Goal: Task Accomplishment & Management: Manage account settings

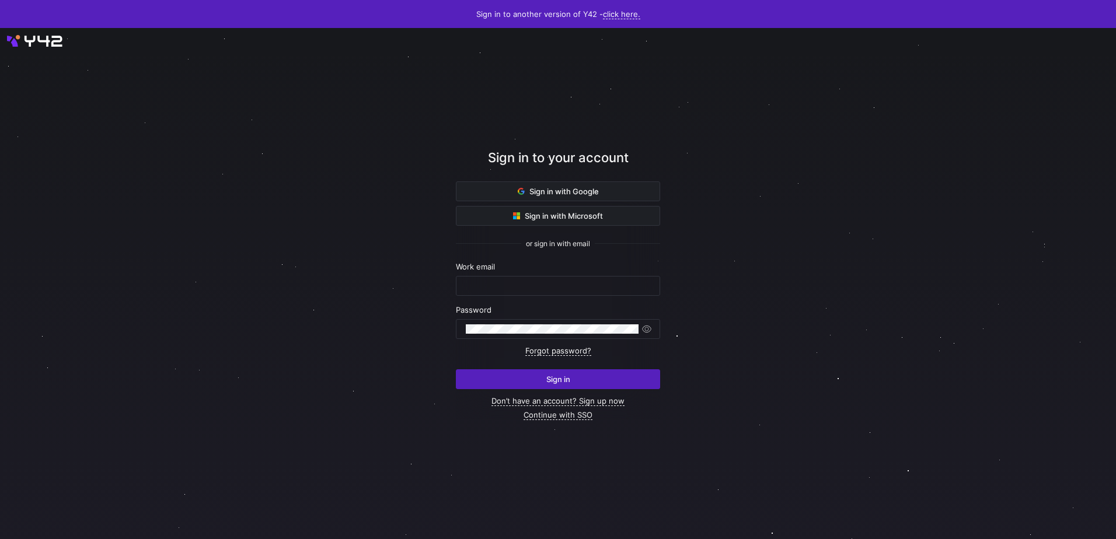
type input "[EMAIL_ADDRESS][PERSON_NAME][DOMAIN_NAME]"
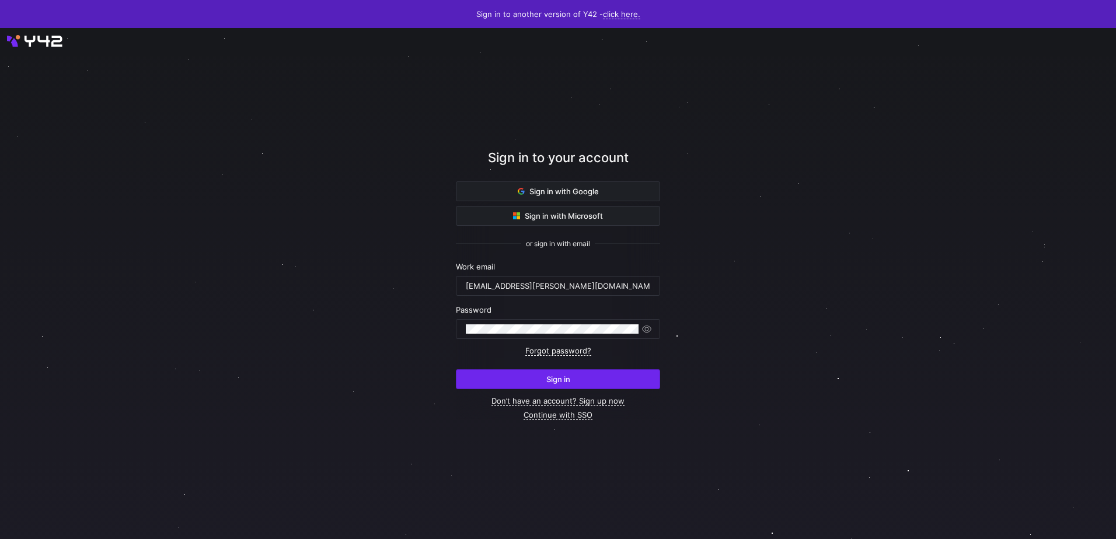
click at [573, 377] on span "submit" at bounding box center [557, 379] width 203 height 19
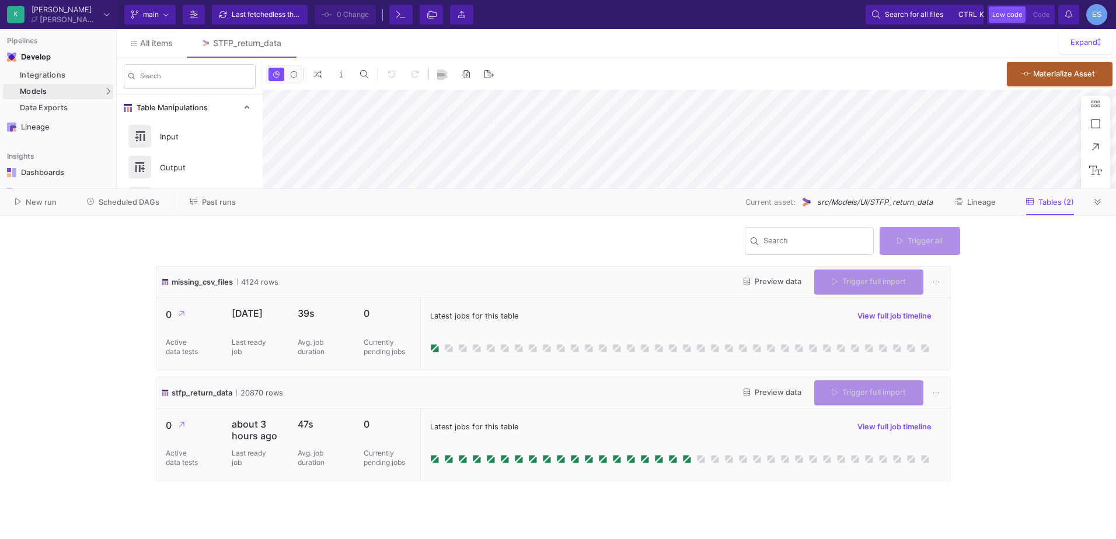
type input "0"
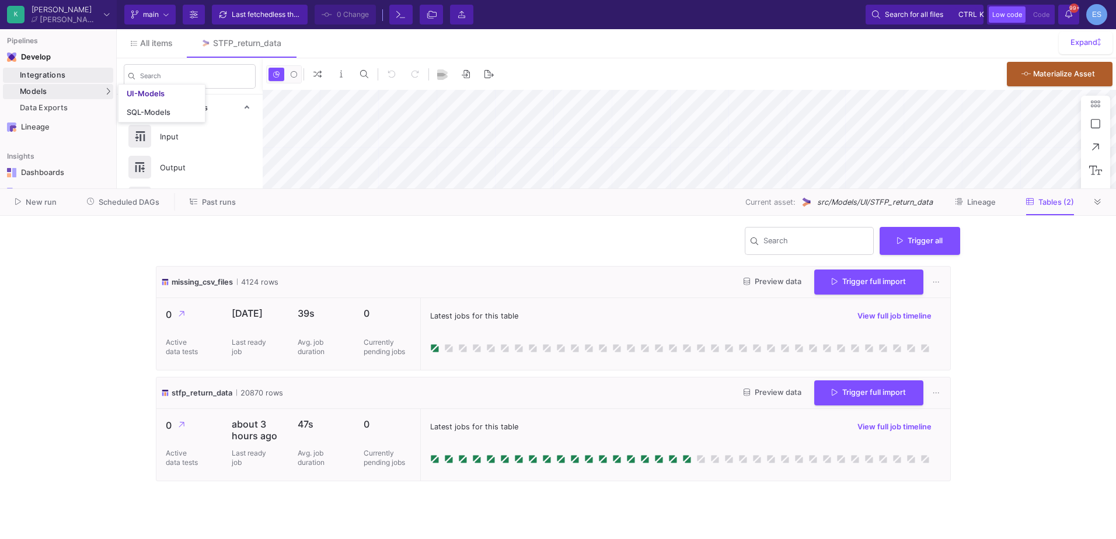
click at [78, 76] on div "Integrations" at bounding box center [65, 75] width 90 height 9
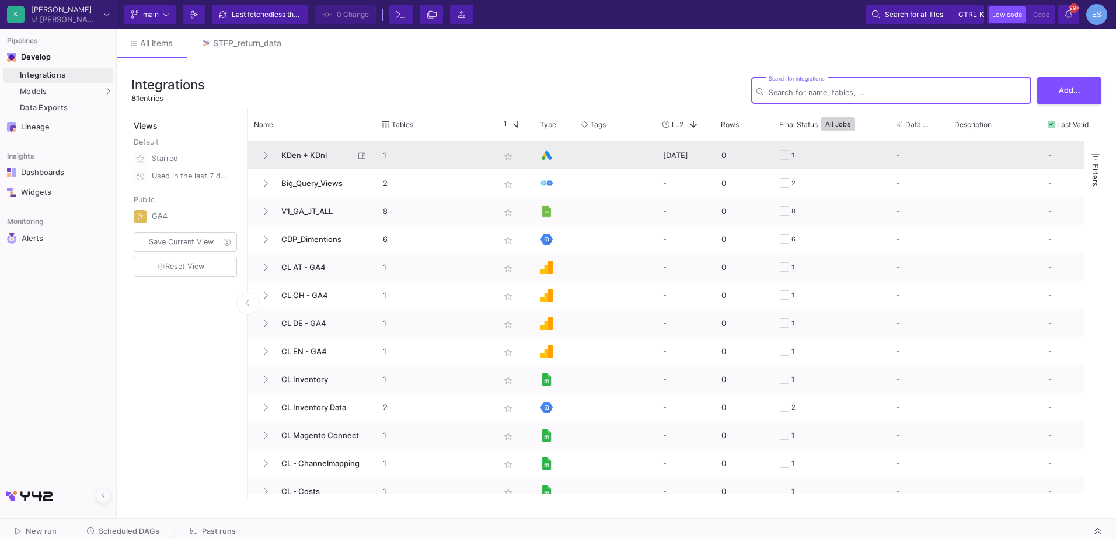
click at [305, 151] on span "KDen + KDnl" at bounding box center [314, 155] width 80 height 27
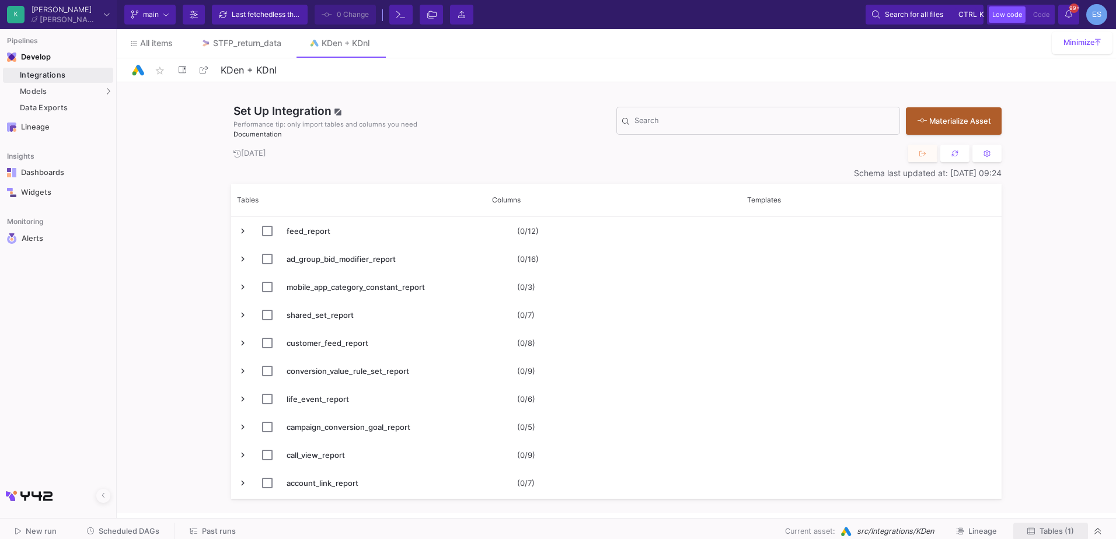
click at [1024, 526] on button "Tables (1)" at bounding box center [1050, 532] width 75 height 18
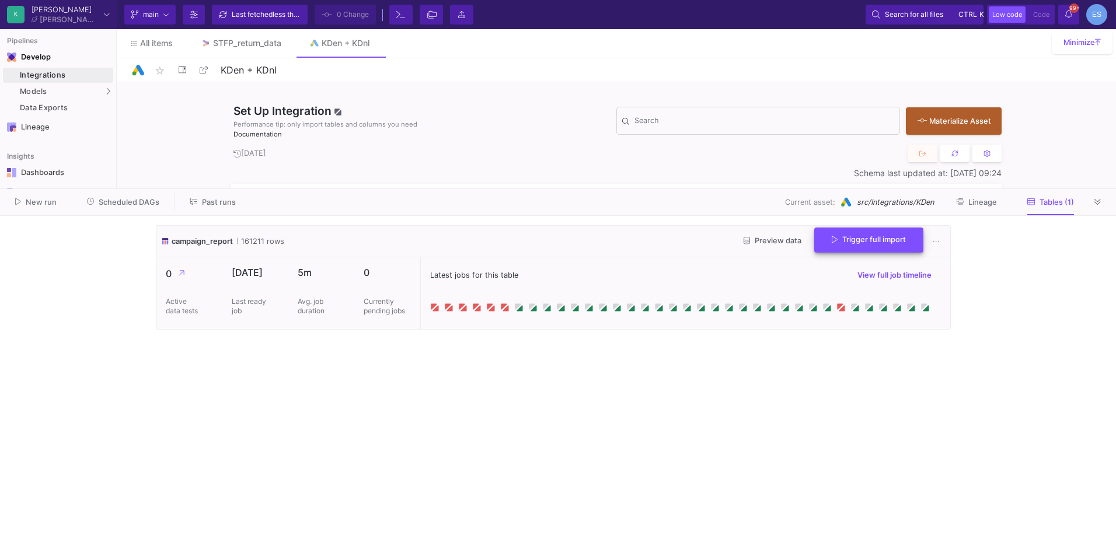
click at [863, 240] on span "Trigger full import" at bounding box center [869, 239] width 74 height 9
click at [257, 43] on div "STFP_return_data" at bounding box center [247, 43] width 68 height 9
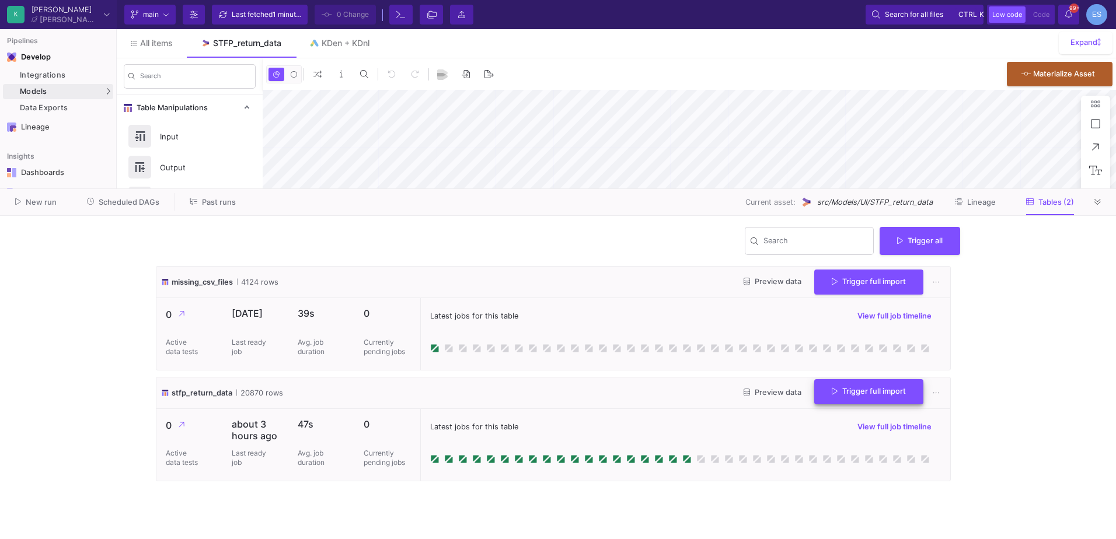
type input "-18"
click at [793, 395] on span "Preview data" at bounding box center [773, 392] width 58 height 9
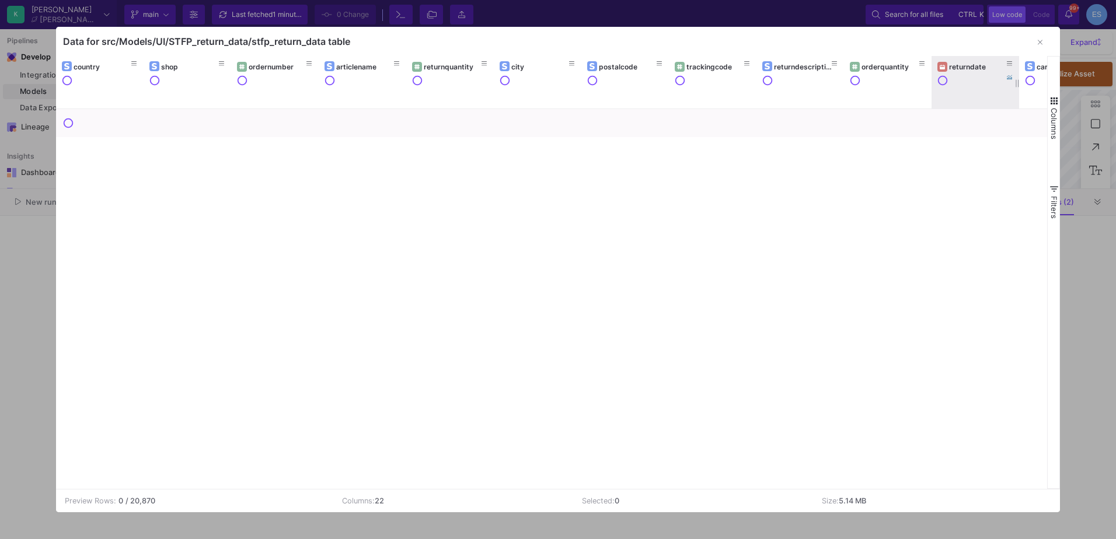
click at [969, 62] on div "returndate" at bounding box center [978, 66] width 58 height 9
click at [970, 66] on div "returndate" at bounding box center [978, 66] width 58 height 9
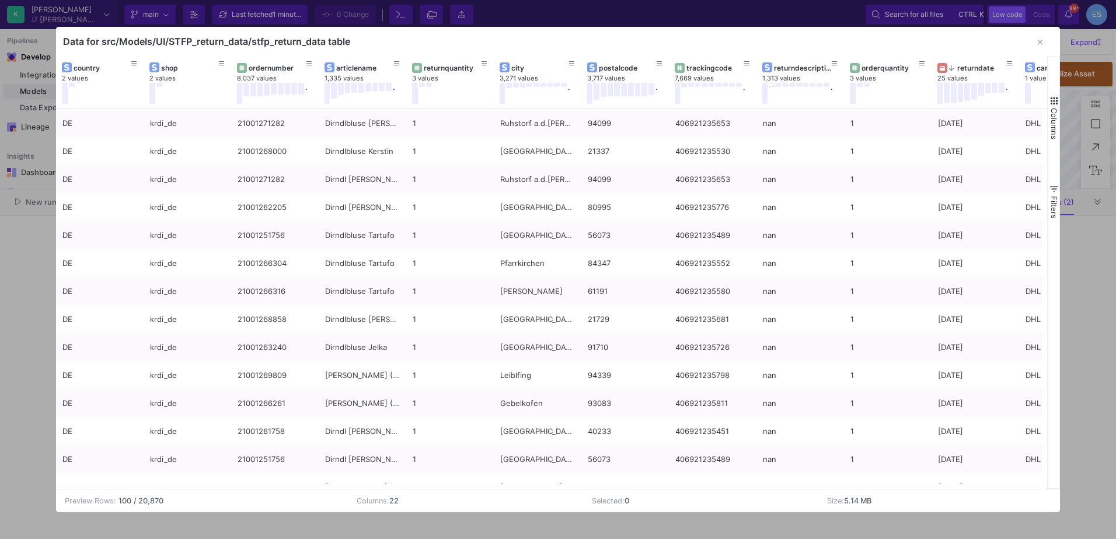
click at [1053, 121] on span "Columns" at bounding box center [1054, 124] width 9 height 32
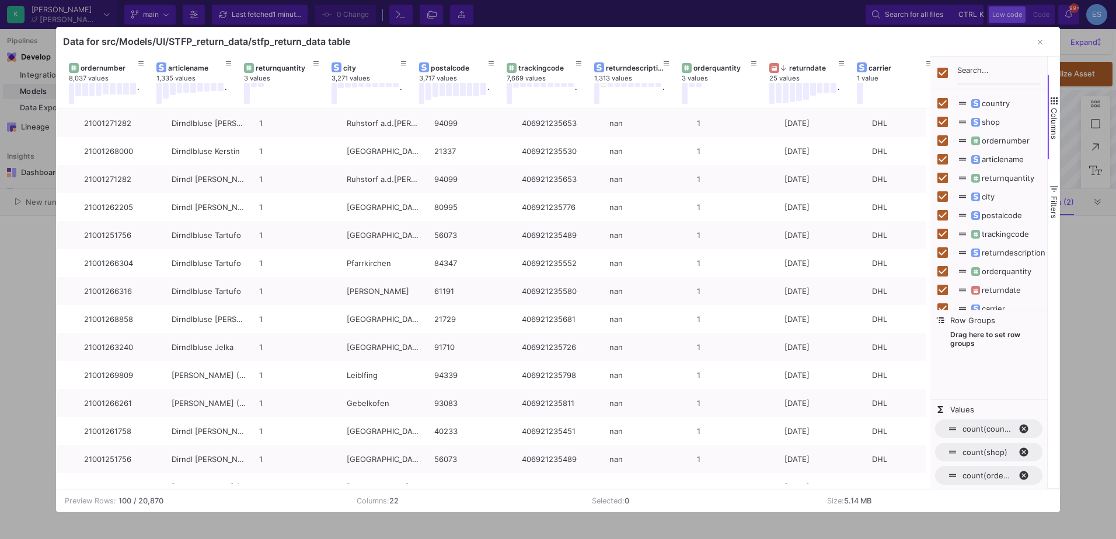
scroll to position [0, 168]
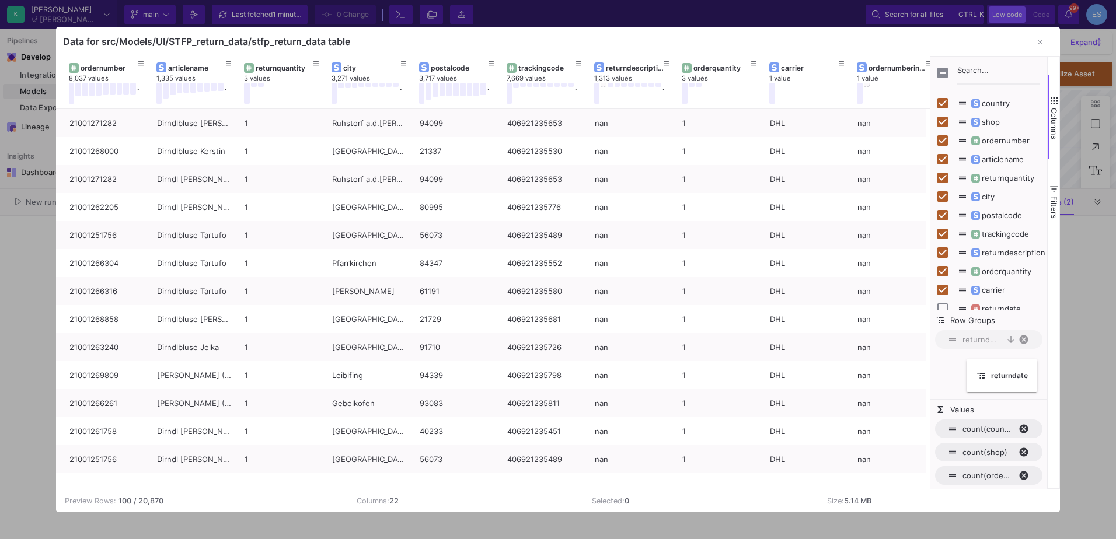
checkbox input "false"
drag, startPoint x: 801, startPoint y: 65, endPoint x: 967, endPoint y: 345, distance: 325.4
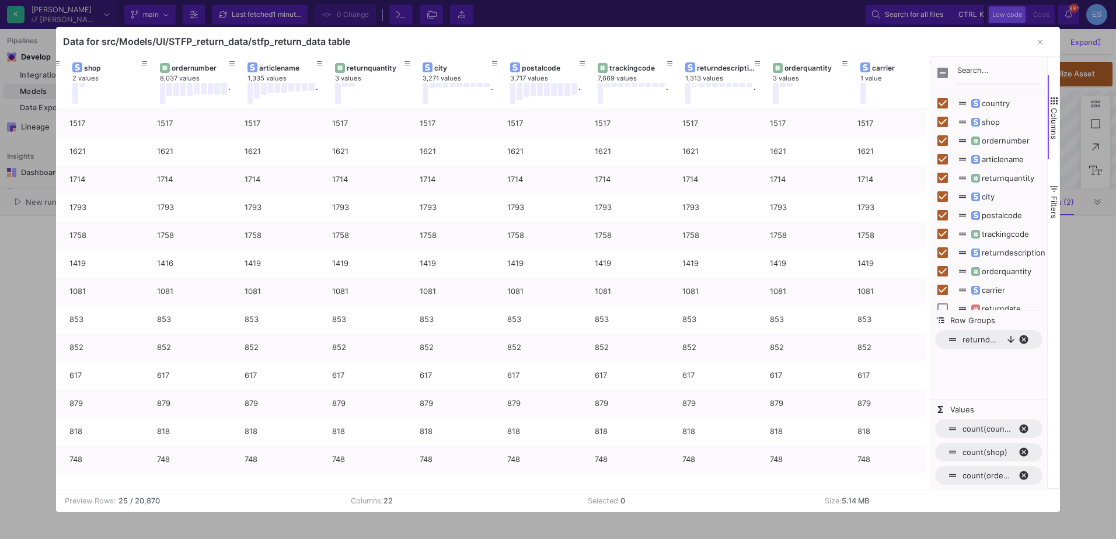
scroll to position [0, 0]
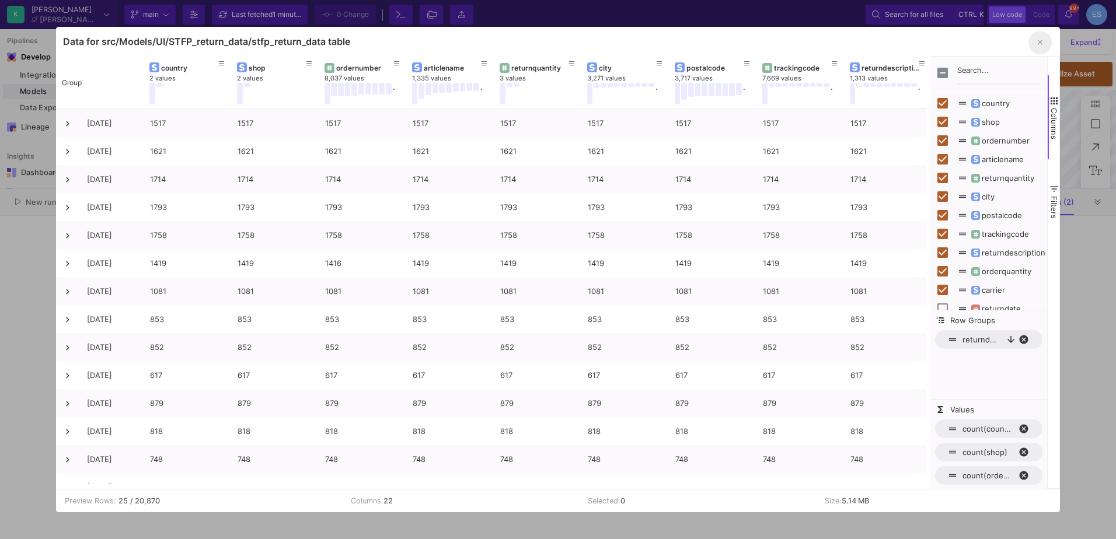
click at [1040, 43] on icon "button" at bounding box center [1040, 42] width 5 height 5
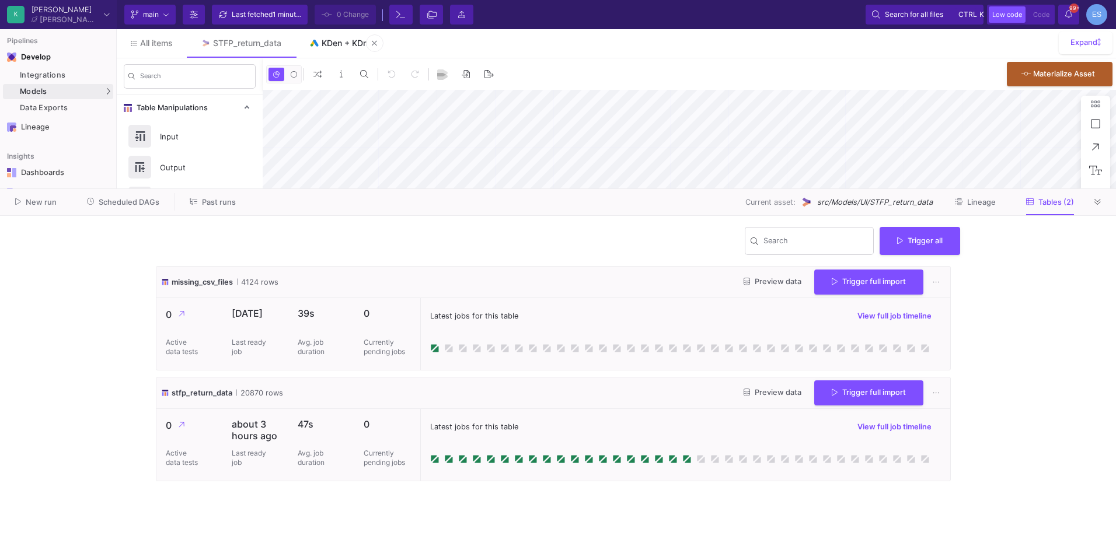
click at [342, 40] on div "KDen + KDnl" at bounding box center [346, 43] width 48 height 9
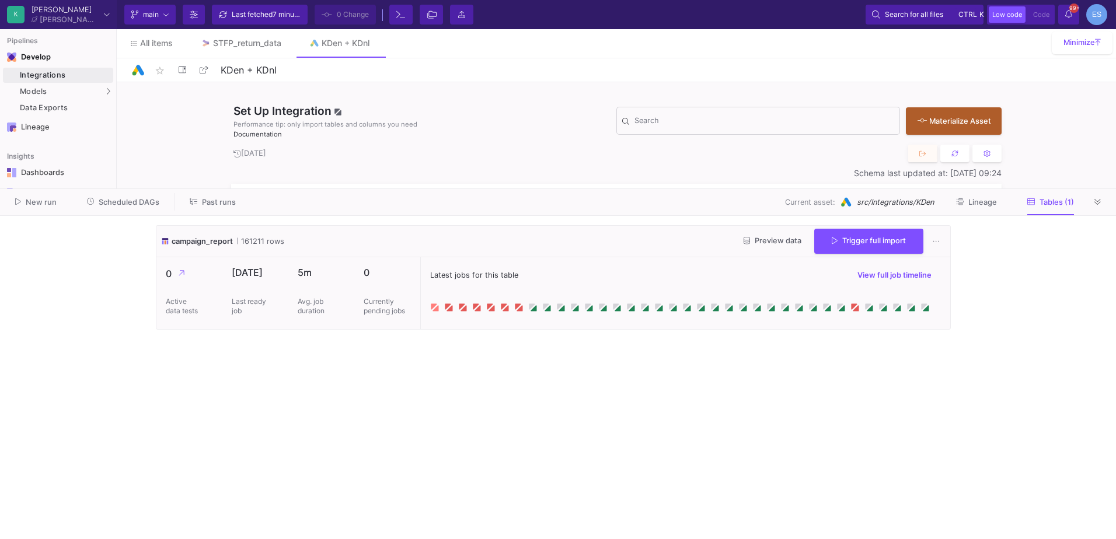
click at [435, 311] on icon at bounding box center [436, 308] width 6 height 6
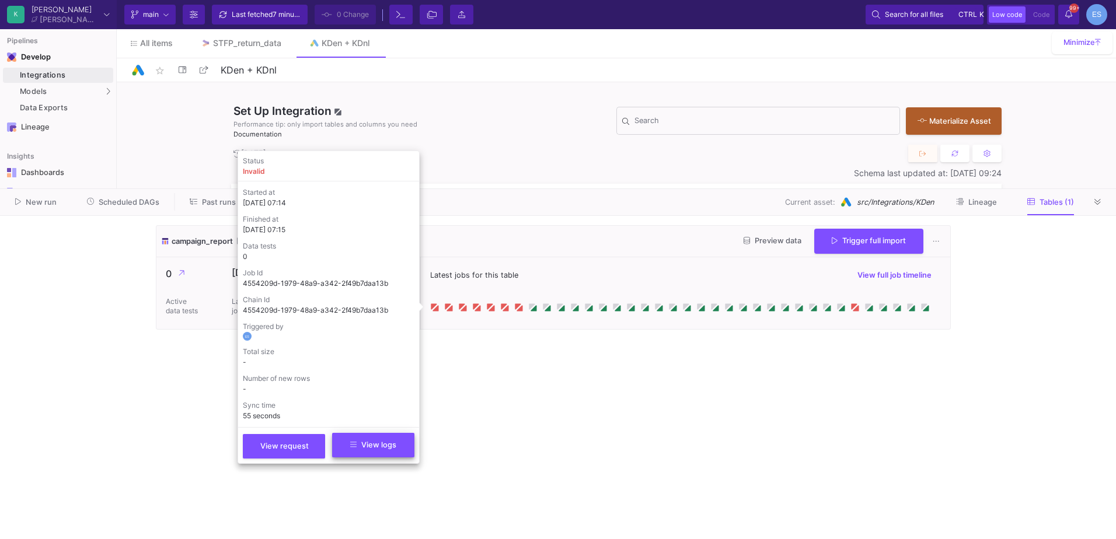
click at [368, 450] on button "View logs" at bounding box center [373, 445] width 82 height 25
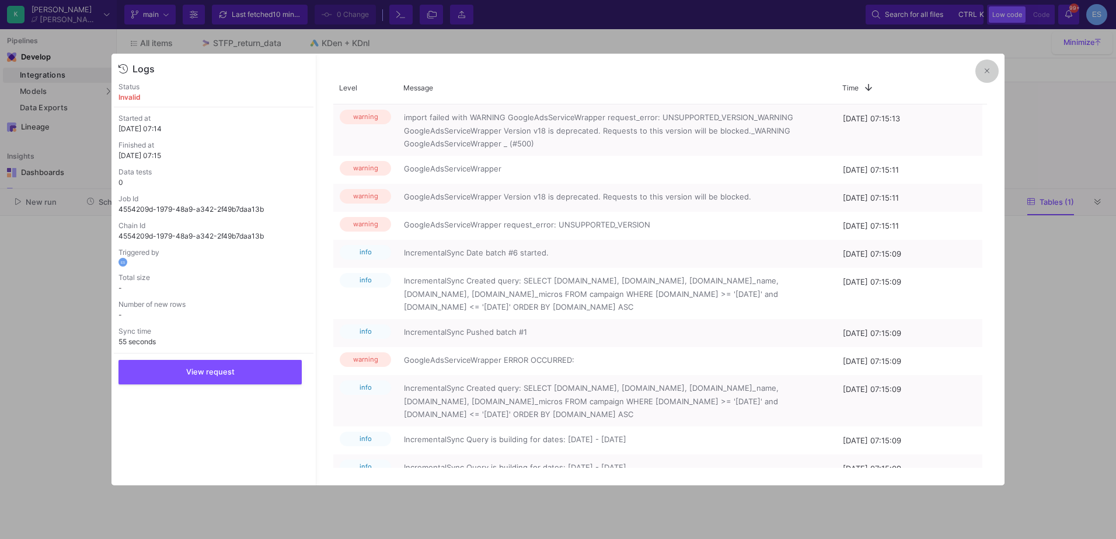
click at [984, 79] on button at bounding box center [986, 71] width 23 height 23
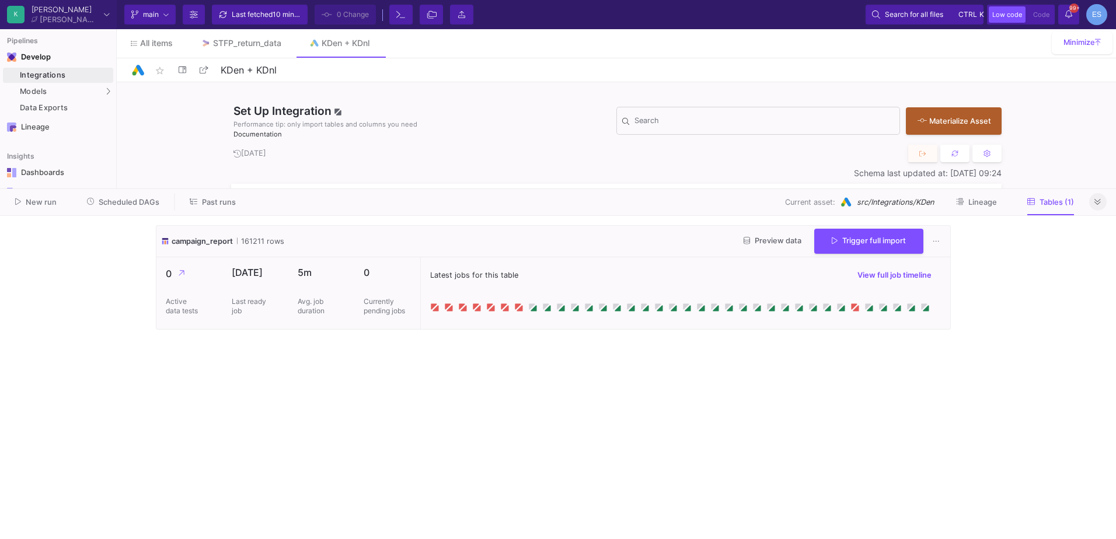
click at [1093, 202] on button at bounding box center [1098, 202] width 18 height 18
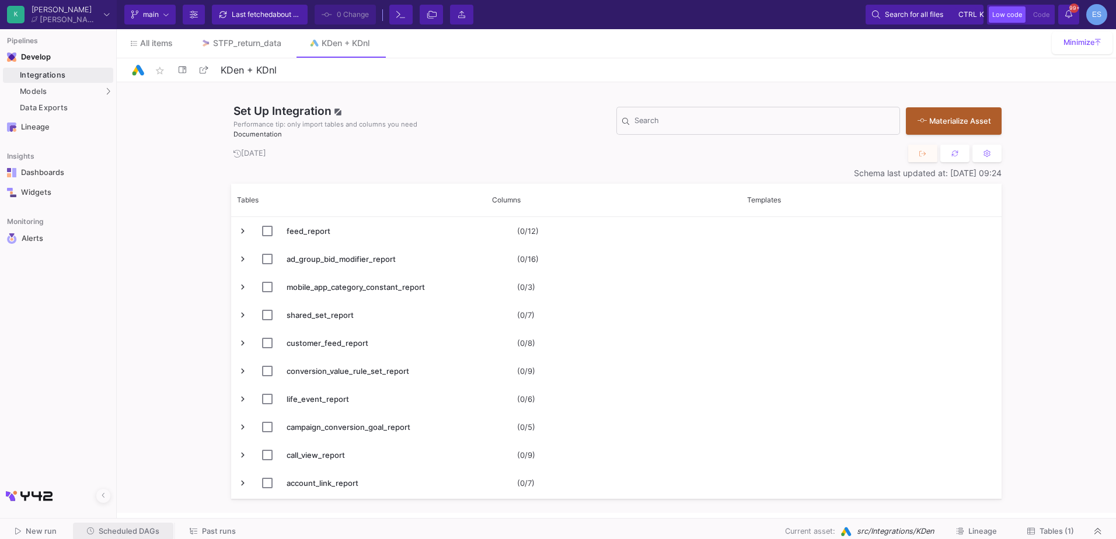
click at [148, 534] on span "Scheduled DAGs" at bounding box center [129, 531] width 61 height 9
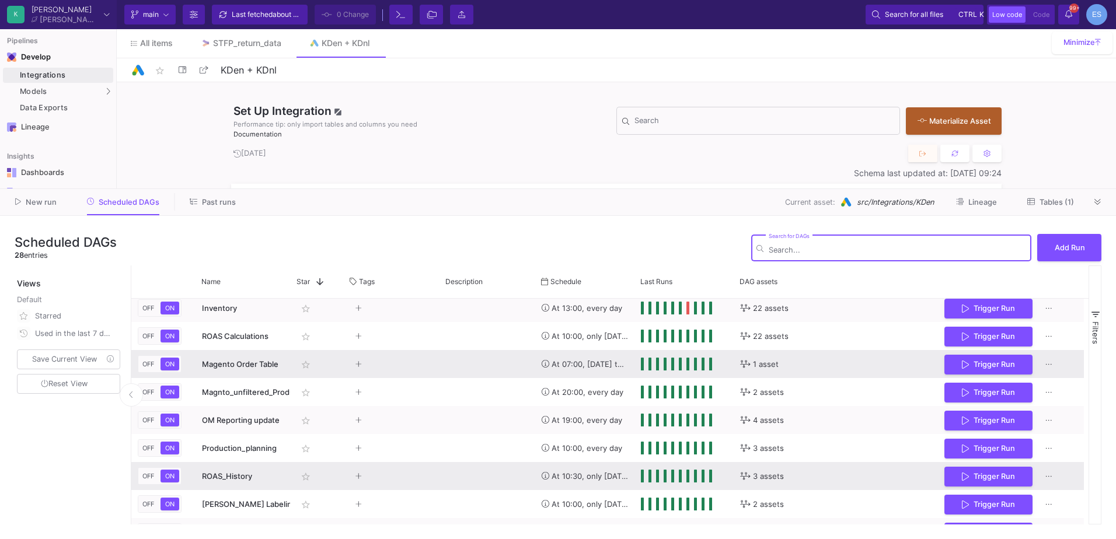
scroll to position [233, 0]
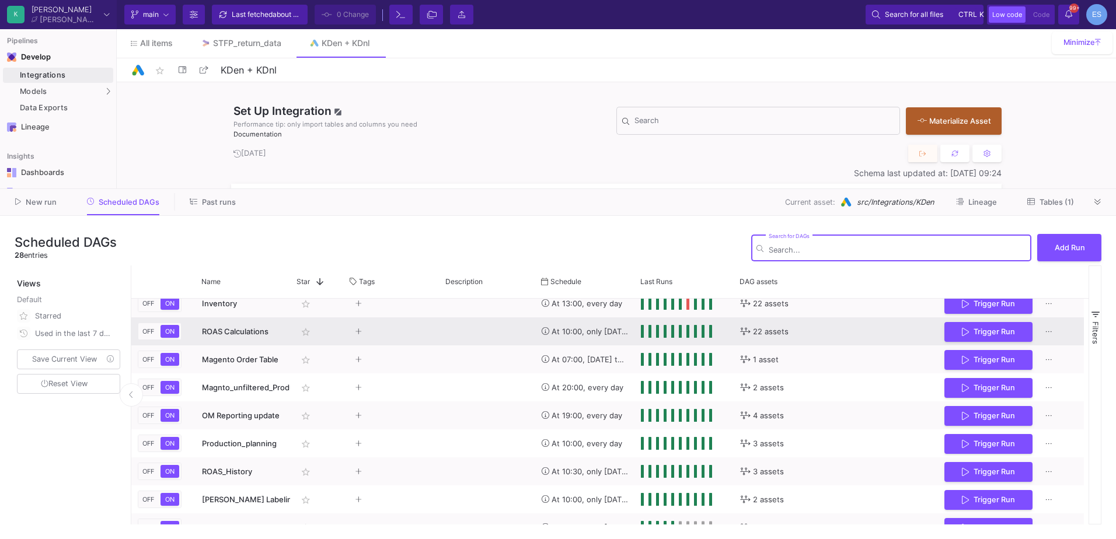
click at [244, 331] on span "ROAS Calculations" at bounding box center [235, 331] width 67 height 9
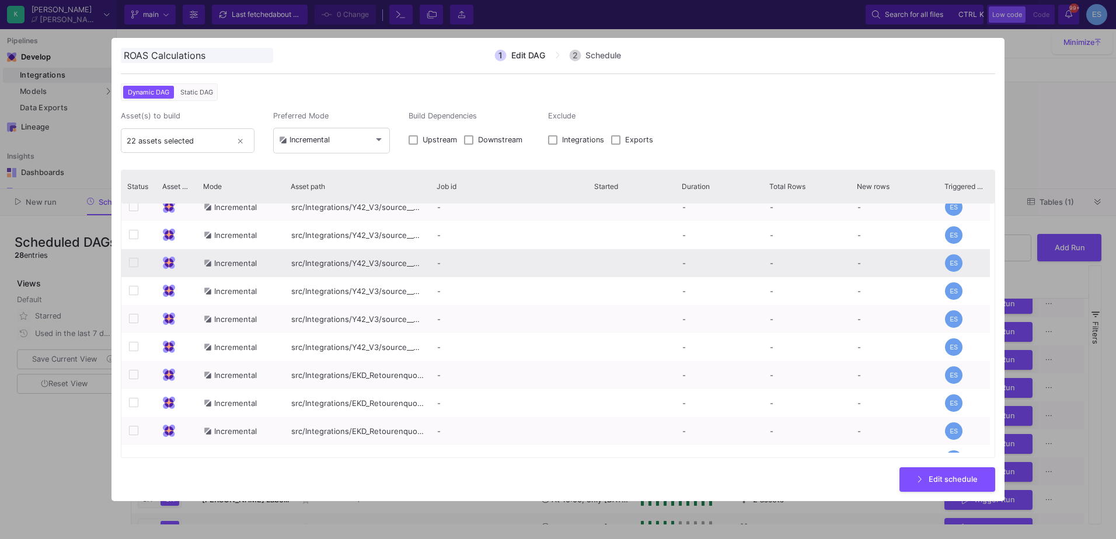
scroll to position [0, 0]
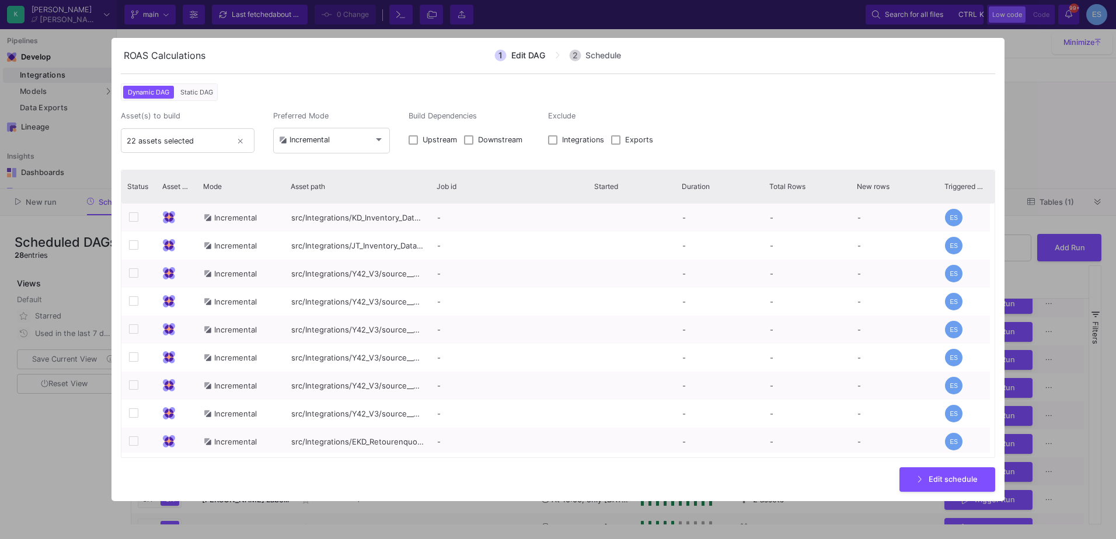
click at [40, 453] on div at bounding box center [558, 269] width 1116 height 539
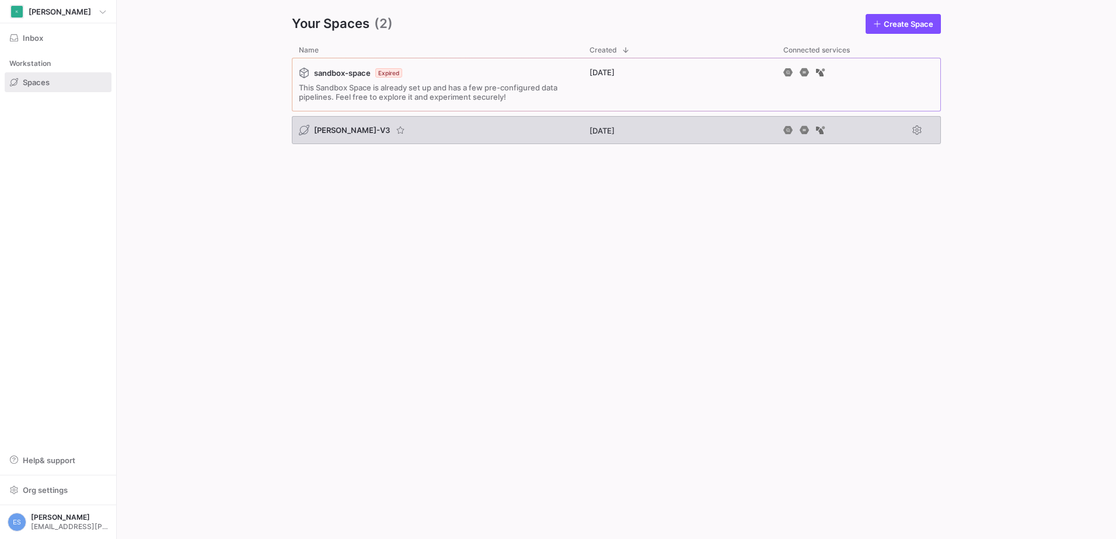
click at [357, 129] on div "Krueger-V3" at bounding box center [352, 130] width 107 height 12
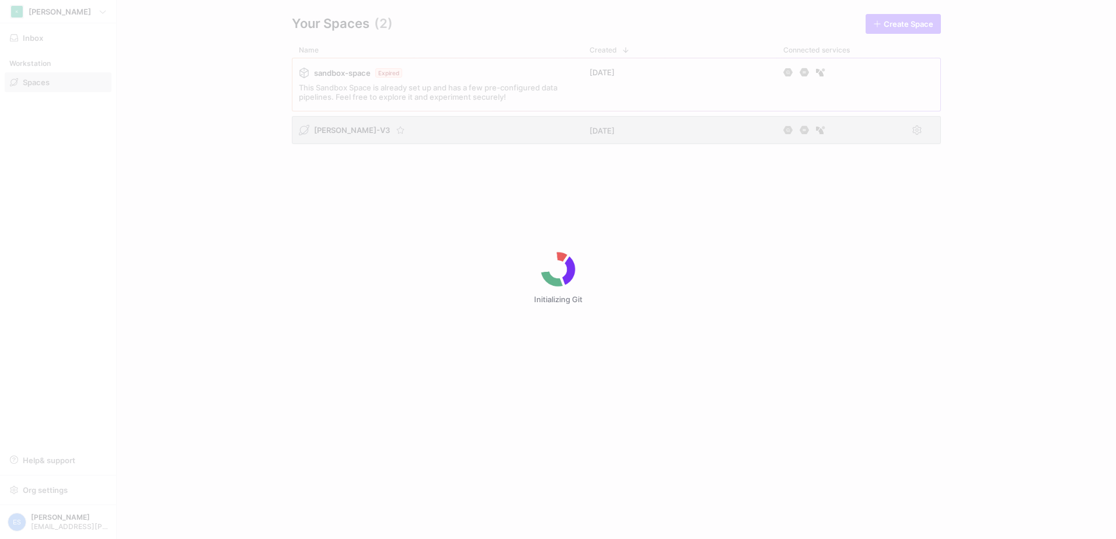
click at [347, 131] on div "Initializing Git" at bounding box center [558, 269] width 1116 height 539
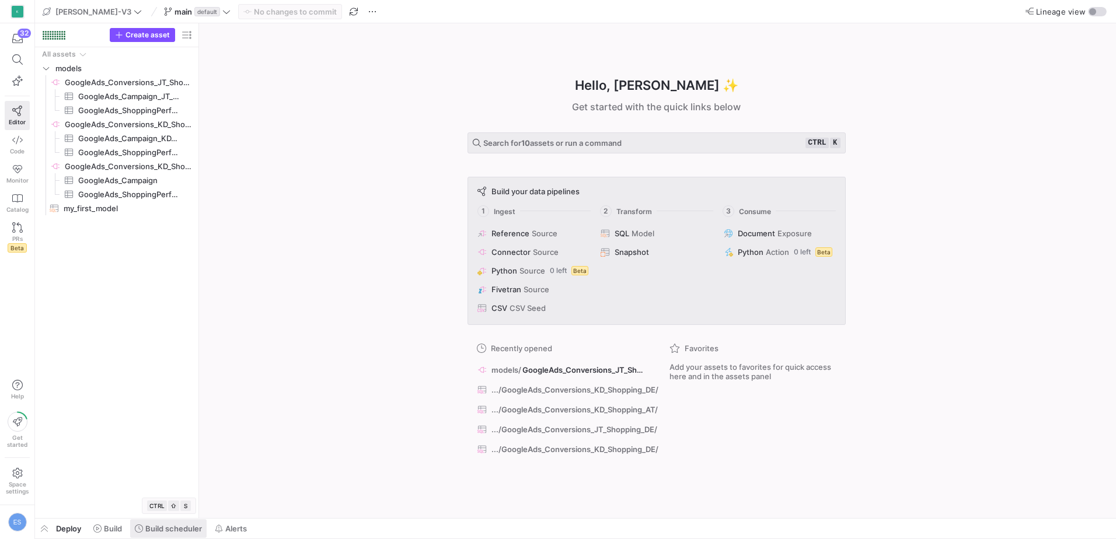
click at [148, 538] on span at bounding box center [168, 529] width 76 height 19
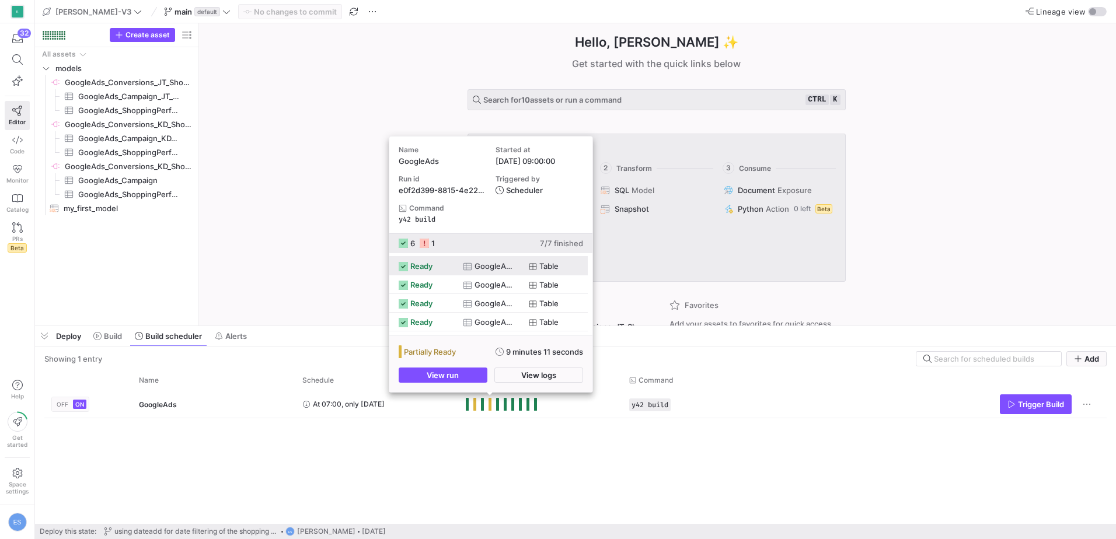
scroll to position [48, 0]
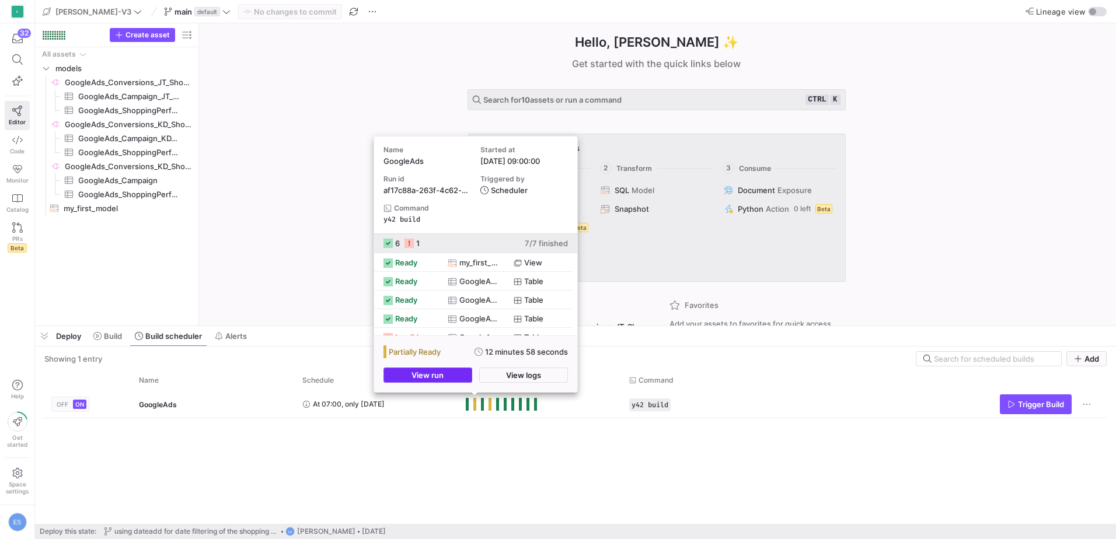
click at [458, 375] on span "button" at bounding box center [428, 375] width 88 height 14
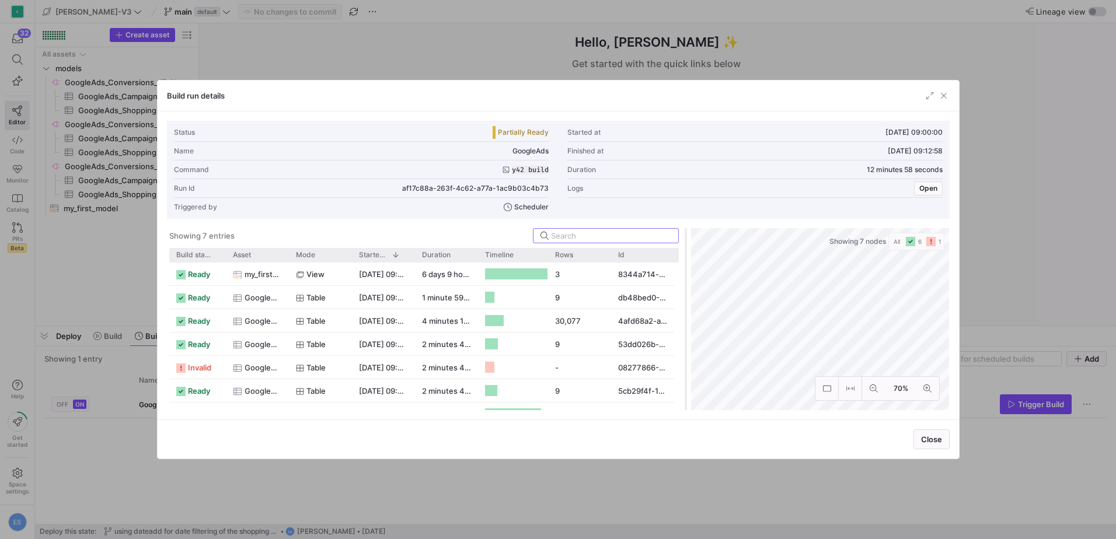
drag, startPoint x: 558, startPoint y: 237, endPoint x: 686, endPoint y: 270, distance: 132.1
click at [686, 270] on div at bounding box center [686, 319] width 5 height 182
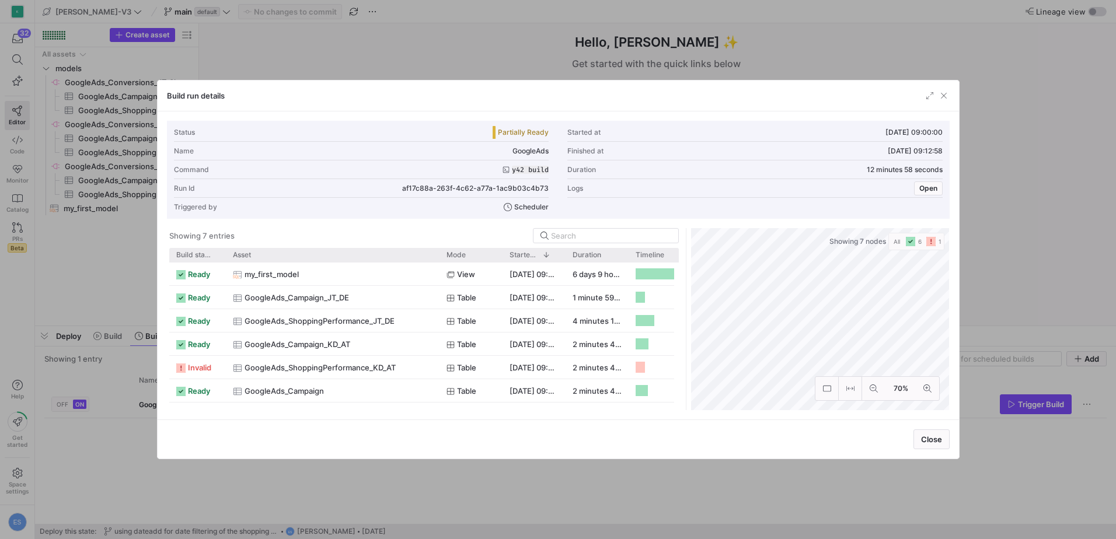
drag, startPoint x: 286, startPoint y: 251, endPoint x: 437, endPoint y: 263, distance: 151.1
click at [437, 263] on div "Build status Asset Mode 1" at bounding box center [424, 329] width 510 height 162
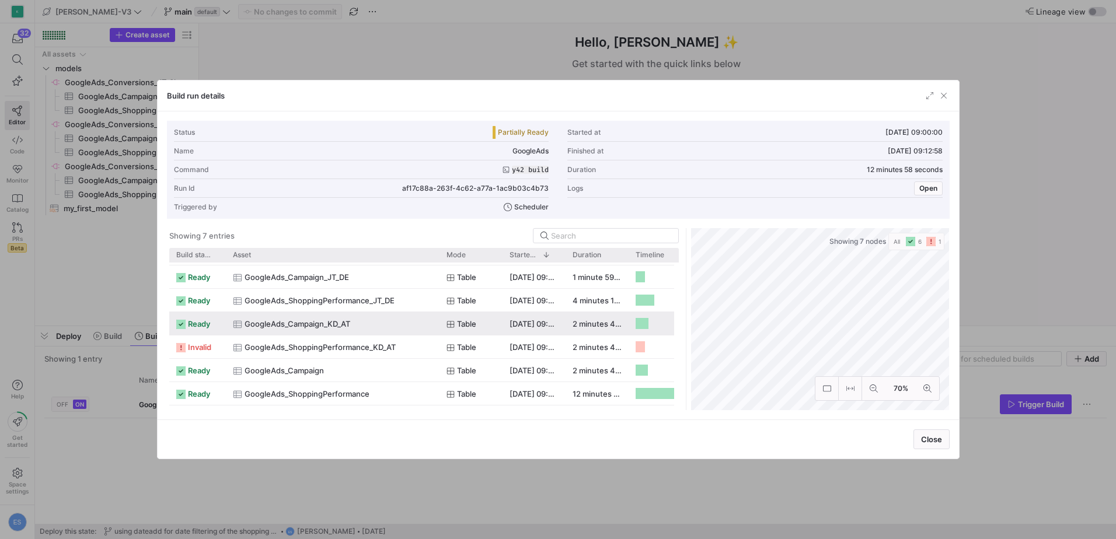
scroll to position [11, 0]
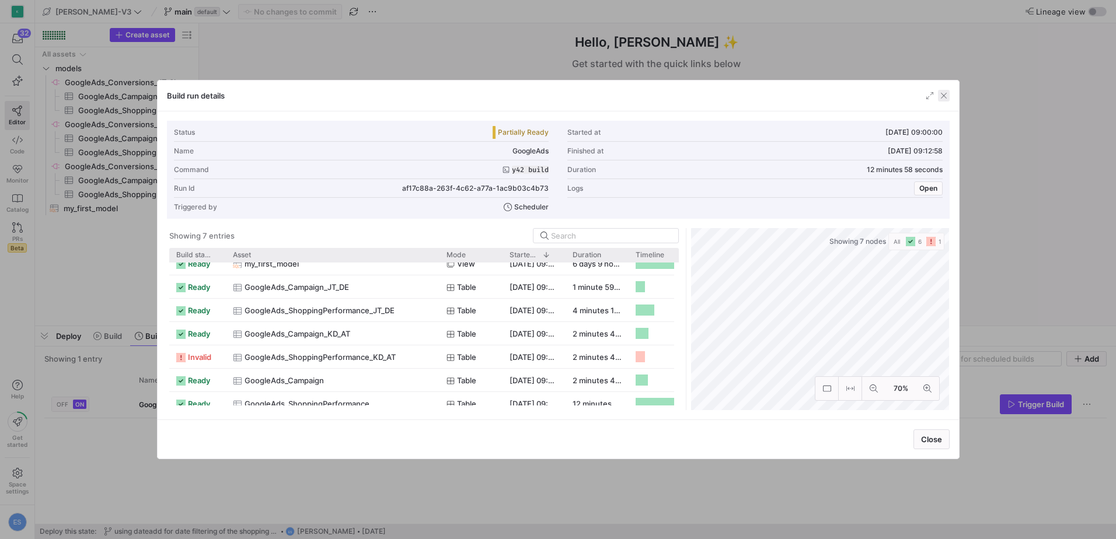
click at [949, 94] on span "button" at bounding box center [944, 96] width 12 height 12
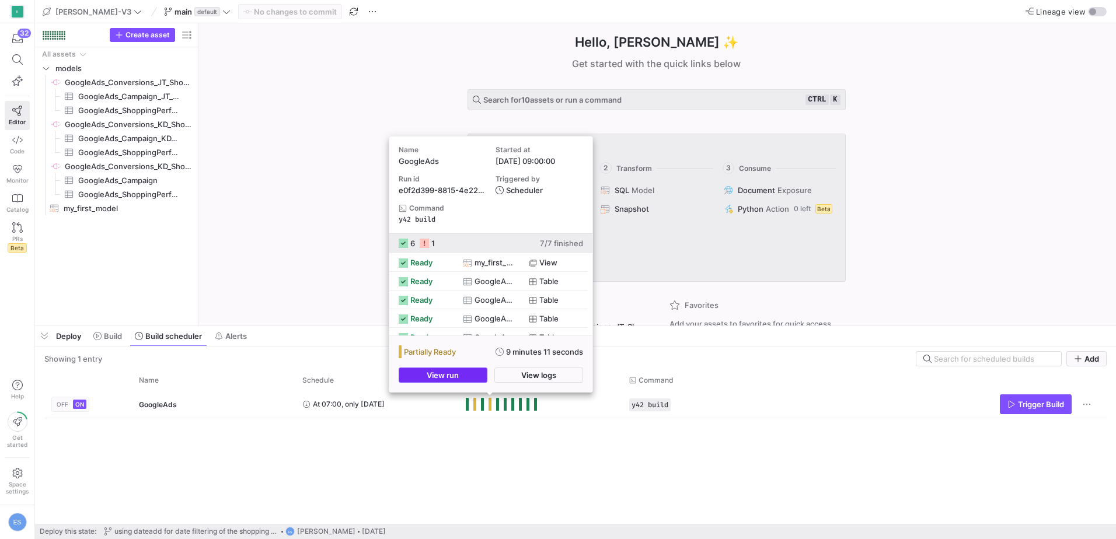
click at [459, 377] on span "View run" at bounding box center [443, 375] width 32 height 9
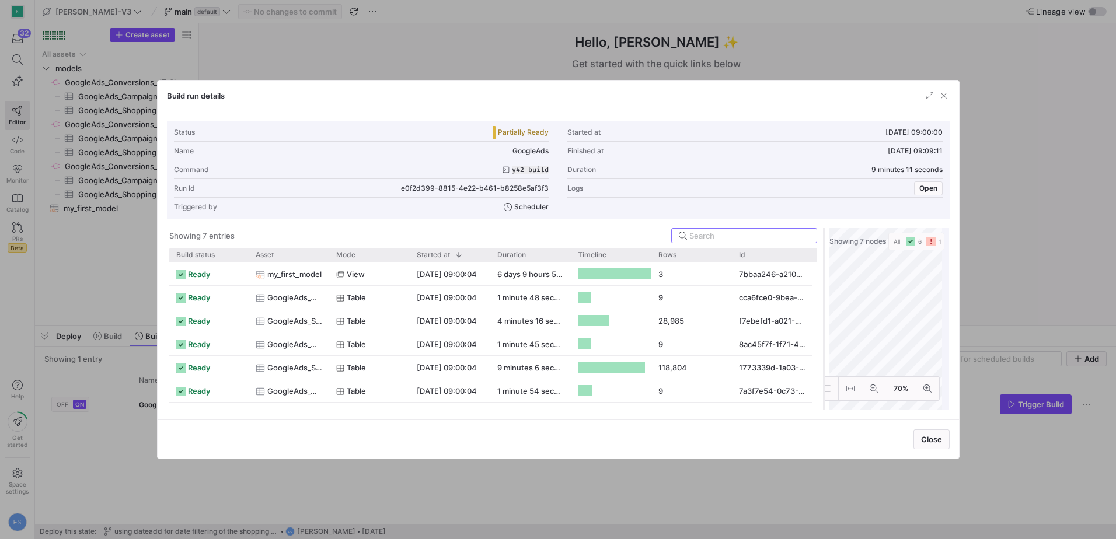
drag, startPoint x: 557, startPoint y: 291, endPoint x: 823, endPoint y: 301, distance: 265.8
click at [823, 301] on div at bounding box center [824, 319] width 5 height 182
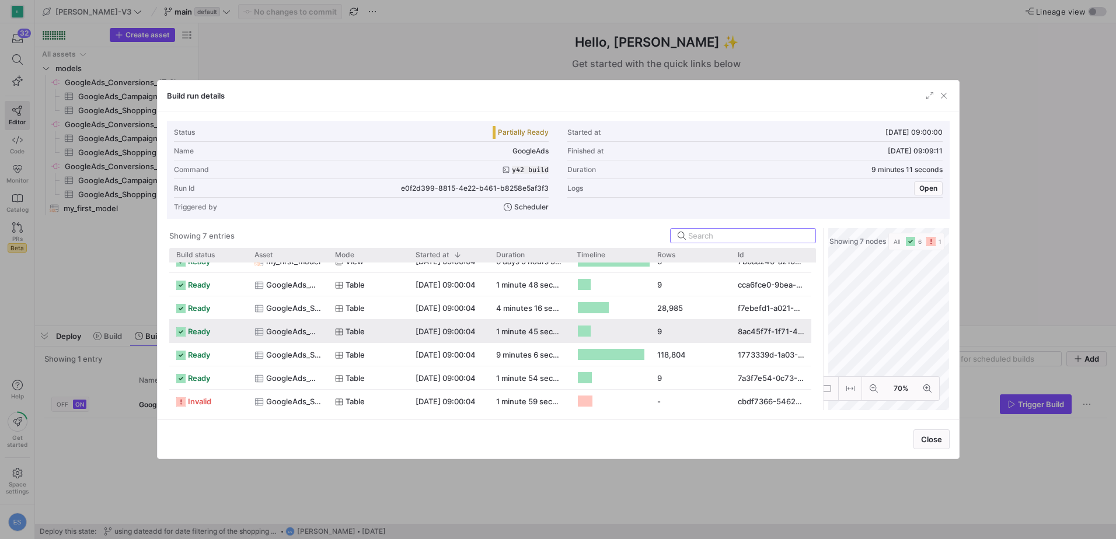
scroll to position [16, 0]
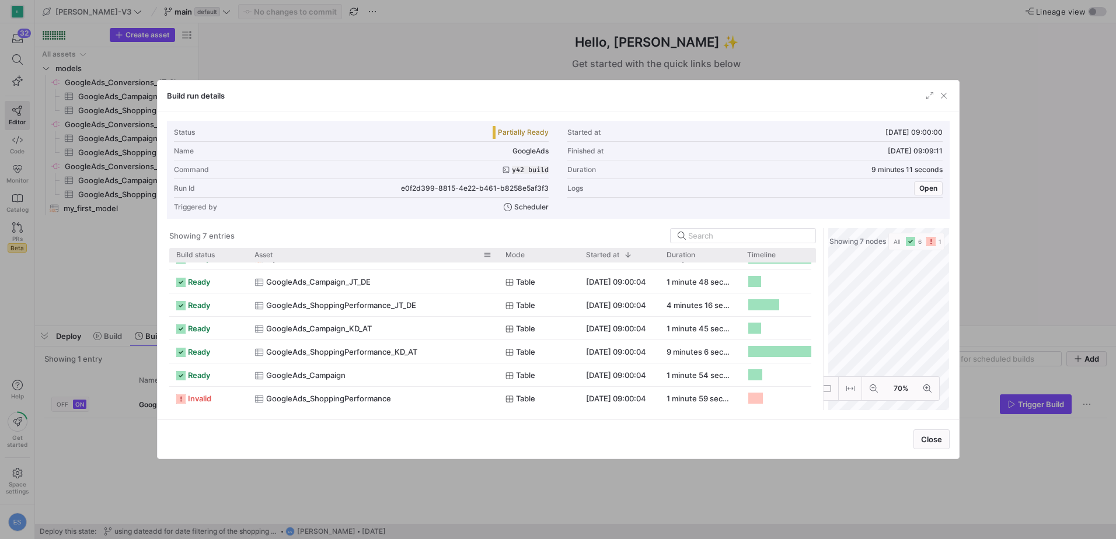
drag, startPoint x: 326, startPoint y: 254, endPoint x: 496, endPoint y: 262, distance: 170.6
click at [496, 262] on div at bounding box center [498, 255] width 5 height 14
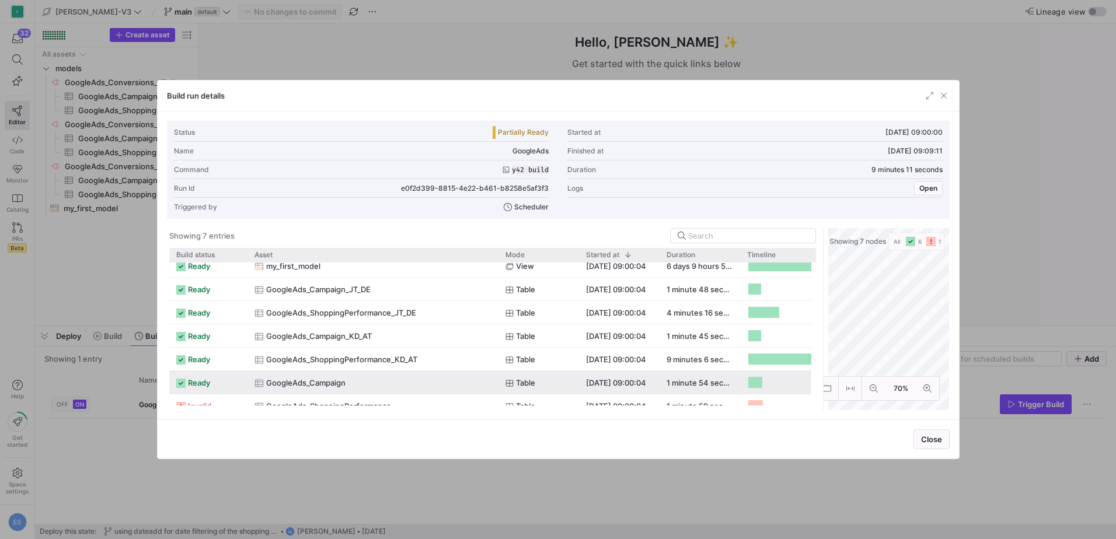
scroll to position [20, 0]
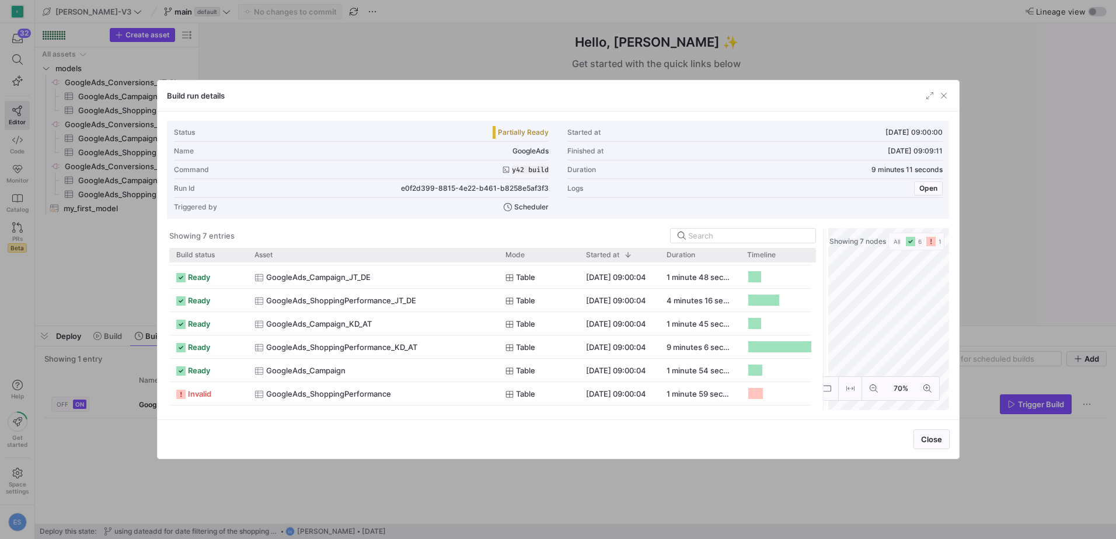
click at [331, 490] on div at bounding box center [558, 269] width 1116 height 539
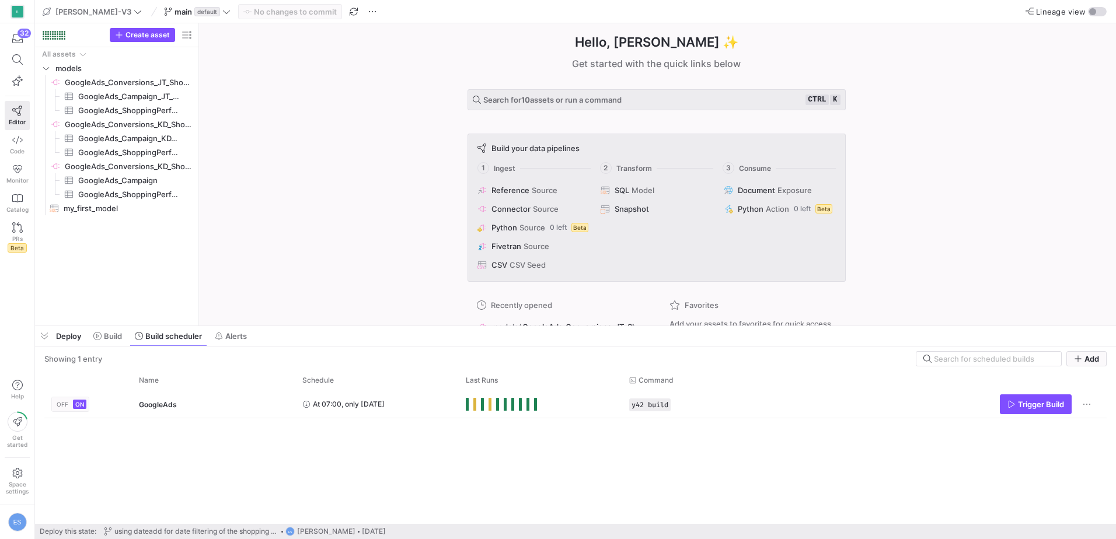
click at [34, 144] on y42-shell-org-sidenav "K 32 Editor Code Monitor Catalog PRs Beta Help Get started Space settings ES" at bounding box center [17, 269] width 35 height 539
click at [239, 338] on span "Alerts" at bounding box center [236, 336] width 22 height 9
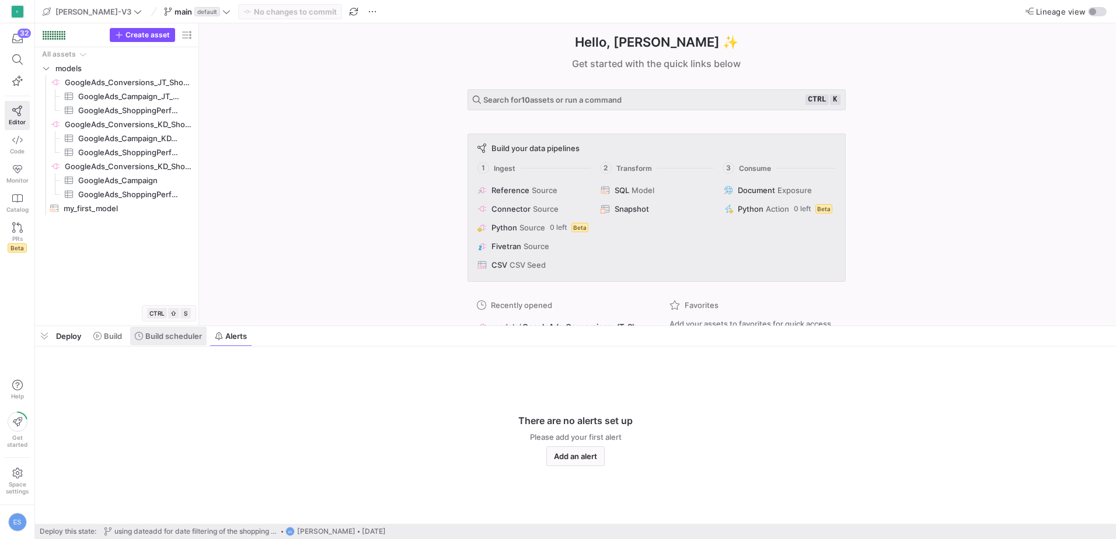
click at [148, 344] on span at bounding box center [168, 336] width 76 height 19
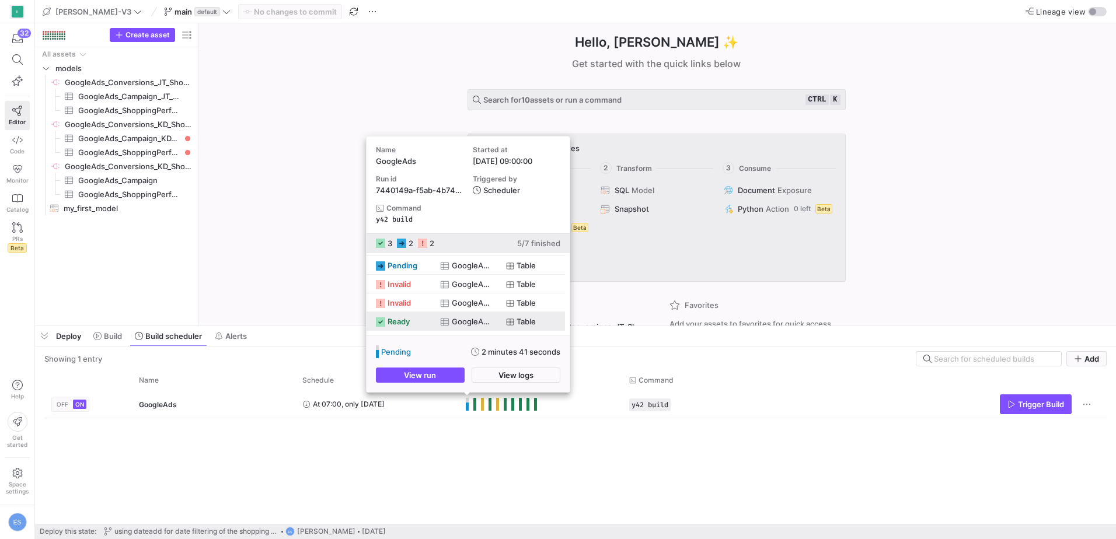
scroll to position [48, 0]
click at [449, 380] on span "button" at bounding box center [421, 375] width 88 height 14
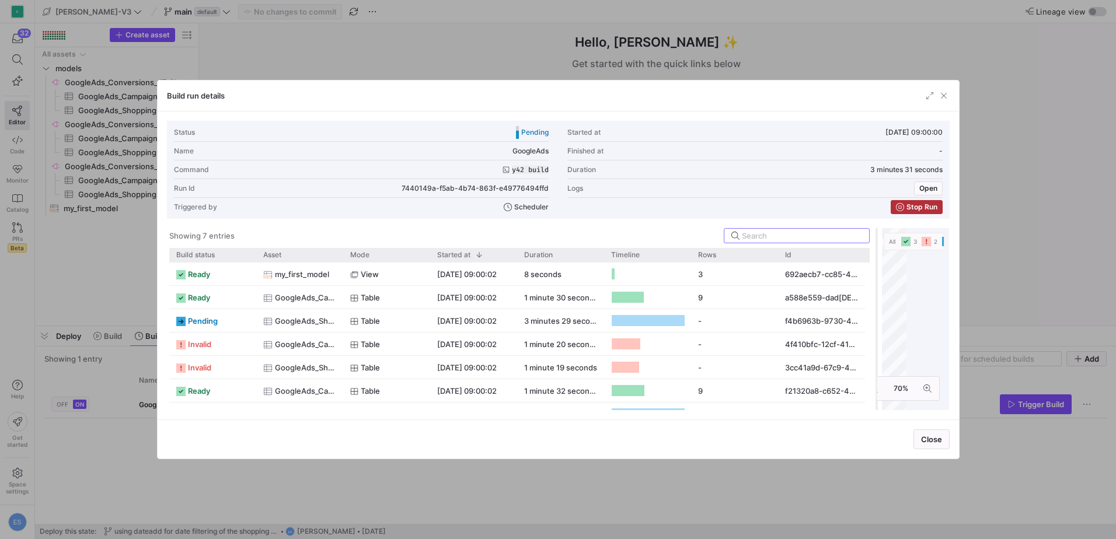
drag, startPoint x: 557, startPoint y: 267, endPoint x: 876, endPoint y: 262, distance: 318.8
click at [876, 262] on div at bounding box center [876, 319] width 5 height 182
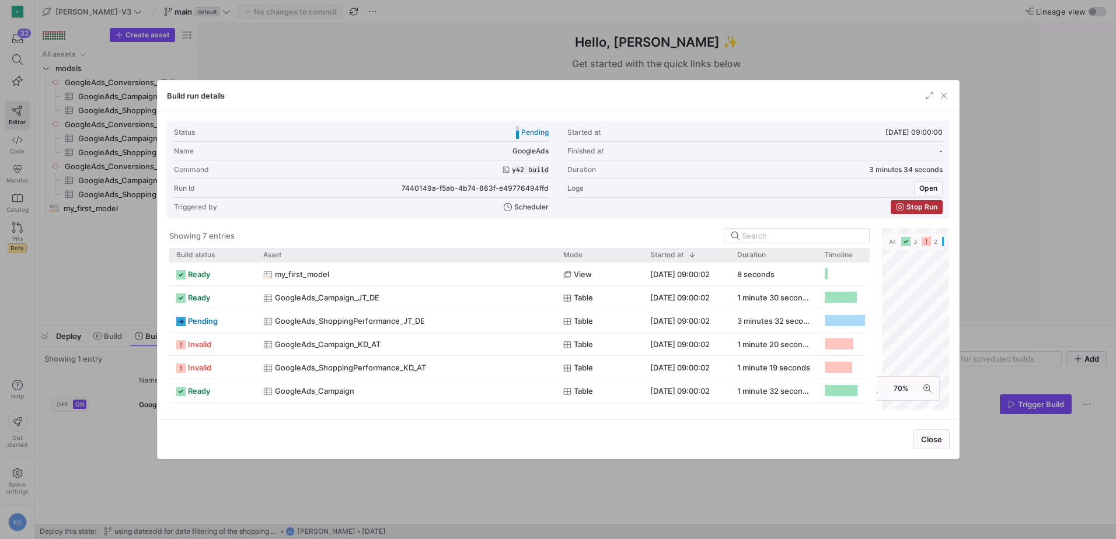
drag, startPoint x: 341, startPoint y: 256, endPoint x: 554, endPoint y: 245, distance: 213.4
click at [554, 245] on y42-list-view "Showing 7 entries Drag here to set row groups Drag here to set column labels Bu…" at bounding box center [519, 319] width 705 height 182
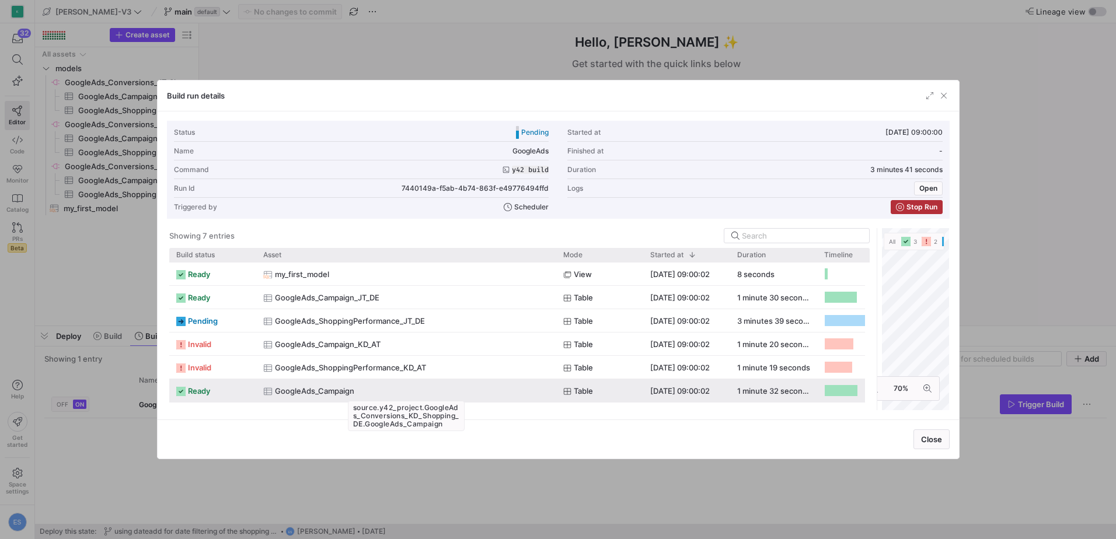
scroll to position [20, 0]
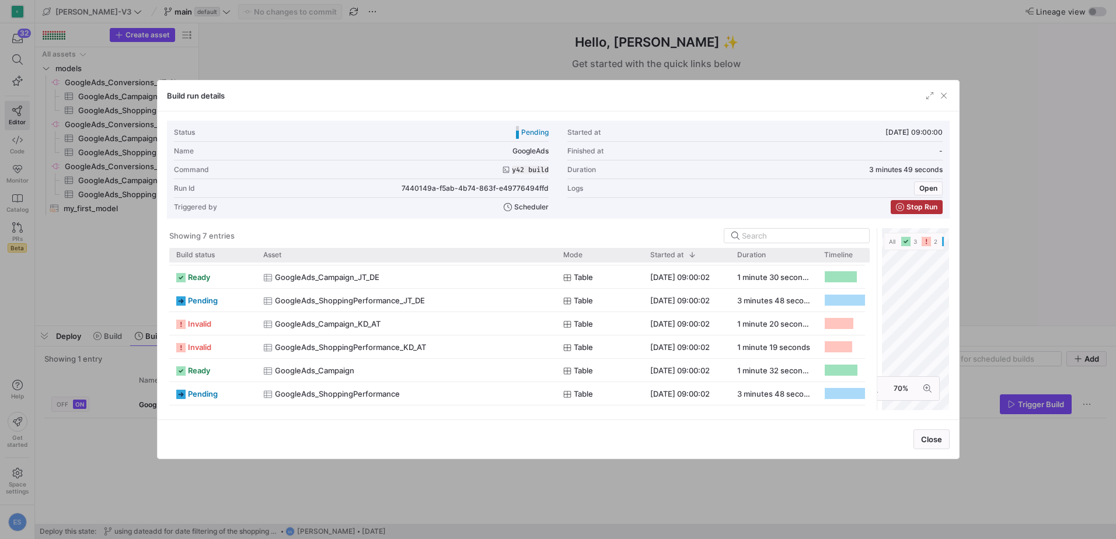
click at [466, 468] on div at bounding box center [558, 269] width 1116 height 539
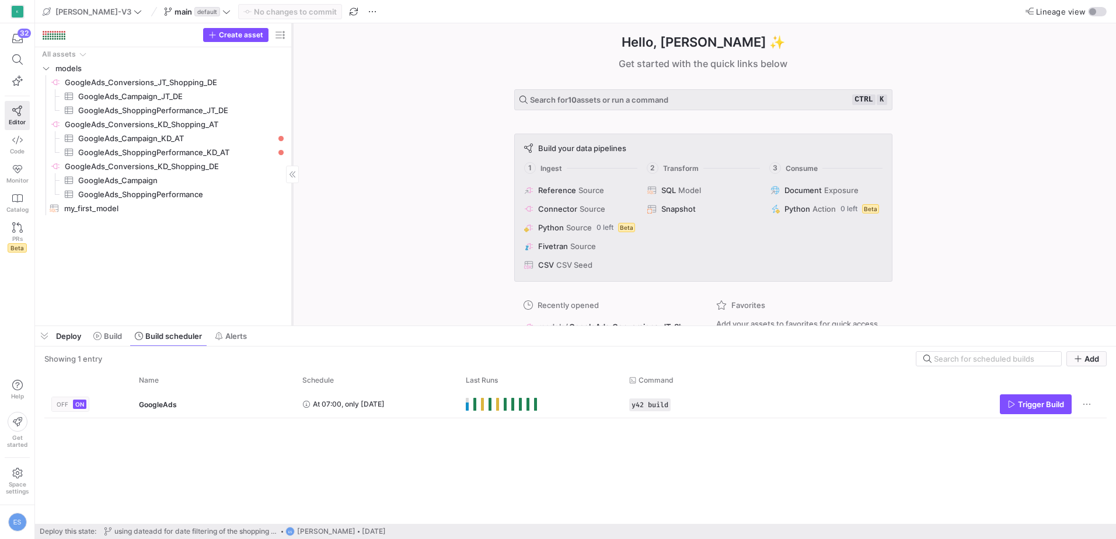
drag, startPoint x: 198, startPoint y: 65, endPoint x: 292, endPoint y: 81, distance: 94.7
click at [292, 81] on div at bounding box center [292, 174] width 1 height 302
click at [176, 128] on span "GoogleAds_Conversions_KD_Shopping_AT​​​​​​​​" at bounding box center [175, 124] width 221 height 13
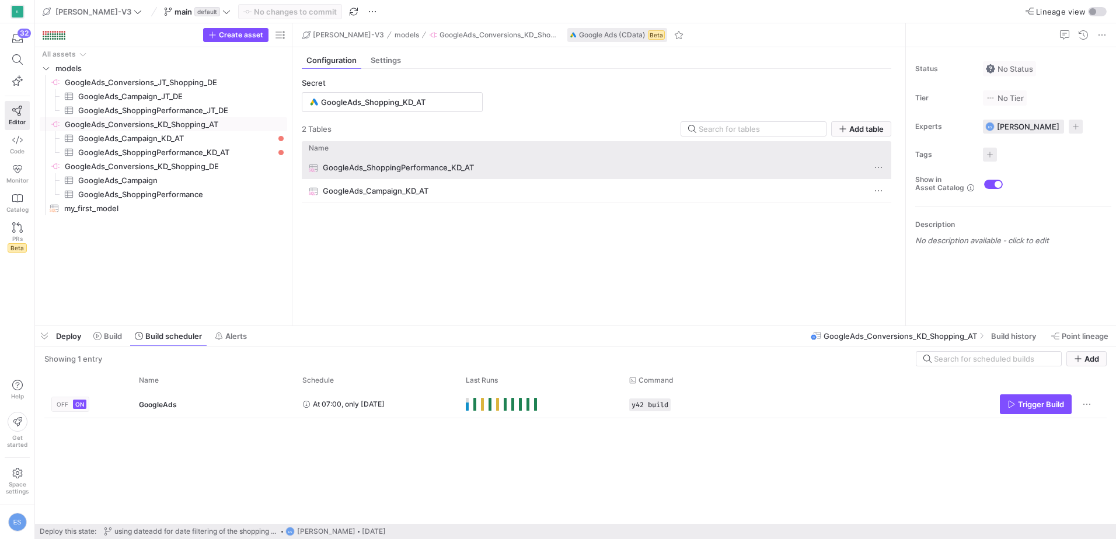
click at [411, 176] on span "GoogleAds_ShoppingPerformance_KD_AT" at bounding box center [398, 167] width 151 height 23
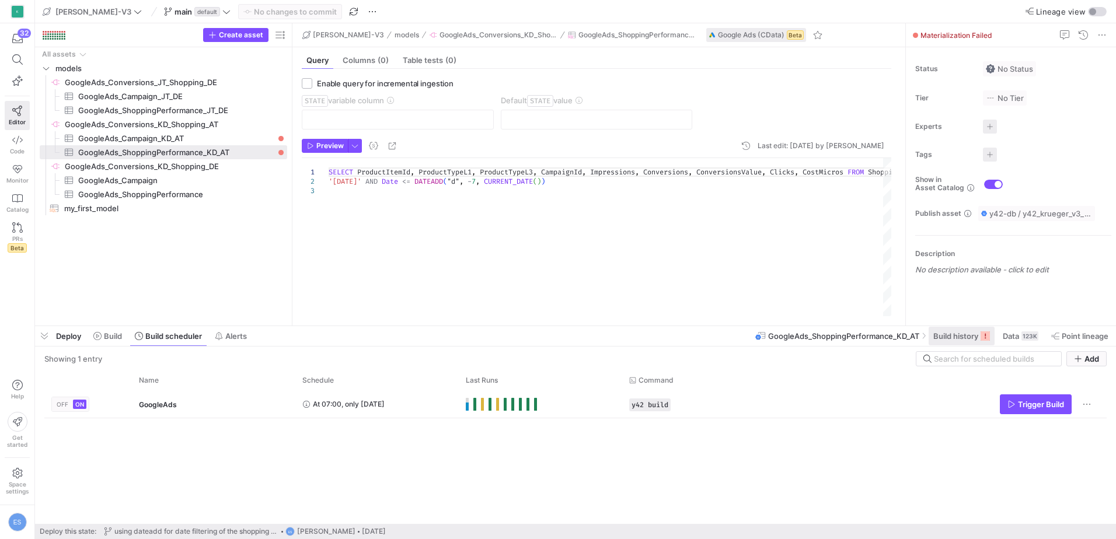
click at [954, 341] on span at bounding box center [962, 336] width 66 height 19
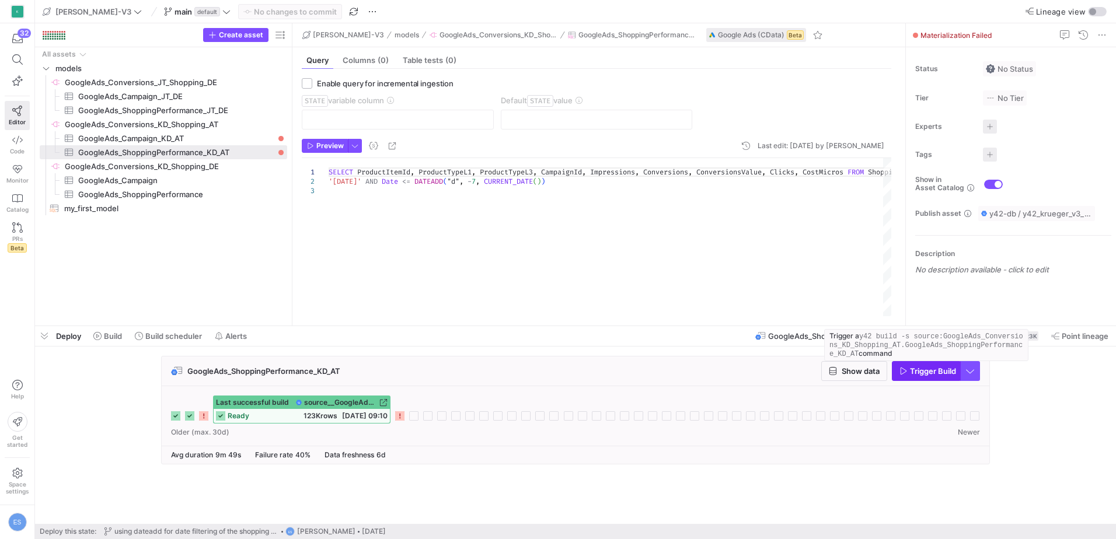
click at [923, 368] on span "Trigger Build" at bounding box center [933, 371] width 46 height 9
click at [193, 344] on span at bounding box center [168, 336] width 76 height 19
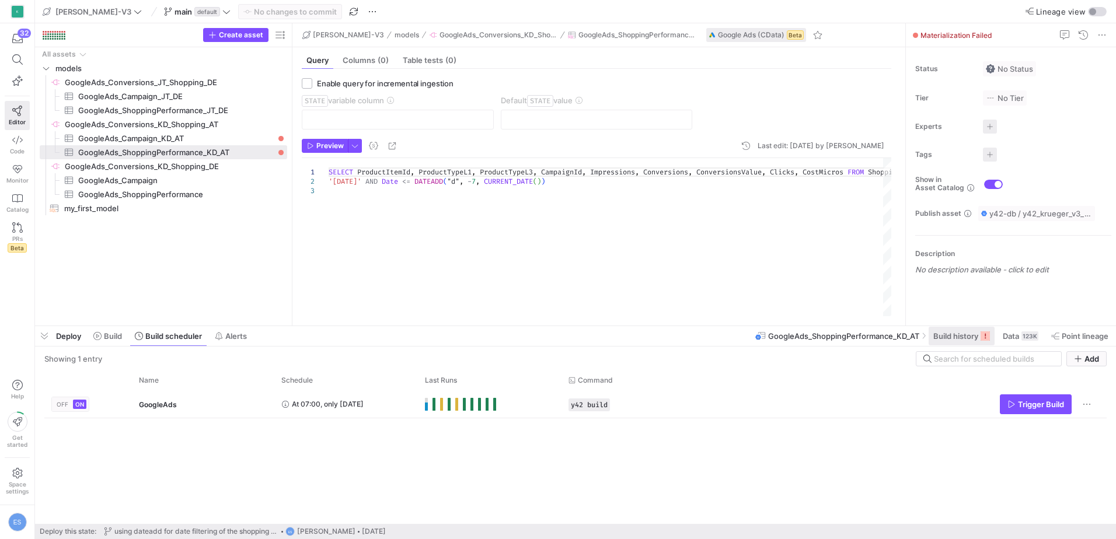
click at [971, 333] on span "Build history" at bounding box center [955, 336] width 45 height 9
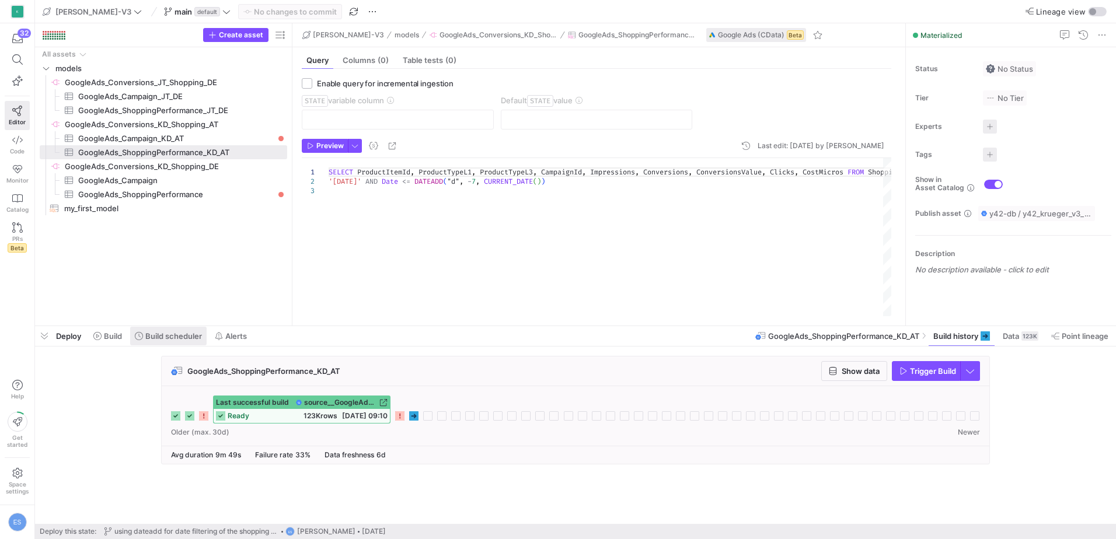
click at [151, 344] on span at bounding box center [168, 336] width 76 height 19
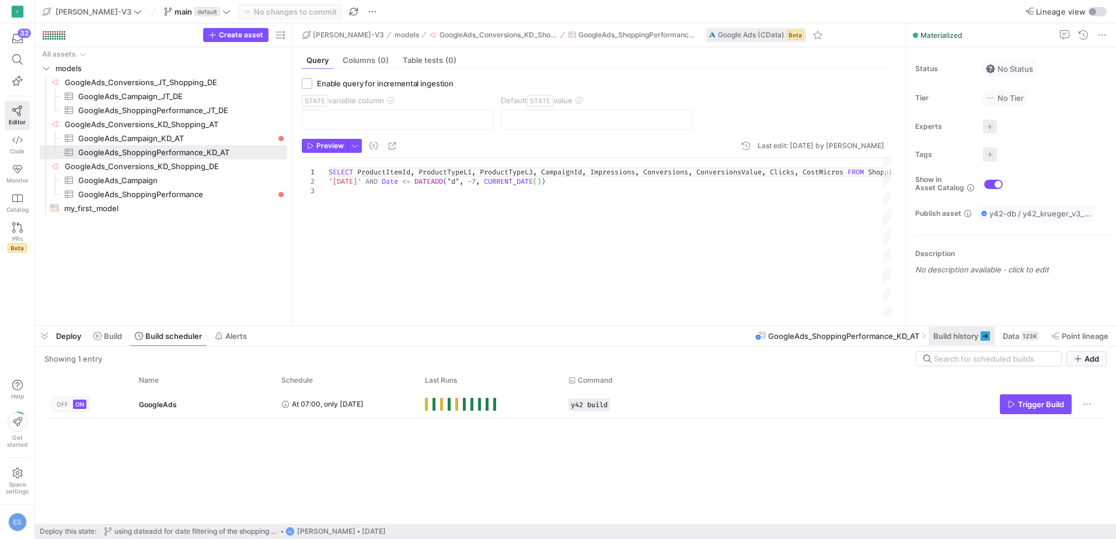
click at [983, 336] on icon at bounding box center [985, 336] width 9 height 9
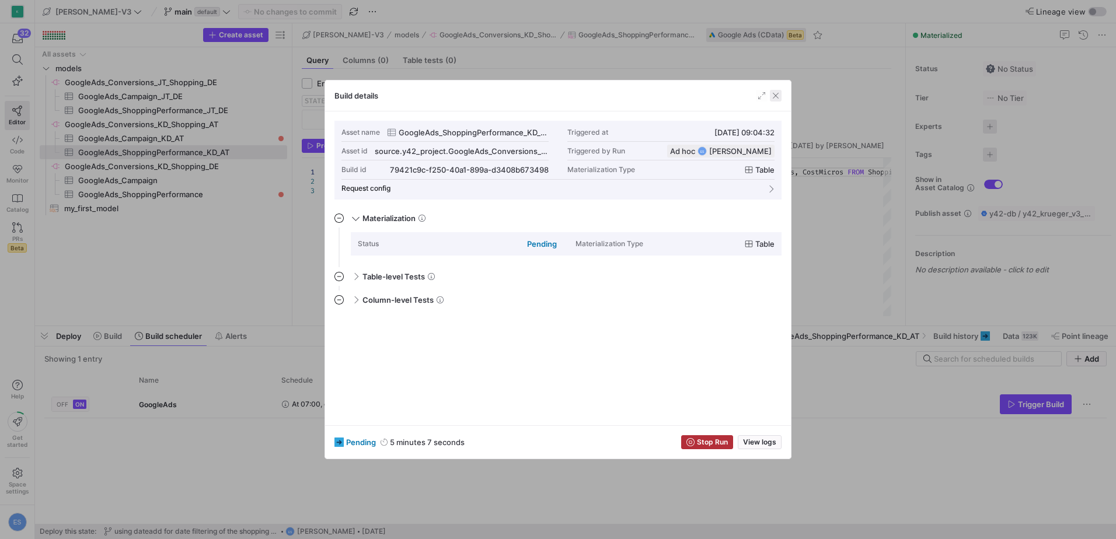
click at [775, 96] on span "button" at bounding box center [776, 96] width 12 height 12
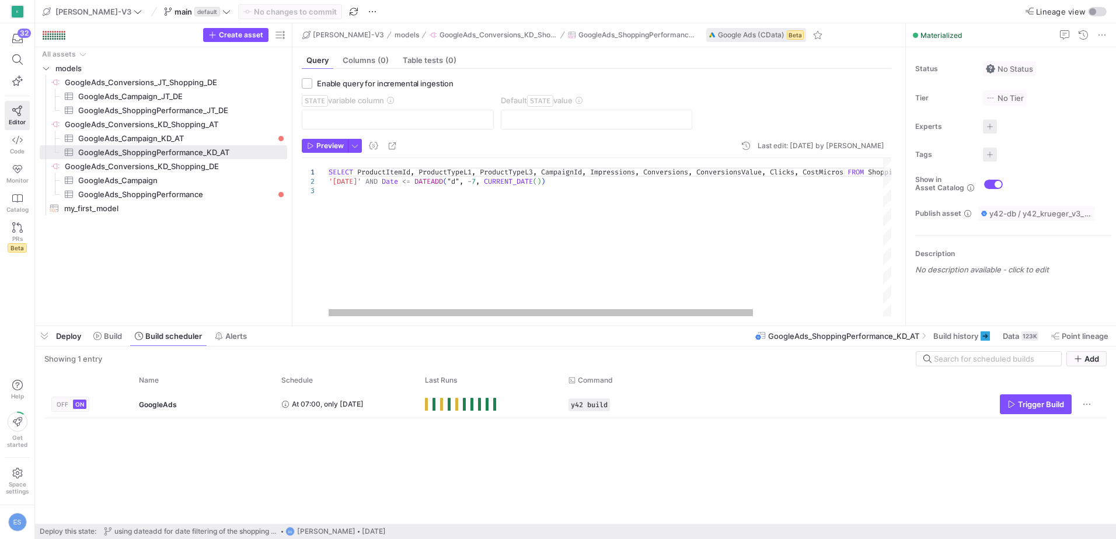
click at [736, 255] on div "SELECT ProductItemId , ProductTypeL1 , ProductTypeL3 , CampaignId , Impressions…" at bounding box center [696, 237] width 735 height 158
click at [883, 340] on span "GoogleAds_ShoppingPerformance_KD_AT" at bounding box center [843, 336] width 151 height 9
click at [887, 336] on span "GoogleAds_ShoppingPerformance_KD_AT" at bounding box center [843, 336] width 151 height 9
click at [967, 341] on span at bounding box center [962, 336] width 66 height 19
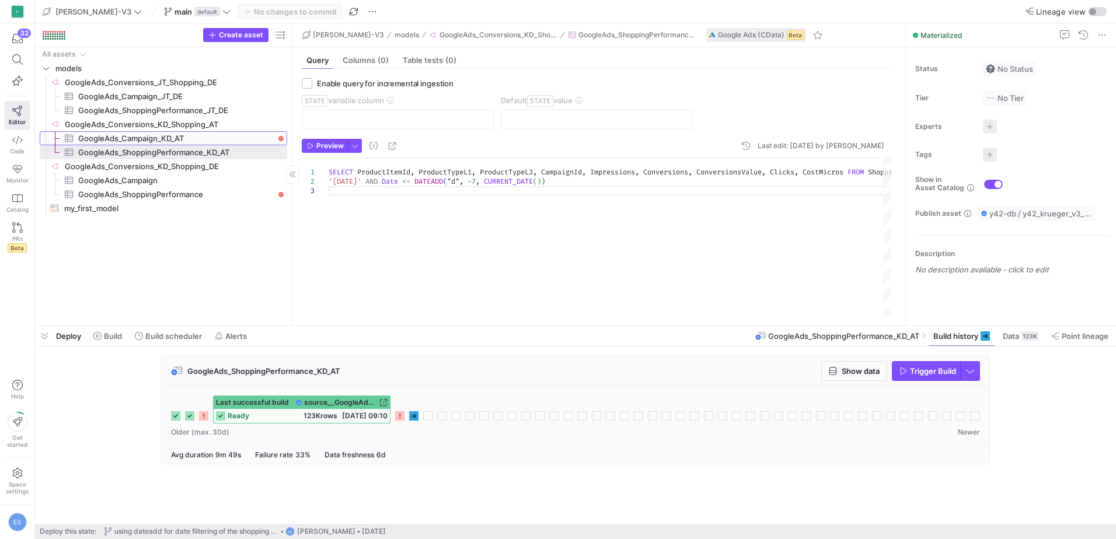
click at [216, 135] on span "GoogleAds_Campaign_KD_AT​​​​​​​​​" at bounding box center [176, 138] width 196 height 13
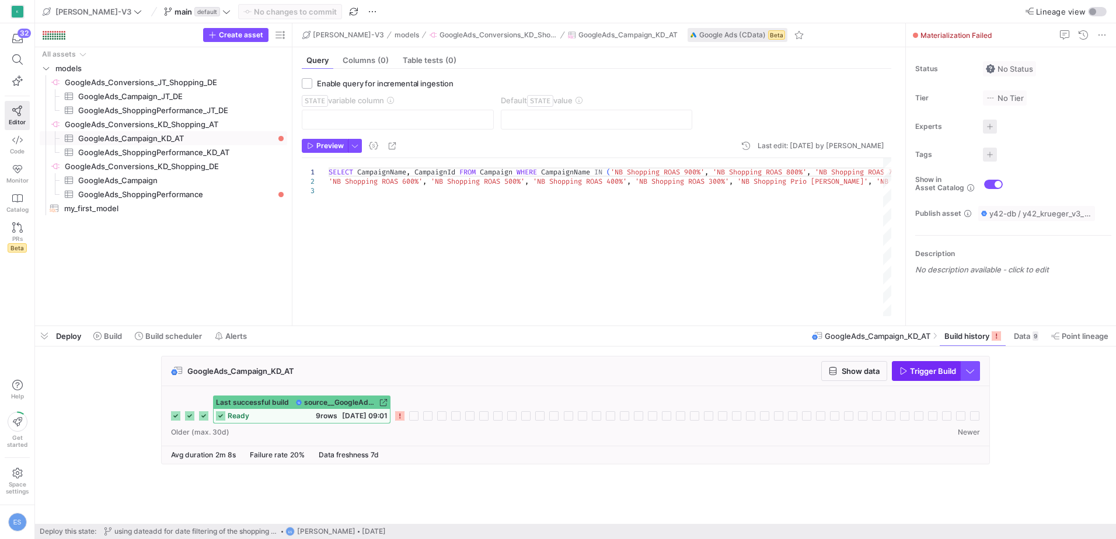
click at [919, 370] on span "Trigger Build" at bounding box center [933, 371] width 46 height 9
click at [166, 339] on span "Build scheduler" at bounding box center [173, 336] width 57 height 9
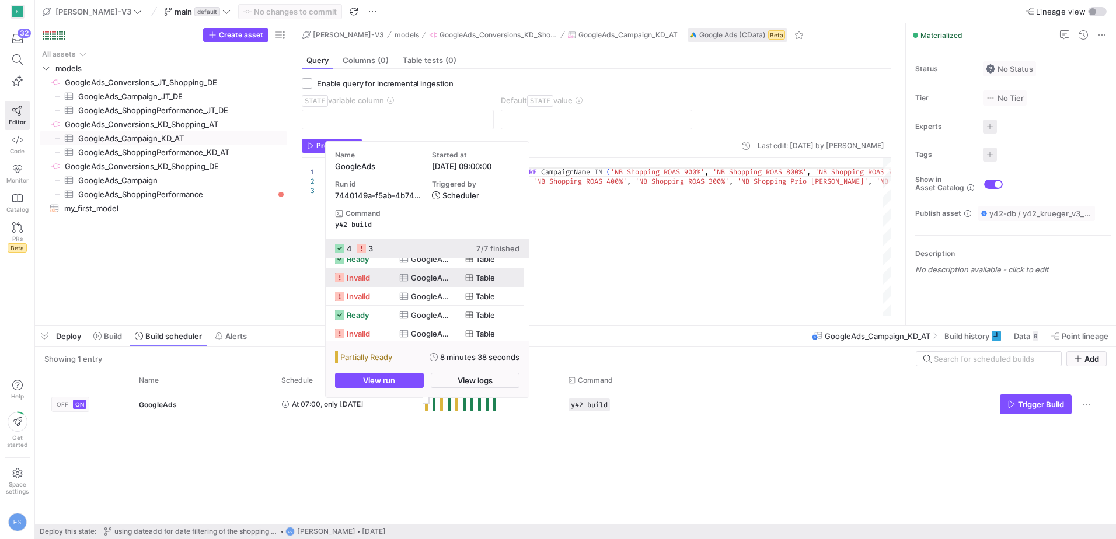
scroll to position [48, 0]
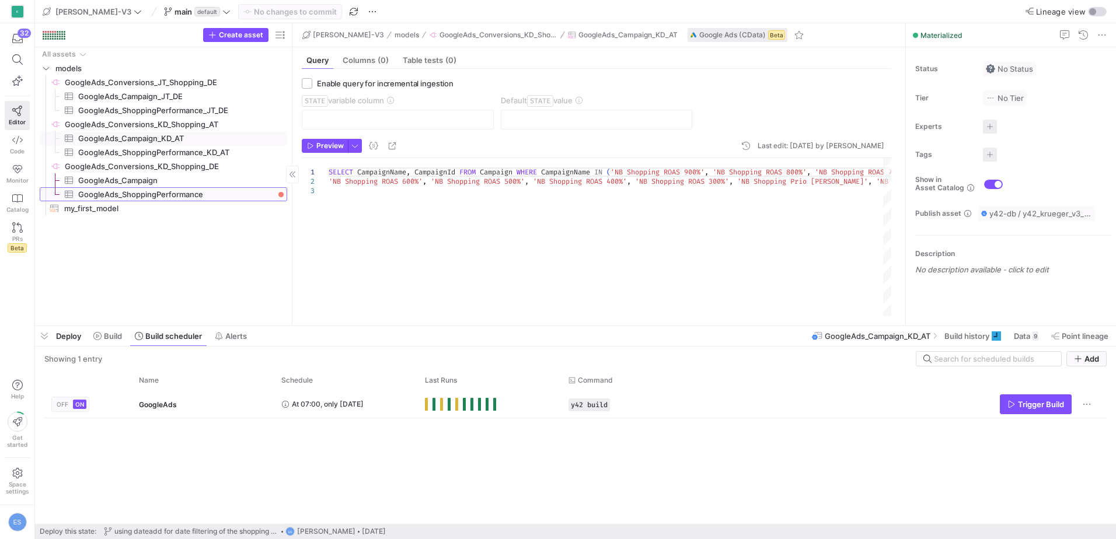
click at [225, 194] on span "GoogleAds_ShoppingPerformance​​​​​​​​​" at bounding box center [176, 194] width 196 height 13
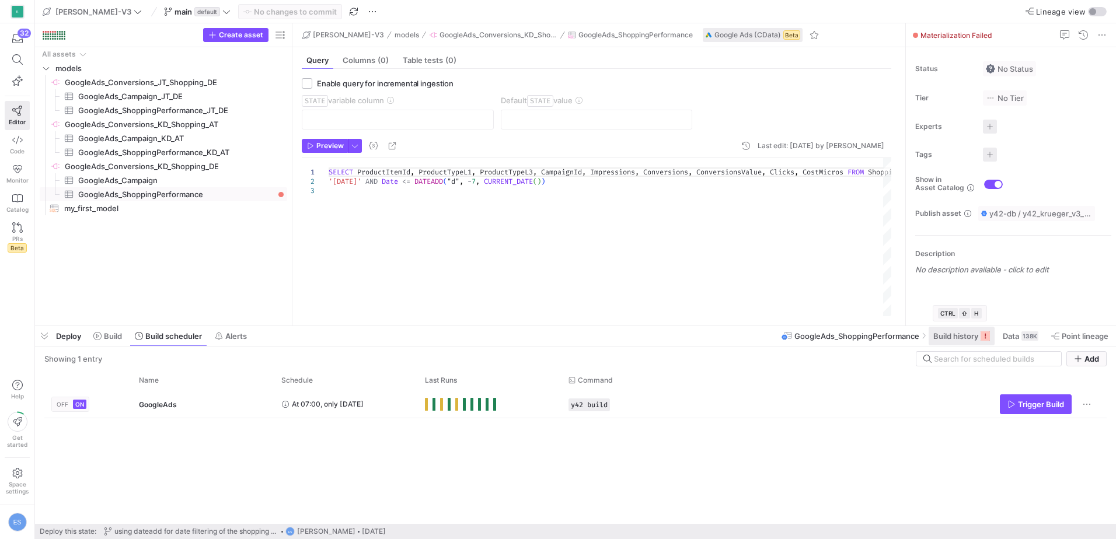
click at [963, 342] on span at bounding box center [962, 336] width 66 height 19
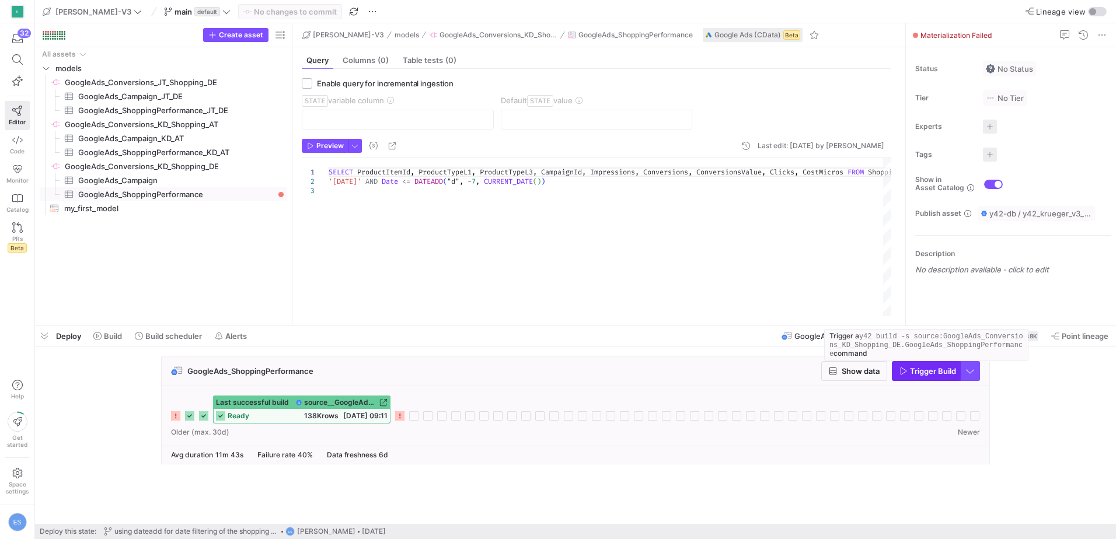
click at [935, 374] on span "Trigger Build" at bounding box center [933, 371] width 46 height 9
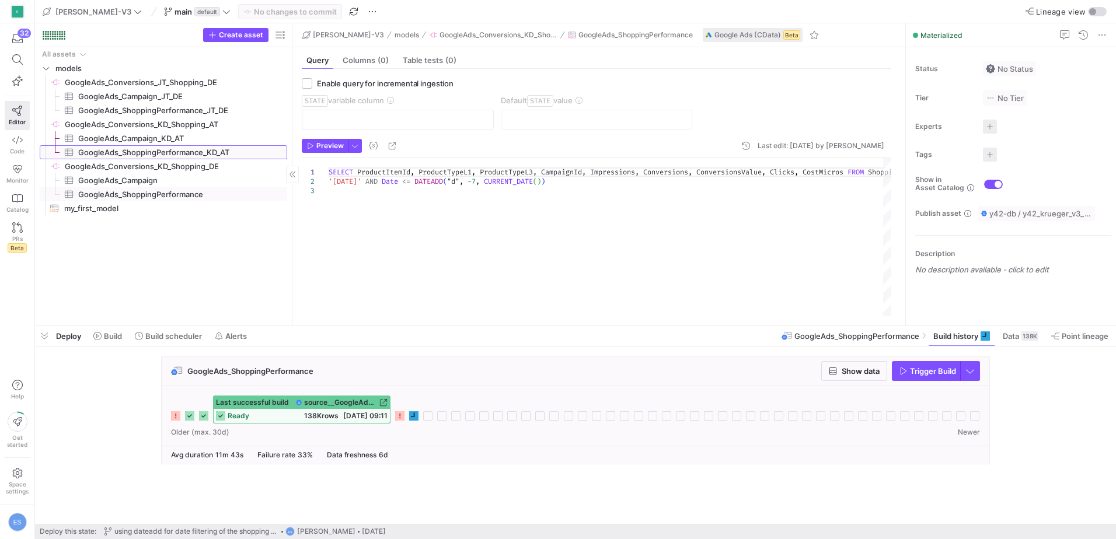
click at [207, 151] on span "GoogleAds_ShoppingPerformance_KD_AT​​​​​​​​​" at bounding box center [176, 152] width 196 height 13
click at [220, 133] on span "GoogleAds_Campaign_KD_AT​​​​​​​​​" at bounding box center [176, 138] width 196 height 13
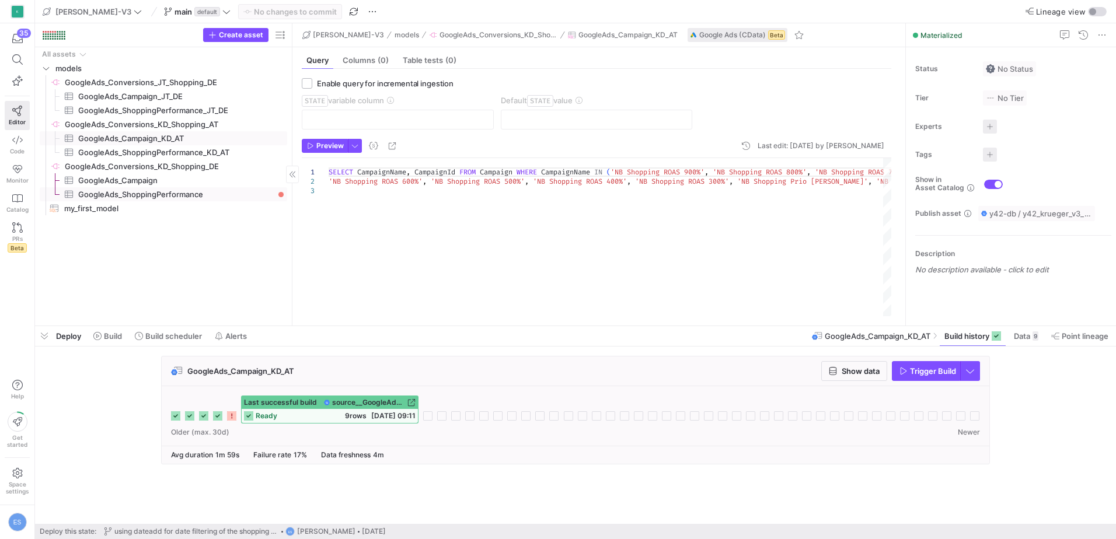
click at [228, 193] on span "GoogleAds_ShoppingPerformance​​​​​​​​​" at bounding box center [176, 194] width 196 height 13
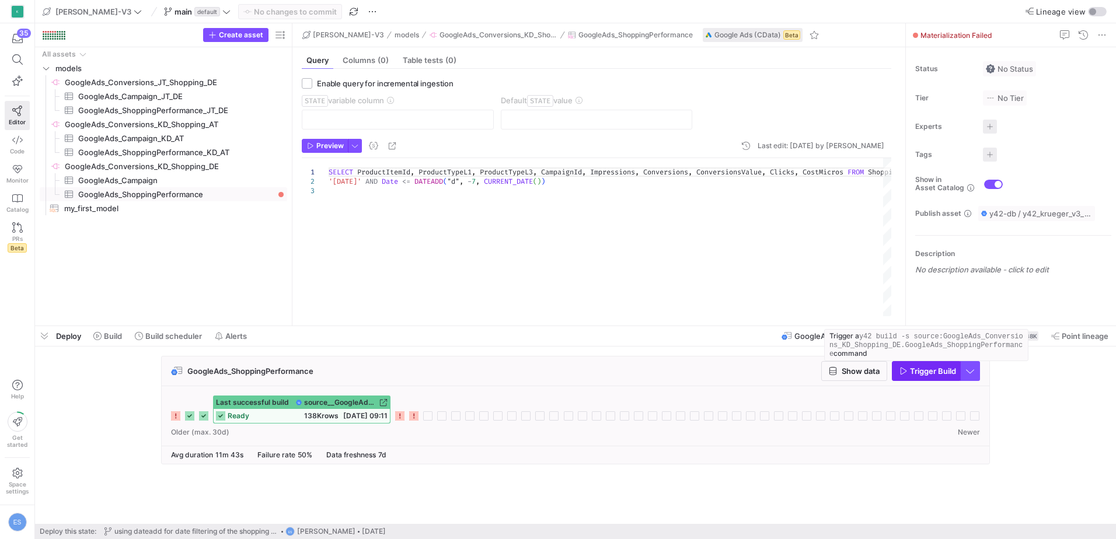
click at [925, 375] on span "Trigger Build" at bounding box center [933, 371] width 46 height 9
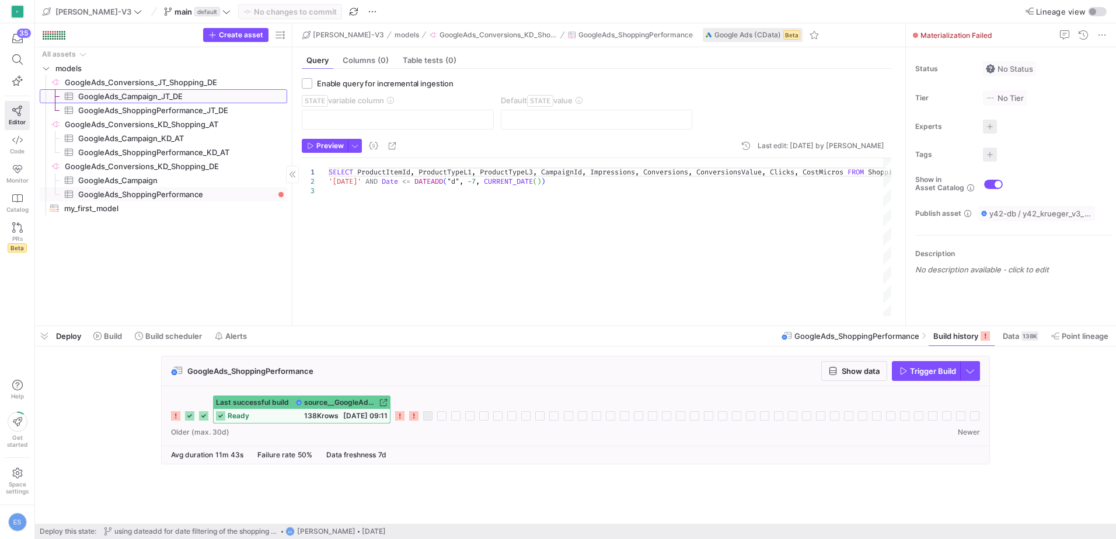
click at [186, 96] on span "GoogleAds_Campaign_JT_DE​​​​​​​​​" at bounding box center [176, 96] width 196 height 13
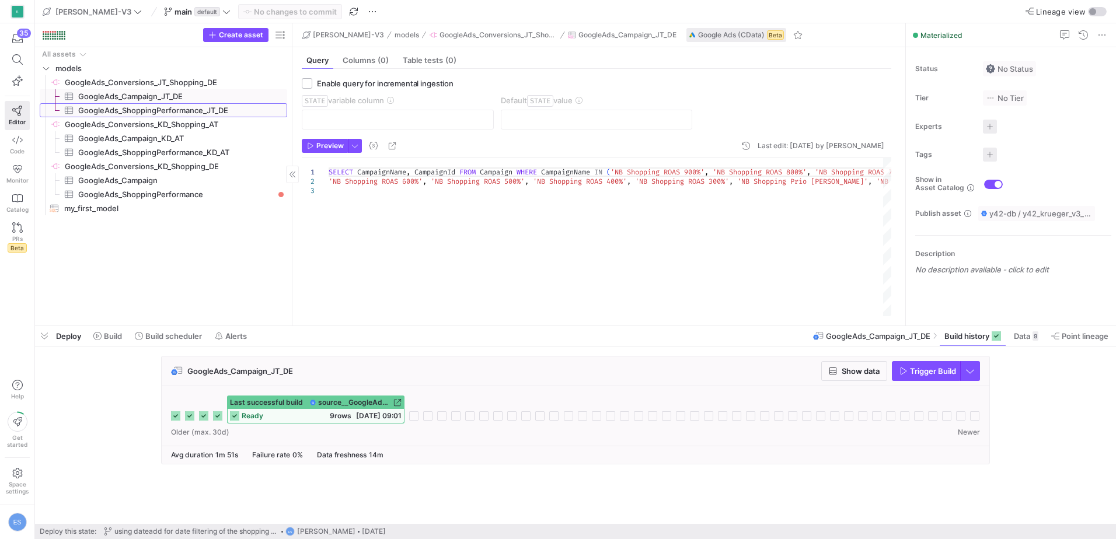
click at [189, 110] on span "GoogleAds_ShoppingPerformance_JT_DE​​​​​​​​​" at bounding box center [176, 110] width 196 height 13
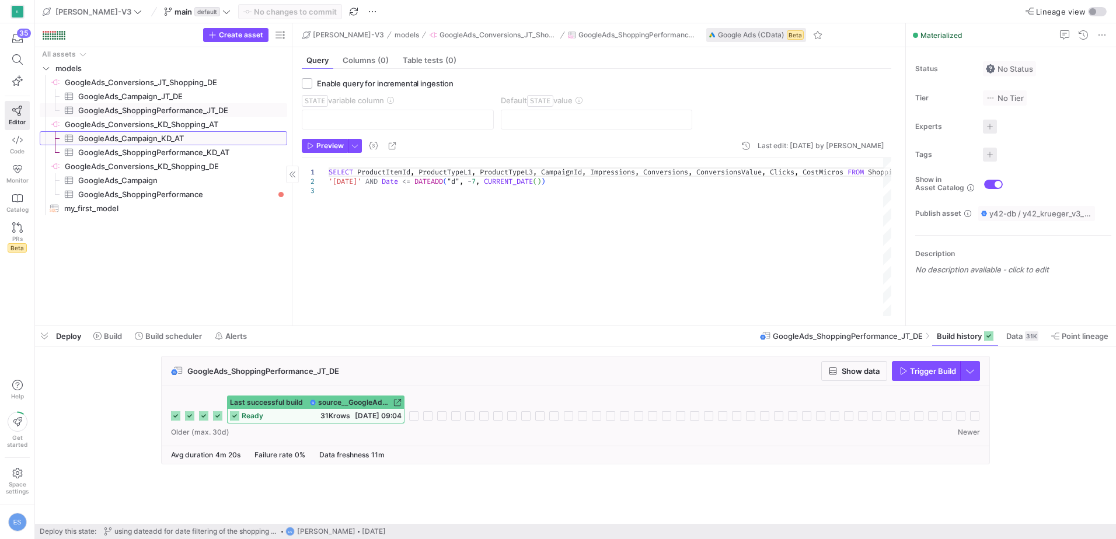
click at [182, 142] on span "GoogleAds_Campaign_KD_AT​​​​​​​​​" at bounding box center [176, 138] width 196 height 13
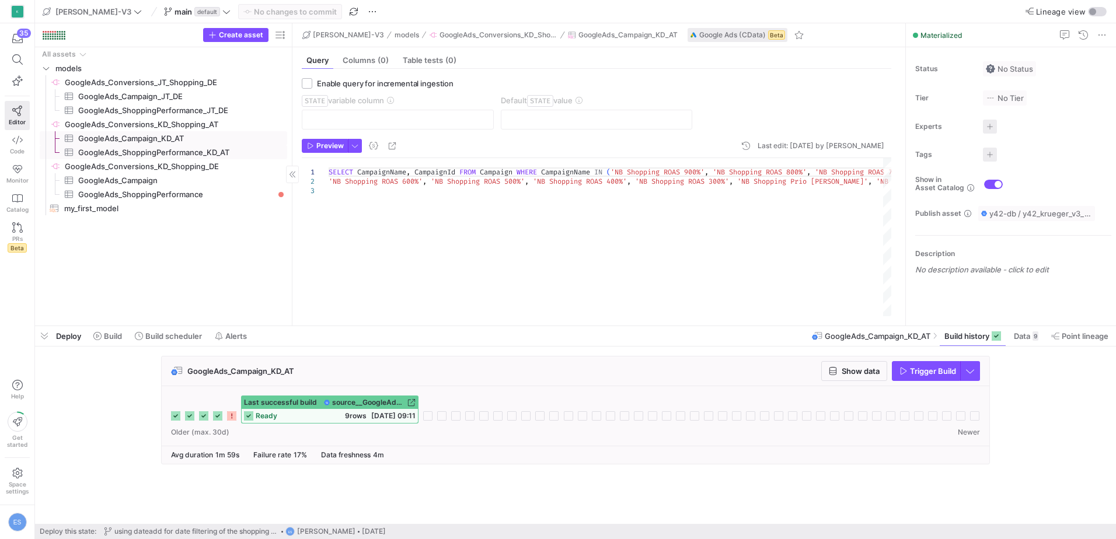
click at [182, 151] on span "GoogleAds_ShoppingPerformance_KD_AT​​​​​​​​​" at bounding box center [176, 152] width 196 height 13
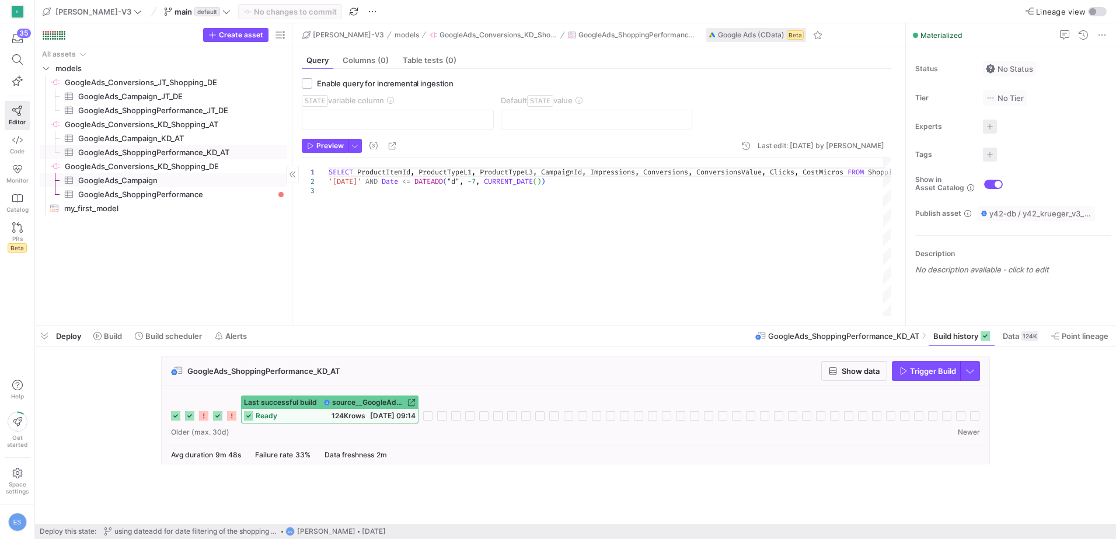
click at [180, 179] on span "GoogleAds_Campaign​​​​​​​​​" at bounding box center [176, 180] width 196 height 13
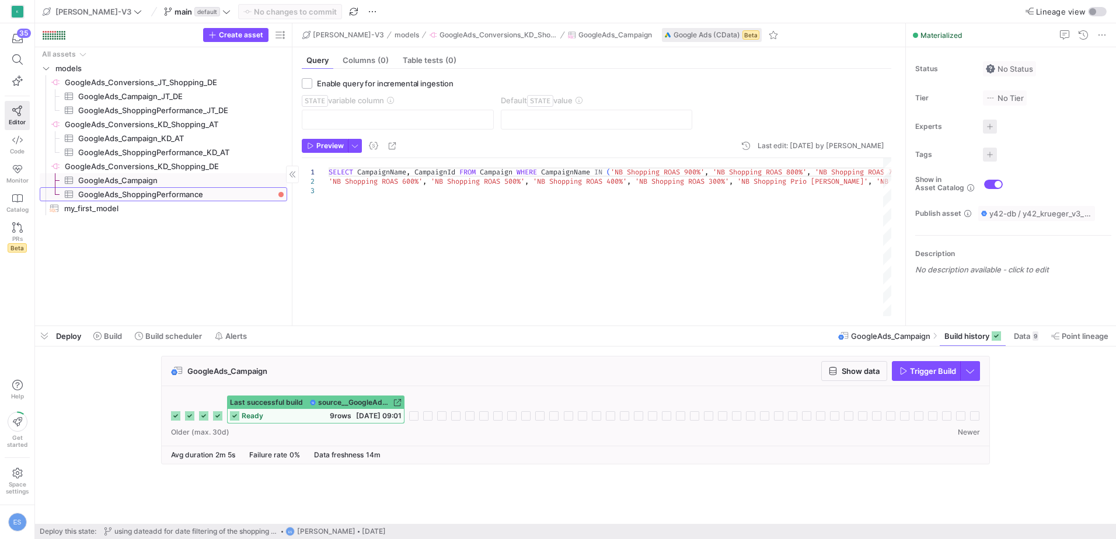
click at [181, 194] on span "GoogleAds_ShoppingPerformance​​​​​​​​​" at bounding box center [176, 194] width 196 height 13
type textarea "SELECT ProductItemId, ProductTypeL1, ProductTypeL3, CampaignId, Impressions, Co…"
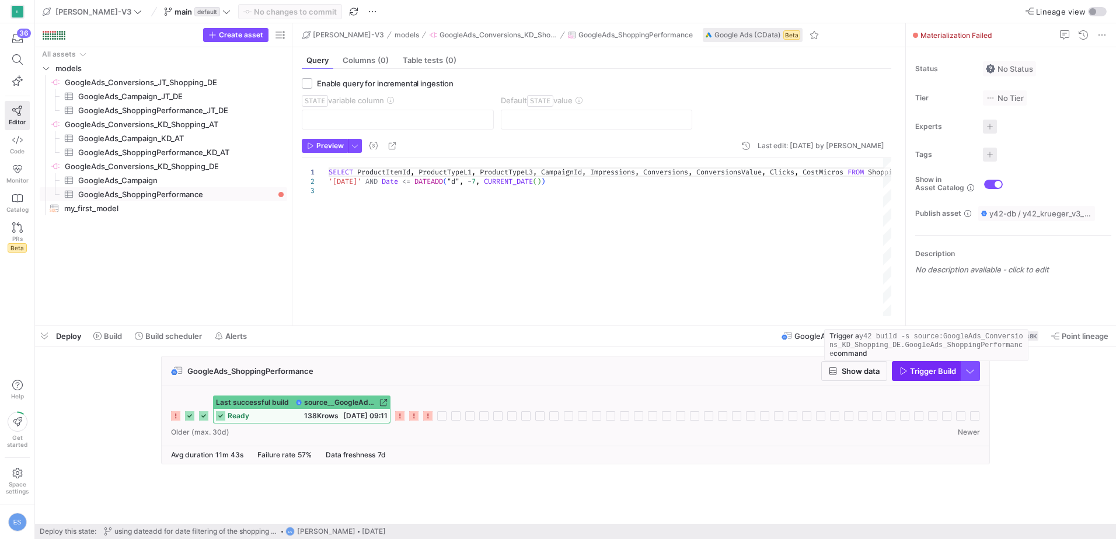
click at [930, 376] on span "button" at bounding box center [926, 371] width 67 height 19
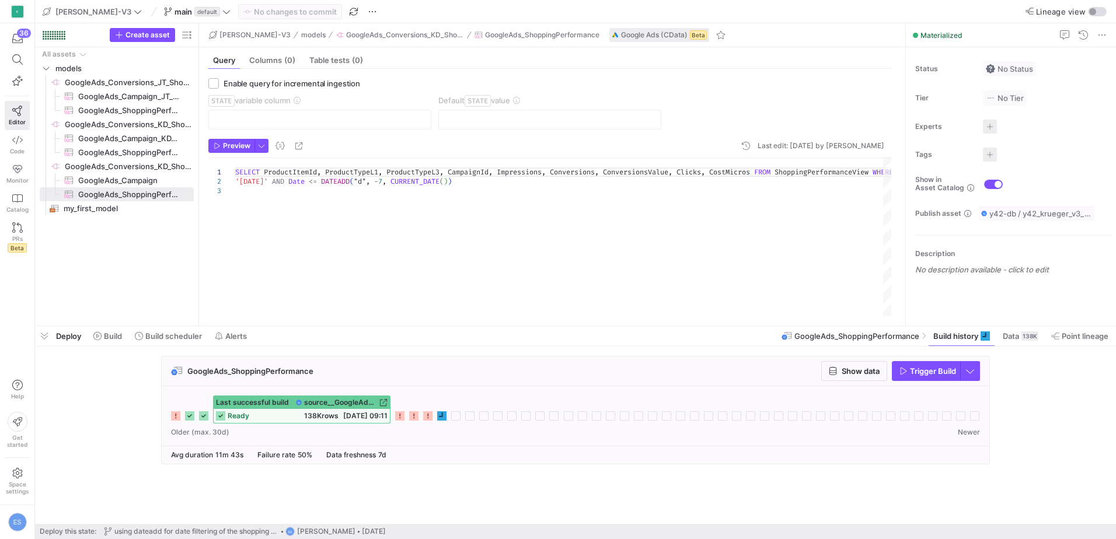
click at [425, 420] on icon at bounding box center [427, 416] width 9 height 9
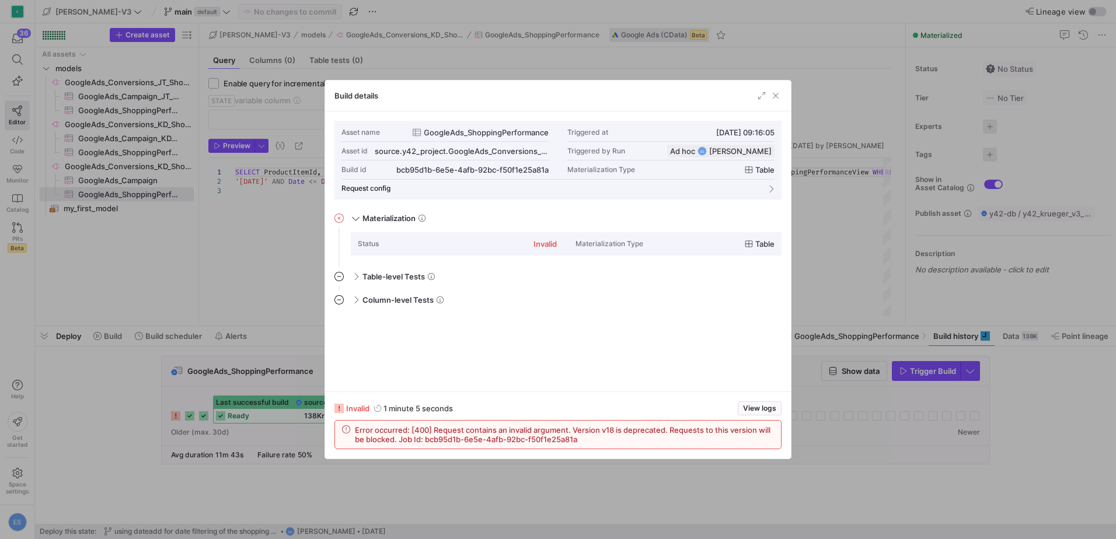
click at [312, 482] on div at bounding box center [558, 269] width 1116 height 539
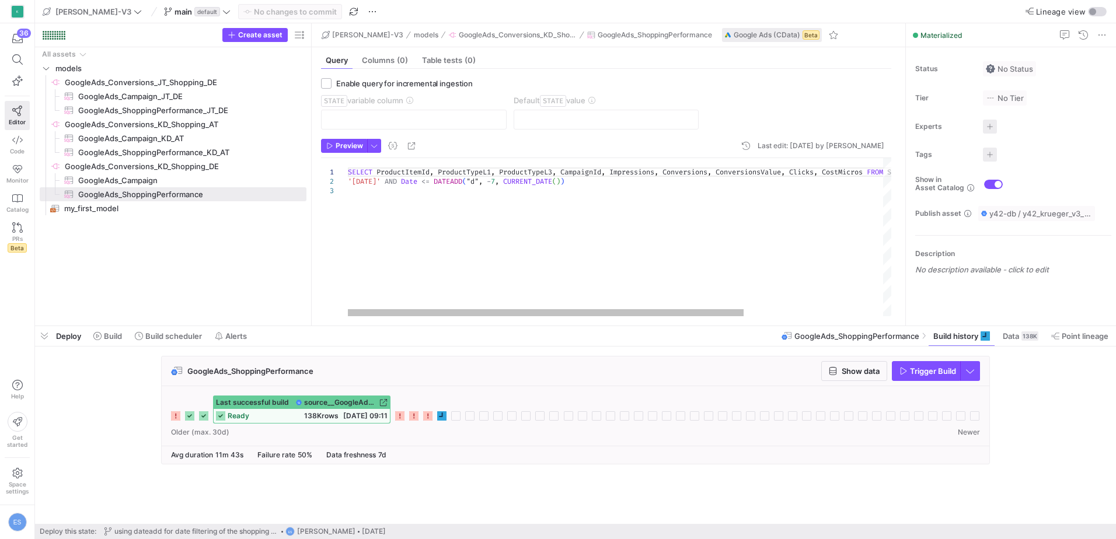
drag, startPoint x: 199, startPoint y: 77, endPoint x: 312, endPoint y: 103, distance: 115.7
click at [312, 103] on as-split "Create asset Drag here to set row groups Drag here to set column labels Group 1…" at bounding box center [575, 174] width 1081 height 302
click at [185, 152] on span "GoogleAds_ShoppingPerformance_KD_AT​​​​​​​​​" at bounding box center [185, 152] width 215 height 13
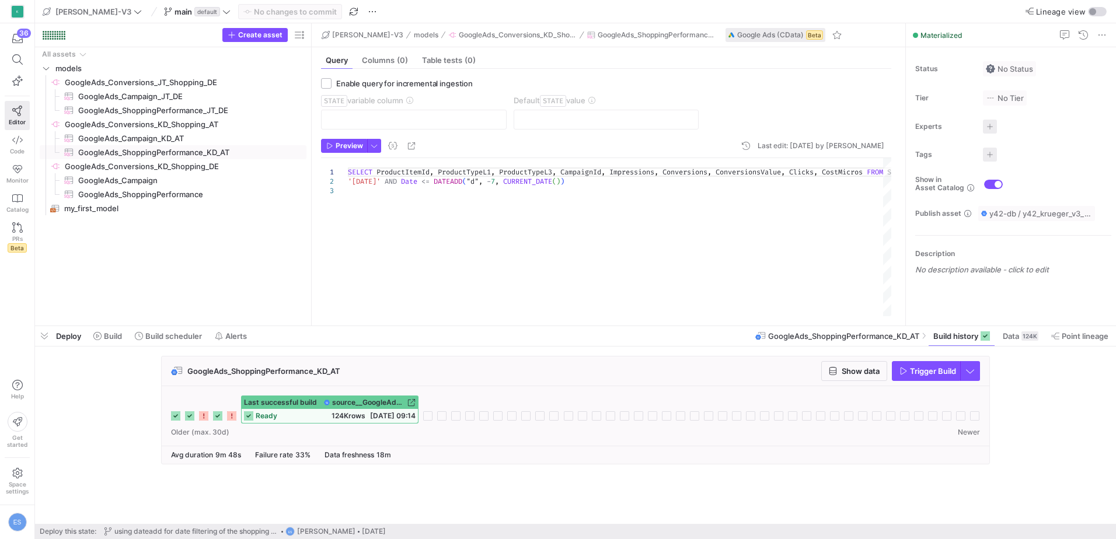
click at [233, 418] on icon at bounding box center [231, 416] width 9 height 9
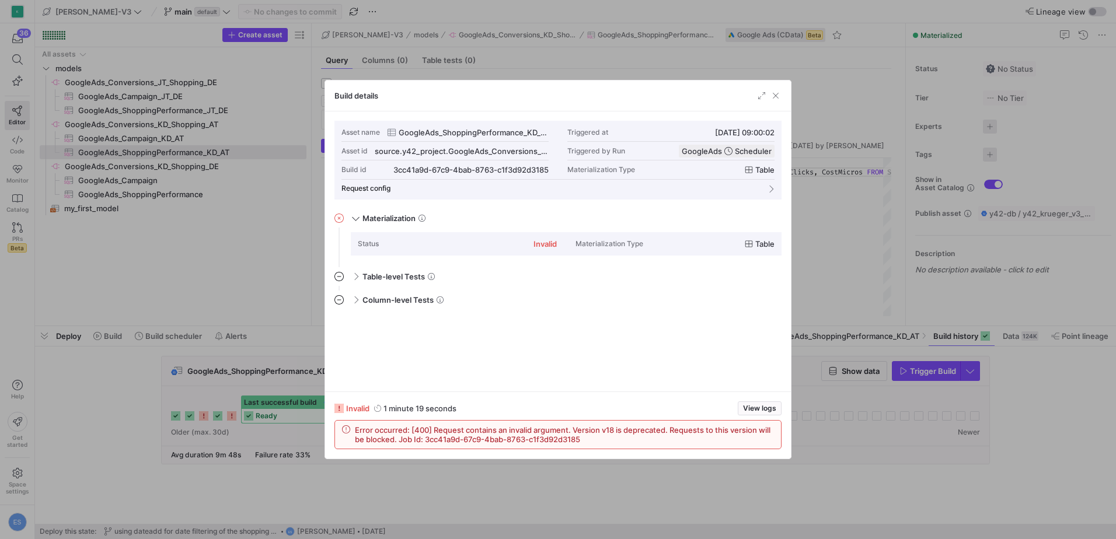
click at [134, 433] on div at bounding box center [558, 269] width 1116 height 539
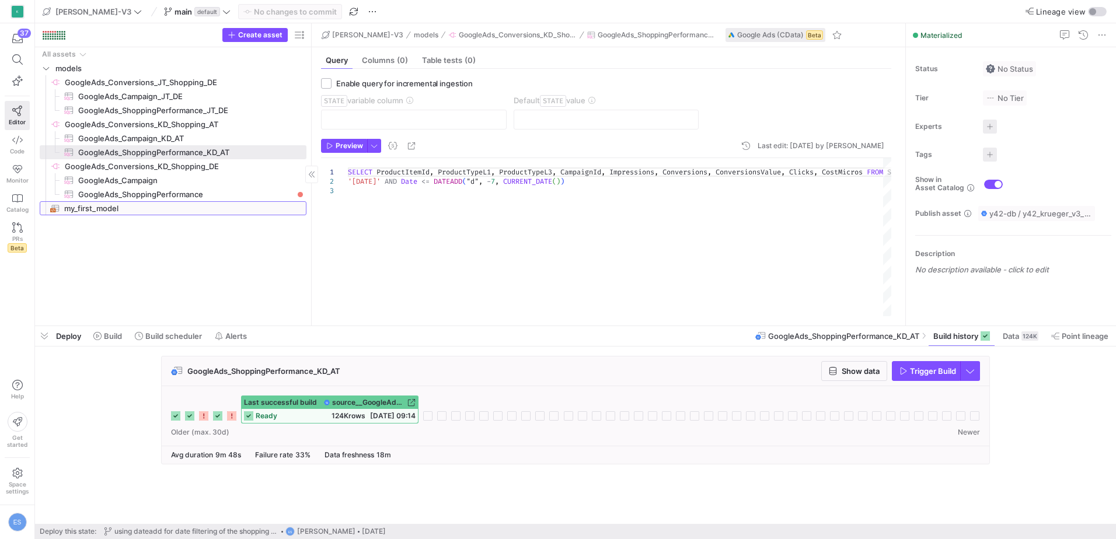
click at [201, 203] on span "my_first_model​​​​​​​​​​" at bounding box center [178, 208] width 229 height 13
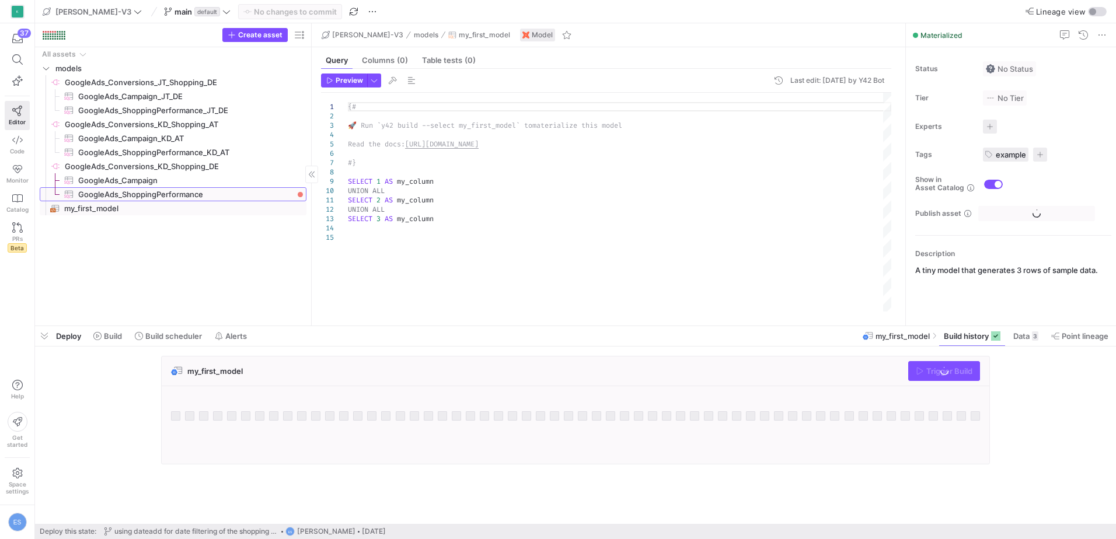
click at [203, 192] on span "GoogleAds_ShoppingPerformance​​​​​​​​​" at bounding box center [185, 194] width 215 height 13
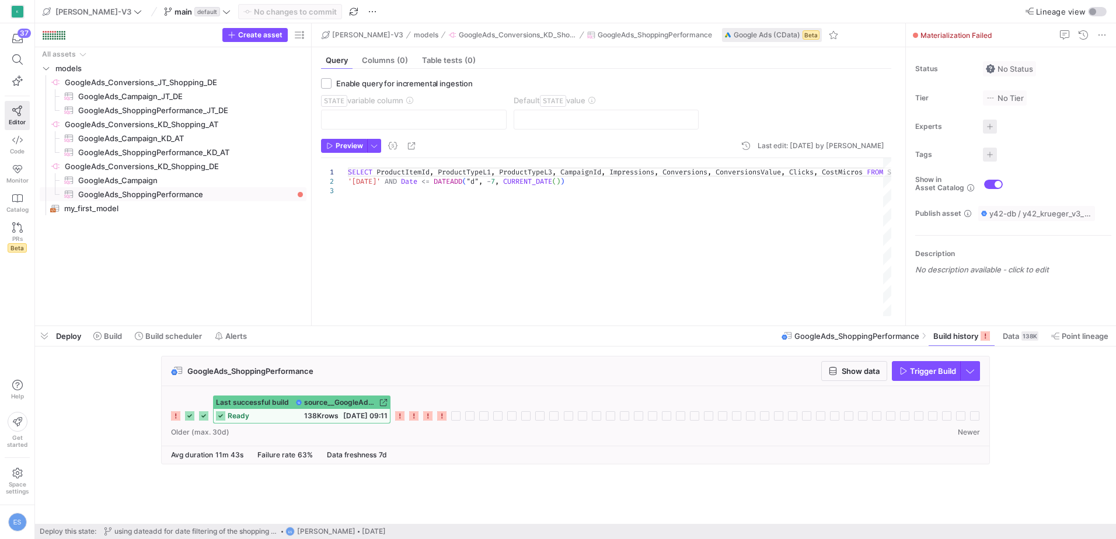
click at [443, 413] on icon at bounding box center [441, 416] width 9 height 9
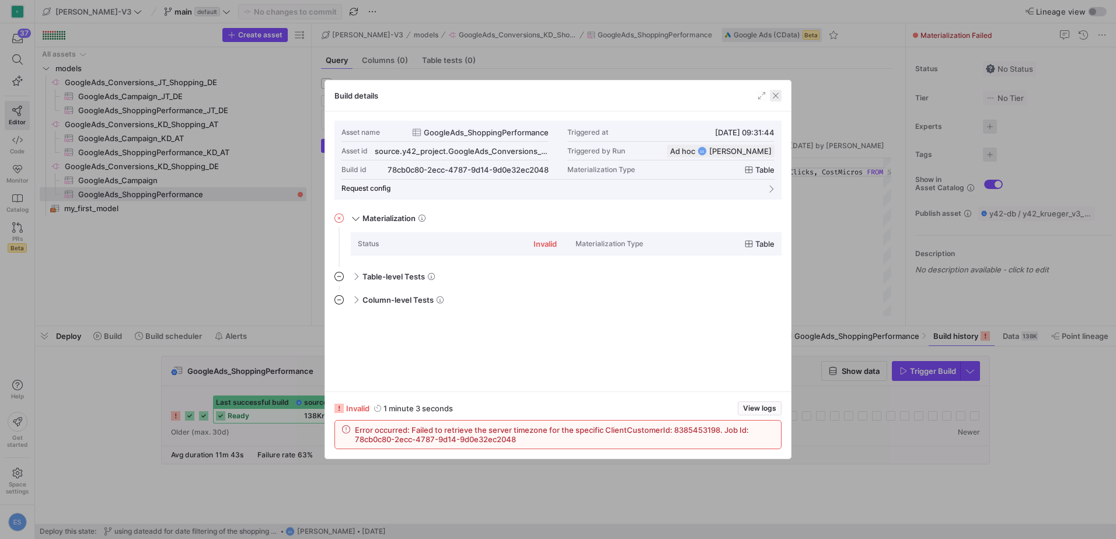
click at [780, 95] on span "button" at bounding box center [776, 96] width 12 height 12
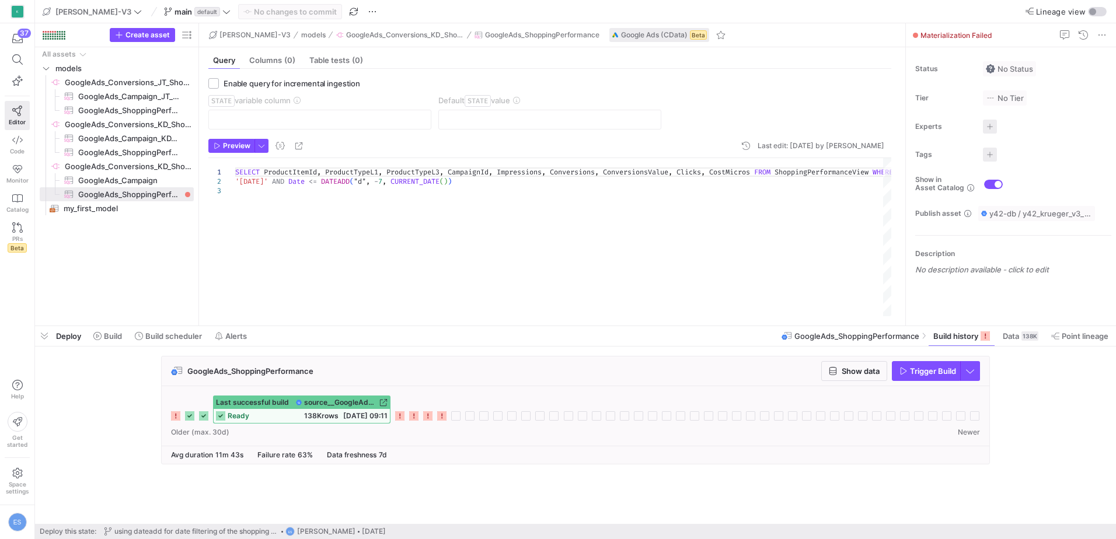
click at [428, 417] on icon at bounding box center [427, 416] width 9 height 9
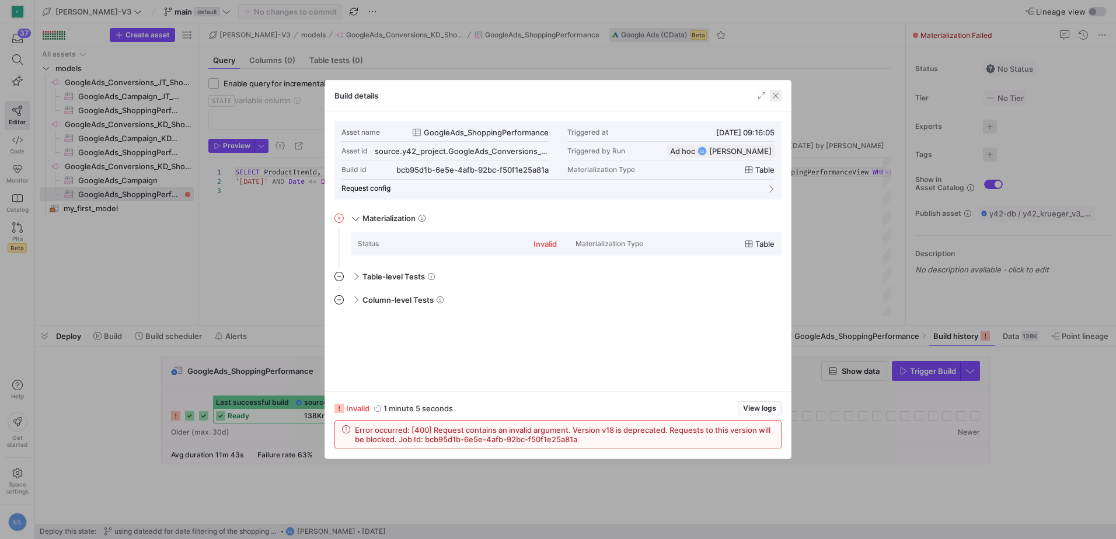
click at [772, 98] on span "button" at bounding box center [776, 96] width 12 height 12
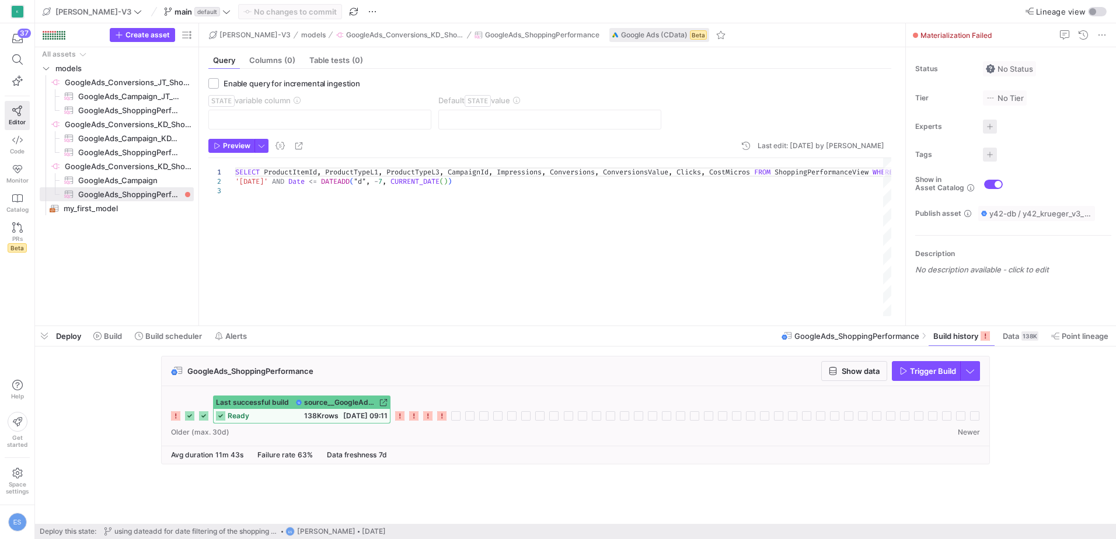
click at [396, 416] on icon at bounding box center [399, 416] width 9 height 9
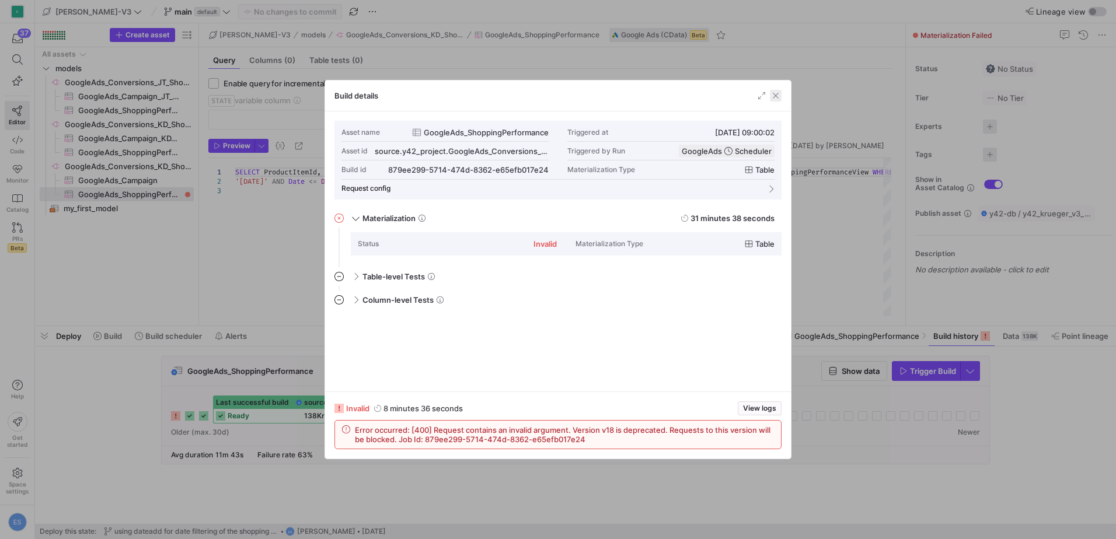
click at [775, 95] on span "button" at bounding box center [776, 96] width 12 height 12
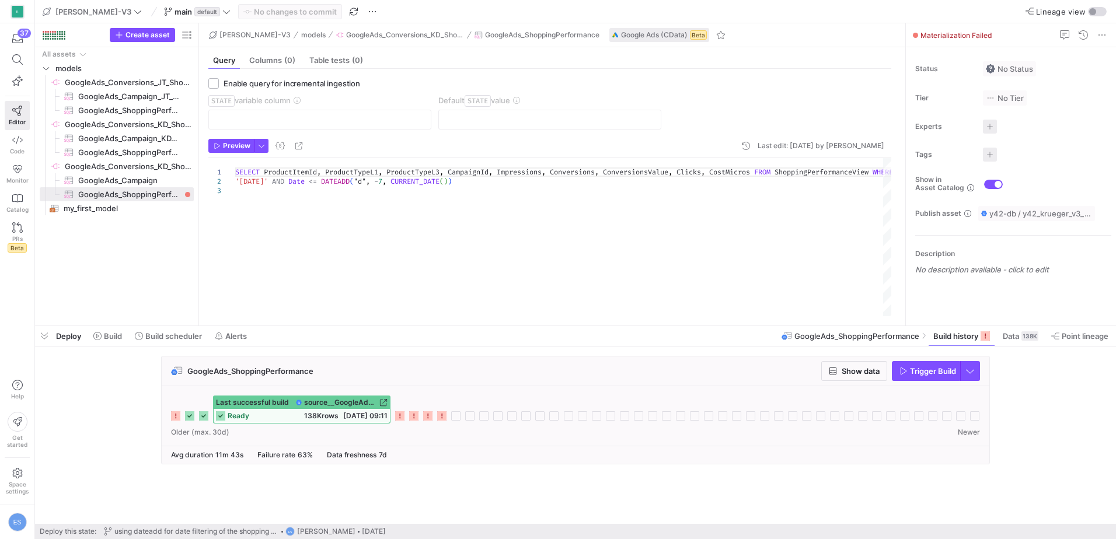
click at [414, 417] on icon at bounding box center [413, 416] width 9 height 9
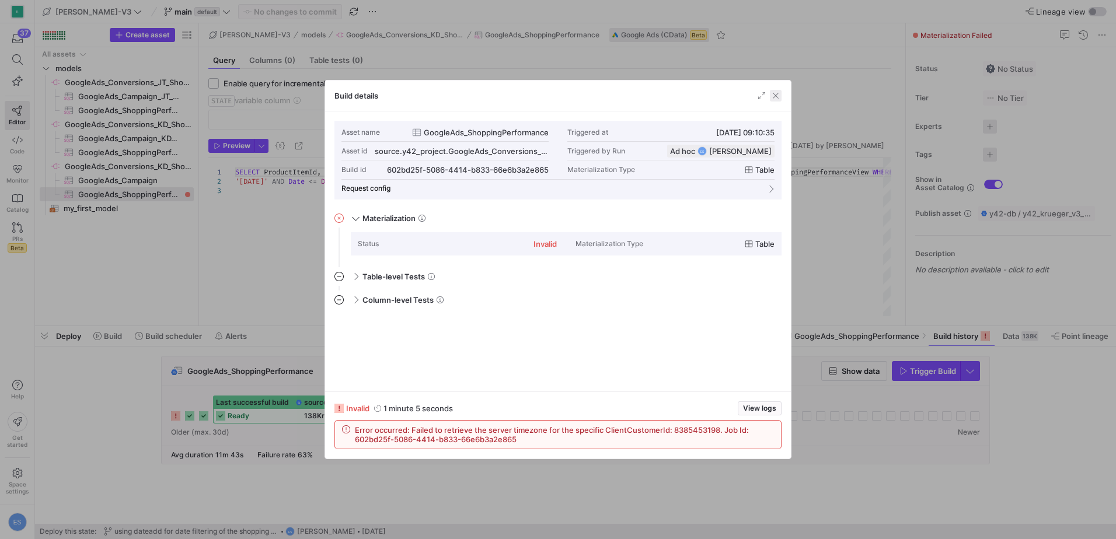
click at [778, 96] on span "button" at bounding box center [776, 96] width 12 height 12
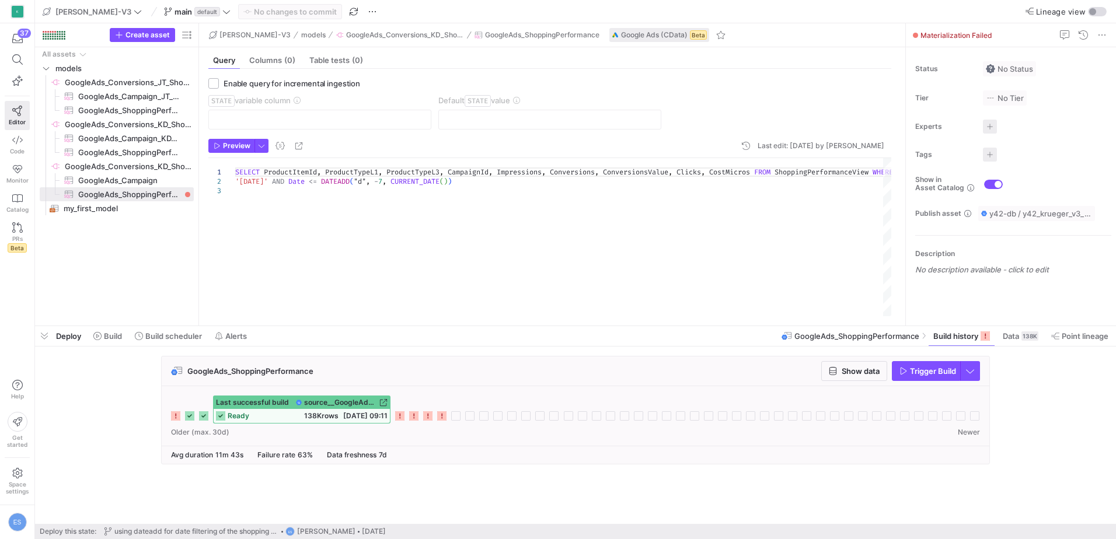
click at [430, 414] on icon at bounding box center [427, 416] width 9 height 9
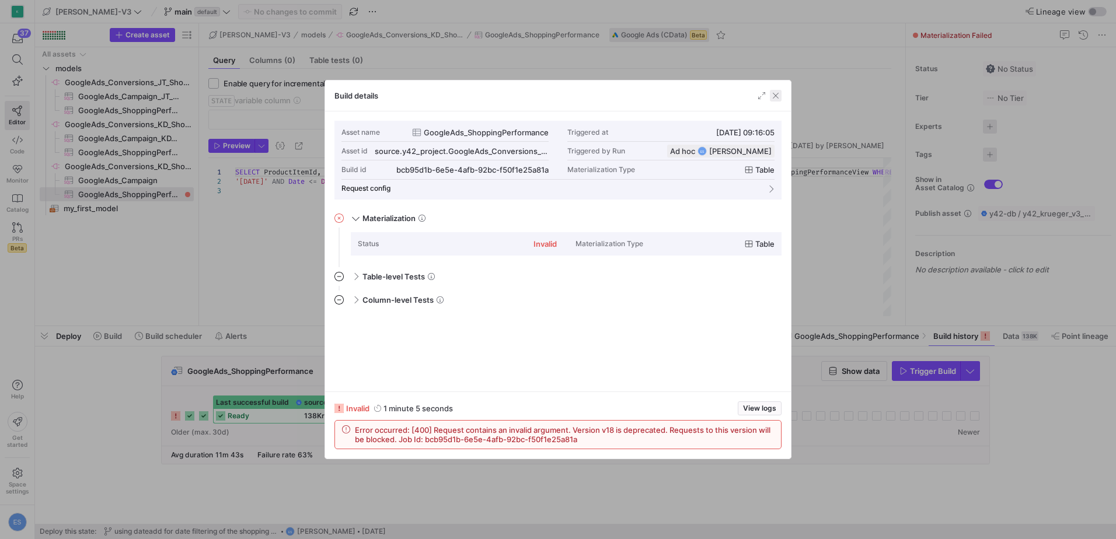
click at [774, 96] on span "button" at bounding box center [776, 96] width 12 height 12
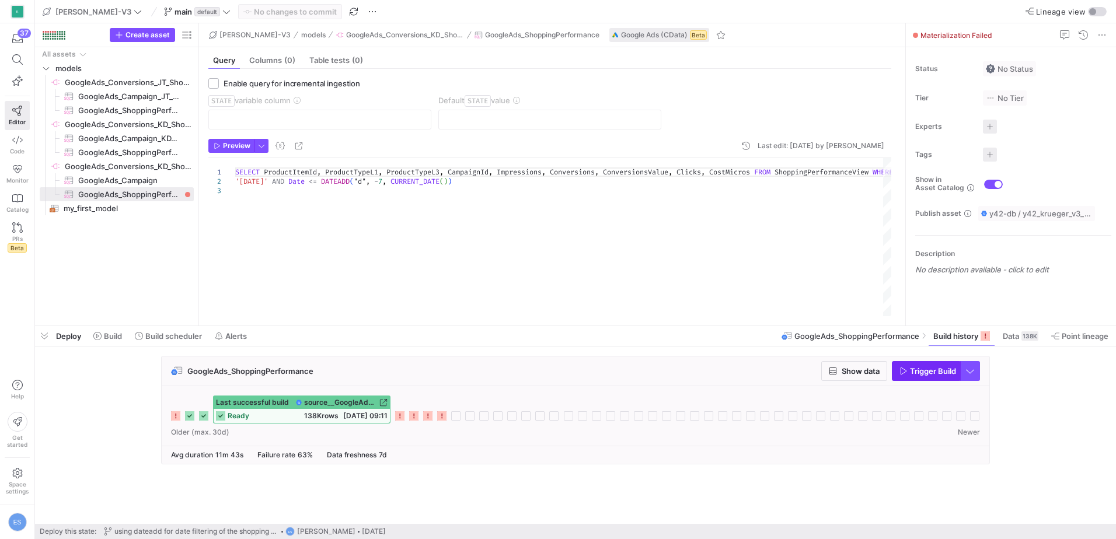
click at [922, 370] on span "Trigger Build" at bounding box center [933, 371] width 46 height 9
click at [177, 416] on icon at bounding box center [175, 416] width 9 height 9
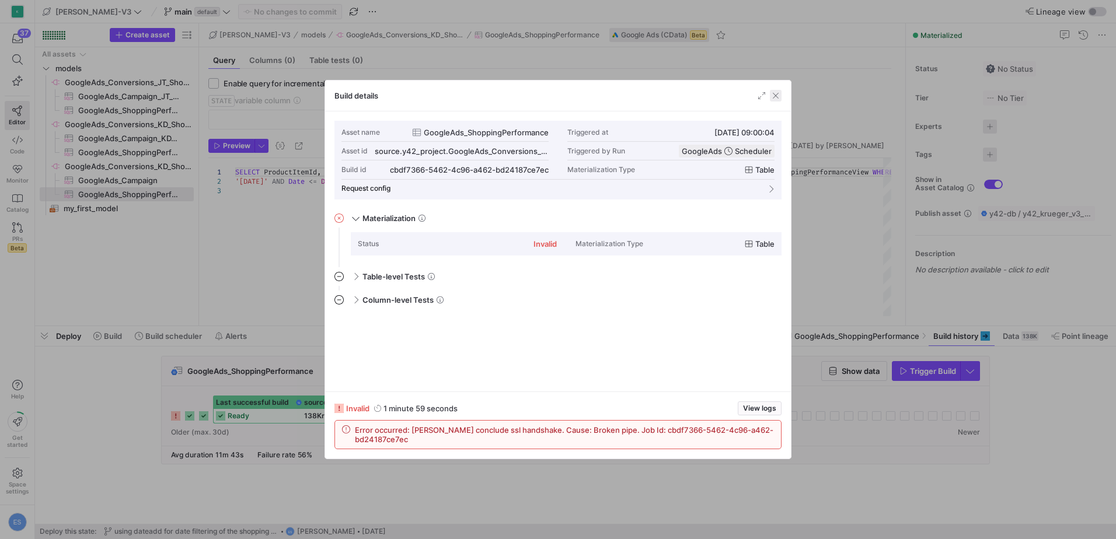
click at [779, 95] on span "button" at bounding box center [776, 96] width 12 height 12
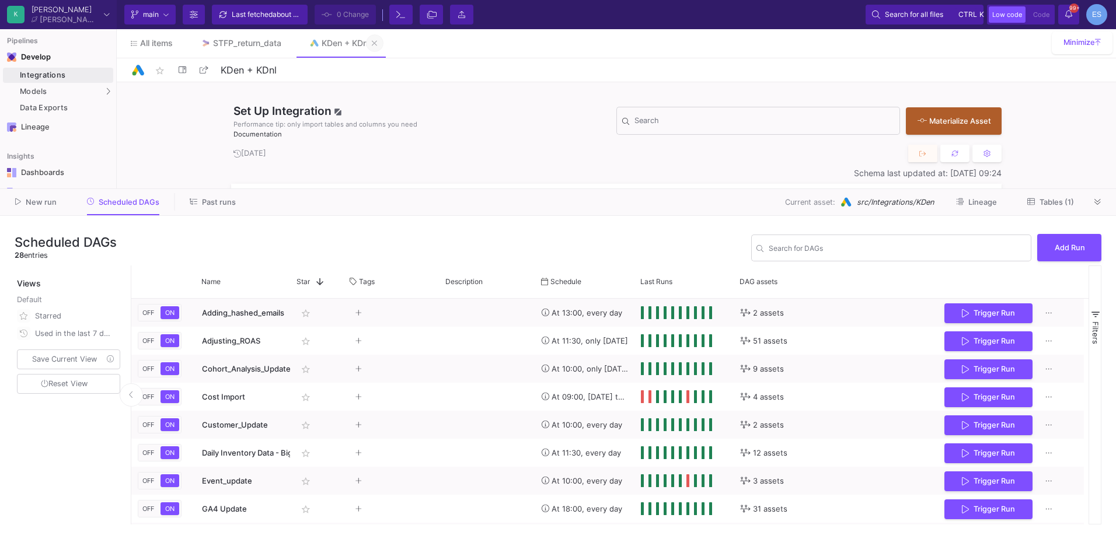
scroll to position [233, 0]
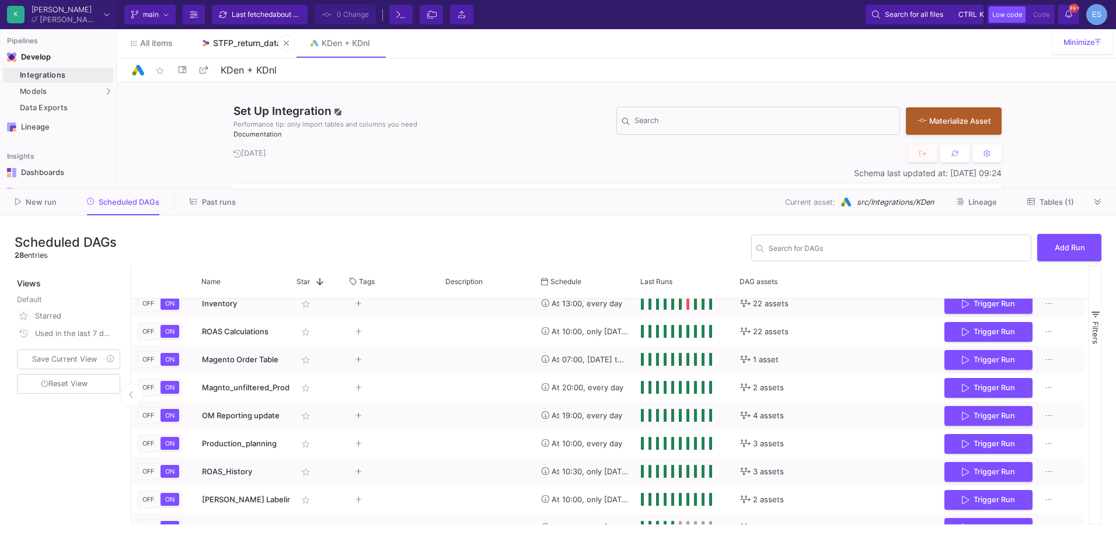
click at [254, 44] on div "STFP_return_data" at bounding box center [247, 43] width 68 height 9
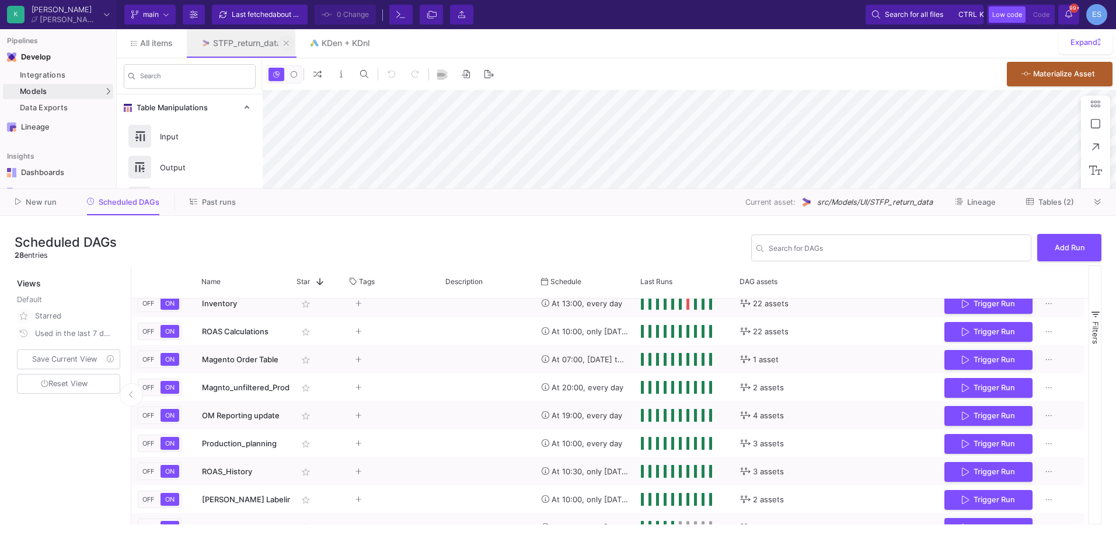
click at [285, 40] on icon at bounding box center [286, 43] width 5 height 8
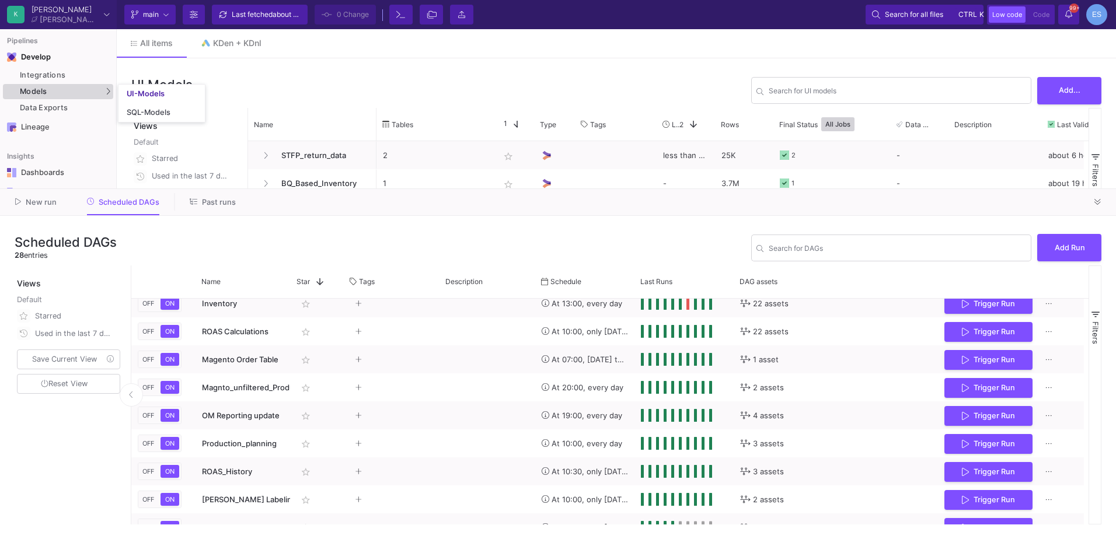
click at [57, 89] on div "Models" at bounding box center [58, 91] width 110 height 15
click at [136, 88] on link "UI-Models" at bounding box center [161, 94] width 86 height 19
click at [1102, 203] on button at bounding box center [1098, 202] width 18 height 18
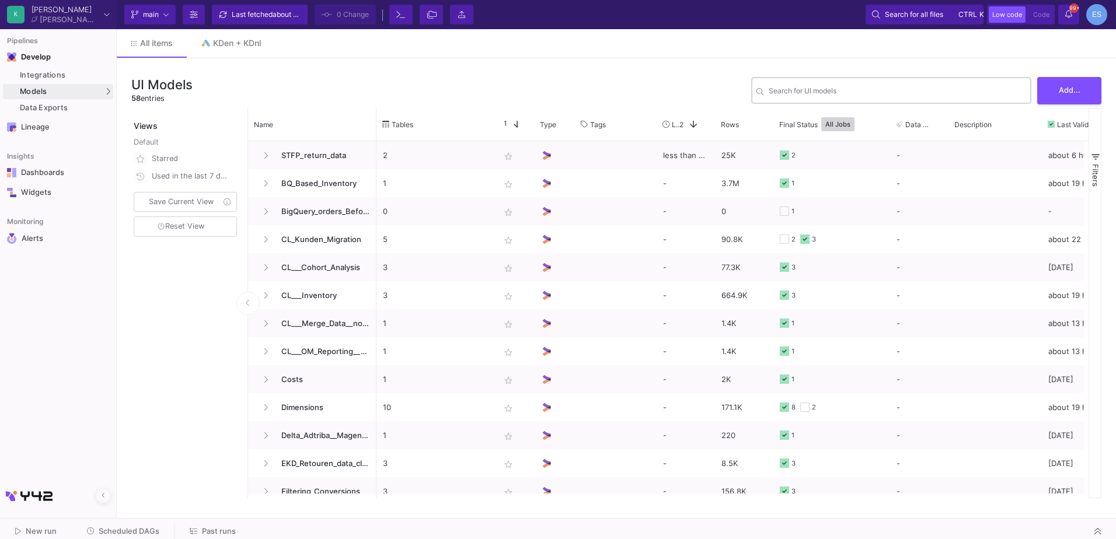
click at [821, 80] on div "Search for UI models" at bounding box center [897, 89] width 257 height 29
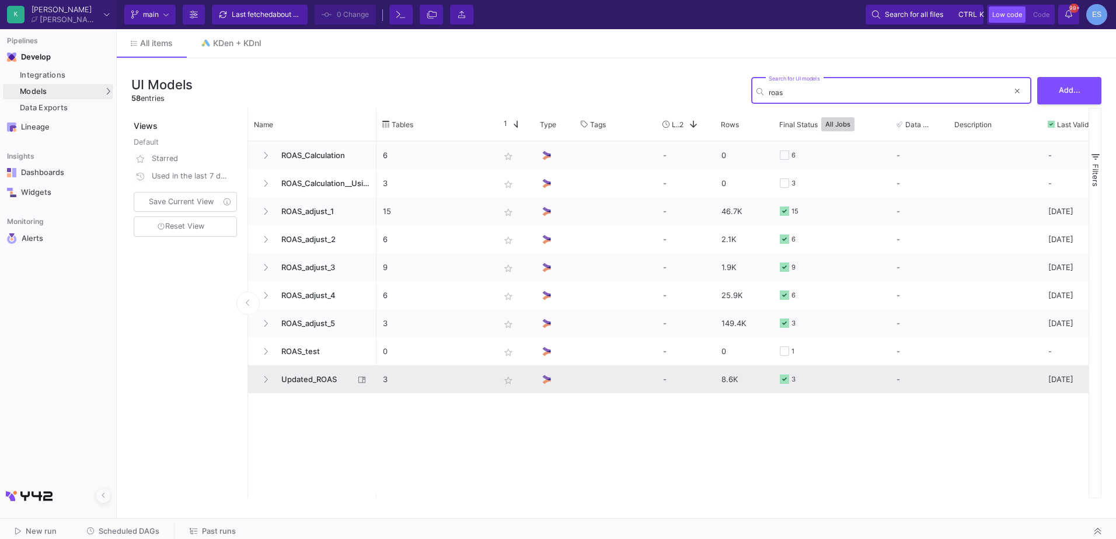
type input "roas"
click at [306, 378] on span "Updated_ROAS" at bounding box center [314, 379] width 80 height 27
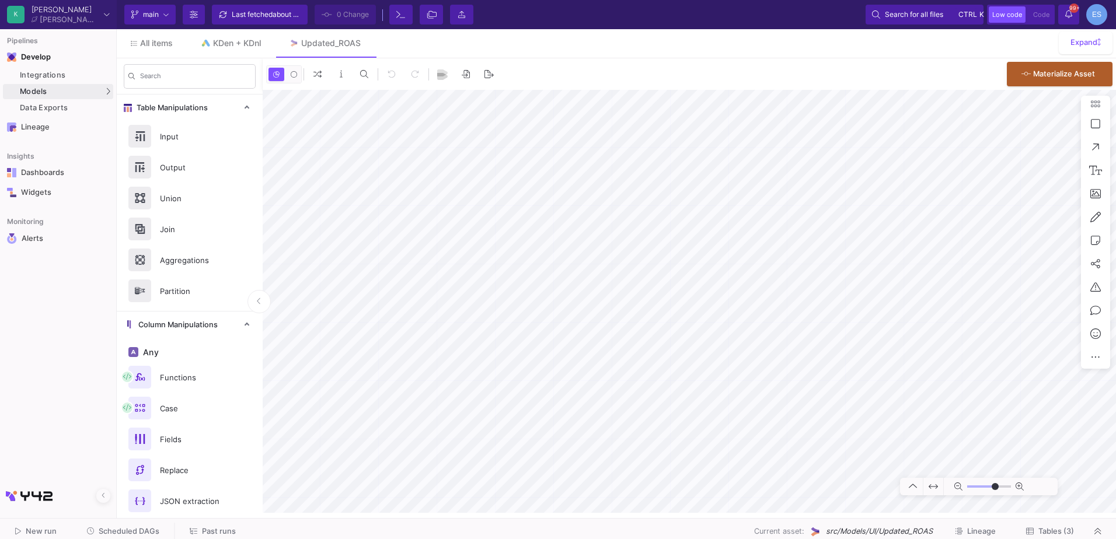
type input "-41"
click at [135, 531] on span "Scheduled DAGs" at bounding box center [129, 531] width 61 height 9
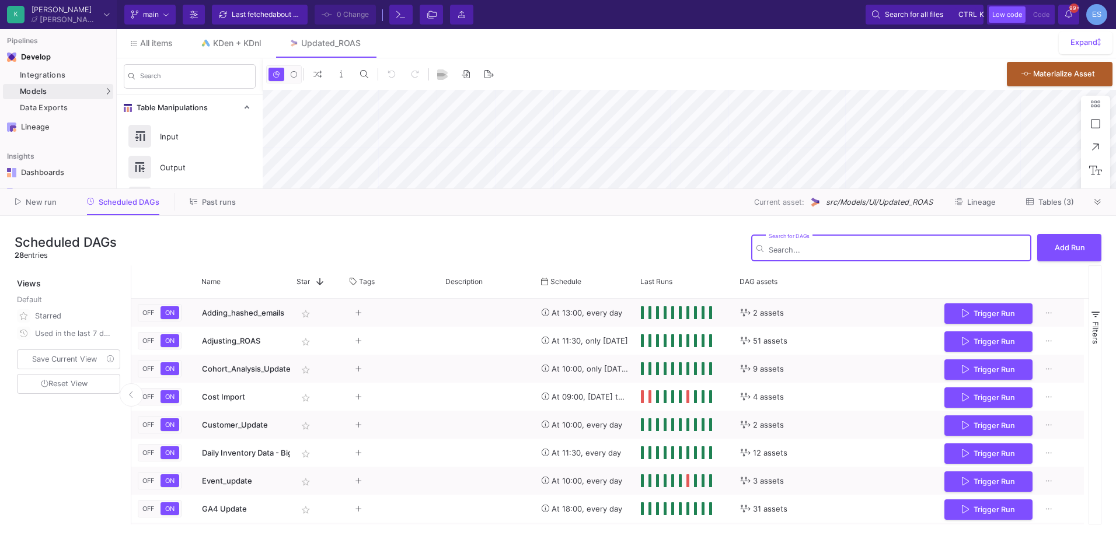
type input "-41"
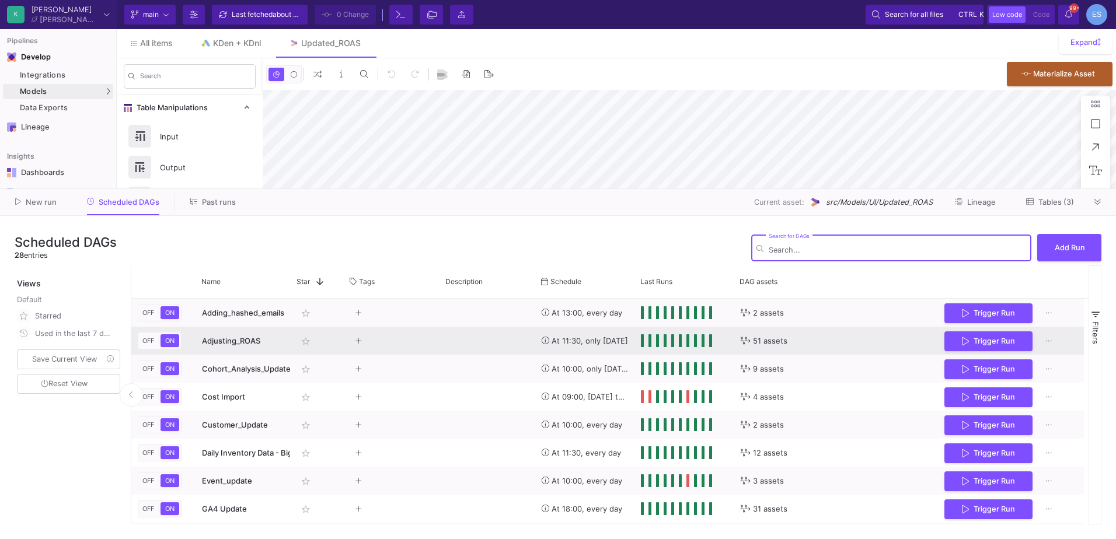
click at [255, 340] on span "Adjusting_ROAS" at bounding box center [231, 340] width 58 height 9
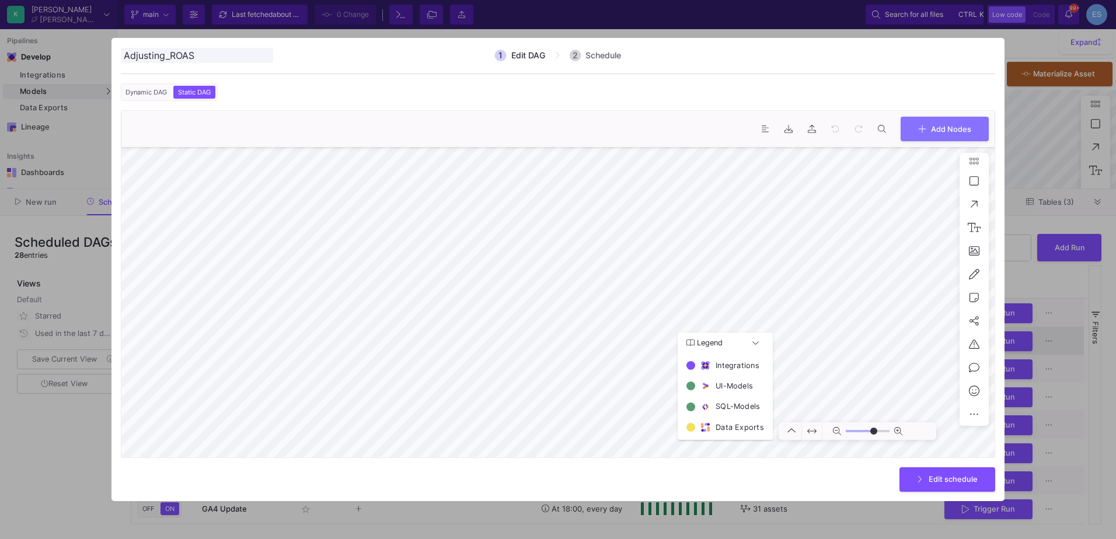
type input "0"
click at [657, 141] on div ". 0 0 Add Nodes 70% Legend Integrations UI-Models SQL-Models Data Exports" at bounding box center [558, 284] width 874 height 348
click at [619, 31] on div at bounding box center [558, 269] width 1116 height 539
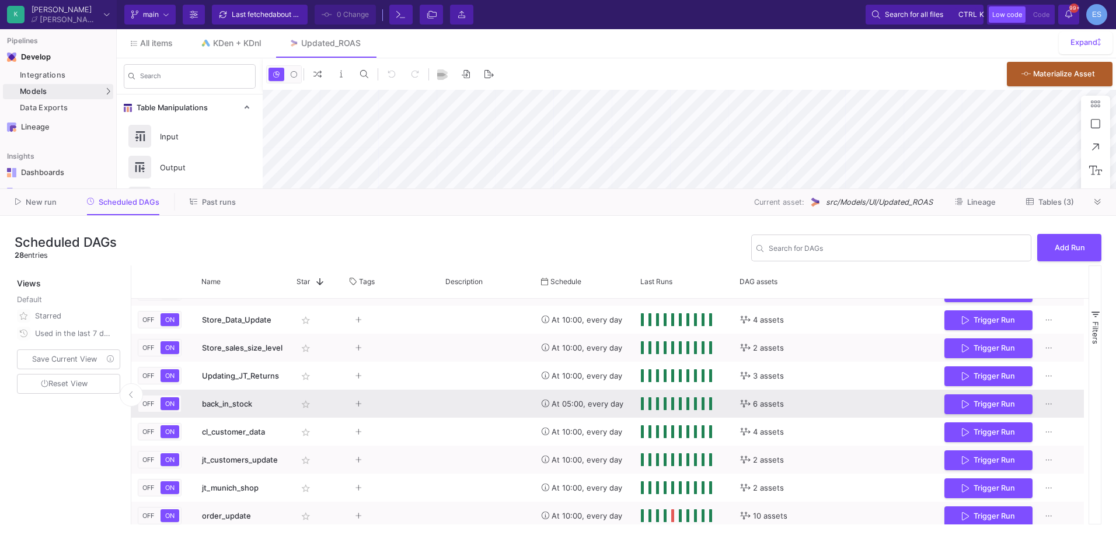
scroll to position [559, 0]
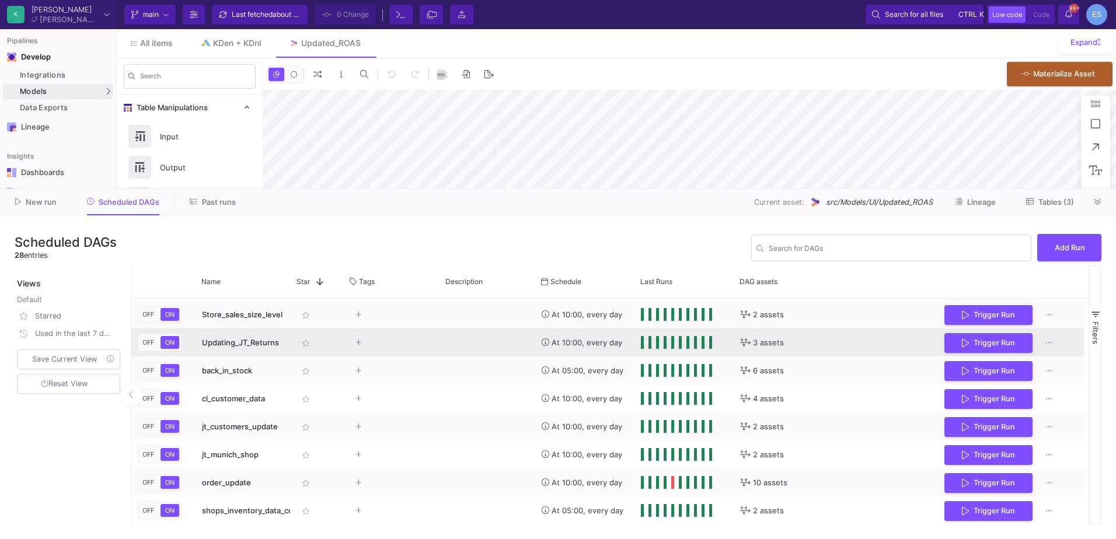
click at [155, 339] on span "OFF" at bounding box center [148, 343] width 16 height 8
click at [155, 339] on span "OFF" at bounding box center [150, 343] width 16 height 8
click at [173, 341] on span "ON" at bounding box center [172, 343] width 14 height 8
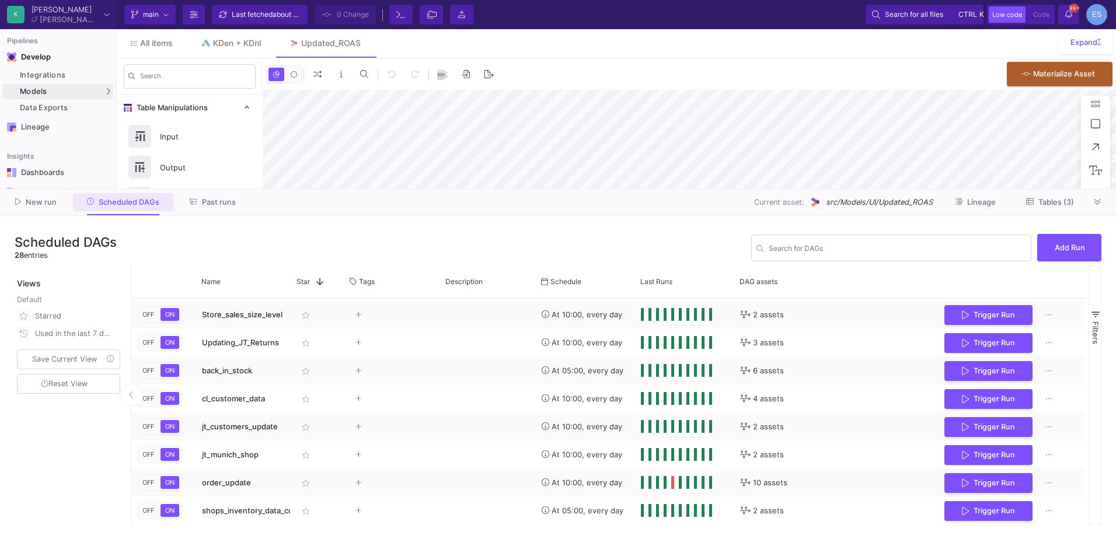
click at [120, 206] on span "Scheduled DAGs" at bounding box center [129, 202] width 61 height 9
click at [842, 256] on div "Search for DAGs" at bounding box center [897, 247] width 257 height 29
click at [841, 249] on input "Search for DAGs" at bounding box center [897, 250] width 257 height 9
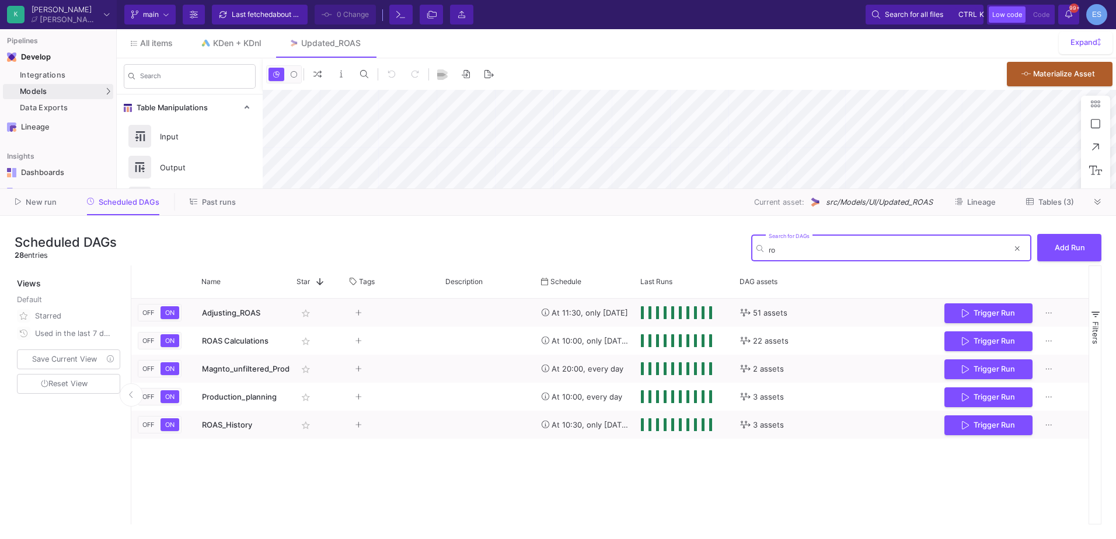
scroll to position [0, 0]
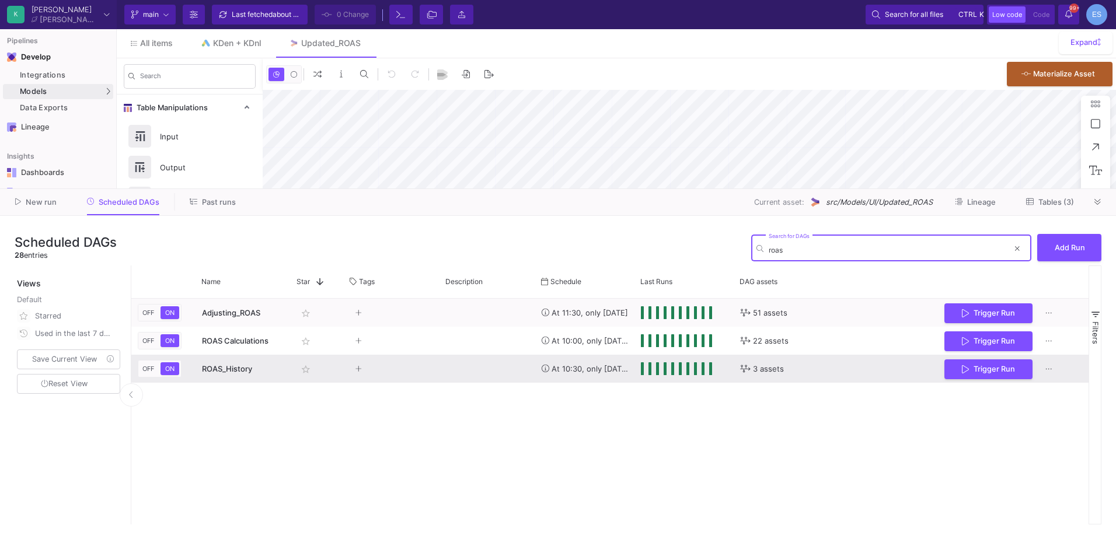
type input "roas"
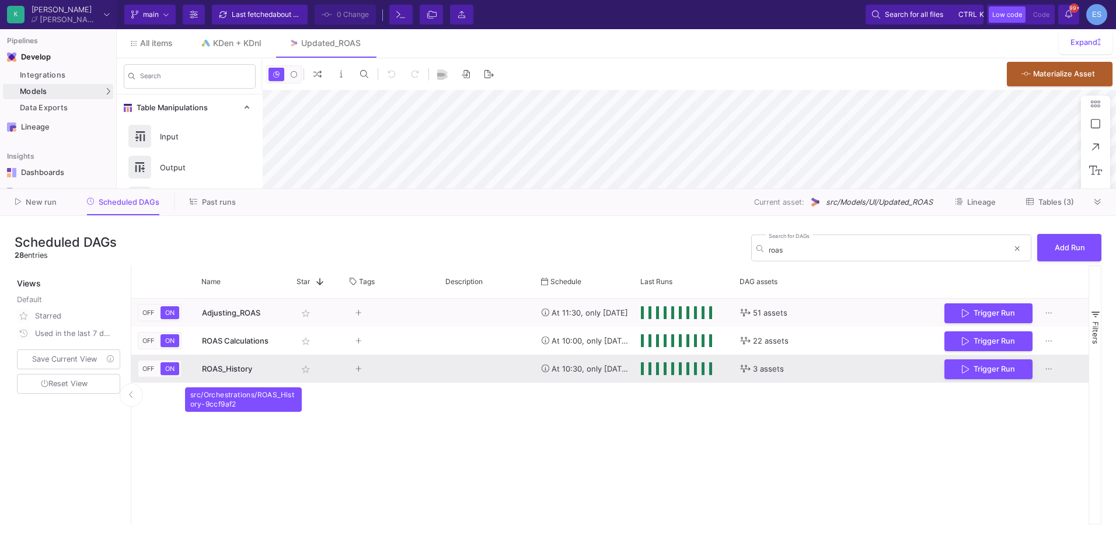
click at [246, 368] on span "ROAS_History" at bounding box center [227, 368] width 50 height 9
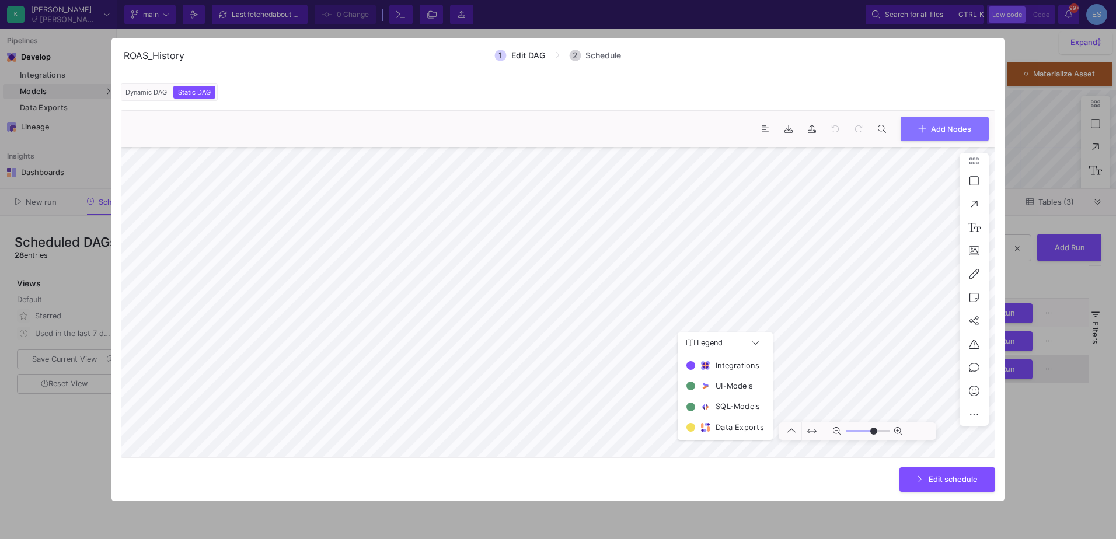
type input "0"
click at [92, 440] on div at bounding box center [558, 269] width 1116 height 539
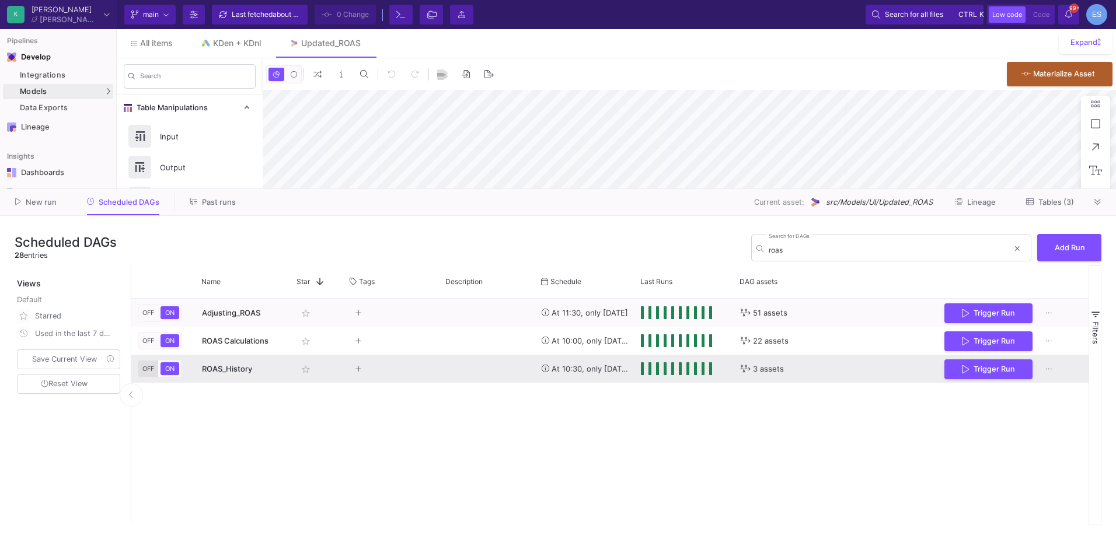
click at [151, 371] on span "OFF" at bounding box center [148, 369] width 16 height 8
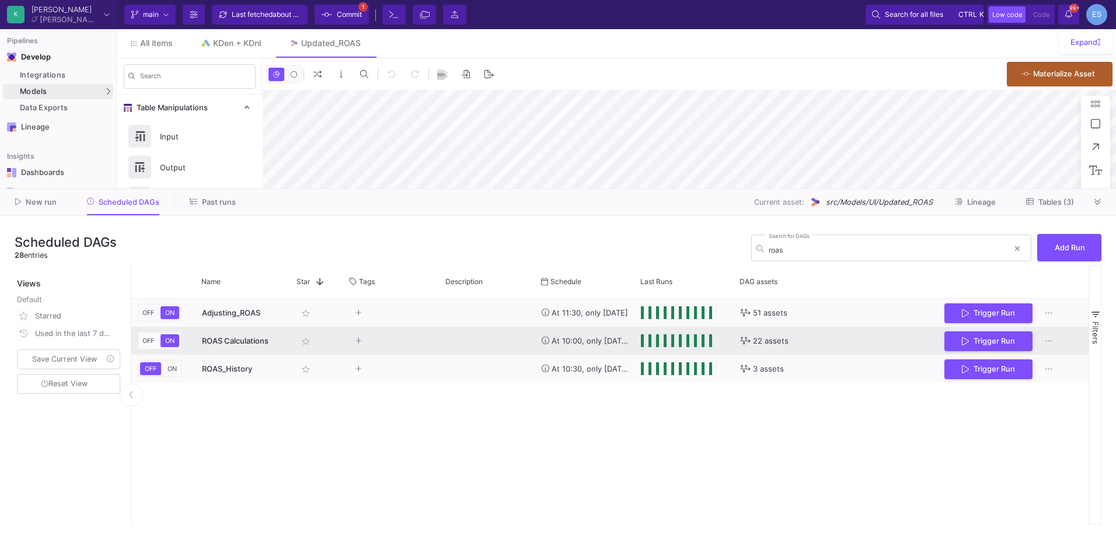
click at [152, 346] on button "OFF" at bounding box center [148, 340] width 16 height 13
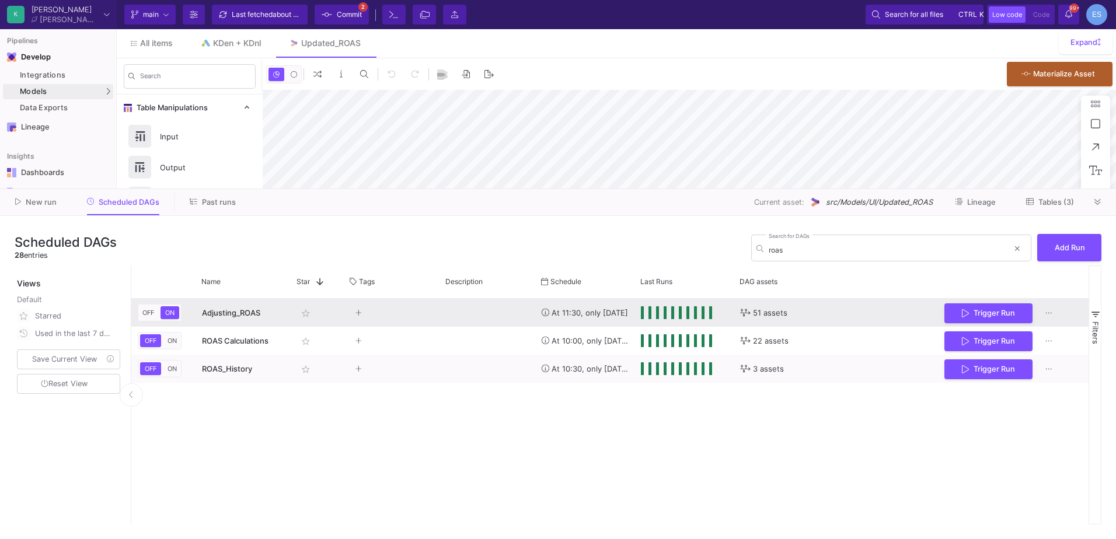
click at [152, 314] on span "OFF" at bounding box center [148, 313] width 16 height 8
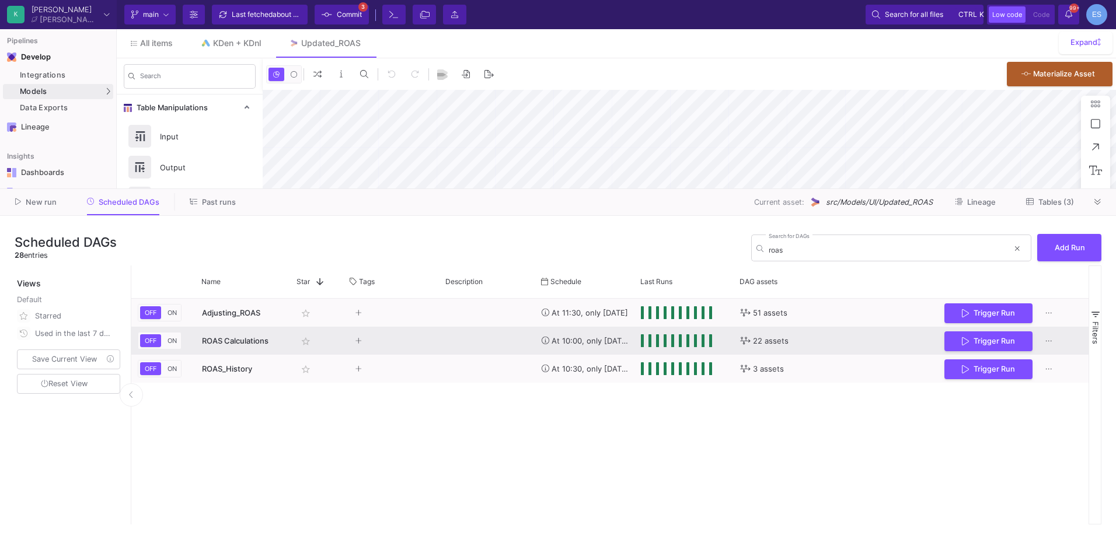
click at [233, 345] on span "ROAS Calculations" at bounding box center [235, 340] width 67 height 9
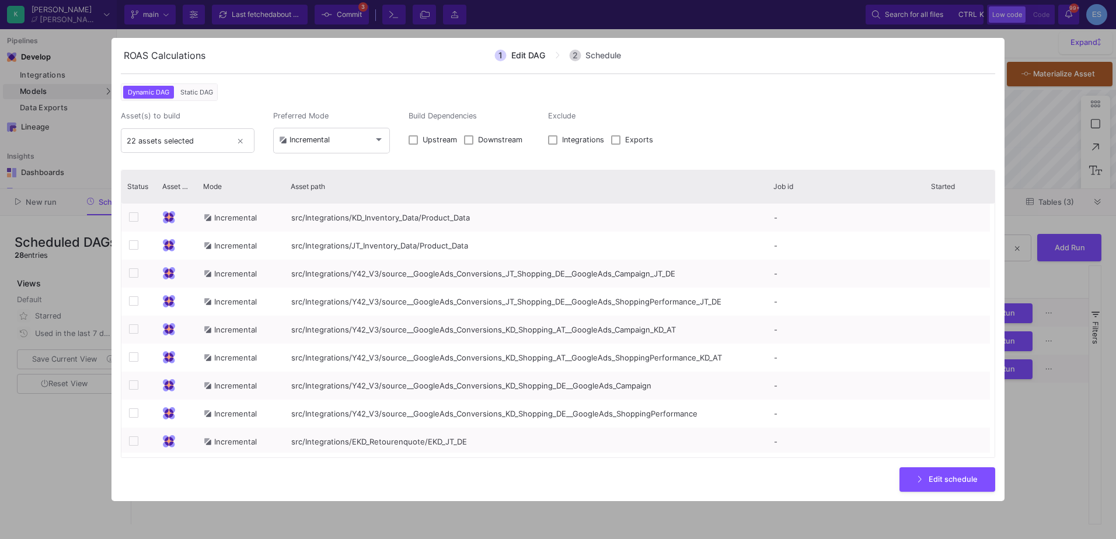
drag, startPoint x: 431, startPoint y: 180, endPoint x: 768, endPoint y: 196, distance: 337.2
click at [768, 196] on div at bounding box center [767, 186] width 5 height 33
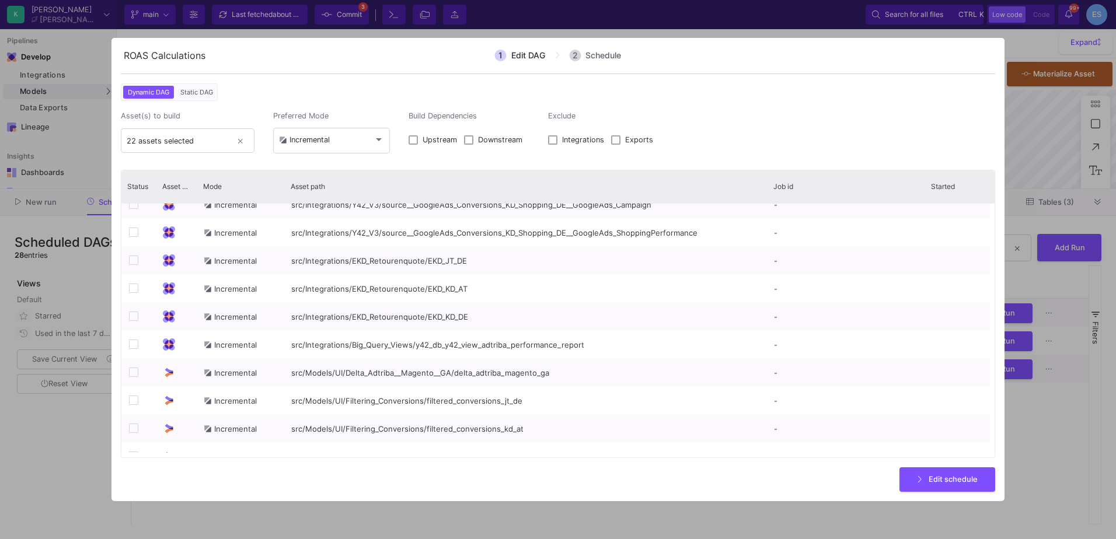
scroll to position [176, 0]
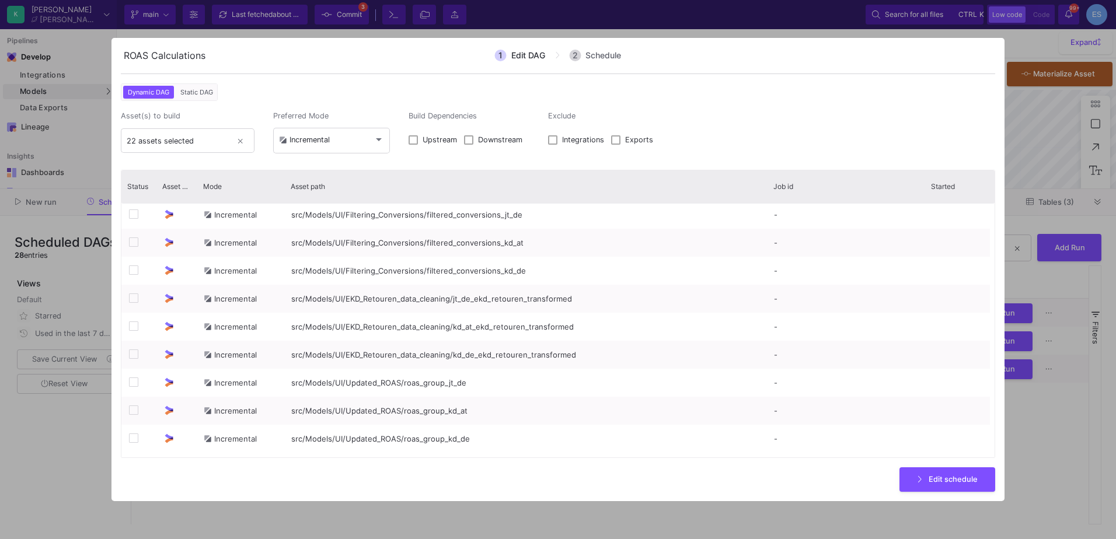
click at [832, 40] on form "1 Edit DAG 2 Schedule Dynamic DAG Static DAG Asset(s) to build 22 assets select…" at bounding box center [557, 270] width 893 height 464
click at [833, 31] on div at bounding box center [558, 269] width 1116 height 539
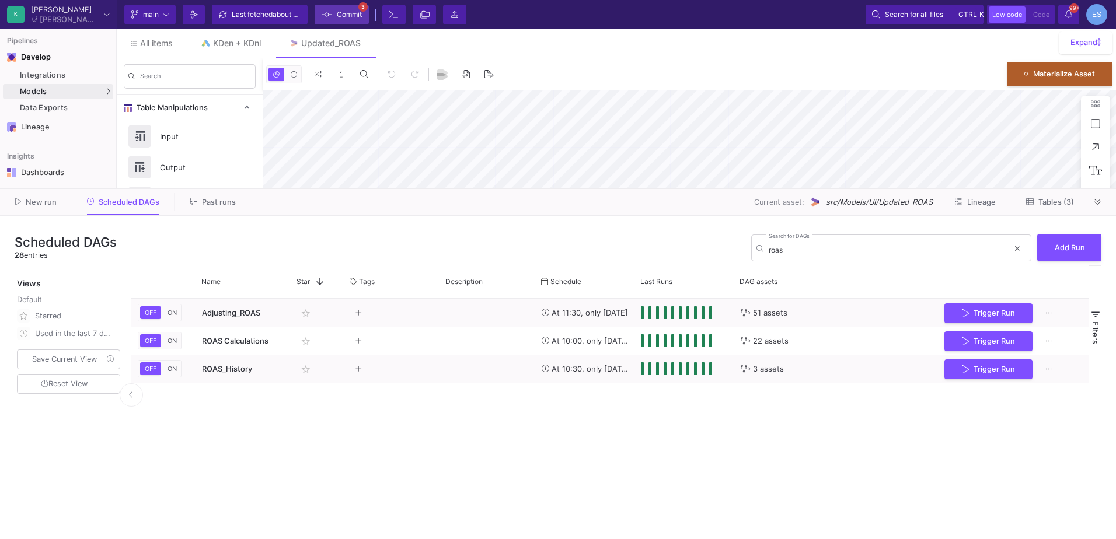
click at [348, 16] on span "Commit" at bounding box center [349, 15] width 25 height 18
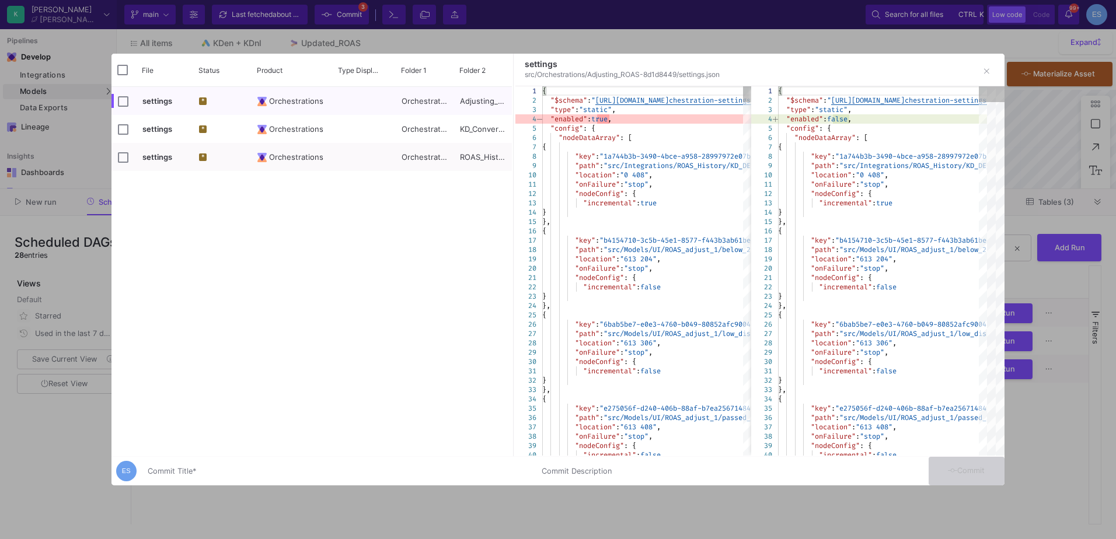
click at [189, 466] on div "Commit Title *" at bounding box center [338, 469] width 380 height 22
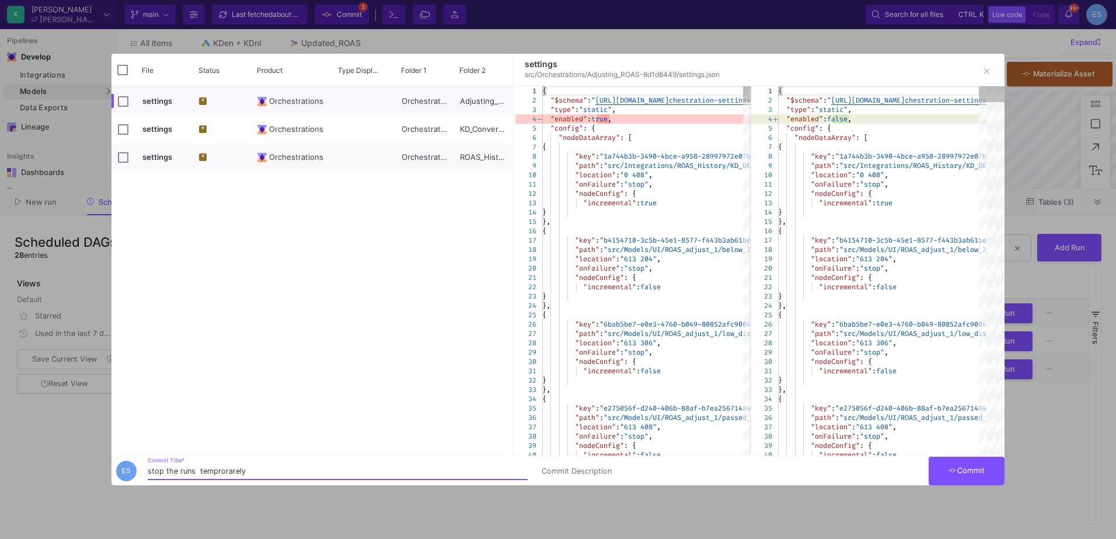
type input "stop the runs temprorarely"
click at [977, 470] on span "Commit" at bounding box center [966, 470] width 37 height 9
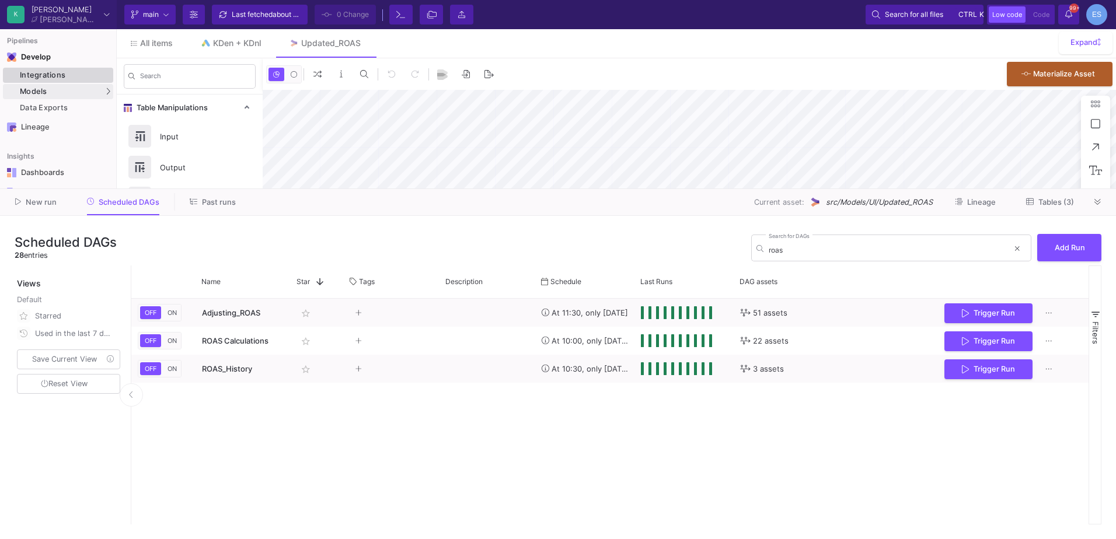
click at [80, 78] on div "Integrations" at bounding box center [65, 75] width 90 height 9
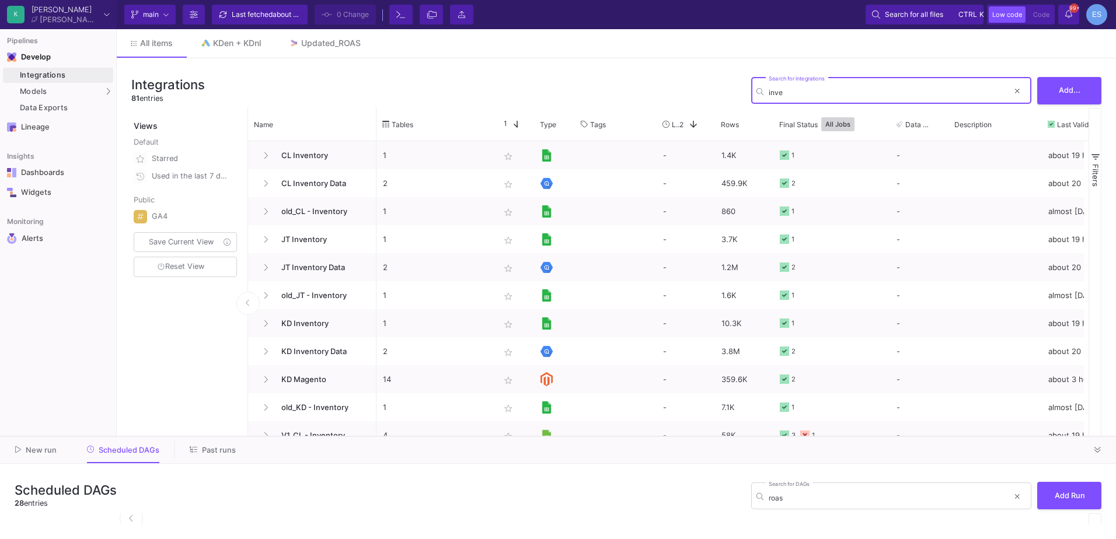
drag, startPoint x: 753, startPoint y: 187, endPoint x: 723, endPoint y: 435, distance: 249.9
click at [723, 437] on div at bounding box center [558, 437] width 1116 height 1
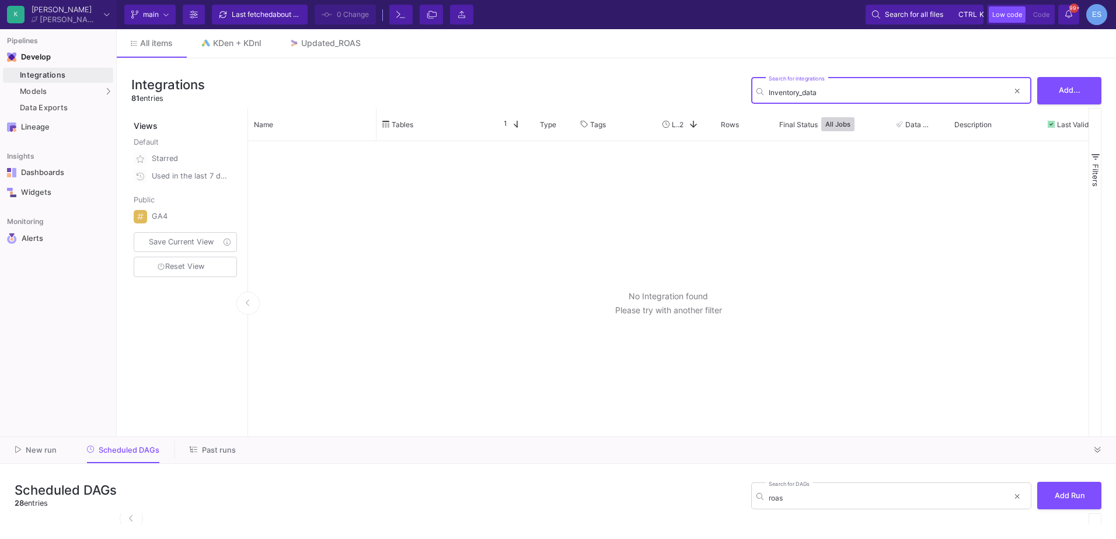
click at [803, 93] on input "Inventory_data" at bounding box center [889, 92] width 240 height 9
drag, startPoint x: 800, startPoint y: 91, endPoint x: 845, endPoint y: 93, distance: 45.6
click at [845, 93] on input "Inventory_Data" at bounding box center [889, 92] width 240 height 9
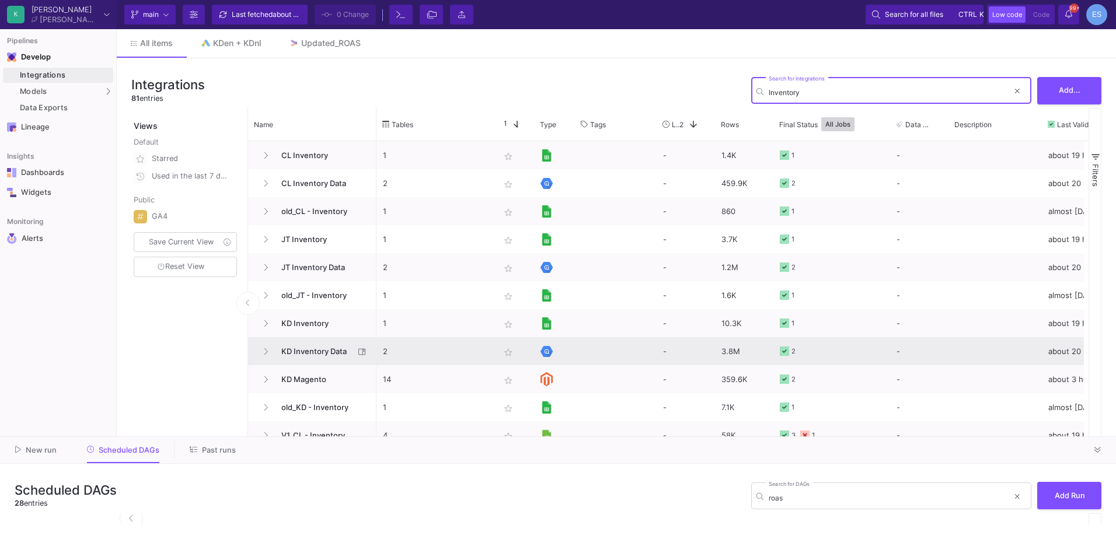
type input "Inventory"
click at [327, 354] on span "KD Inventory Data" at bounding box center [314, 351] width 80 height 27
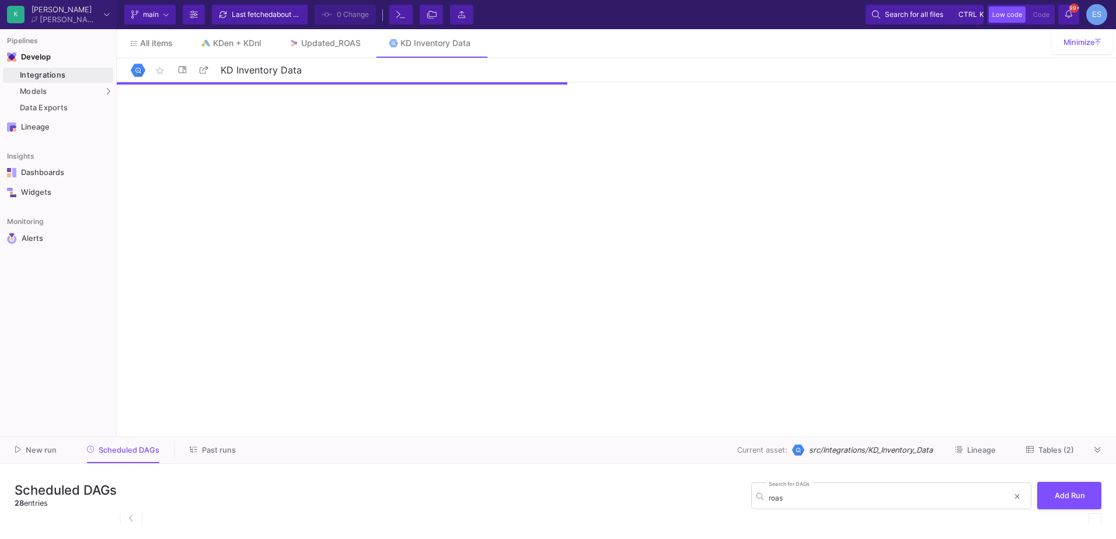
click at [76, 75] on div "Integrations" at bounding box center [65, 75] width 90 height 9
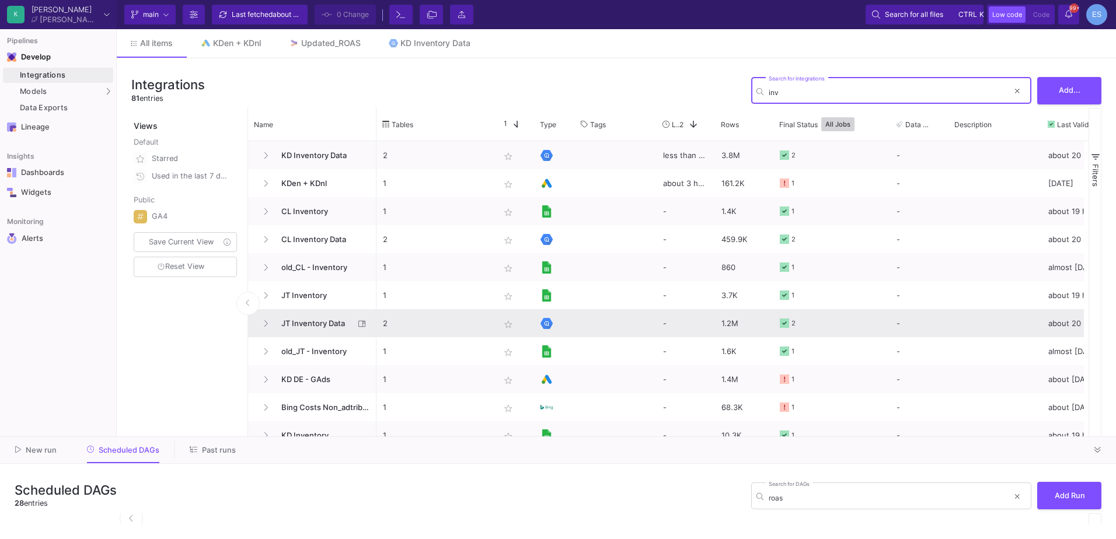
type input "inv"
click at [327, 320] on span "JT Inventory Data" at bounding box center [314, 323] width 80 height 27
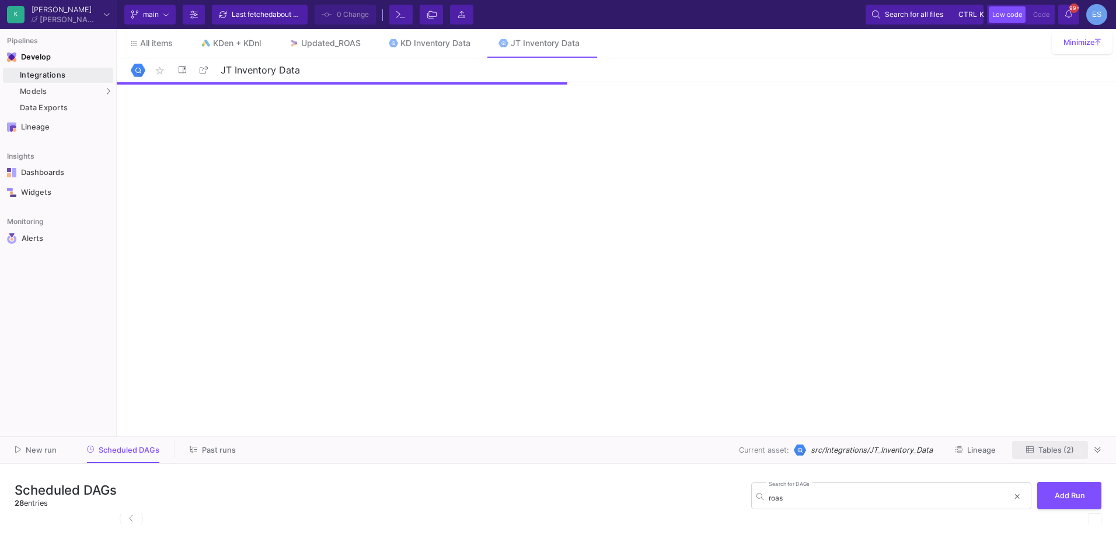
click at [1051, 455] on button "Tables (2)" at bounding box center [1050, 450] width 76 height 18
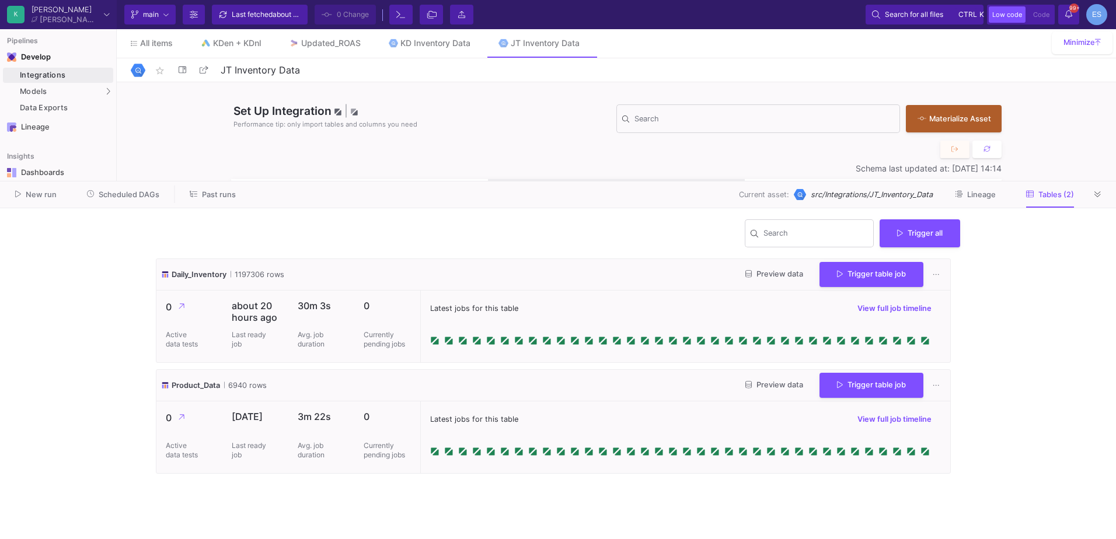
drag, startPoint x: 715, startPoint y: 436, endPoint x: 732, endPoint y: 180, distance: 256.2
click at [732, 180] on as-split "K Krueger Krueger Current branch main Branch Options Last fetched about 3 hours…" at bounding box center [558, 269] width 1116 height 539
click at [857, 392] on button "Trigger table job" at bounding box center [872, 384] width 104 height 25
click at [856, 416] on button "Full import" at bounding box center [866, 414] width 97 height 28
click at [428, 52] on link "KD Inventory Data" at bounding box center [430, 43] width 110 height 28
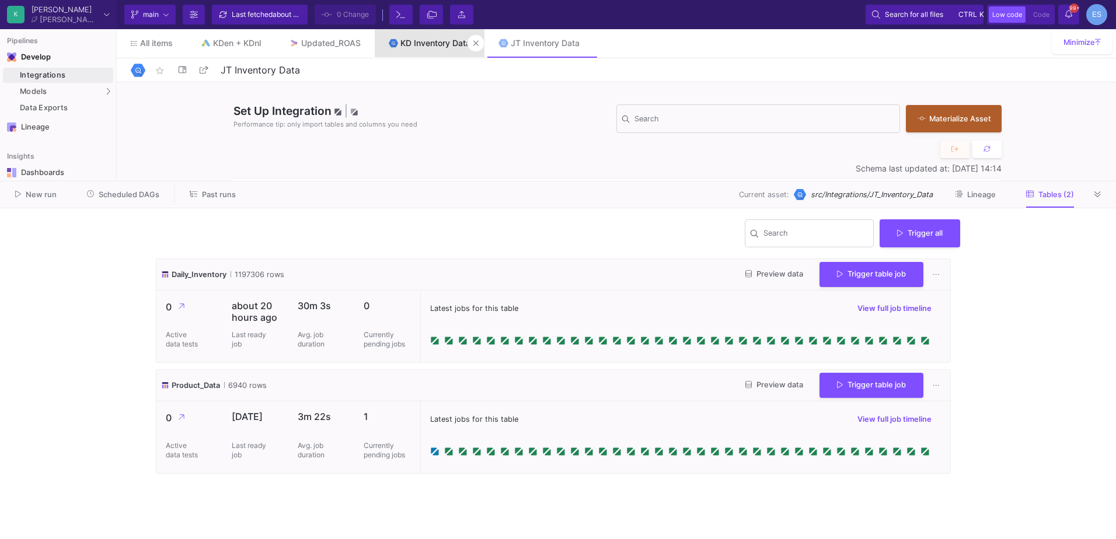
type input "KD Inventory Data"
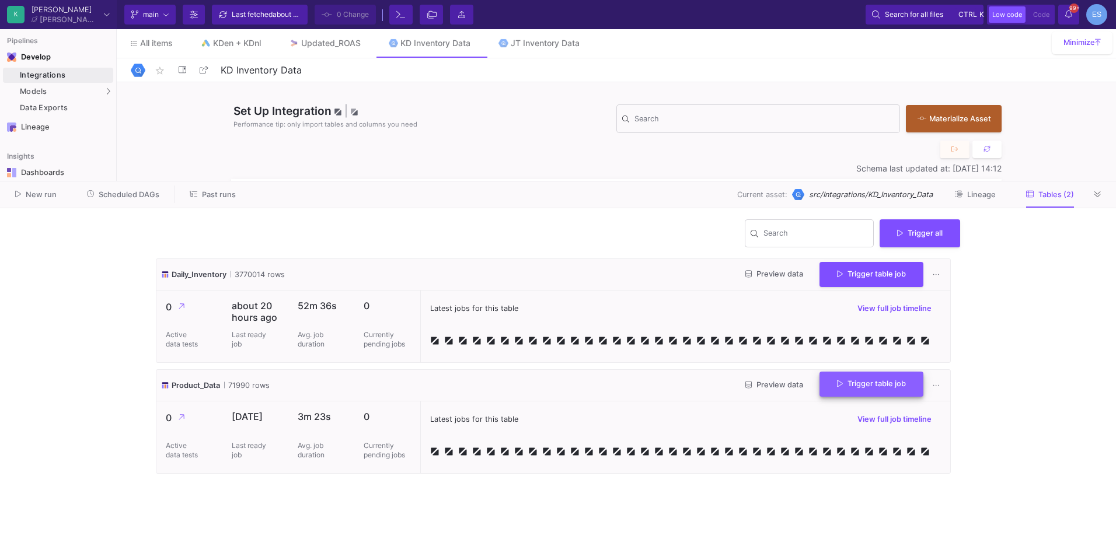
click at [888, 390] on button "Trigger table job" at bounding box center [872, 384] width 104 height 25
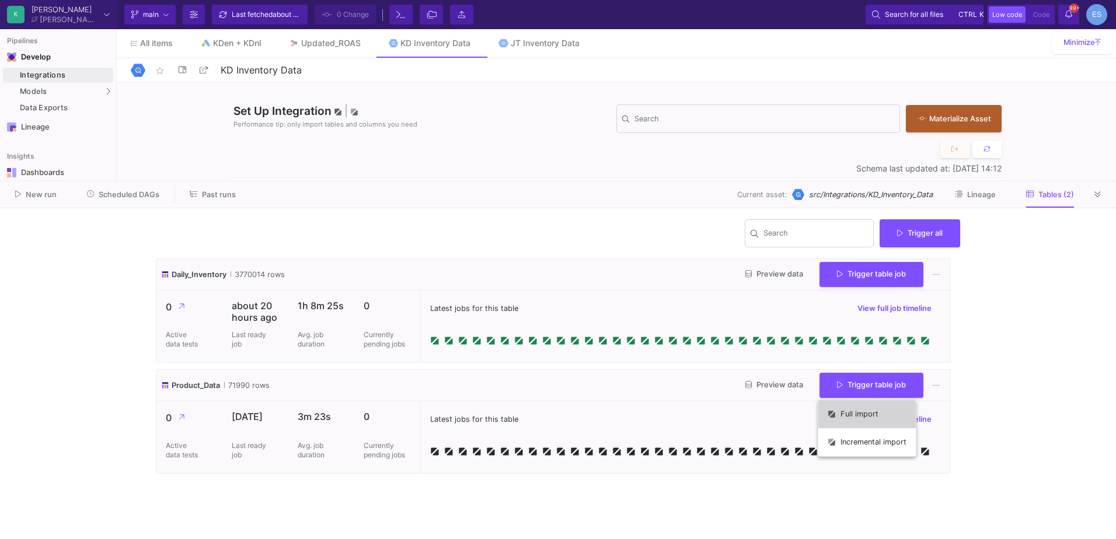
click at [870, 416] on button "Full import" at bounding box center [866, 414] width 97 height 28
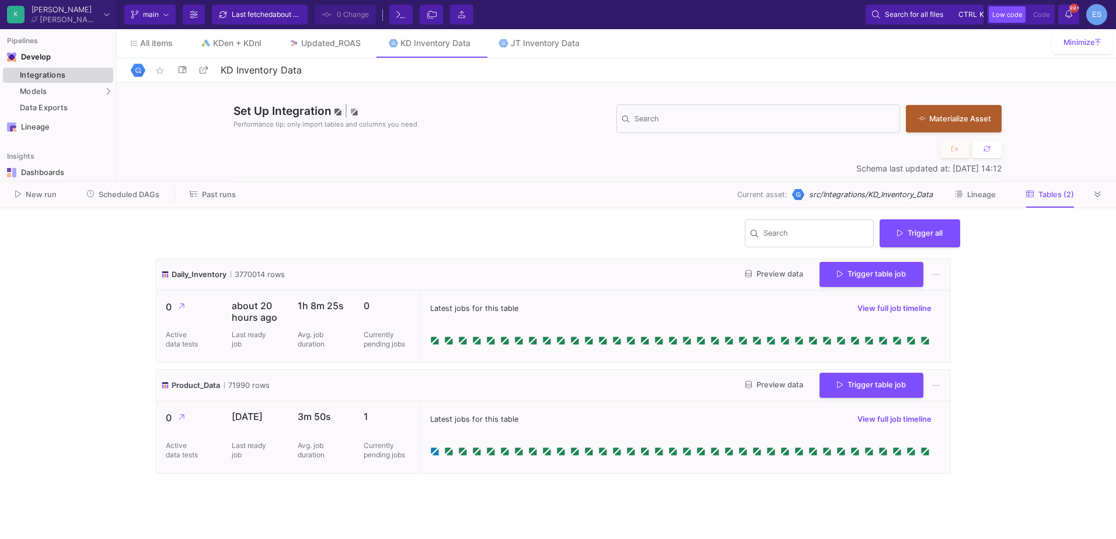
click at [66, 79] on div "Integrations" at bounding box center [65, 75] width 90 height 9
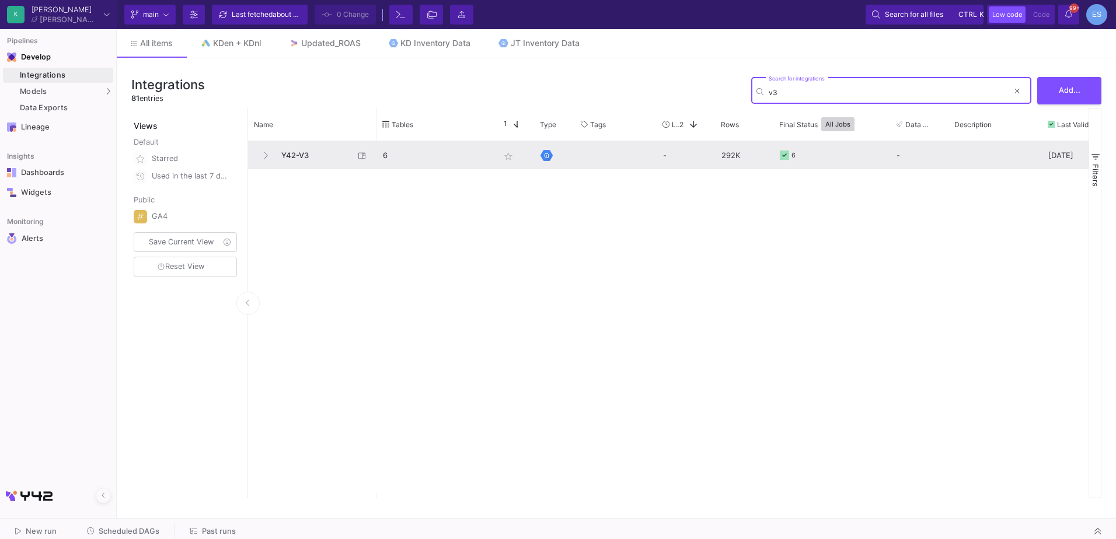
type input "v3"
click at [286, 159] on span "Y42-V3" at bounding box center [314, 155] width 80 height 27
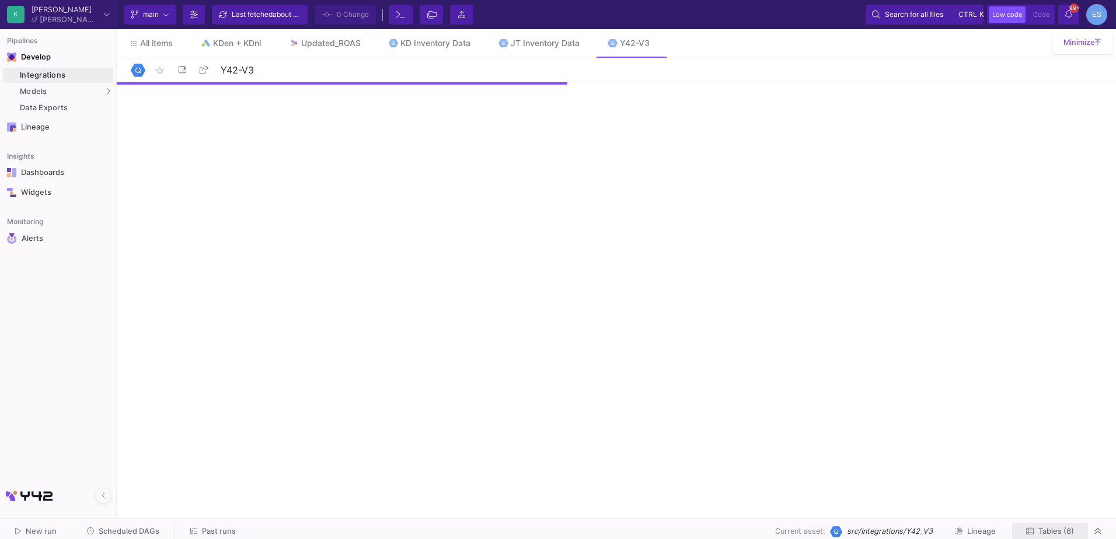
click at [1071, 532] on span "Tables (6)" at bounding box center [1056, 531] width 36 height 9
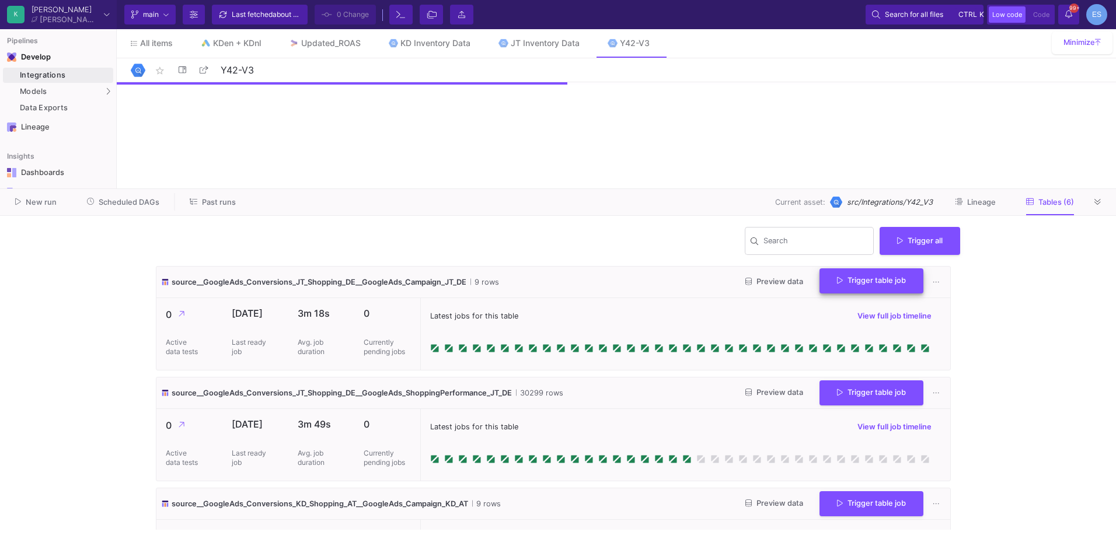
click at [840, 291] on button "Trigger table job" at bounding box center [872, 281] width 104 height 25
click at [856, 313] on button "Full import" at bounding box center [862, 311] width 97 height 28
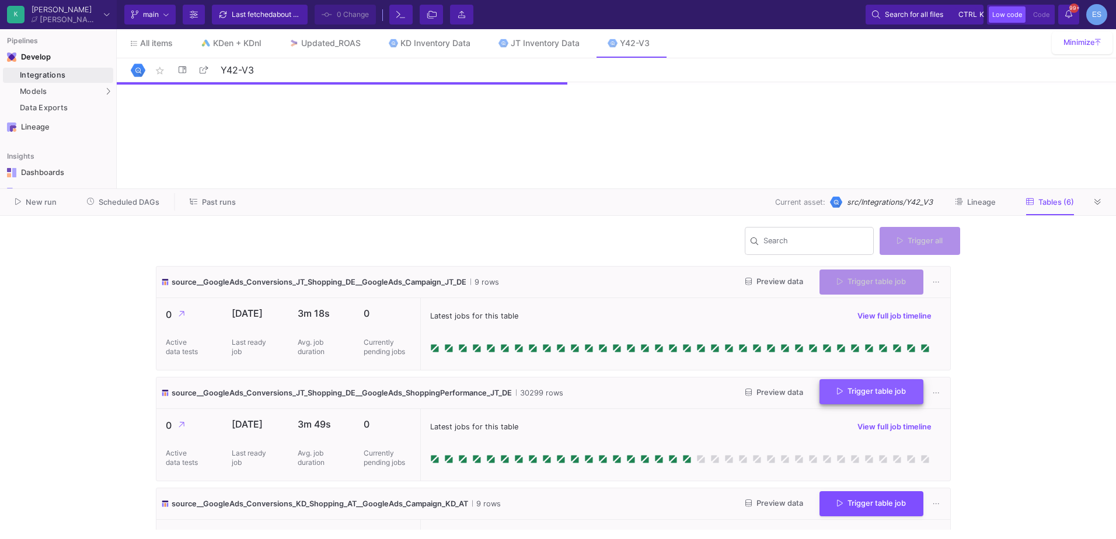
click at [860, 387] on span "Trigger table job" at bounding box center [871, 391] width 69 height 9
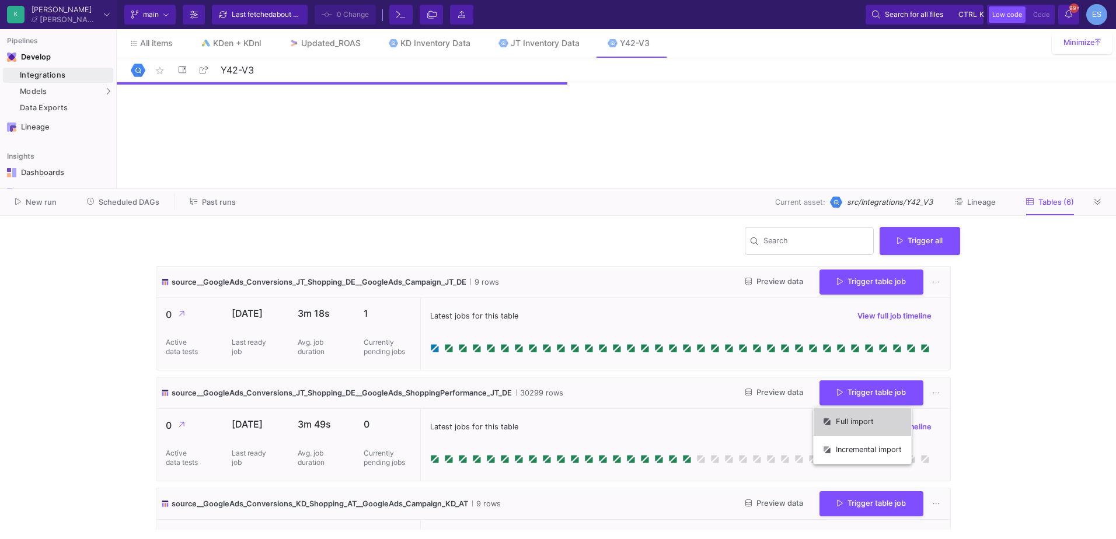
click at [867, 421] on button "Full import" at bounding box center [862, 422] width 97 height 28
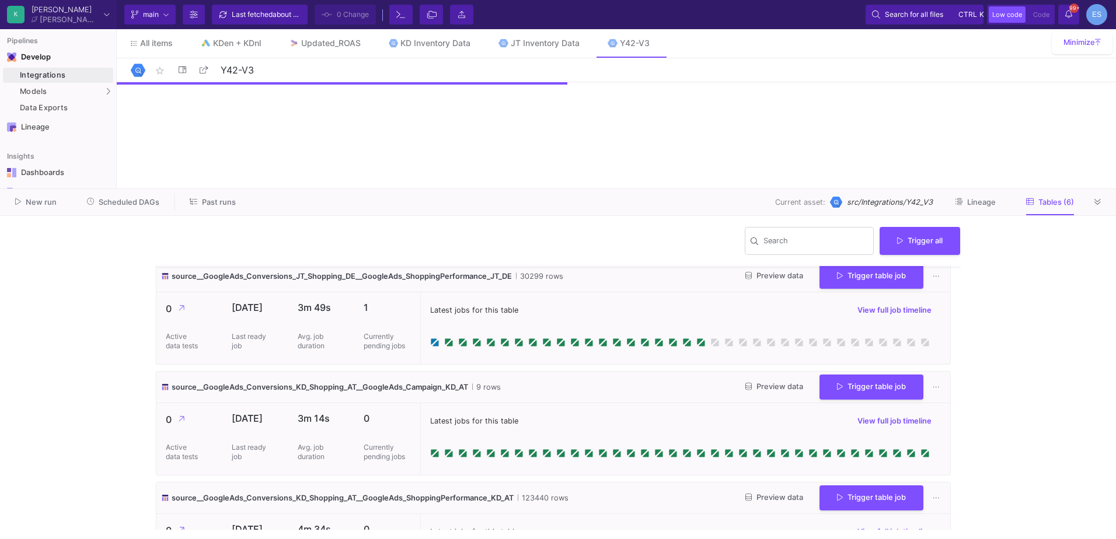
scroll to position [175, 0]
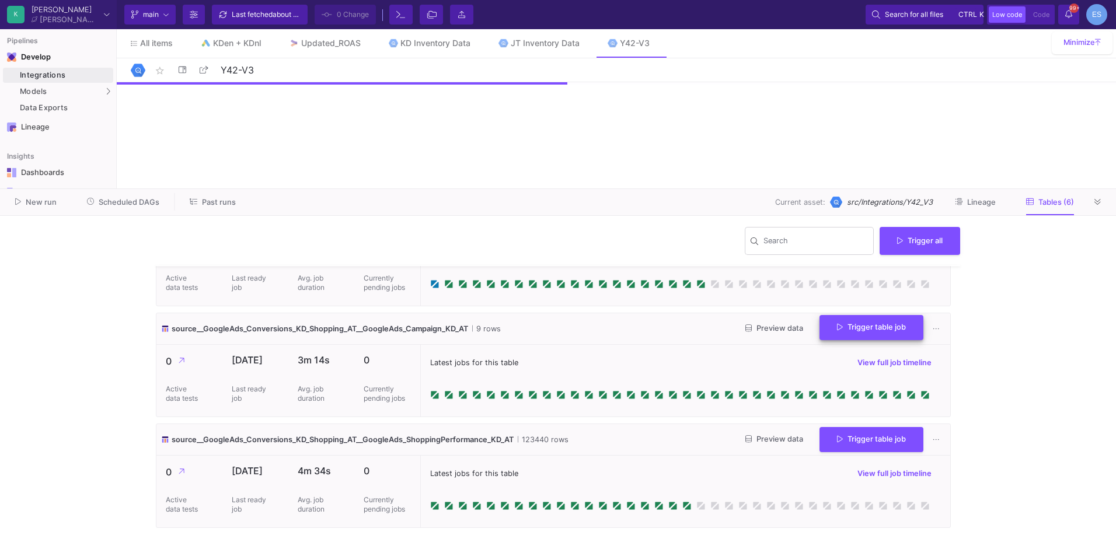
click at [851, 333] on button "Trigger table job" at bounding box center [872, 327] width 104 height 25
click at [862, 355] on button "Full import" at bounding box center [862, 358] width 97 height 28
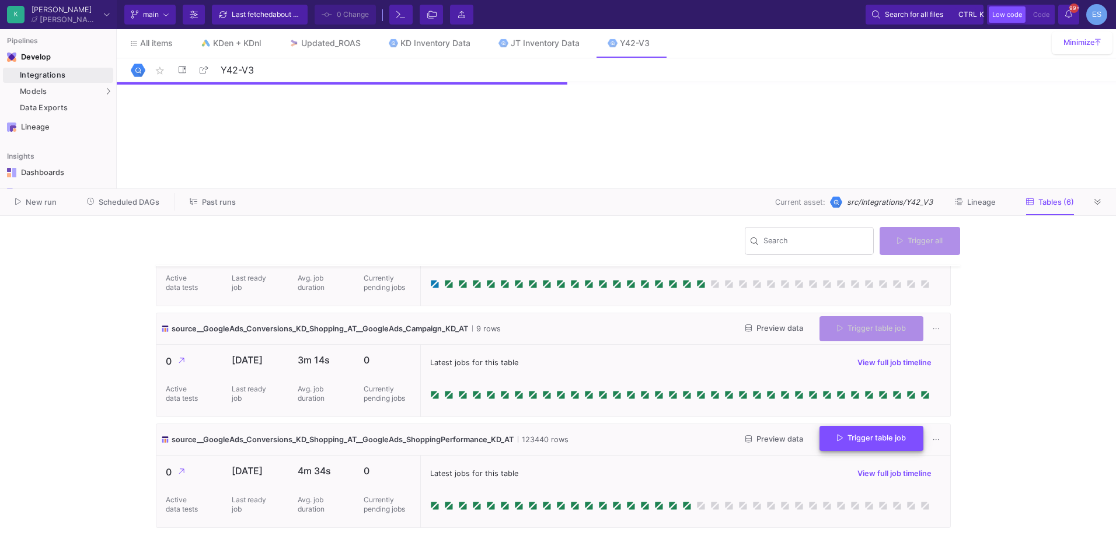
click at [837, 445] on button "Trigger table job" at bounding box center [872, 438] width 104 height 25
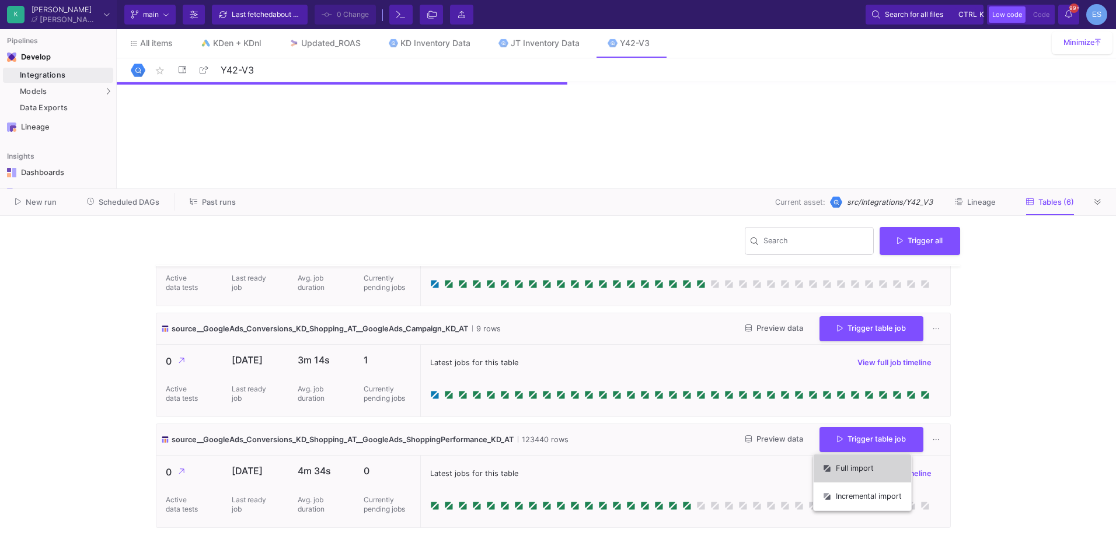
click at [857, 461] on button "Full import" at bounding box center [862, 469] width 97 height 28
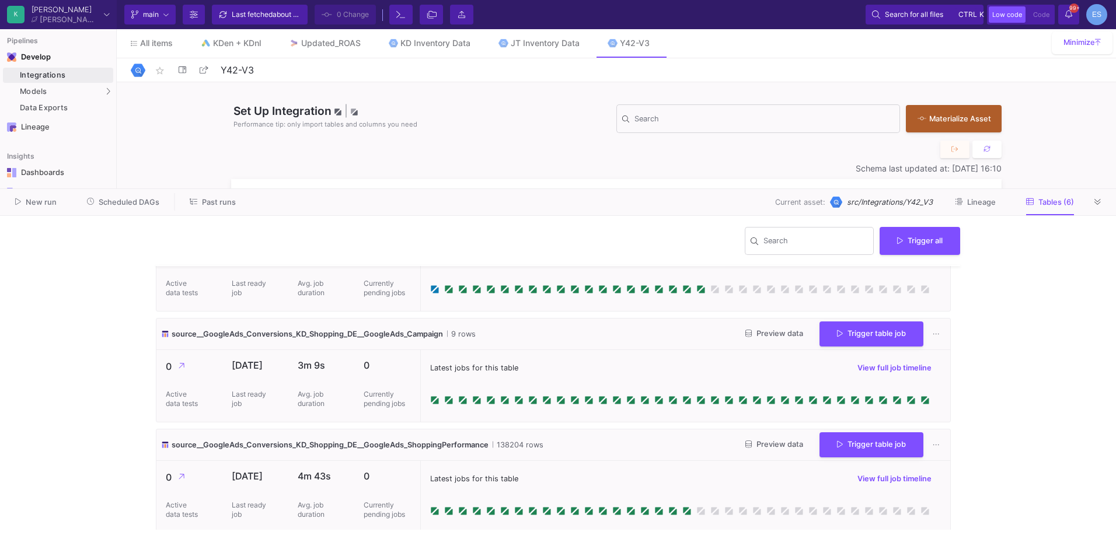
scroll to position [396, 0]
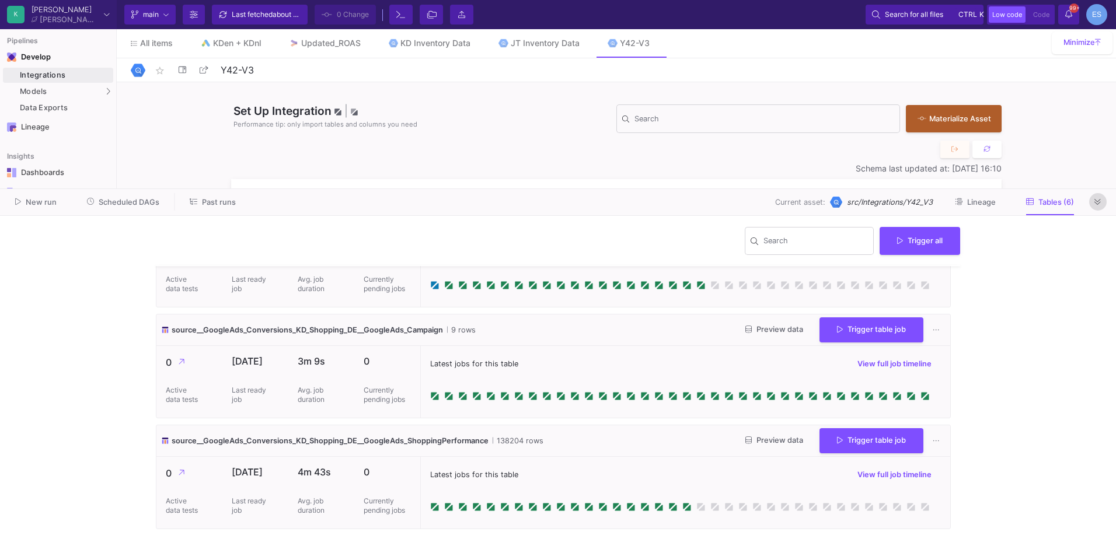
click at [1098, 201] on icon at bounding box center [1098, 202] width 6 height 8
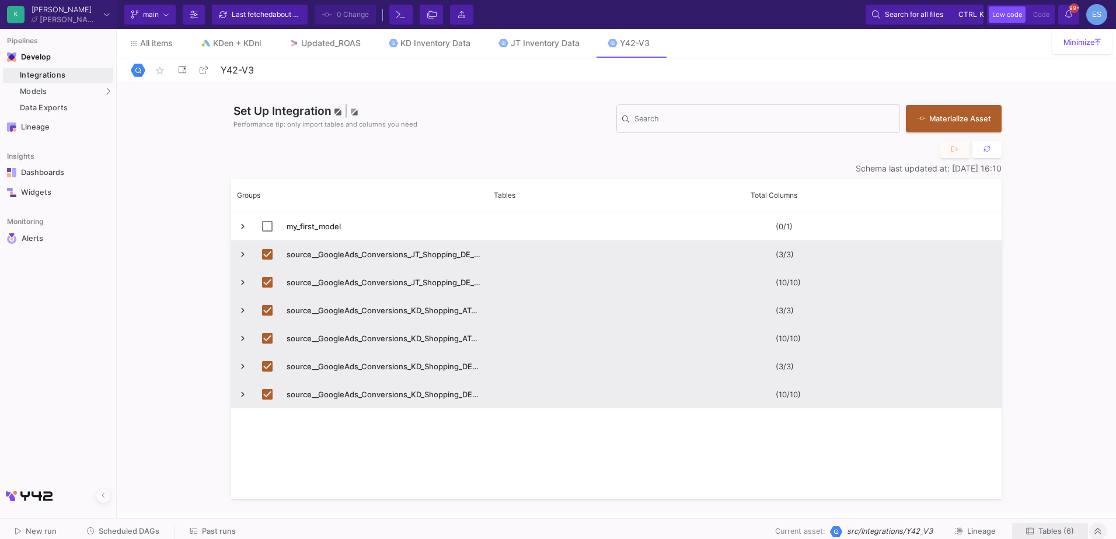
click at [1040, 536] on button "Tables (6)" at bounding box center [1050, 532] width 76 height 18
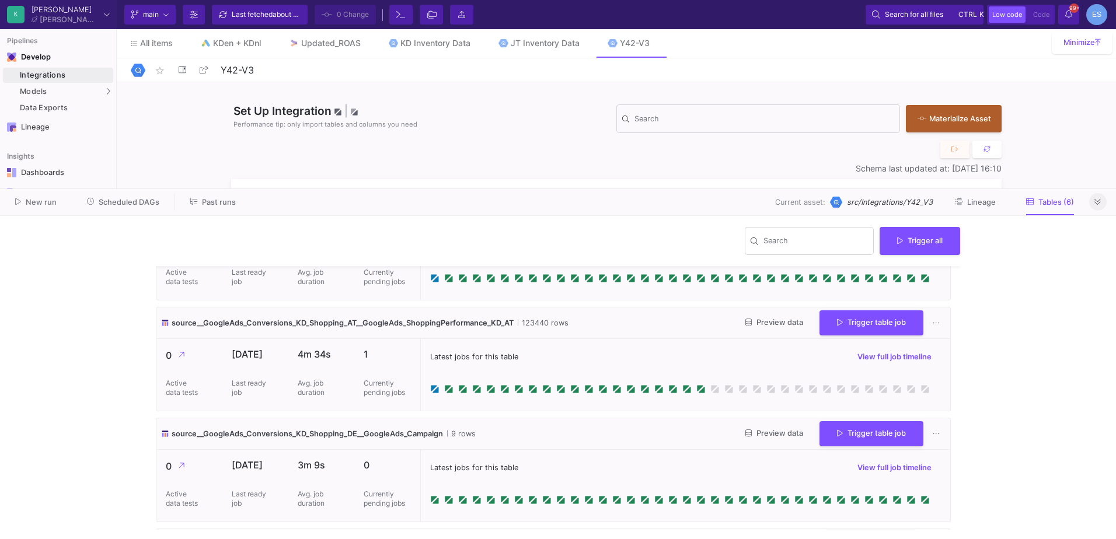
scroll to position [302, 0]
click at [533, 44] on div "JT Inventory Data" at bounding box center [545, 43] width 69 height 9
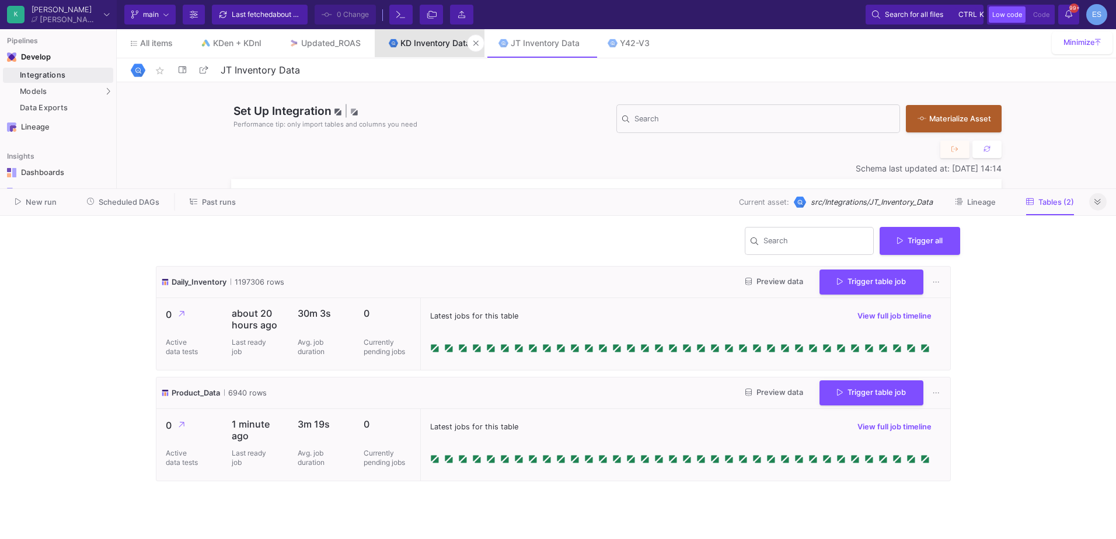
click at [421, 50] on link "KD Inventory Data" at bounding box center [430, 43] width 110 height 28
click at [517, 46] on div "JT Inventory Data" at bounding box center [545, 43] width 69 height 9
type input "JT Inventory Data"
click at [584, 41] on button at bounding box center [585, 43] width 18 height 18
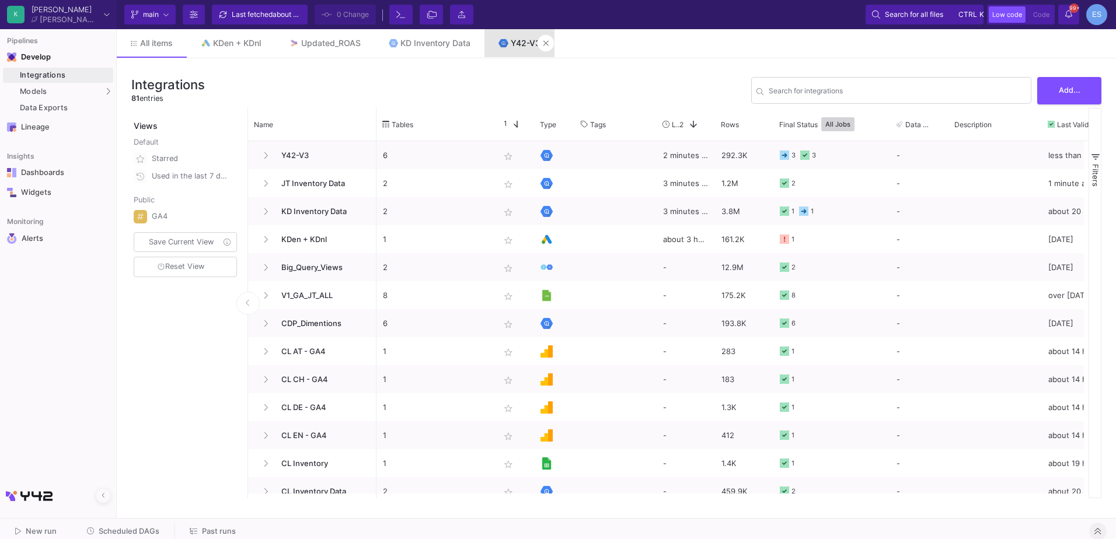
click at [531, 49] on link "Y42-V3" at bounding box center [520, 43] width 70 height 28
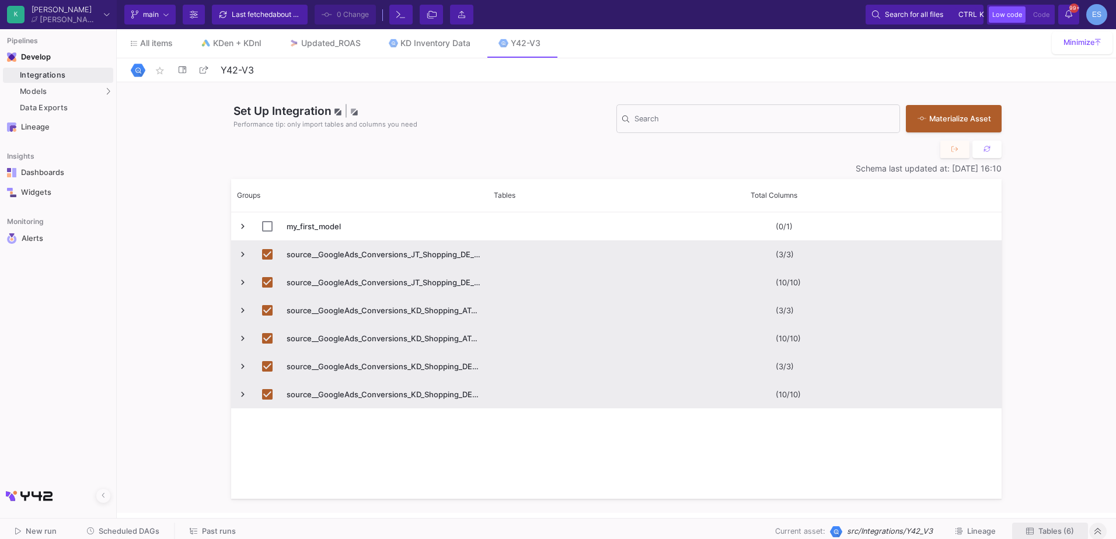
click at [1066, 527] on span "Tables (6)" at bounding box center [1056, 531] width 36 height 9
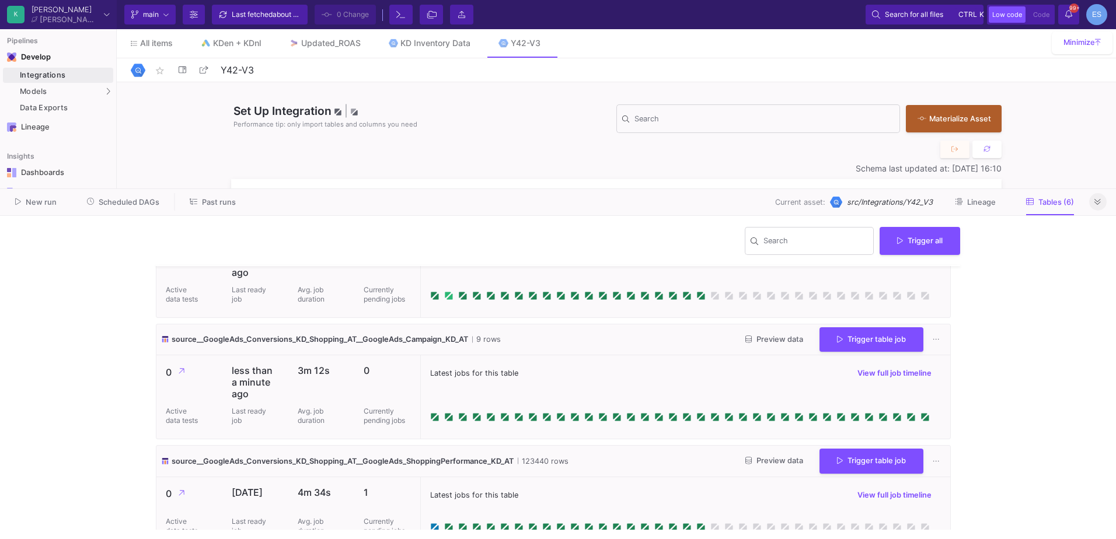
scroll to position [233, 0]
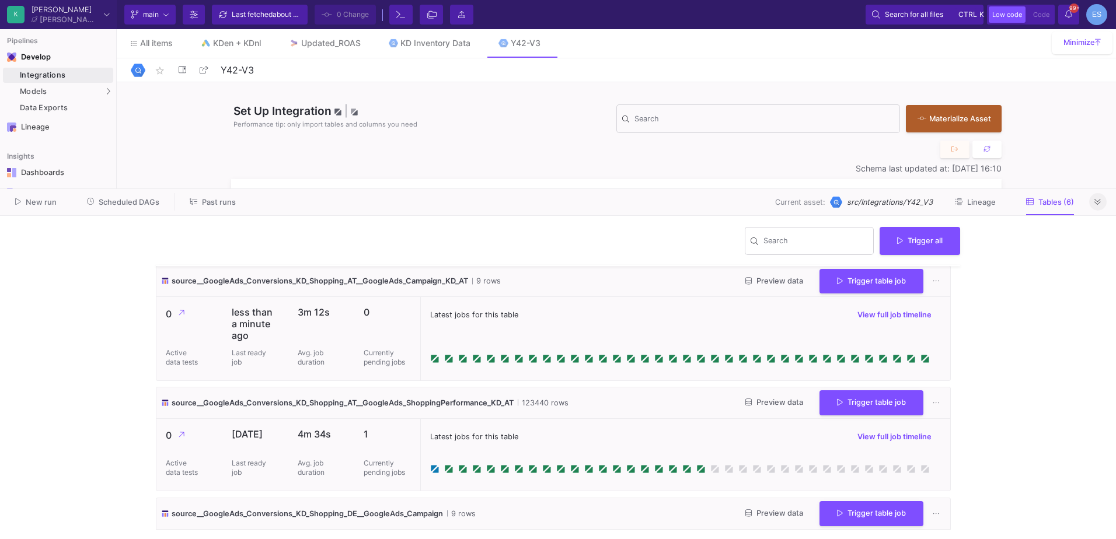
click at [1010, 417] on y42-wrapper "Search Trigger all source__GoogleAds_Conversions_JT_Shopping_DE__GoogleAds_Camp…" at bounding box center [558, 377] width 1116 height 323
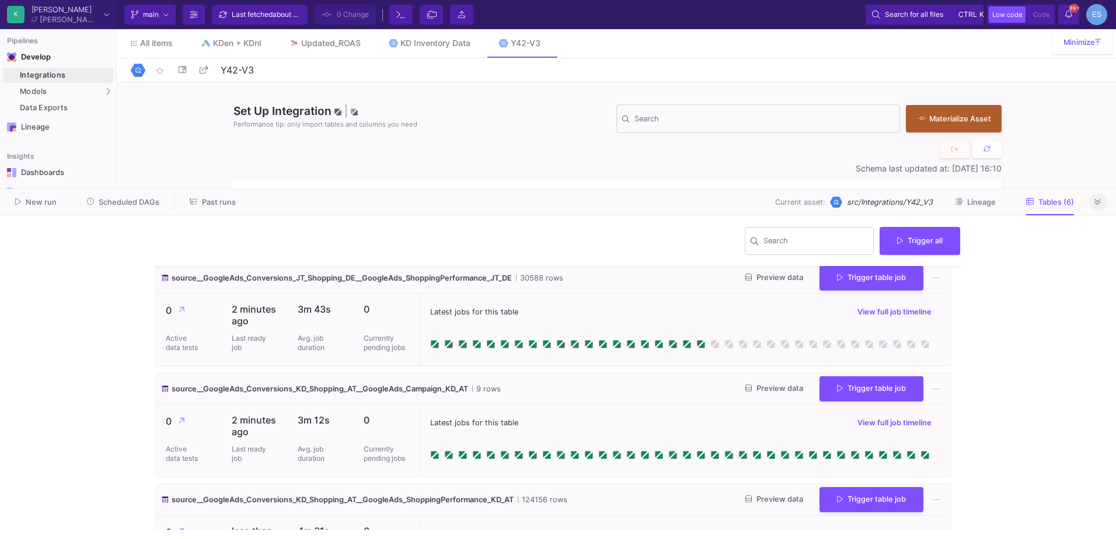
scroll to position [0, 0]
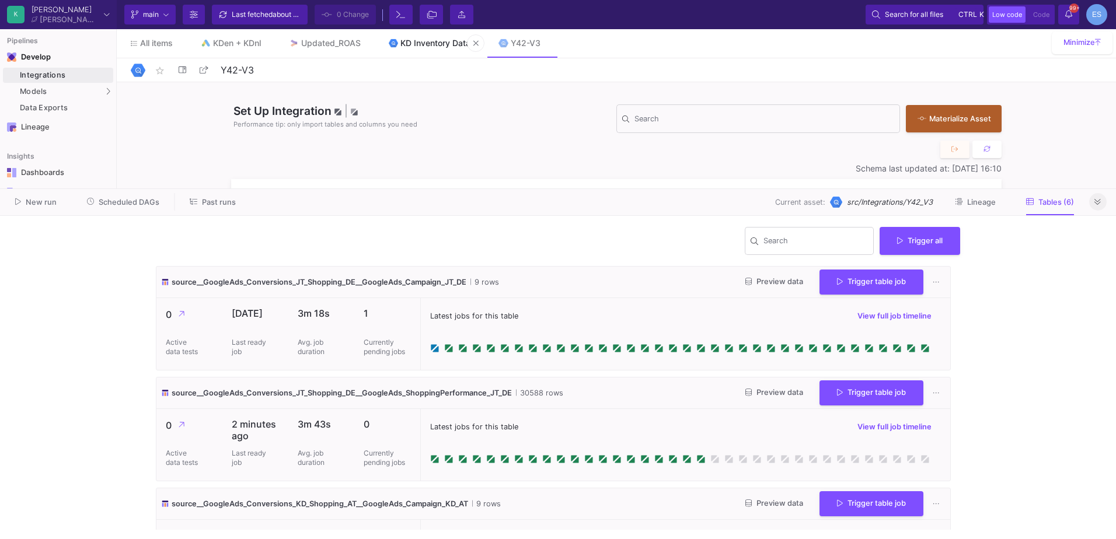
click at [437, 42] on div "KD Inventory Data" at bounding box center [435, 43] width 70 height 9
type input "KD Inventory Data"
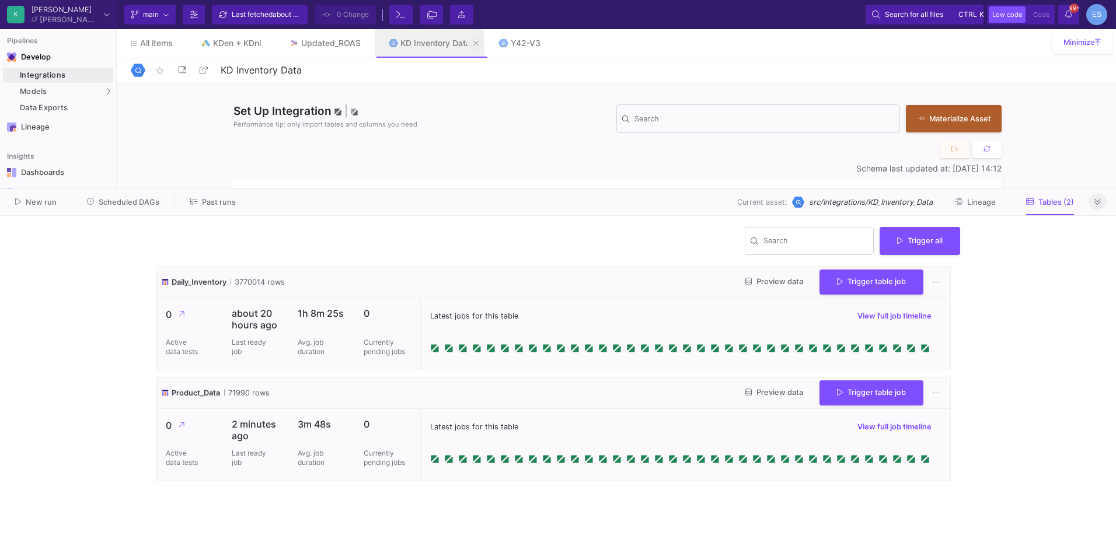
click at [483, 44] on button at bounding box center [476, 43] width 18 height 18
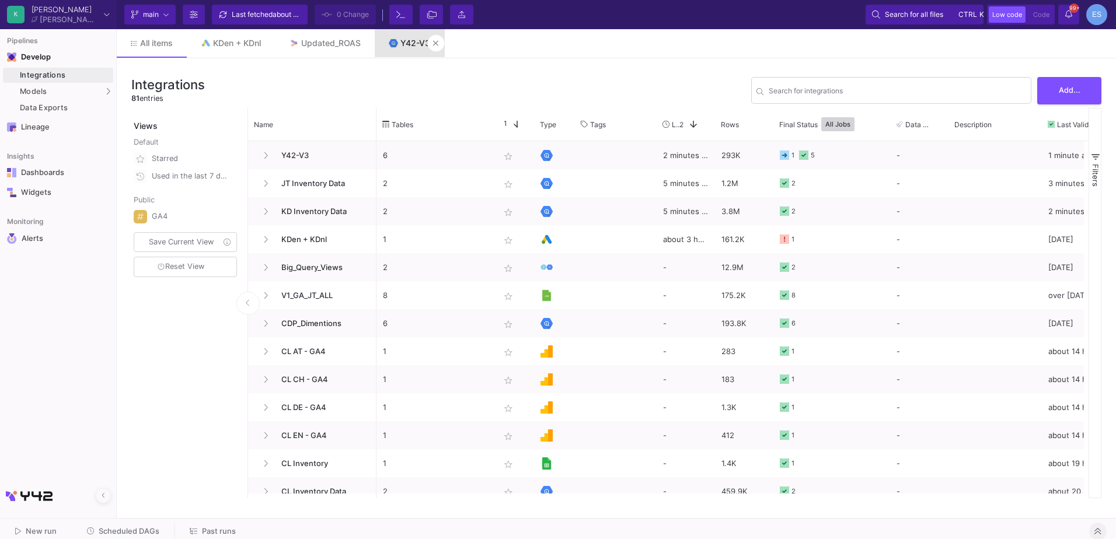
click at [406, 41] on div "Y42-V3" at bounding box center [415, 43] width 30 height 9
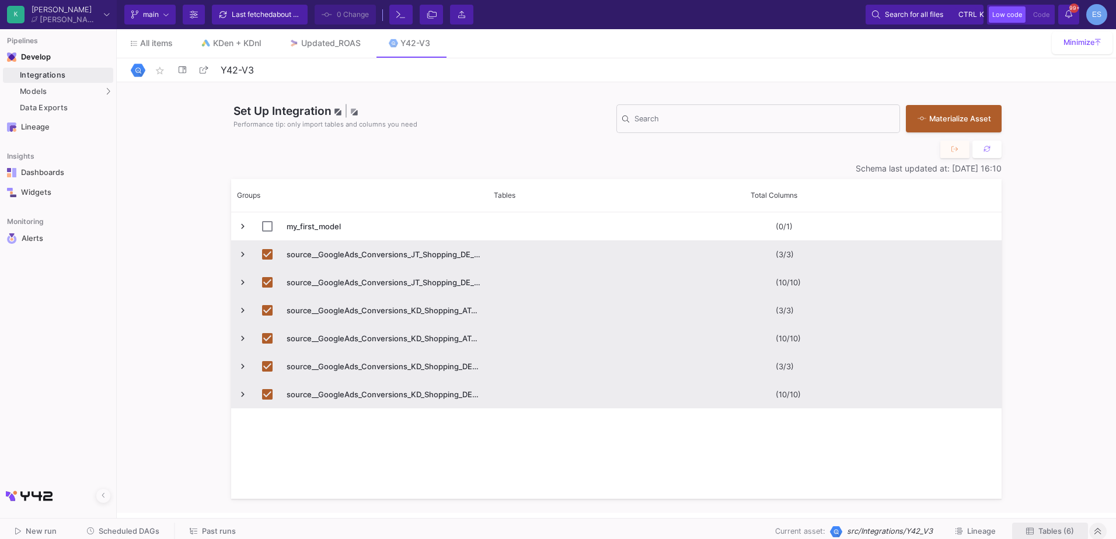
click at [1038, 536] on button "Tables (6)" at bounding box center [1050, 532] width 76 height 18
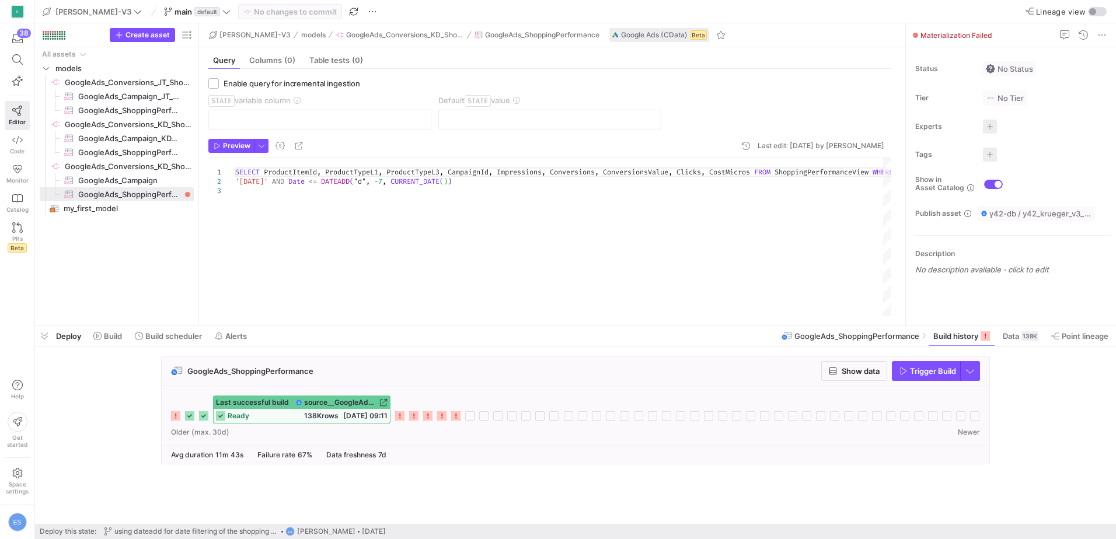
click at [455, 420] on icon at bounding box center [455, 416] width 9 height 9
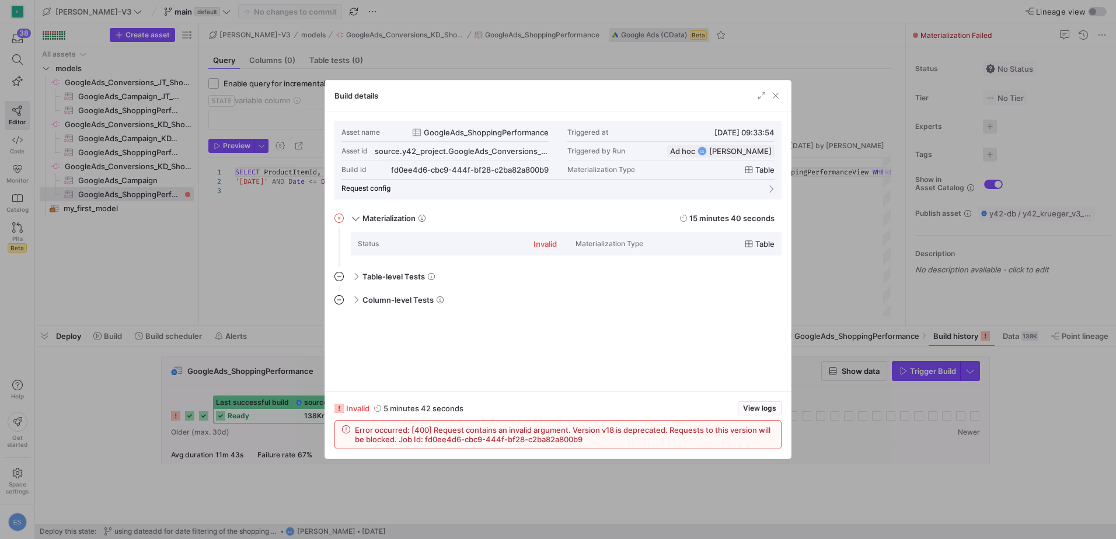
drag, startPoint x: 531, startPoint y: 95, endPoint x: 558, endPoint y: 110, distance: 31.6
click at [558, 110] on div "Build details" at bounding box center [558, 96] width 466 height 31
drag, startPoint x: 630, startPoint y: 326, endPoint x: 725, endPoint y: 270, distance: 109.6
click at [725, 270] on mat-accordion "Materialization 15 minutes 41 seconds Status invalid Materialization Type table…" at bounding box center [557, 295] width 447 height 173
drag, startPoint x: 605, startPoint y: 86, endPoint x: 840, endPoint y: 111, distance: 236.6
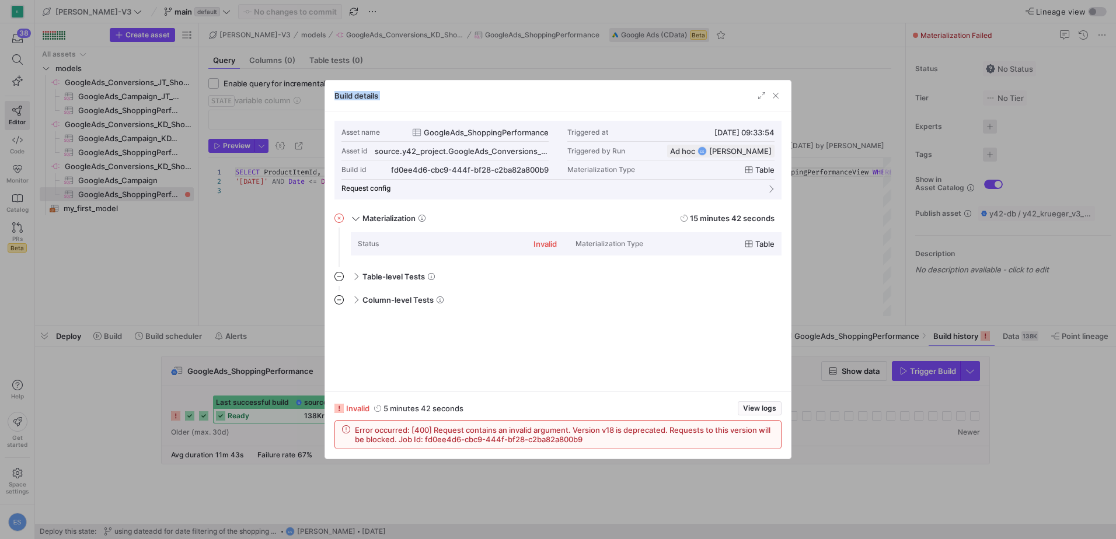
click at [840, 111] on div "Build details Asset name GoogleAds_ShoppingPerformance Triggered at [DATE] 09:3…" at bounding box center [558, 269] width 1116 height 539
click at [398, 96] on div "Build details" at bounding box center [558, 96] width 466 height 31
click at [775, 95] on span "button" at bounding box center [776, 96] width 12 height 12
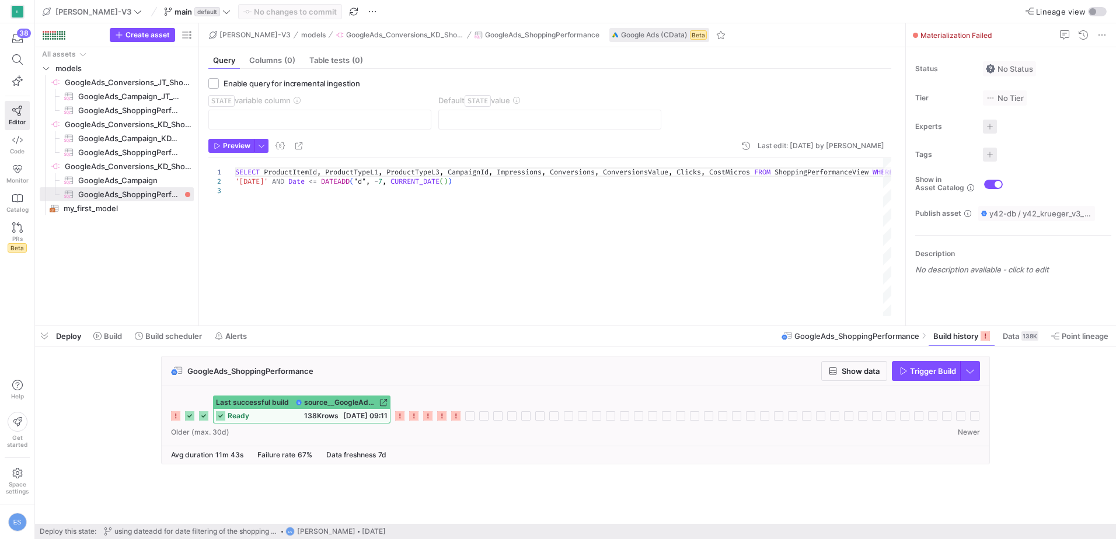
click at [455, 416] on icon at bounding box center [455, 416] width 9 height 9
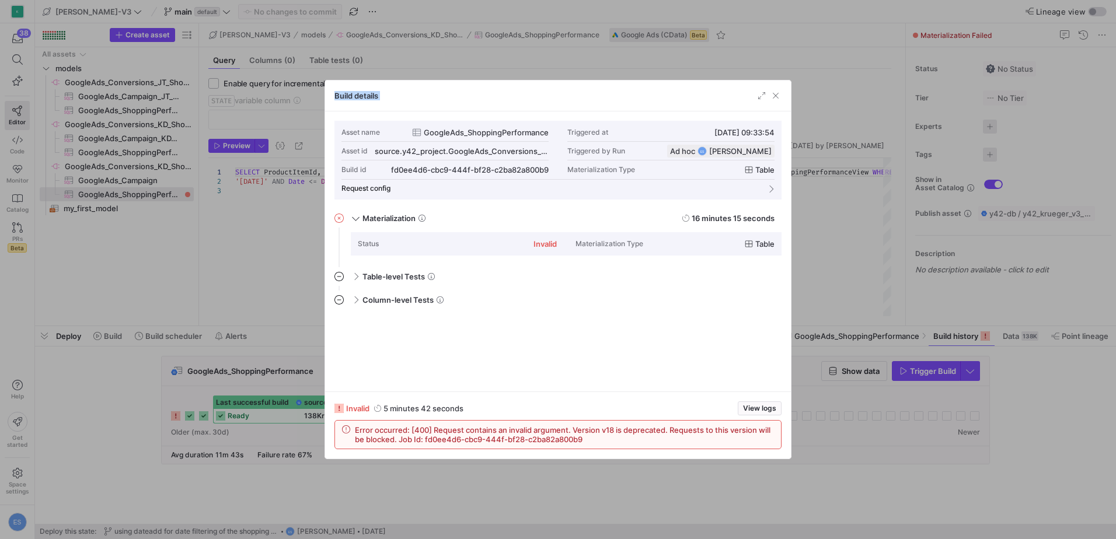
drag, startPoint x: 638, startPoint y: 96, endPoint x: 658, endPoint y: 76, distance: 28.5
click at [658, 76] on div "Build details Asset name GoogleAds_ShoppingPerformance Triggered at [DATE] 09:3…" at bounding box center [558, 269] width 1116 height 539
click at [419, 94] on div "Build details" at bounding box center [558, 96] width 466 height 31
click at [352, 96] on h3 "Build details" at bounding box center [356, 95] width 44 height 9
click at [775, 97] on span "button" at bounding box center [776, 96] width 12 height 12
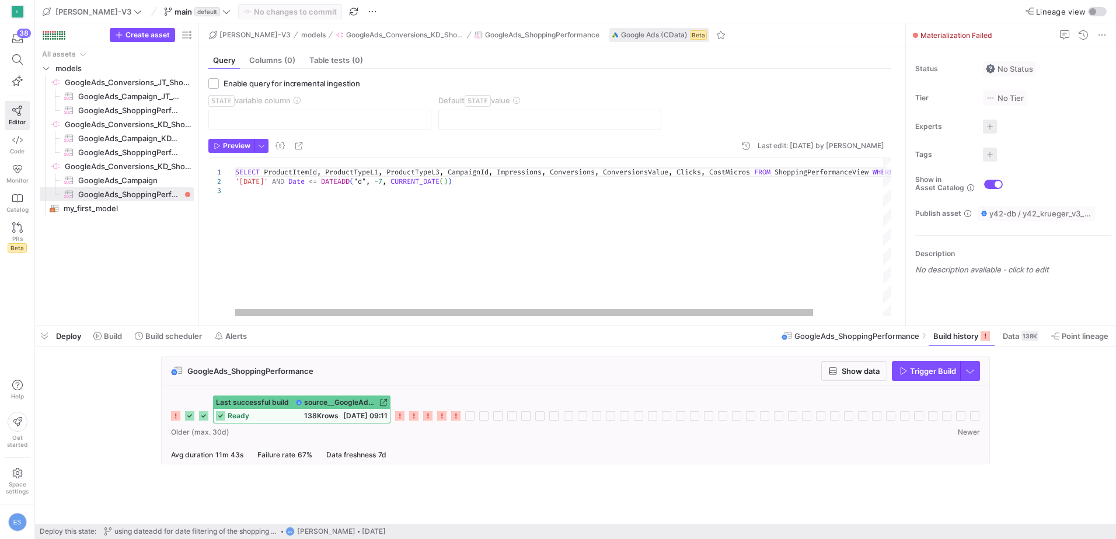
click at [822, 174] on div "SELECT ProductItemId , ProductTypeL1 , ProductTypeL3 , CampaignId , Impressions…" at bounding box center [602, 237] width 735 height 158
click at [143, 163] on span "GoogleAds_Conversions_KD_Shopping_DE​​​​​​​​" at bounding box center [128, 166] width 127 height 13
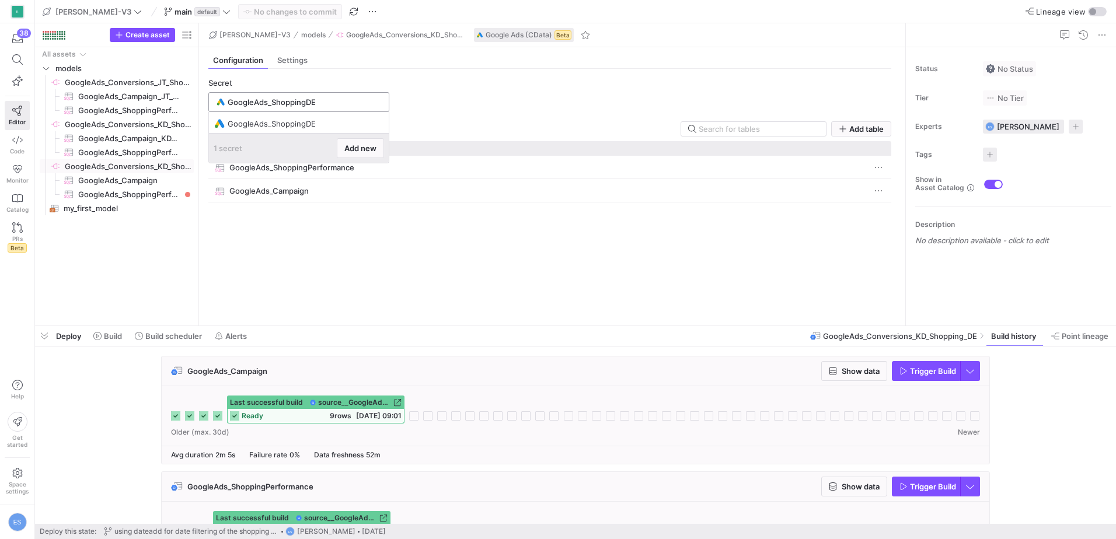
drag, startPoint x: 326, startPoint y: 106, endPoint x: 211, endPoint y: 106, distance: 115.0
click at [211, 106] on div "GoogleAds_ShoppingDE" at bounding box center [298, 102] width 181 height 20
click at [474, 93] on y42-source-config-entity-configuration-tables-view "Secret GoogleAds_ShoppingDE 2 Table s Add table Drag here to set row groups Dra…" at bounding box center [549, 197] width 683 height 238
click at [157, 193] on span "GoogleAds_ShoppingPerformance​​​​​​​​​" at bounding box center [129, 194] width 102 height 13
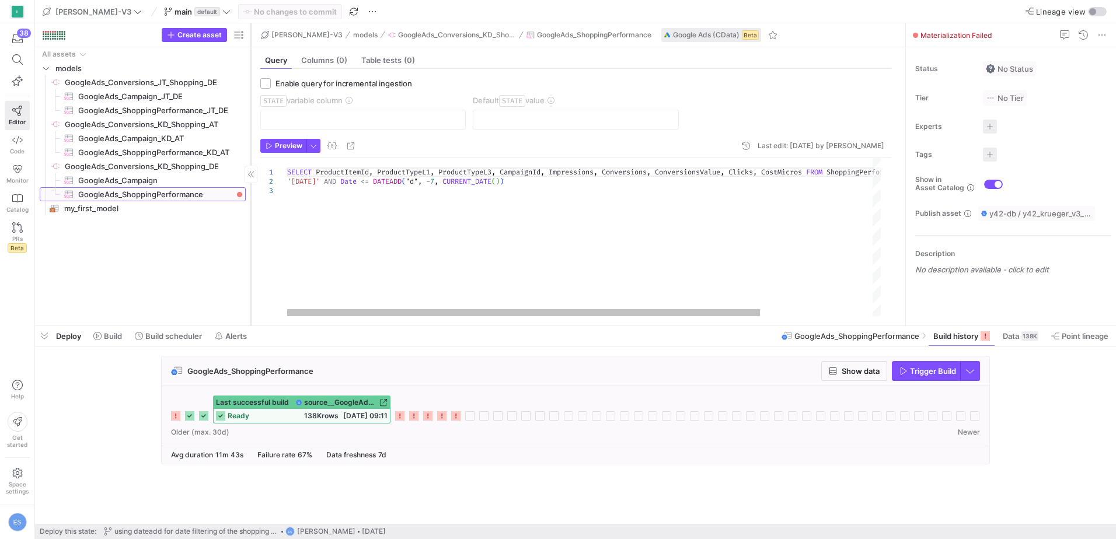
drag, startPoint x: 198, startPoint y: 218, endPoint x: 250, endPoint y: 229, distance: 53.0
click at [250, 229] on div at bounding box center [250, 174] width 1 height 302
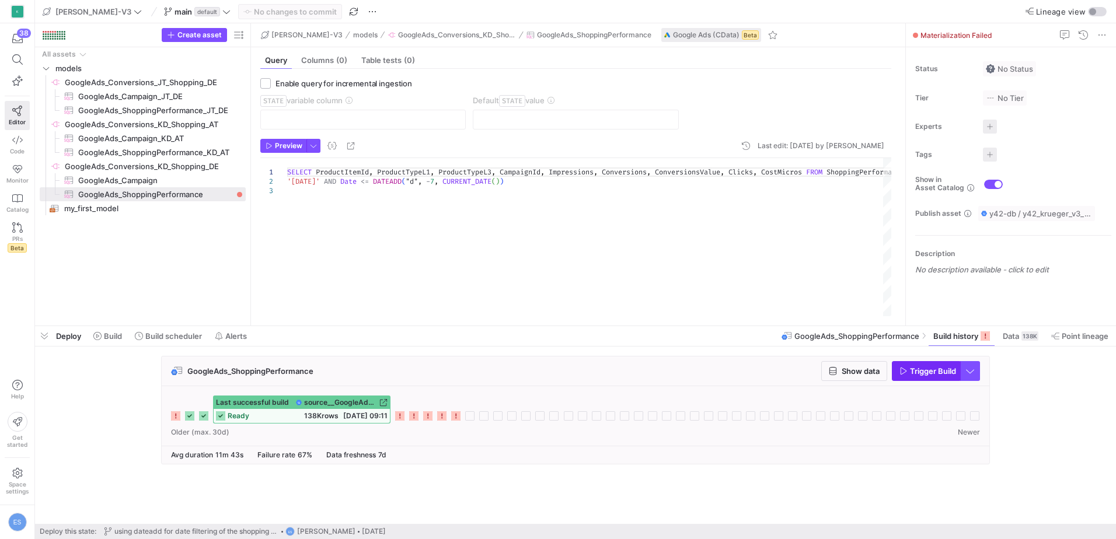
click at [940, 368] on span "Trigger Build" at bounding box center [933, 371] width 46 height 9
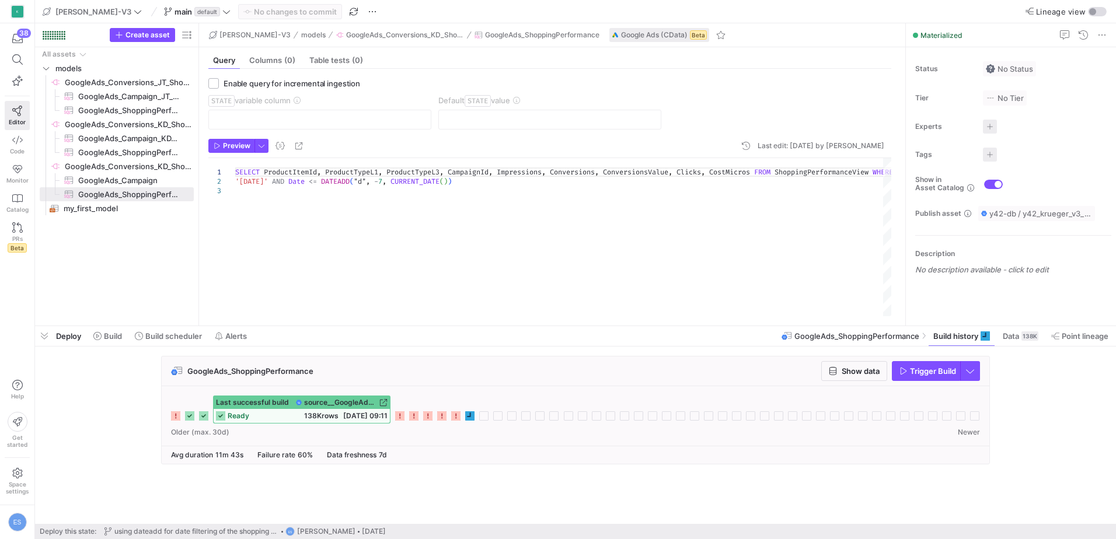
click at [458, 412] on icon at bounding box center [455, 416] width 9 height 9
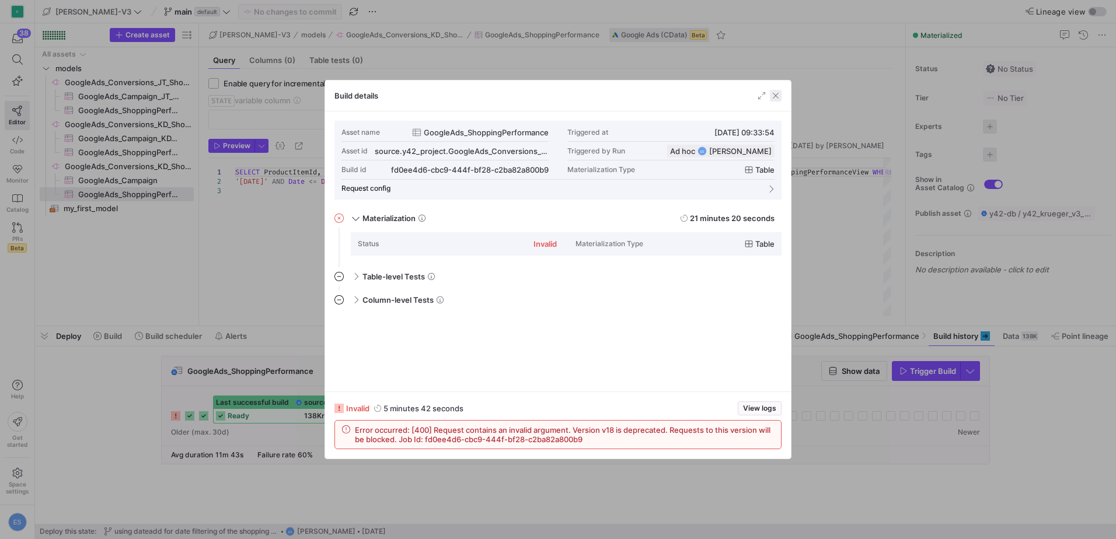
click at [776, 95] on span "button" at bounding box center [776, 96] width 12 height 12
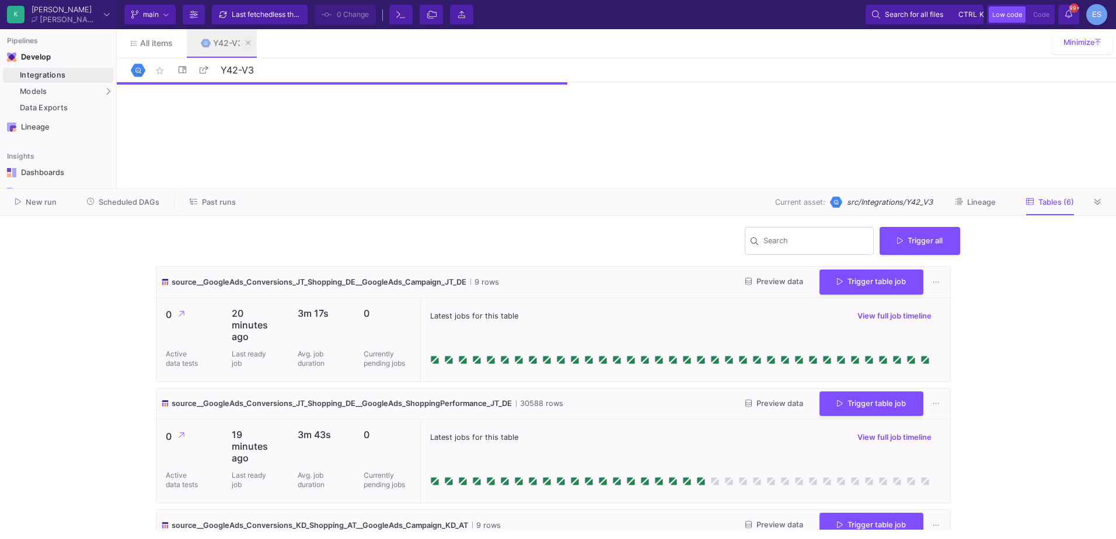
click at [251, 44] on button at bounding box center [248, 43] width 18 height 18
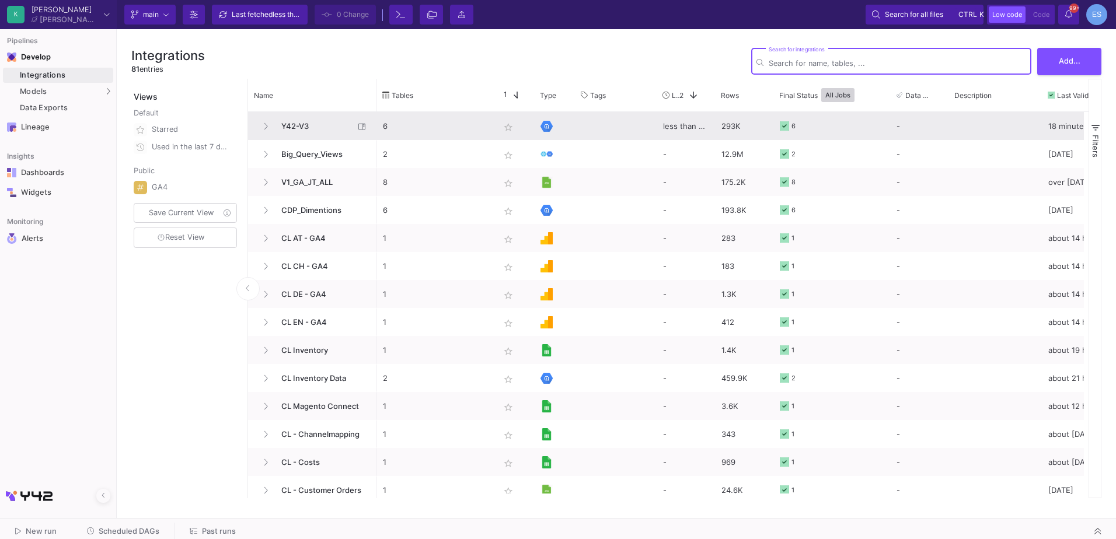
click at [304, 133] on span "Y42-V3" at bounding box center [314, 126] width 80 height 27
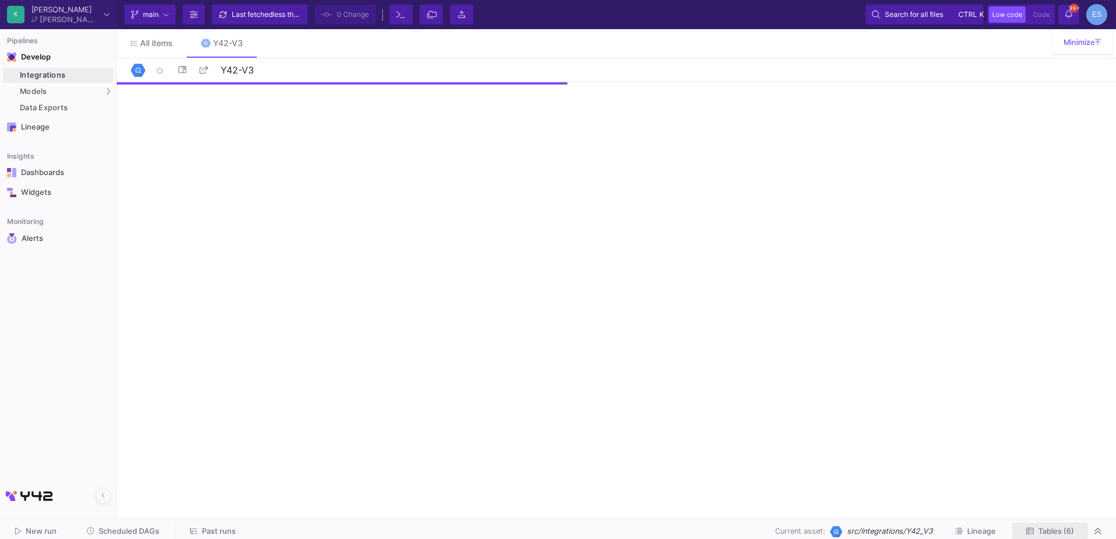
click at [1029, 528] on icon at bounding box center [1030, 531] width 8 height 6
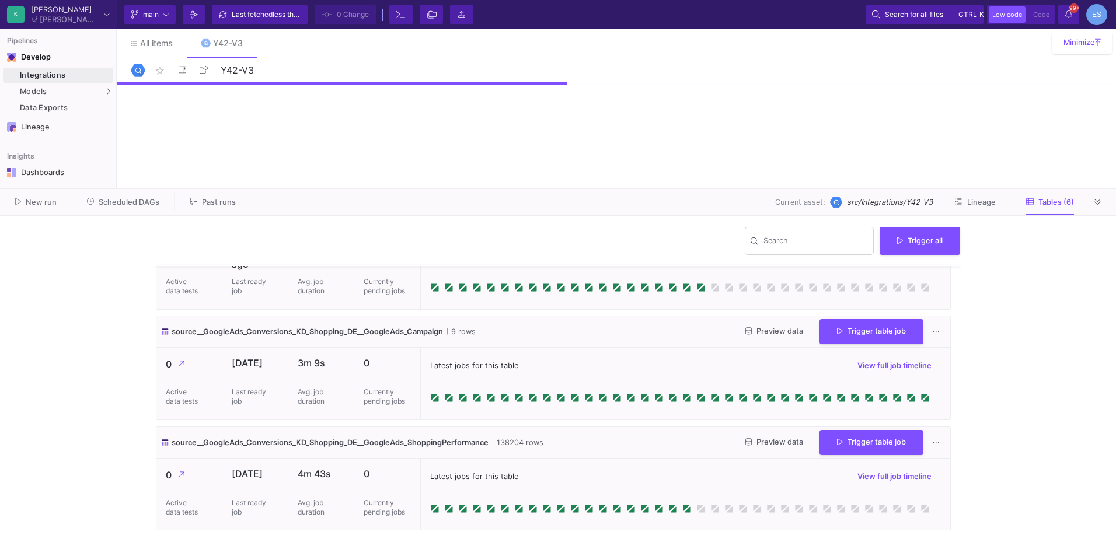
scroll to position [439, 0]
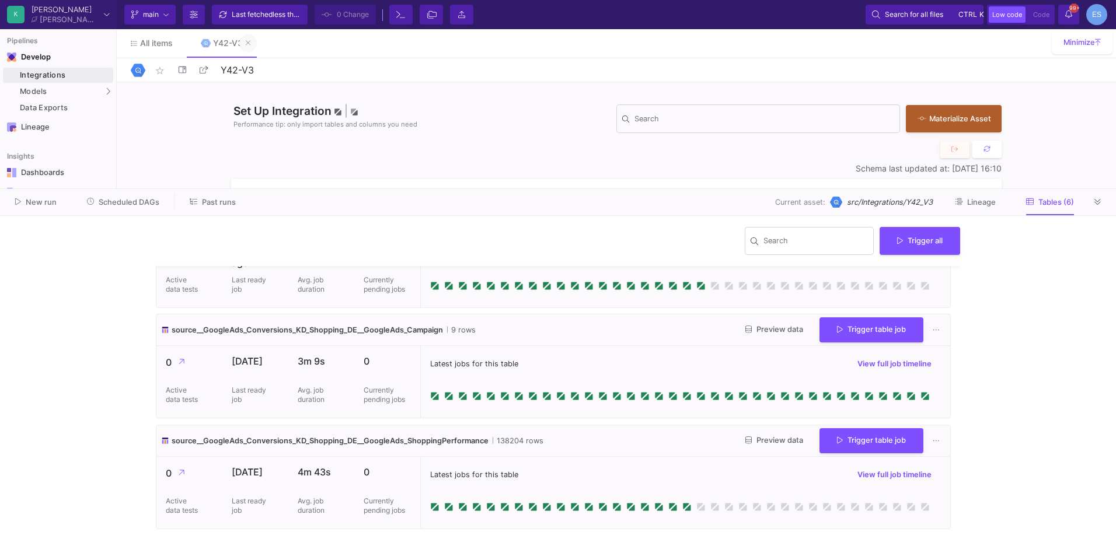
click at [249, 43] on icon at bounding box center [247, 42] width 5 height 5
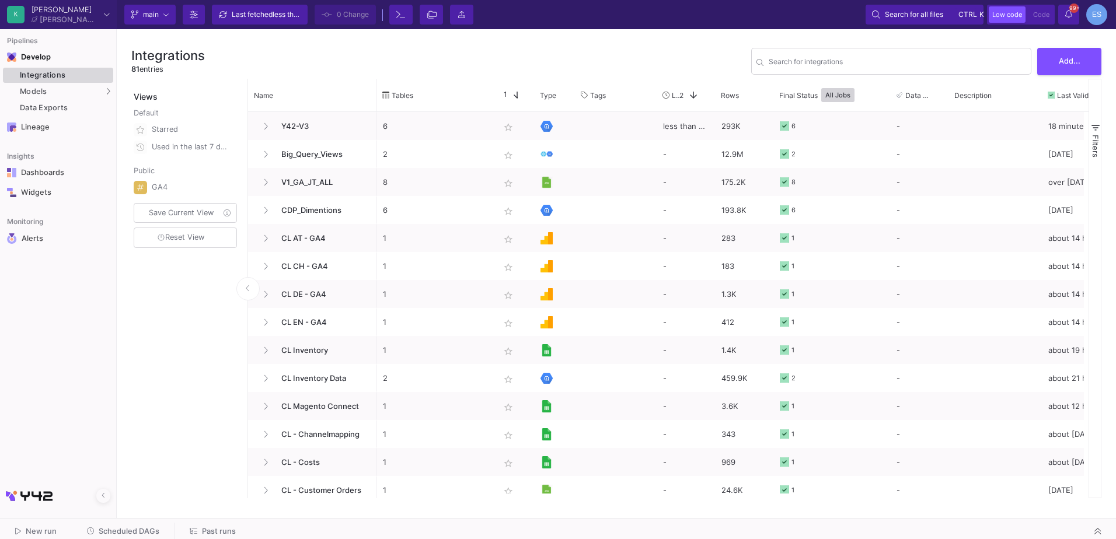
click at [95, 73] on div "Integrations" at bounding box center [65, 75] width 90 height 9
click at [842, 58] on div "Search for integrations" at bounding box center [897, 60] width 257 height 29
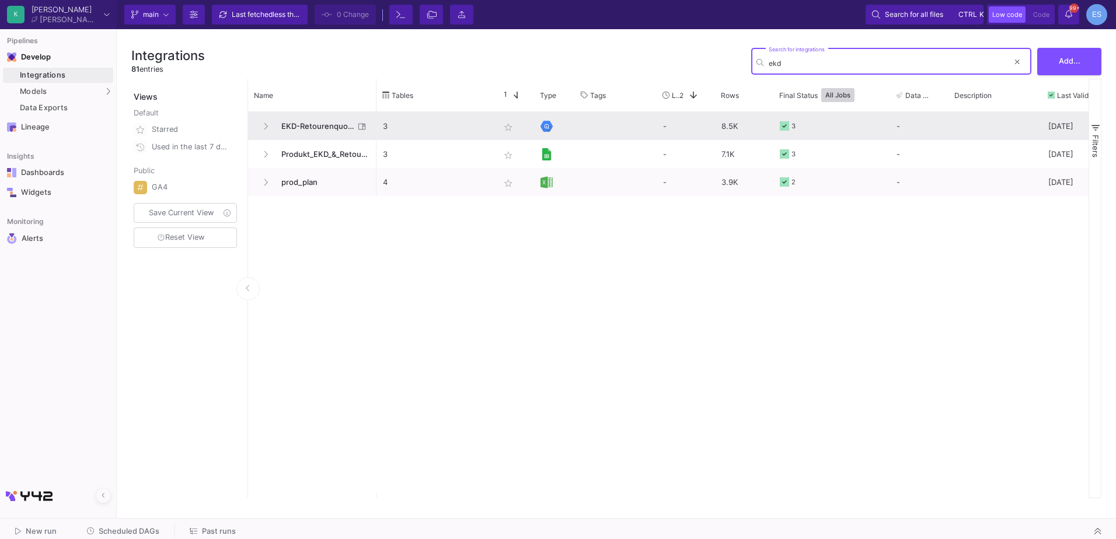
type input "ekd"
click at [324, 130] on span "EKD-Retourenquote" at bounding box center [314, 126] width 80 height 27
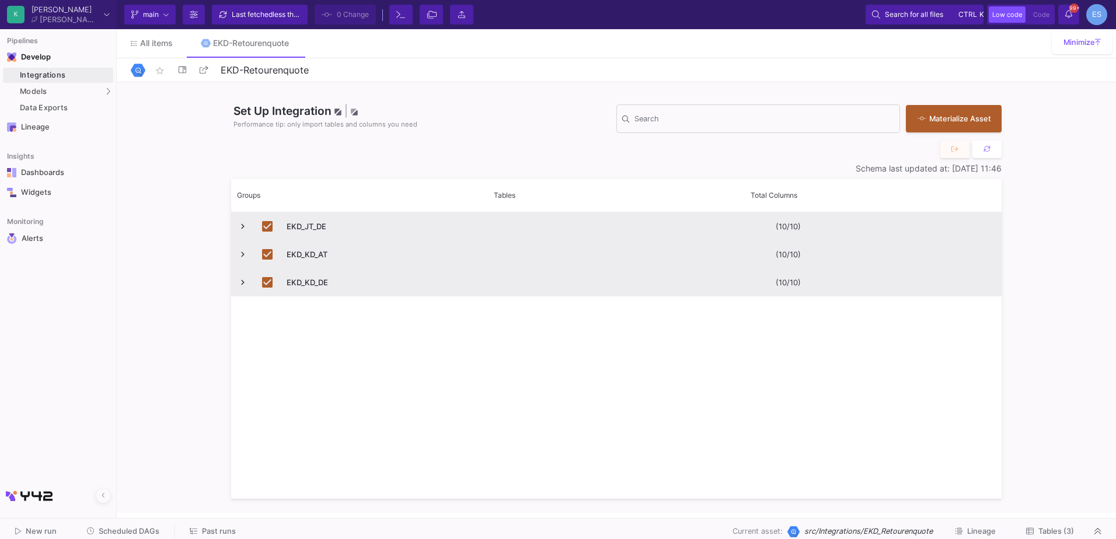
click at [1047, 525] on button "Tables (3)" at bounding box center [1050, 532] width 76 height 18
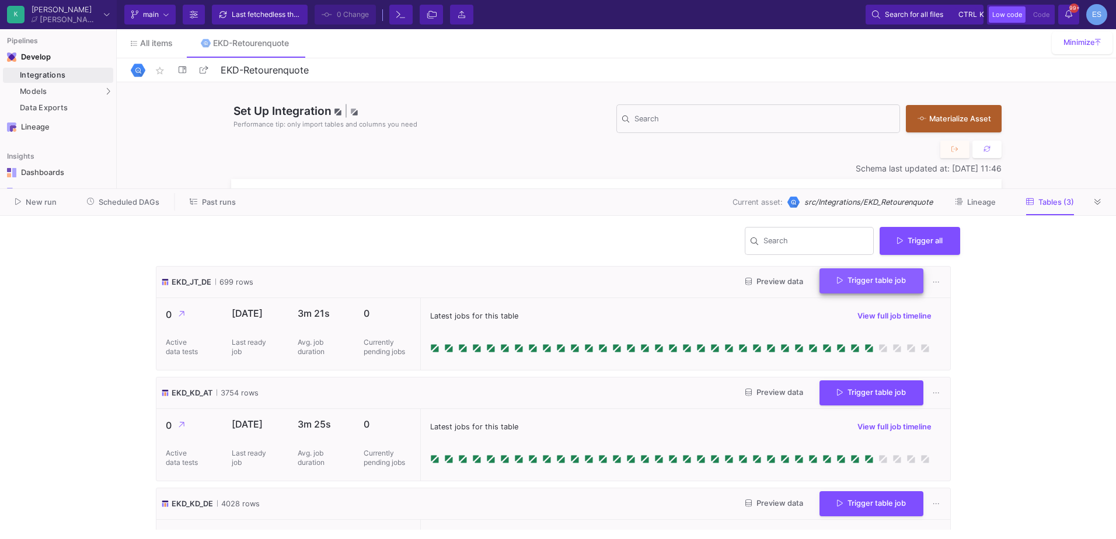
click at [866, 285] on button "Trigger table job" at bounding box center [872, 281] width 104 height 25
click at [867, 304] on button "Full import" at bounding box center [862, 311] width 97 height 28
click at [868, 392] on span "Trigger table job" at bounding box center [871, 391] width 69 height 9
click at [883, 413] on button "Full import" at bounding box center [862, 422] width 97 height 28
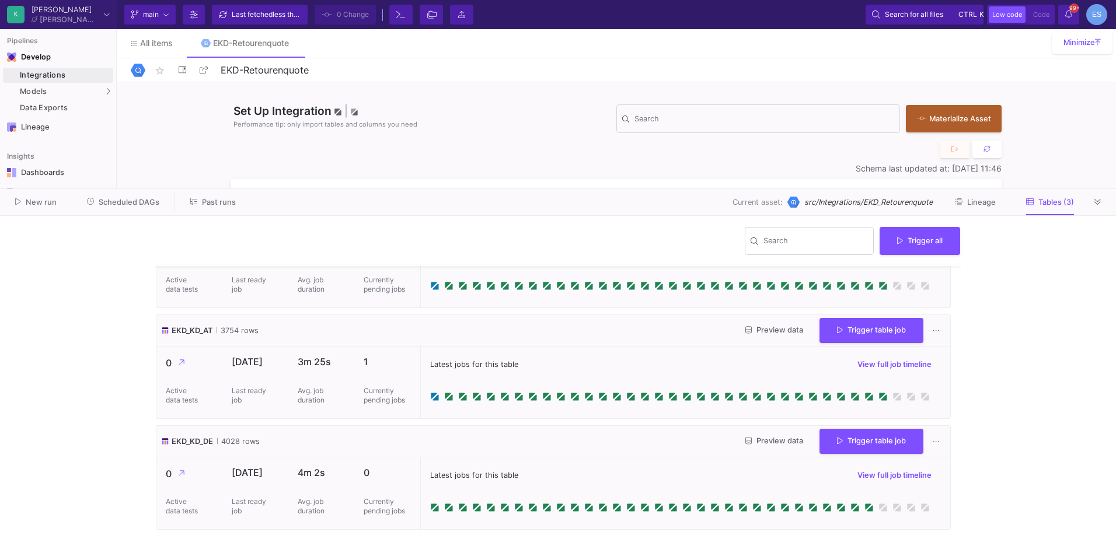
scroll to position [63, 0]
click at [869, 444] on button "Trigger table job" at bounding box center [872, 439] width 104 height 25
click at [872, 463] on button "Full import" at bounding box center [862, 470] width 97 height 28
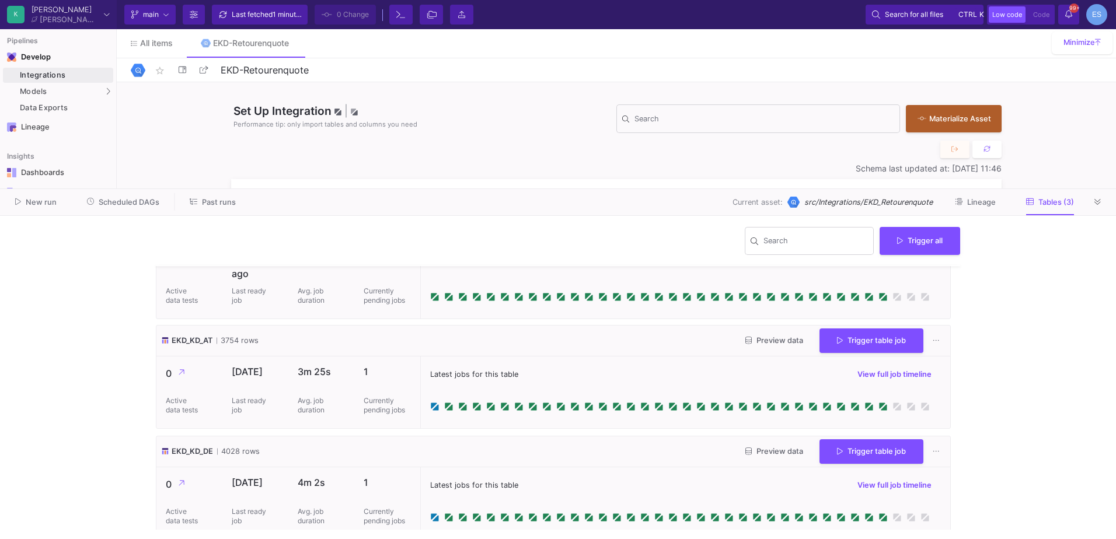
scroll to position [74, 0]
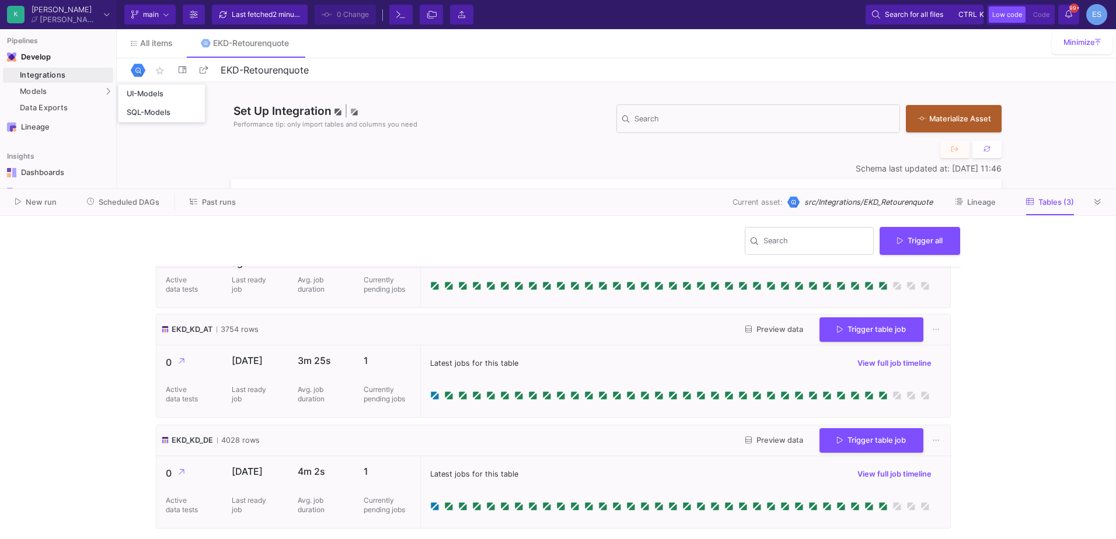
click at [97, 74] on div "Integrations" at bounding box center [65, 75] width 90 height 9
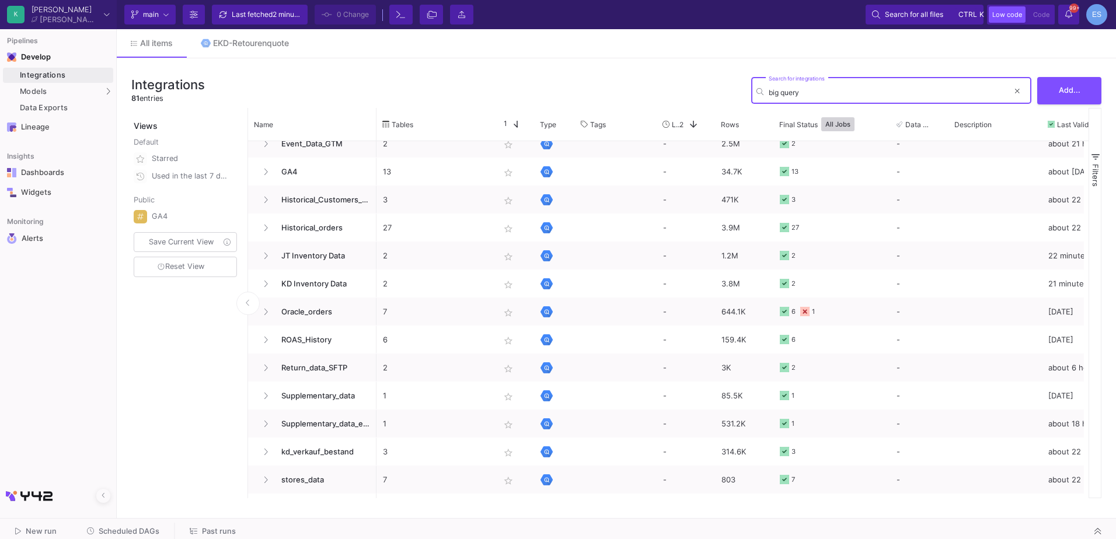
drag, startPoint x: 821, startPoint y: 93, endPoint x: 670, endPoint y: 102, distance: 151.4
click at [670, 102] on div "Integrations 81 entries big query Search for integrations Add..." at bounding box center [616, 90] width 970 height 35
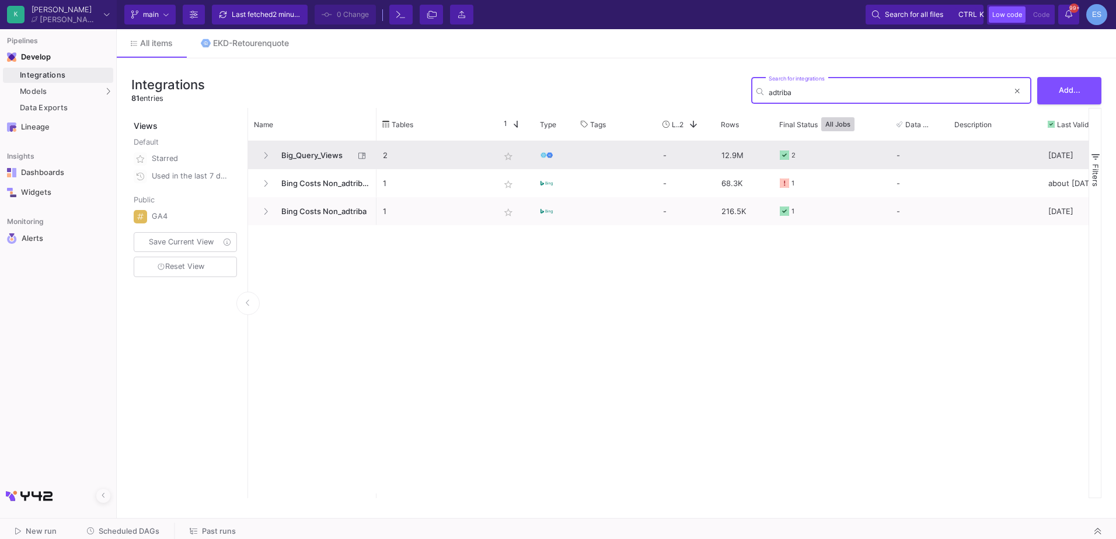
type input "adtriba"
click at [327, 154] on span "Big_Query_Views" at bounding box center [314, 155] width 80 height 27
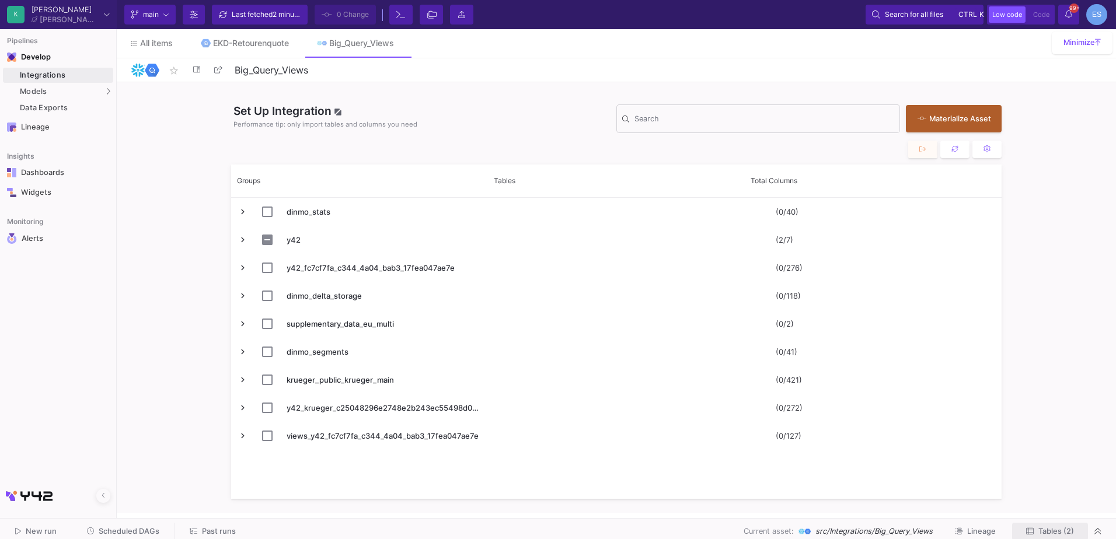
click at [1054, 525] on button "Tables (2)" at bounding box center [1050, 532] width 76 height 18
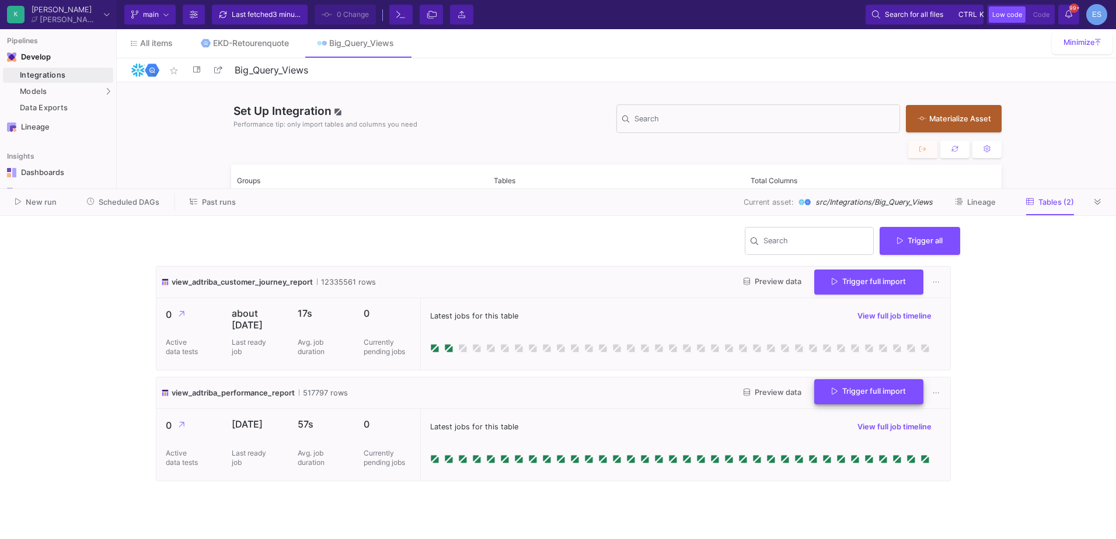
click at [881, 389] on span "Trigger full import" at bounding box center [869, 391] width 74 height 9
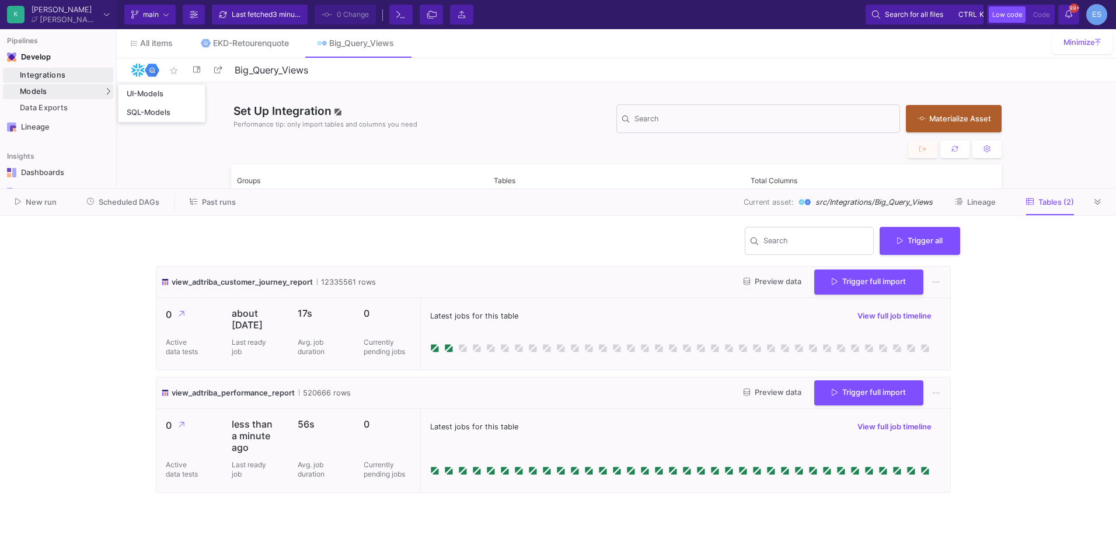
click at [80, 84] on div "Models" at bounding box center [58, 91] width 110 height 15
click at [181, 89] on link "UI-Models" at bounding box center [161, 94] width 86 height 19
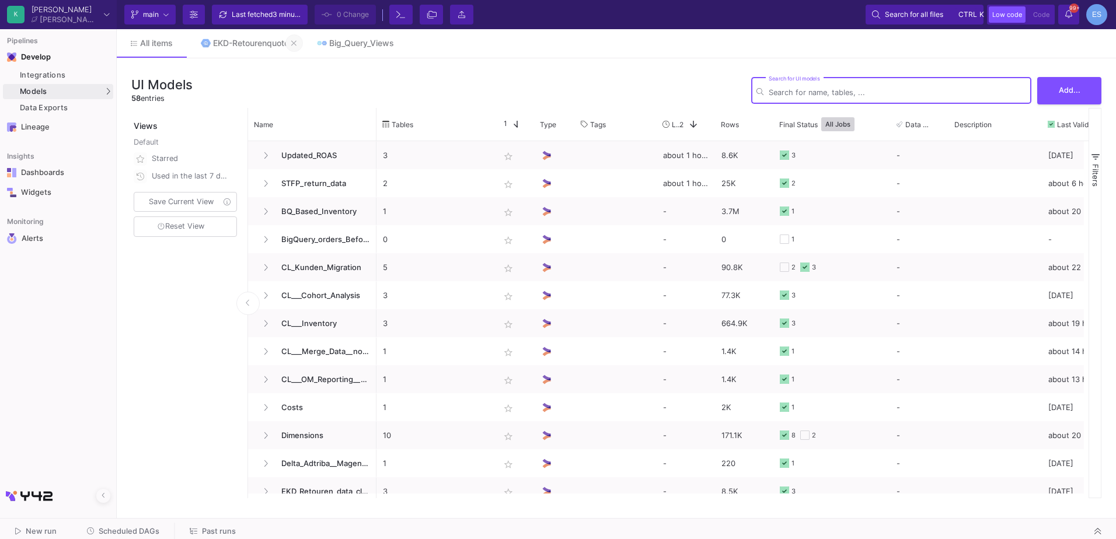
click at [294, 44] on icon at bounding box center [293, 43] width 5 height 8
click at [287, 43] on button at bounding box center [283, 43] width 18 height 18
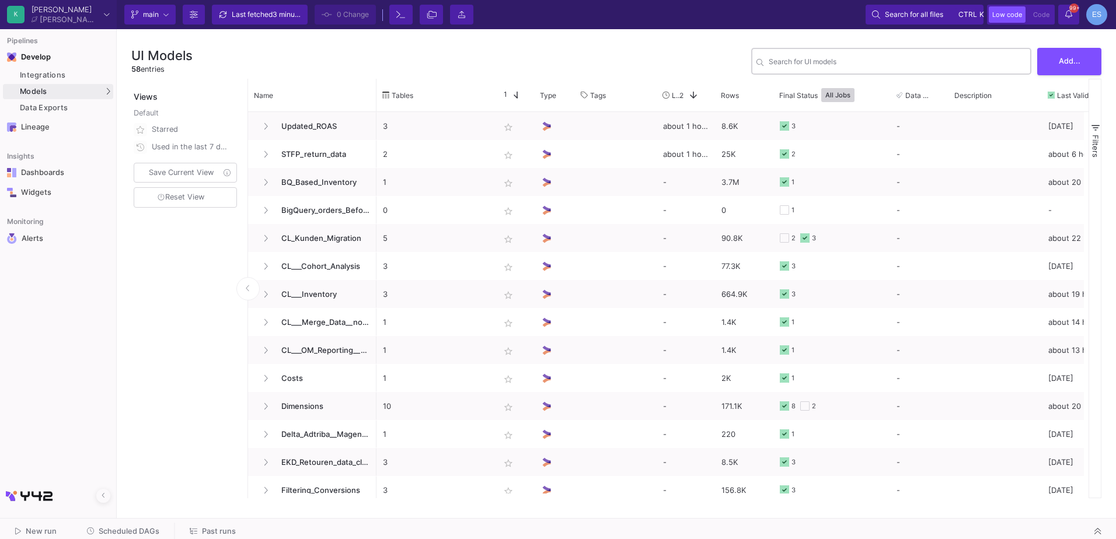
click at [848, 71] on div "Search for UI models" at bounding box center [897, 60] width 257 height 29
click at [83, 73] on div "Integrations" at bounding box center [65, 75] width 90 height 9
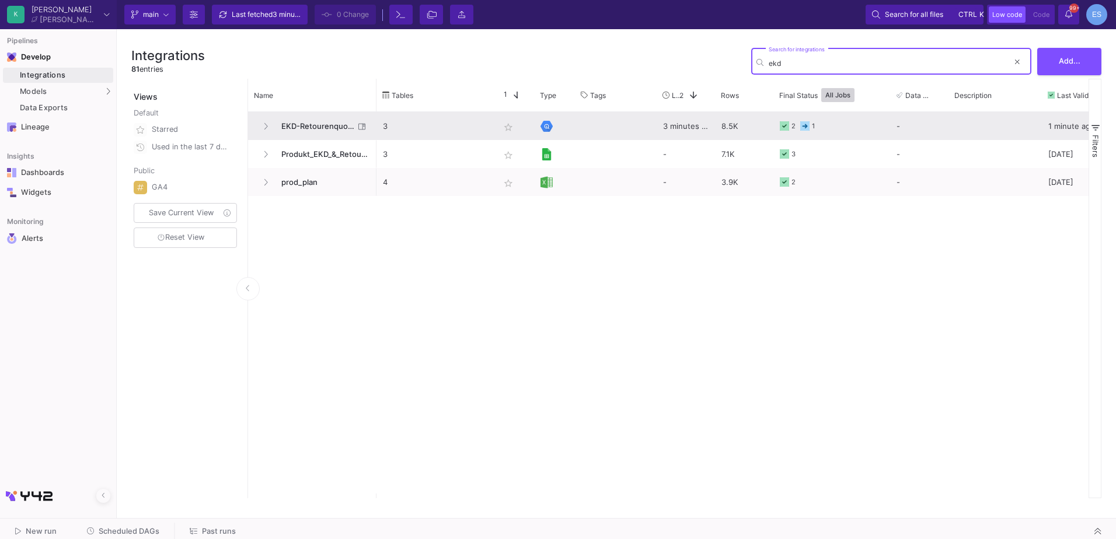
type input "ekd"
click at [346, 129] on span "EKD-Retourenquote" at bounding box center [314, 126] width 80 height 27
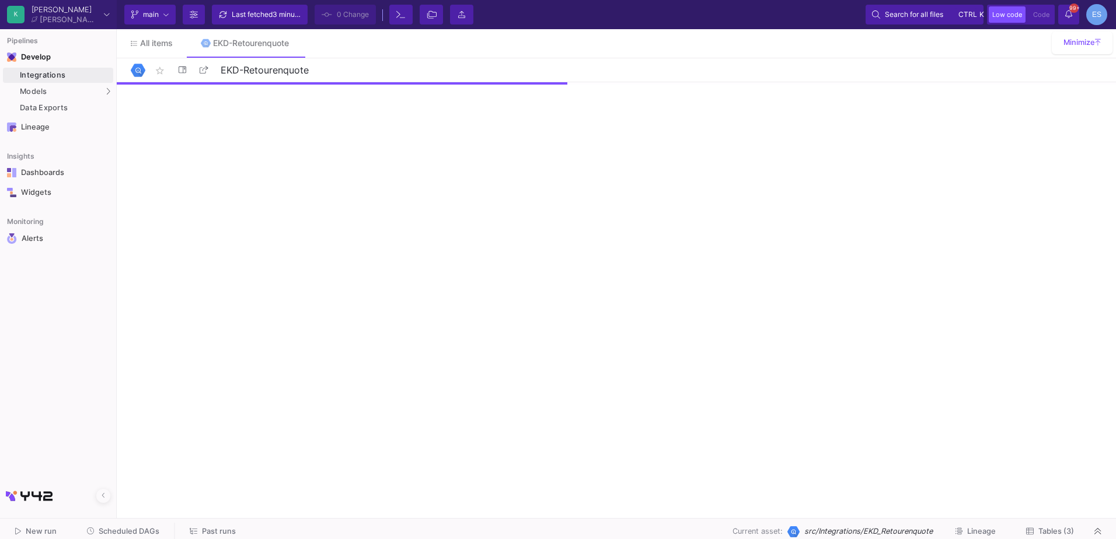
click at [1044, 539] on button "Tables (3)" at bounding box center [1050, 532] width 76 height 18
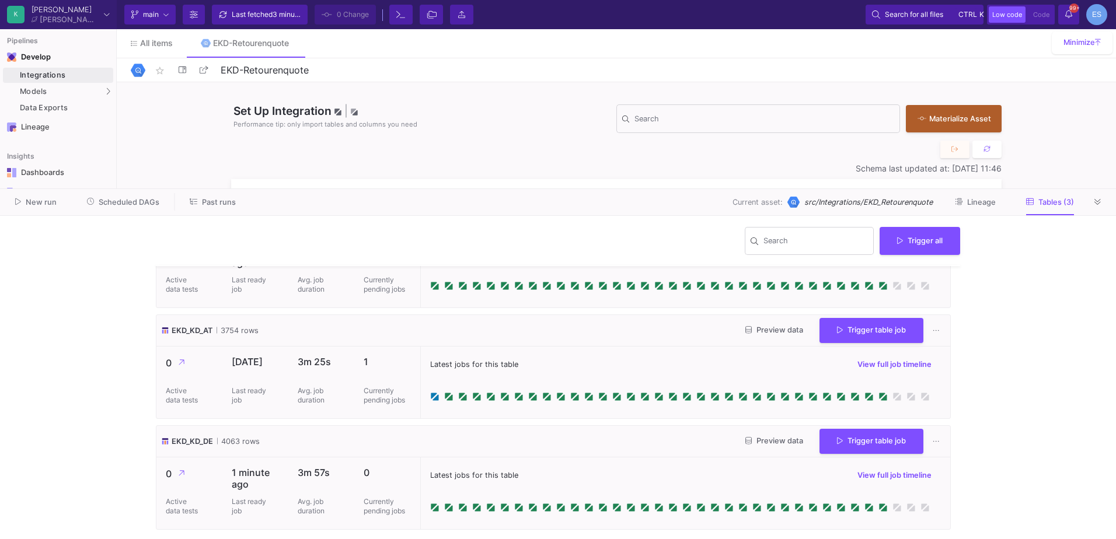
scroll to position [63, 0]
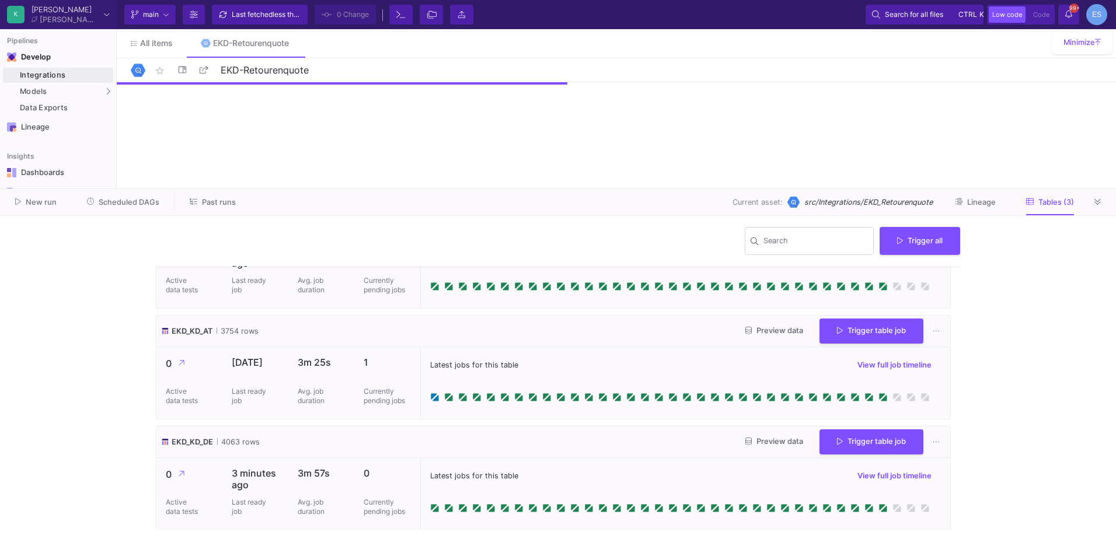
scroll to position [63, 0]
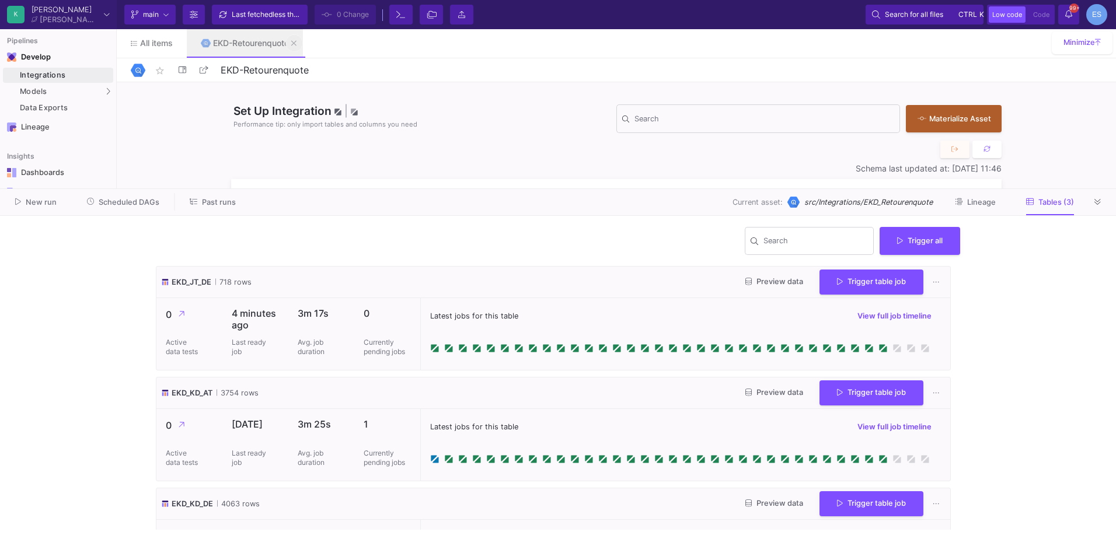
click at [295, 41] on icon at bounding box center [293, 42] width 5 height 5
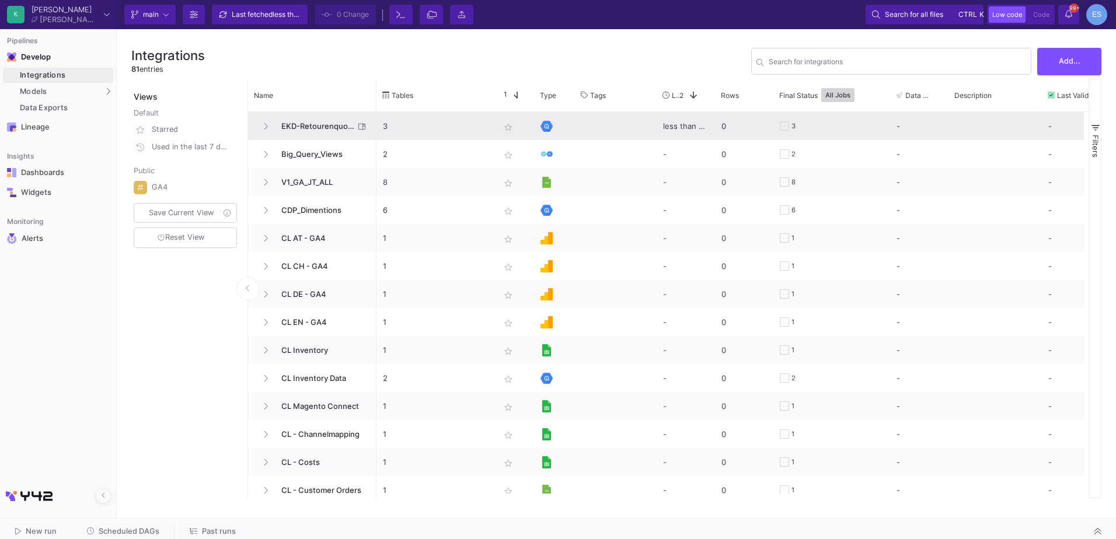
click at [315, 127] on span "EKD-Retourenquote" at bounding box center [314, 126] width 80 height 27
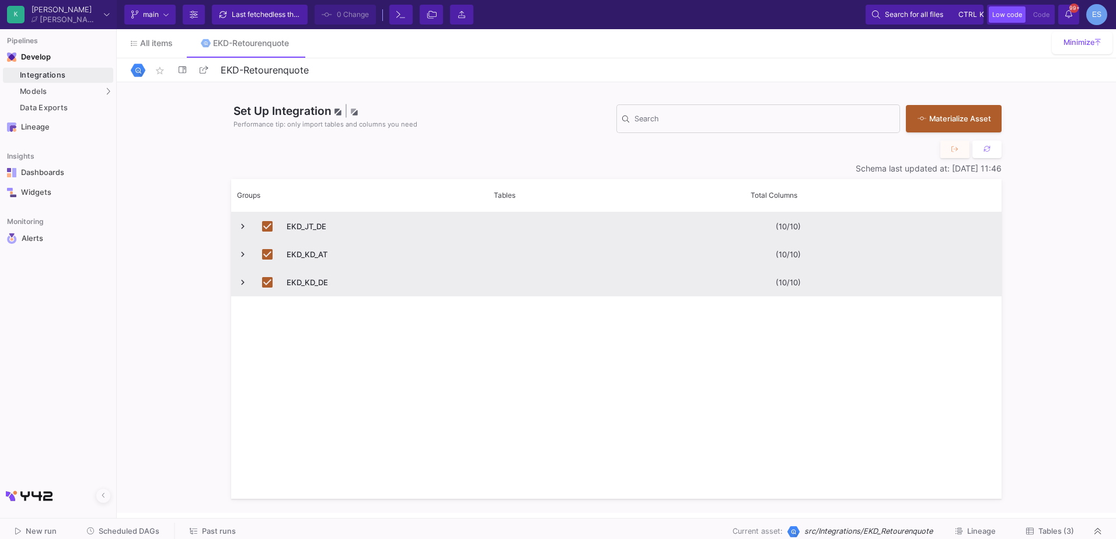
click at [1040, 522] on div "New run Scheduled DAGs Past runs Current asset: src/Integrations/EKD_Retourenqu…" at bounding box center [558, 532] width 1116 height 26
click at [1043, 531] on span "Tables (3)" at bounding box center [1056, 531] width 36 height 9
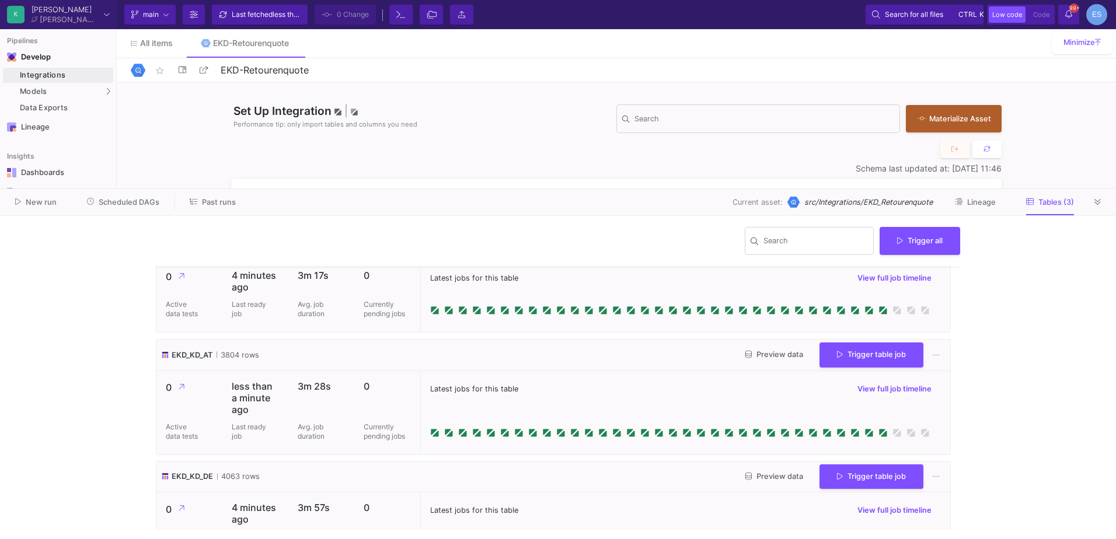
scroll to position [74, 0]
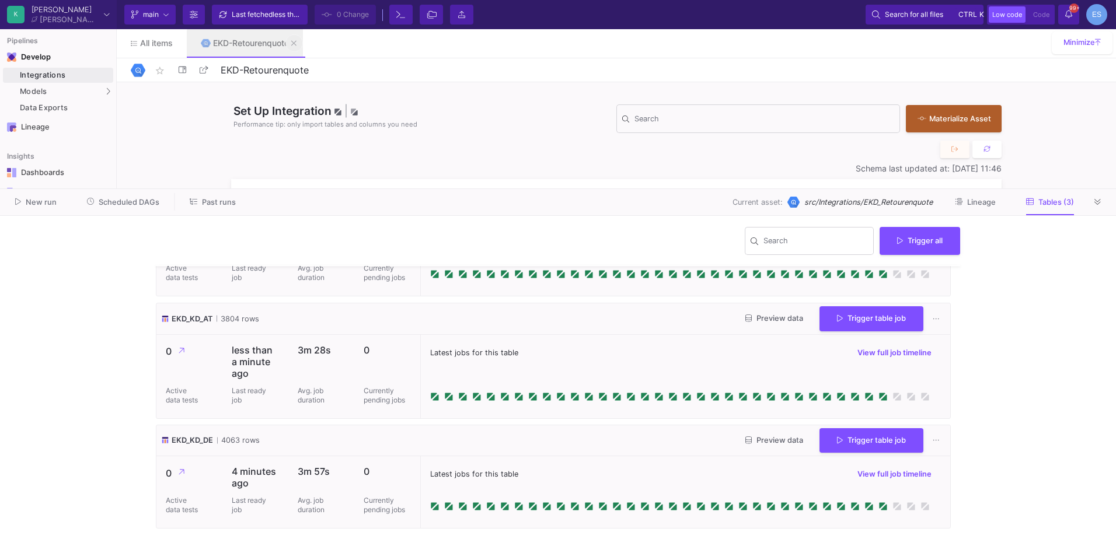
click at [294, 46] on icon at bounding box center [293, 43] width 5 height 8
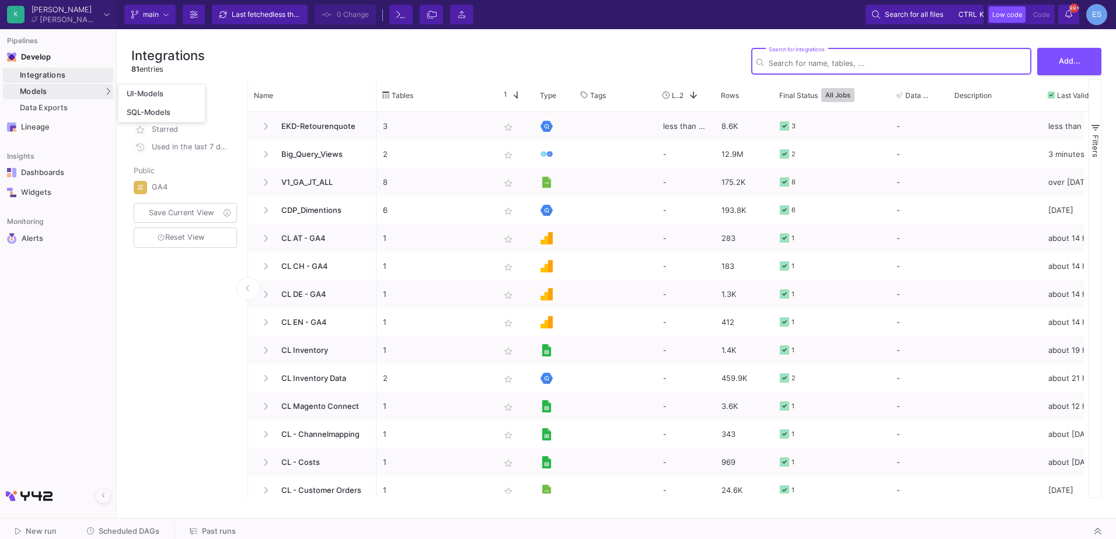
click at [65, 92] on div "Models" at bounding box center [58, 91] width 110 height 15
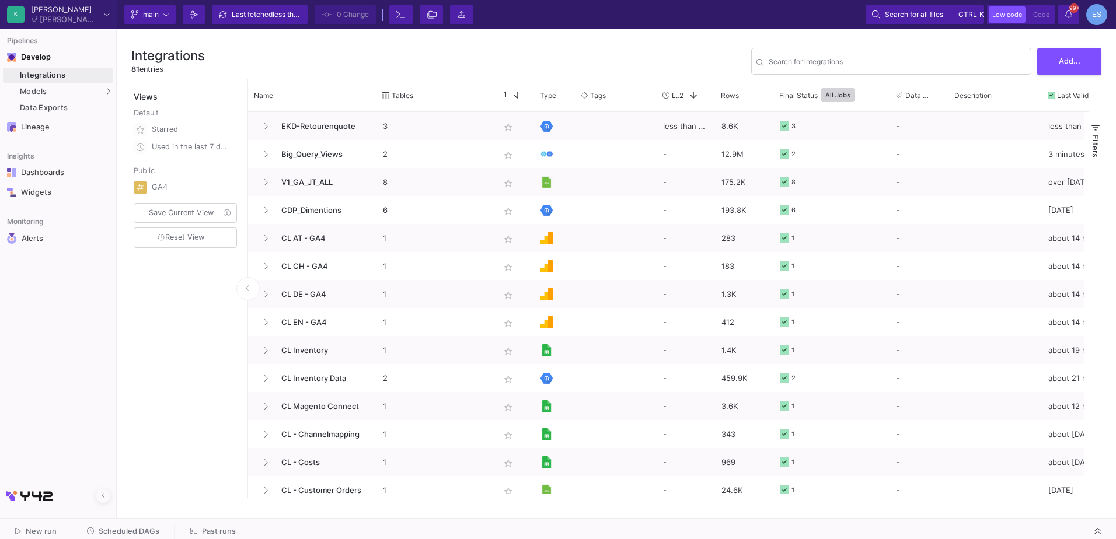
click at [140, 92] on div "Views" at bounding box center [186, 91] width 110 height 24
click at [96, 89] on div "Models" at bounding box center [58, 91] width 110 height 15
click at [136, 94] on div "UI-Models" at bounding box center [146, 93] width 38 height 9
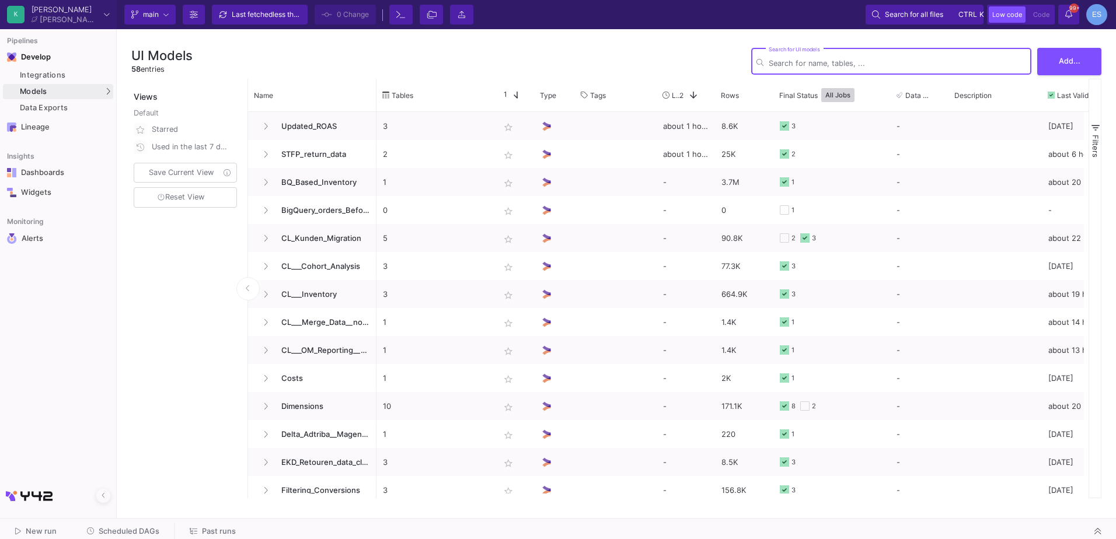
click at [792, 62] on input "Search for UI models" at bounding box center [897, 63] width 257 height 9
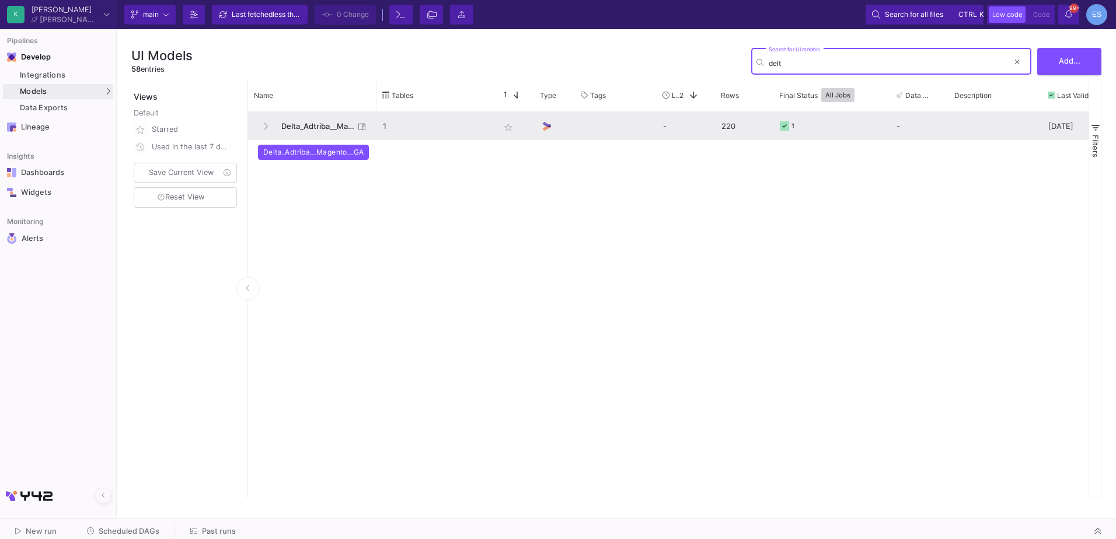
type input "delt"
click at [330, 127] on span "Delta_Adtriba__Magento__GA" at bounding box center [314, 126] width 80 height 27
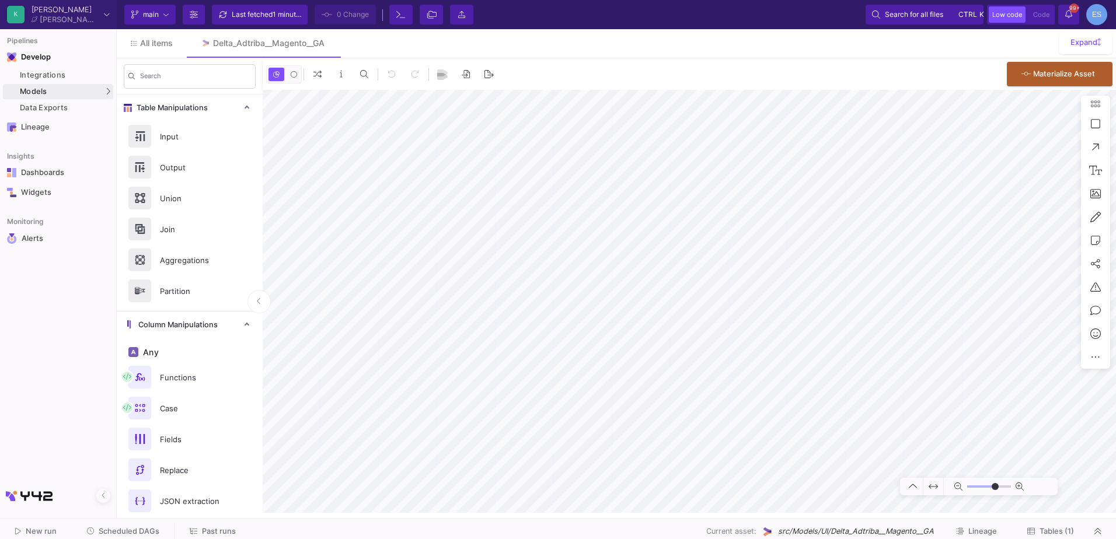
type input "-12"
click at [47, 68] on link "Integrations" at bounding box center [58, 75] width 110 height 15
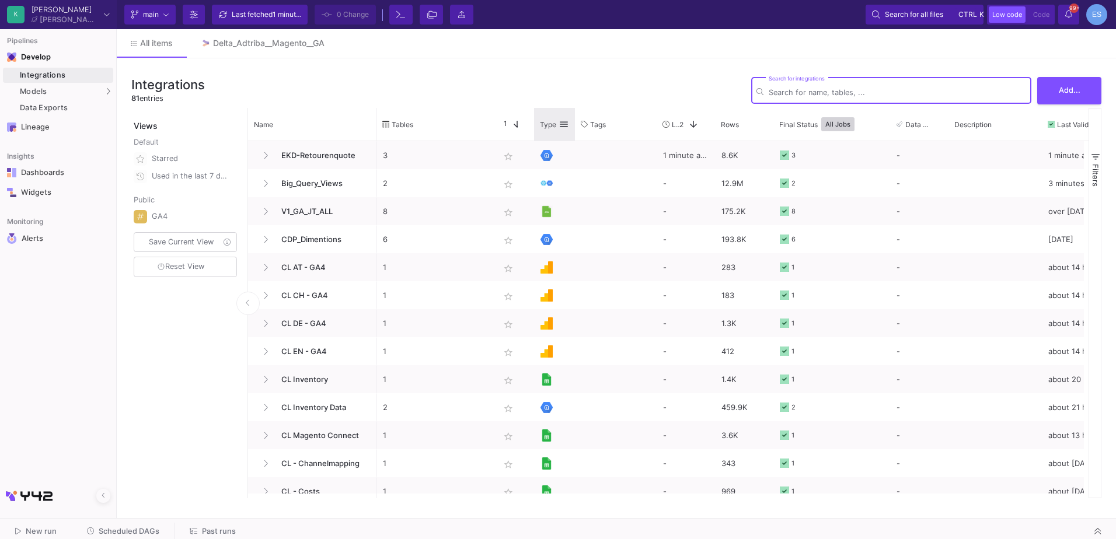
click at [567, 127] on span at bounding box center [564, 124] width 11 height 11
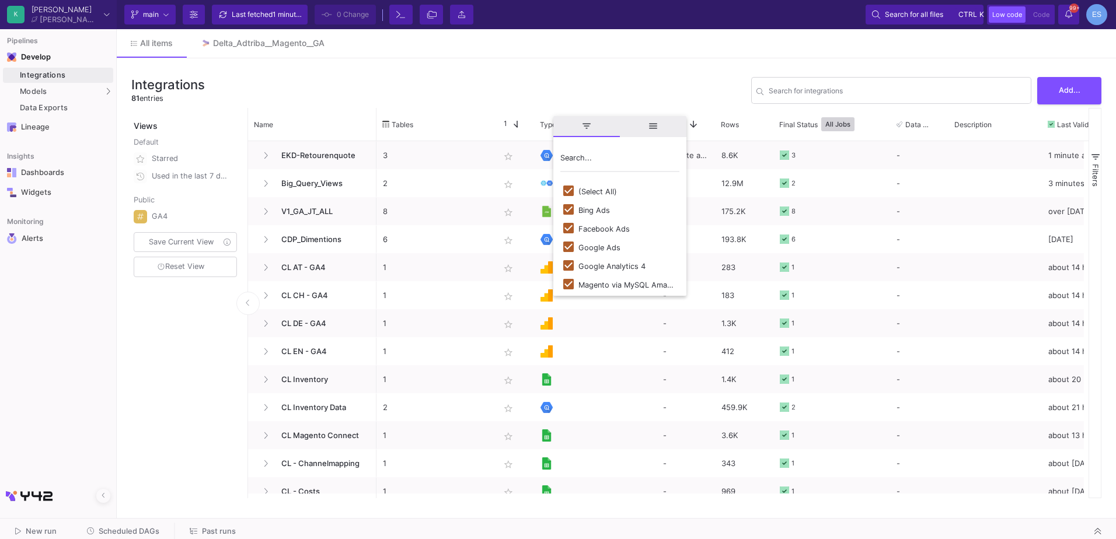
click at [603, 190] on div "(Select All)" at bounding box center [597, 191] width 39 height 9
checkbox input "false"
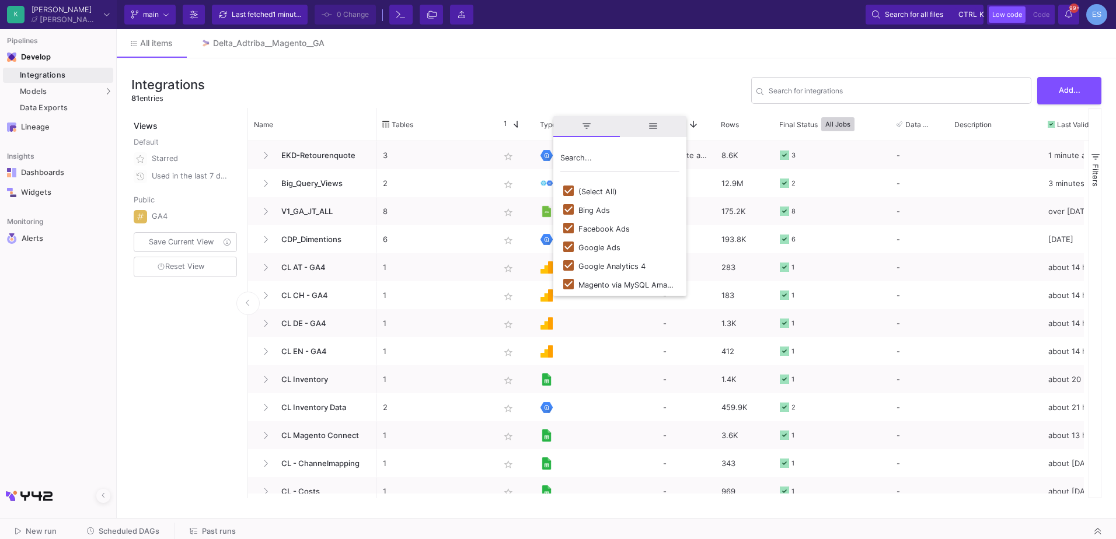
checkbox input "false"
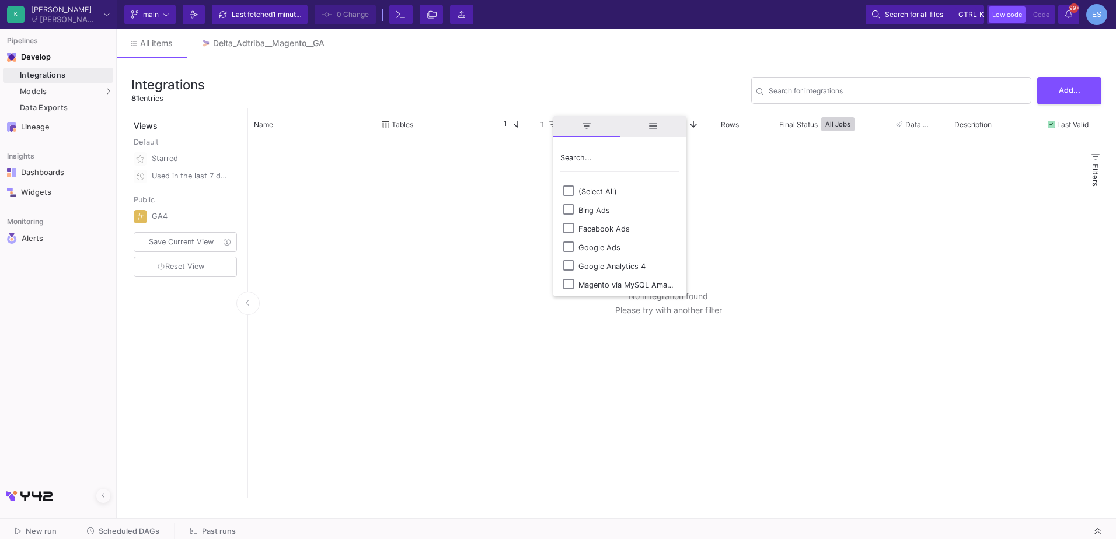
click at [632, 285] on div "Magento via MySQL Amazon RDS" at bounding box center [626, 285] width 96 height 9
checkbox input "true"
checkbox input "false"
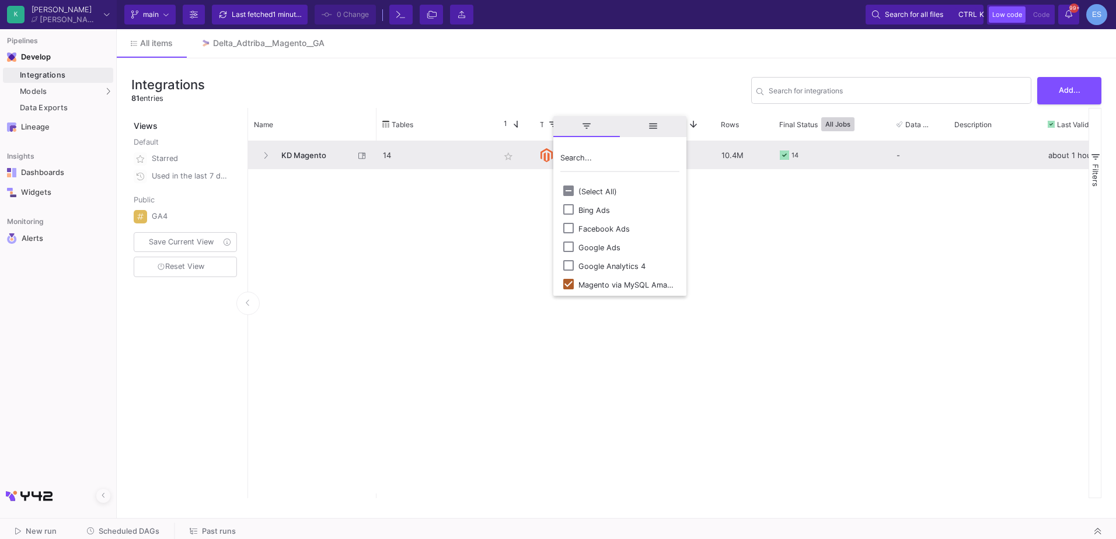
click at [314, 154] on span "KD Magento" at bounding box center [314, 155] width 80 height 27
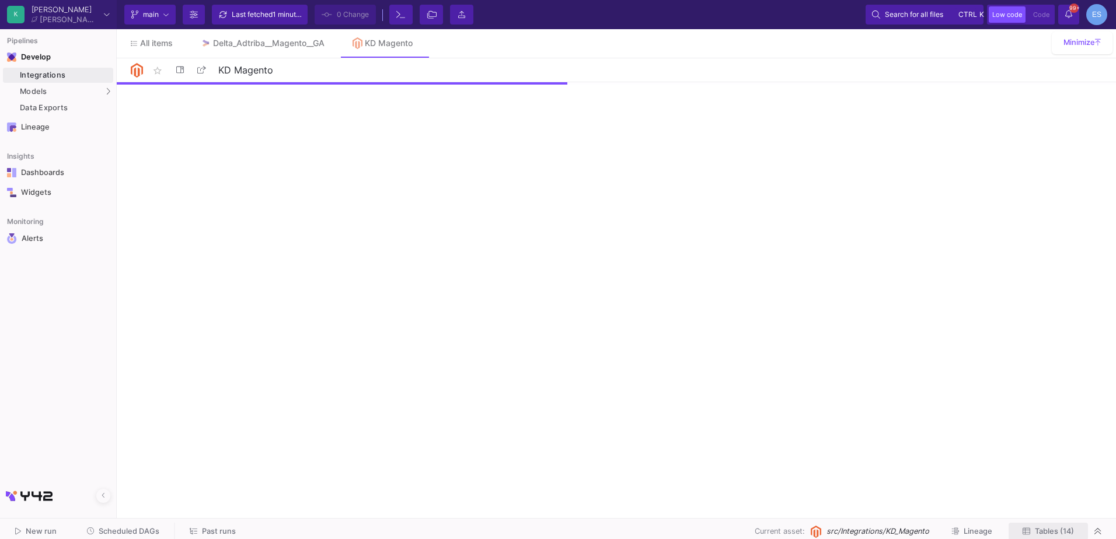
click at [1066, 532] on span "Tables (14)" at bounding box center [1054, 531] width 39 height 9
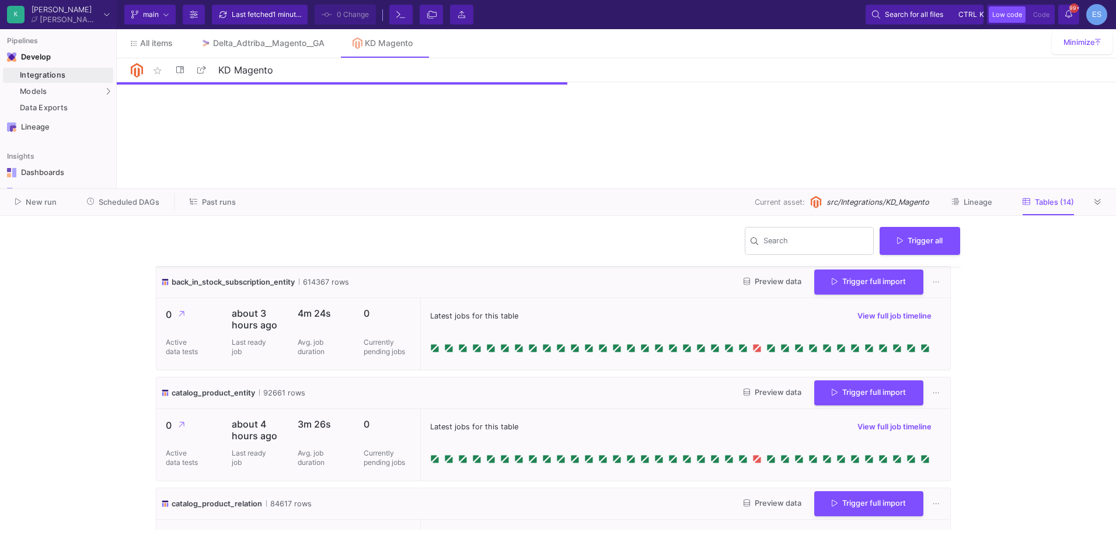
scroll to position [58, 0]
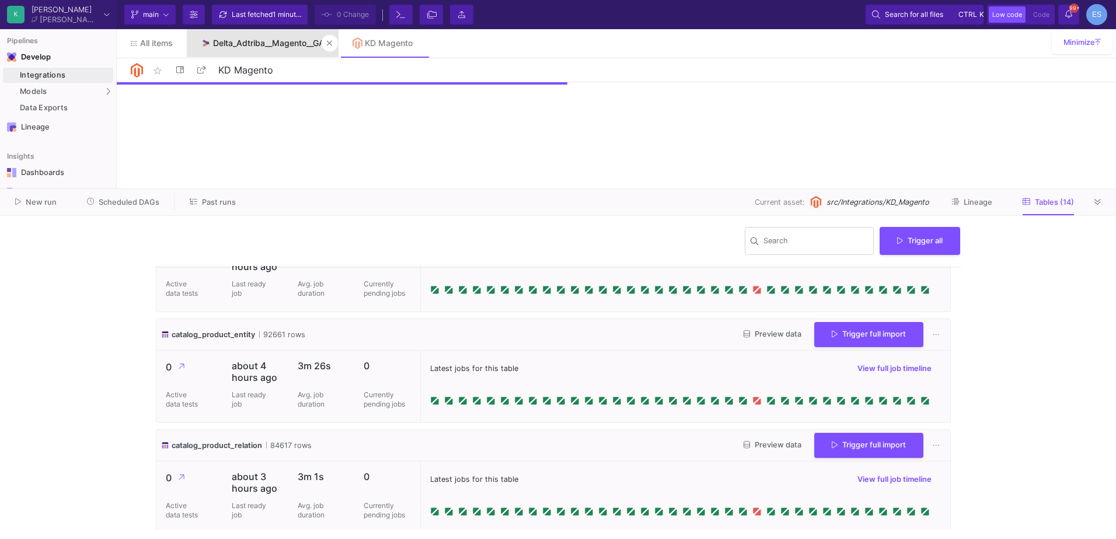
click at [280, 43] on div "Delta_Adtriba__Magento__GA" at bounding box center [268, 43] width 111 height 9
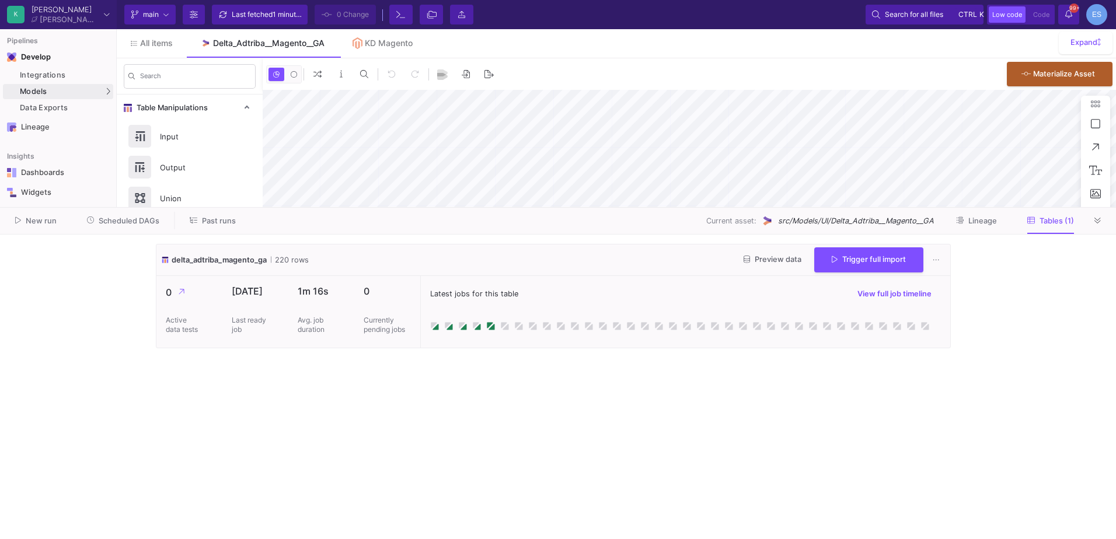
type input "-12"
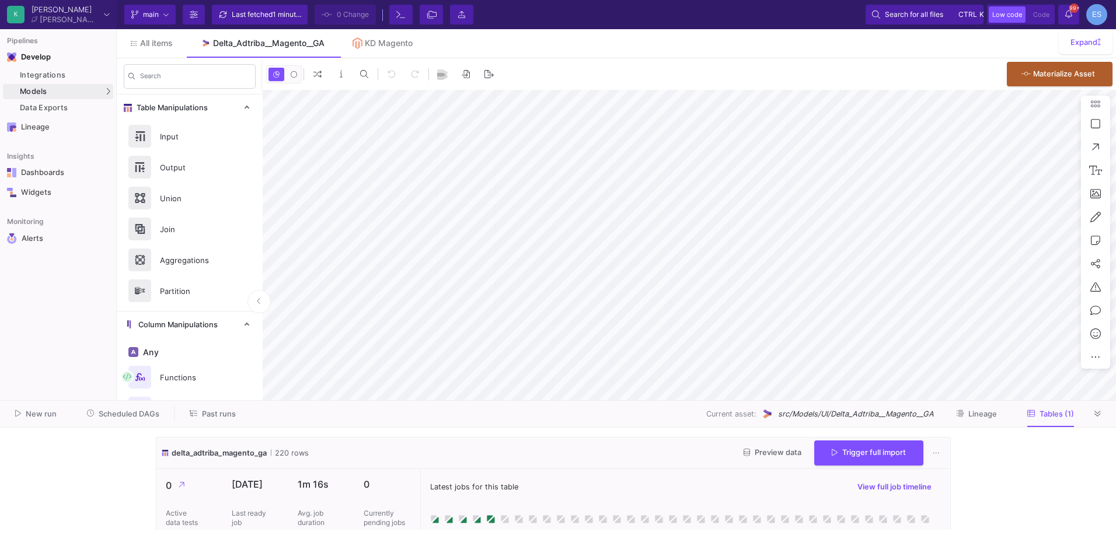
drag, startPoint x: 1071, startPoint y: 189, endPoint x: 1068, endPoint y: 400, distance: 211.9
click at [1068, 400] on div at bounding box center [558, 400] width 1116 height 1
click at [1100, 416] on icon at bounding box center [1098, 414] width 6 height 8
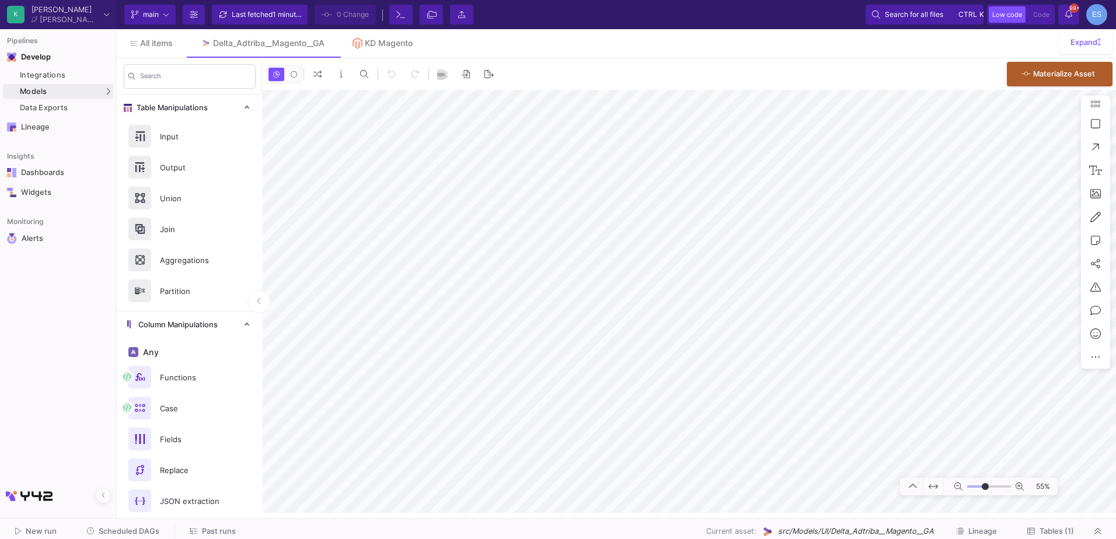
type input "10"
click at [985, 486] on input "range" at bounding box center [989, 487] width 44 height 15
click at [1116, 42] on html "K [PERSON_NAME] [PERSON_NAME] Current branch main Branch Options Last fetched 1…" at bounding box center [558, 269] width 1116 height 539
click at [374, 41] on div "KD Magento" at bounding box center [389, 43] width 48 height 9
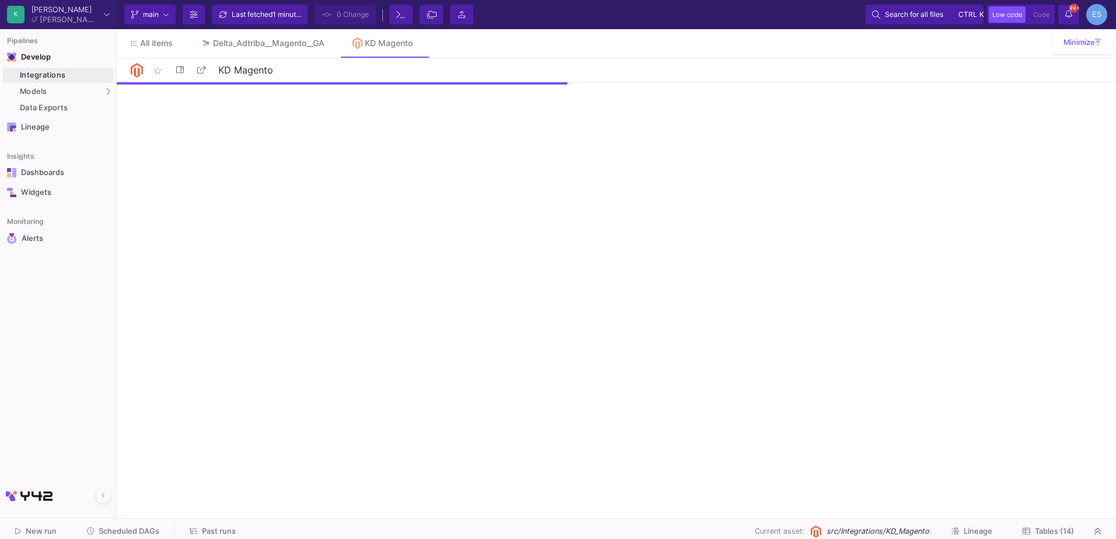
click at [1066, 534] on span "Tables (14)" at bounding box center [1054, 531] width 39 height 9
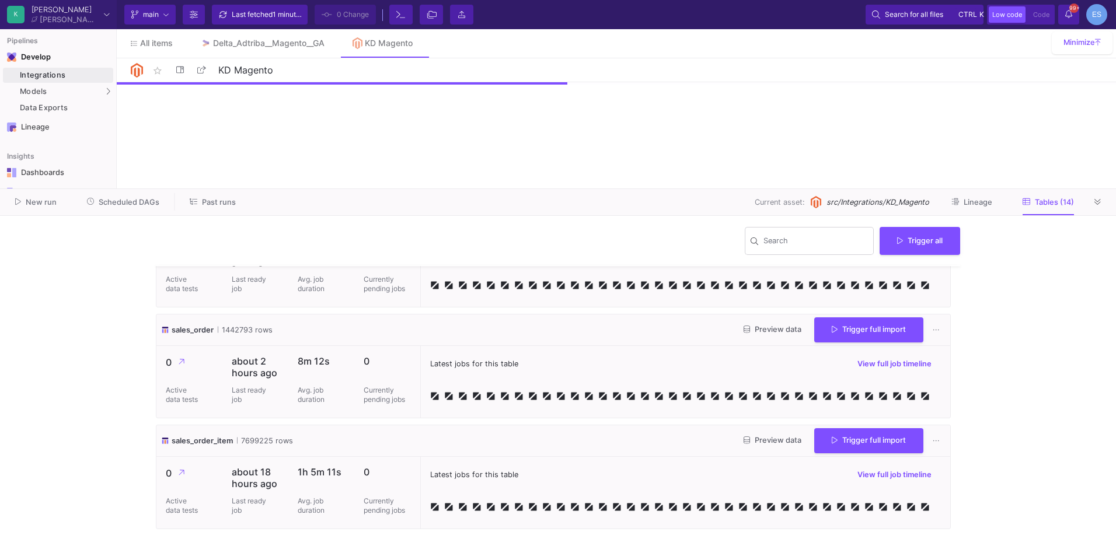
scroll to position [1326, 0]
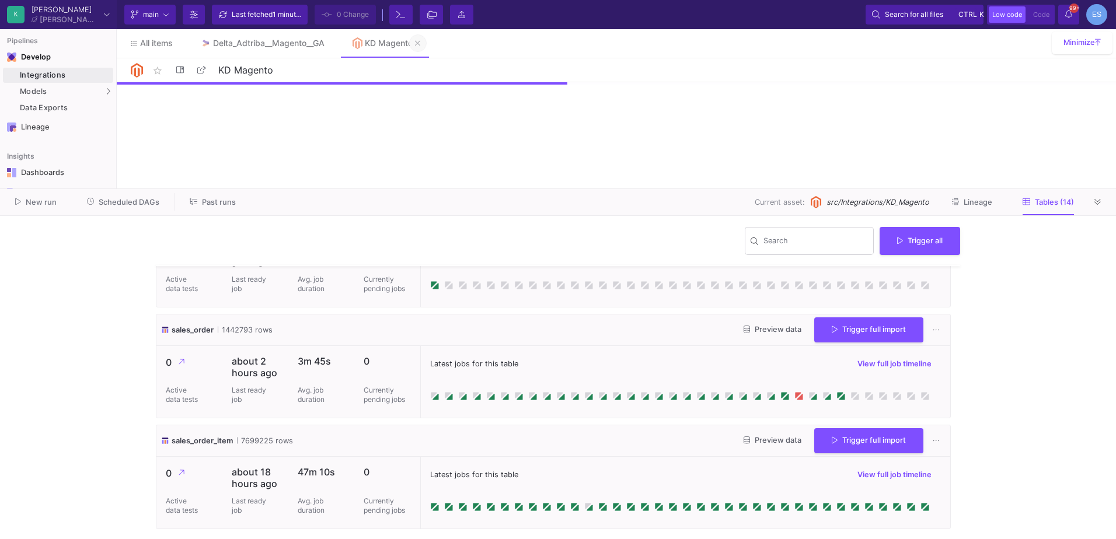
click at [417, 40] on button at bounding box center [418, 43] width 18 height 18
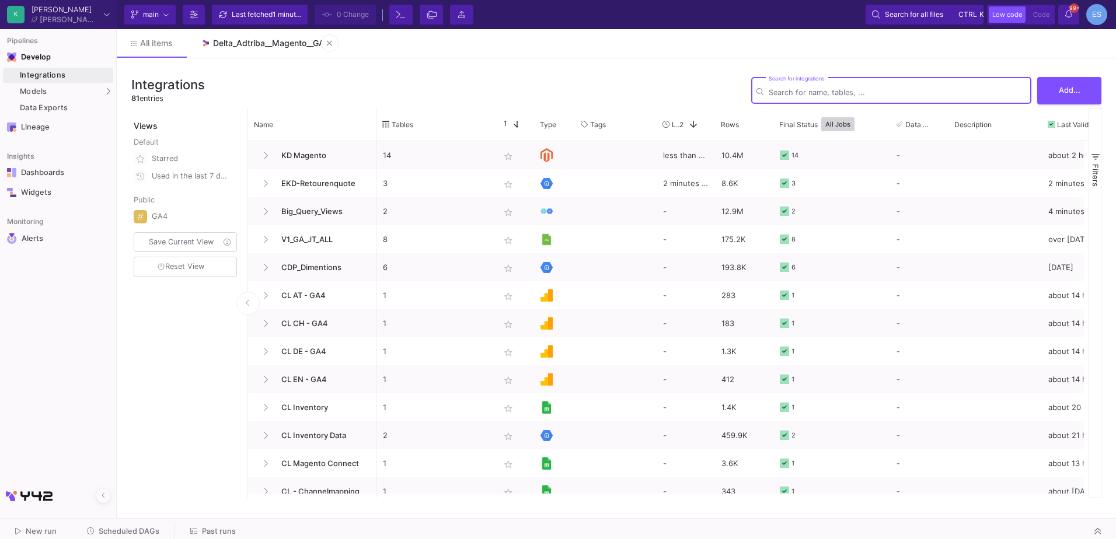
click at [241, 44] on div "Delta_Adtriba__Magento__GA" at bounding box center [268, 43] width 111 height 9
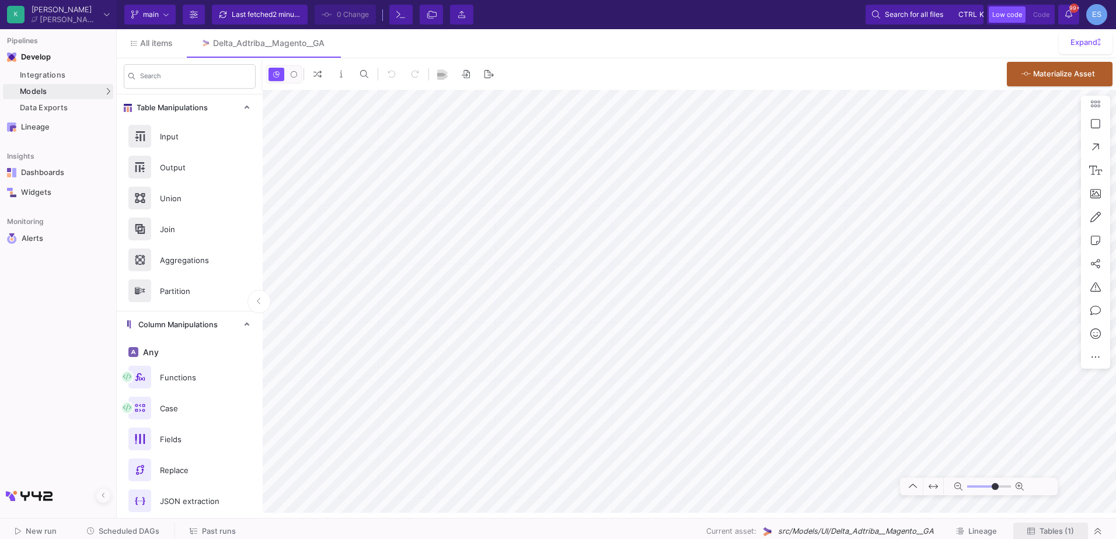
type input "-12"
click at [1069, 534] on span "Tables (1)" at bounding box center [1057, 531] width 34 height 9
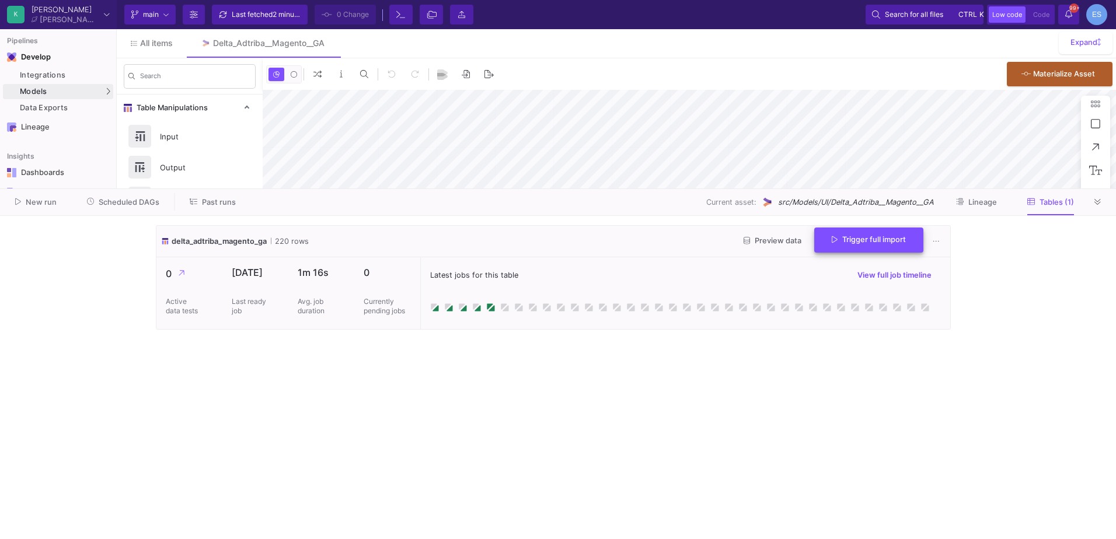
type input "-12"
click at [853, 238] on span "Trigger full import" at bounding box center [869, 239] width 74 height 9
click at [151, 89] on link "UI-Models" at bounding box center [161, 94] width 86 height 19
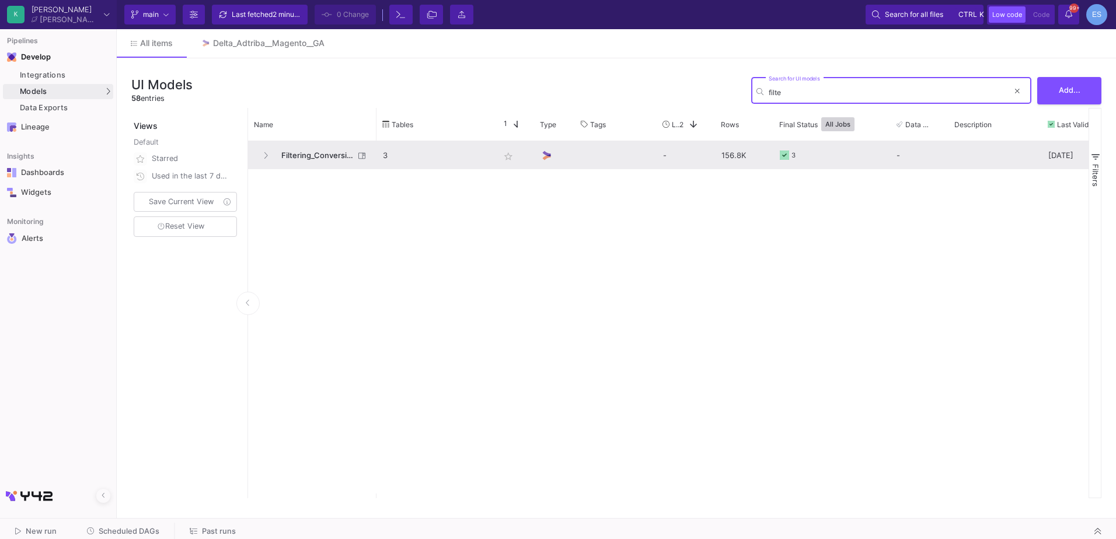
type input "filte"
click at [311, 150] on span "Filtering_Conversions" at bounding box center [314, 155] width 80 height 27
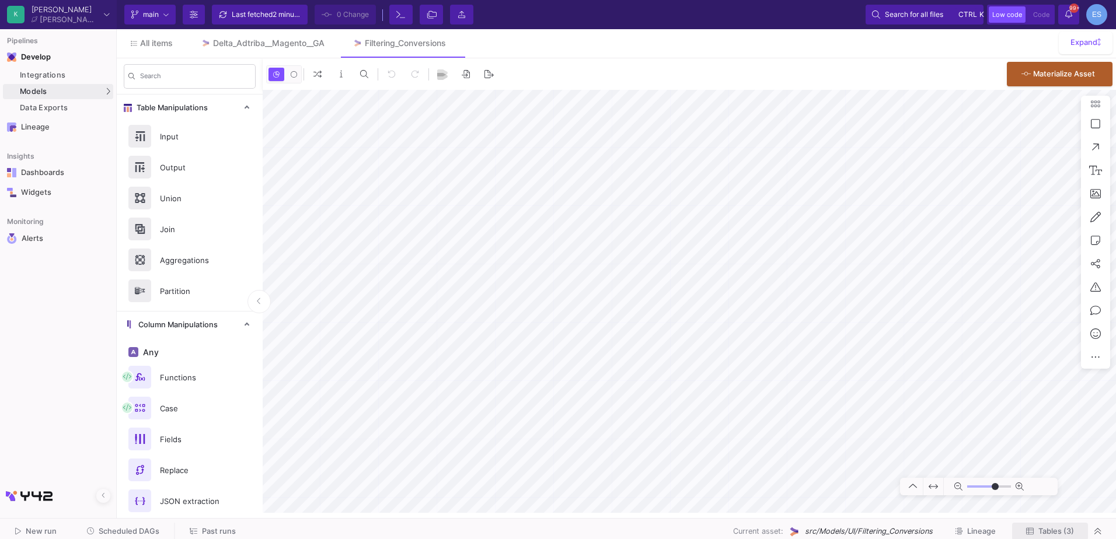
click at [1065, 527] on span "Tables (3)" at bounding box center [1056, 531] width 36 height 9
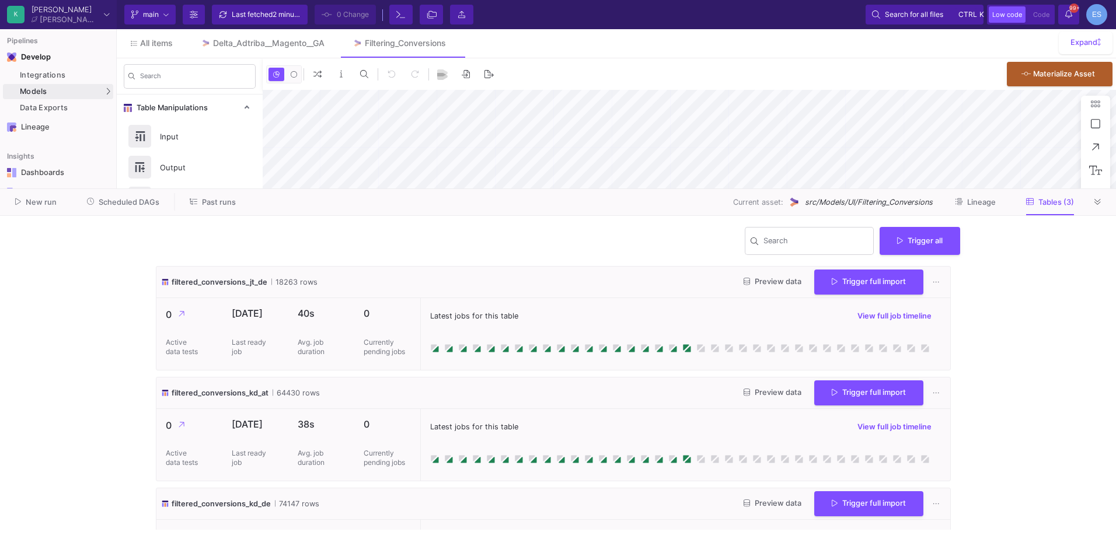
type input "-10"
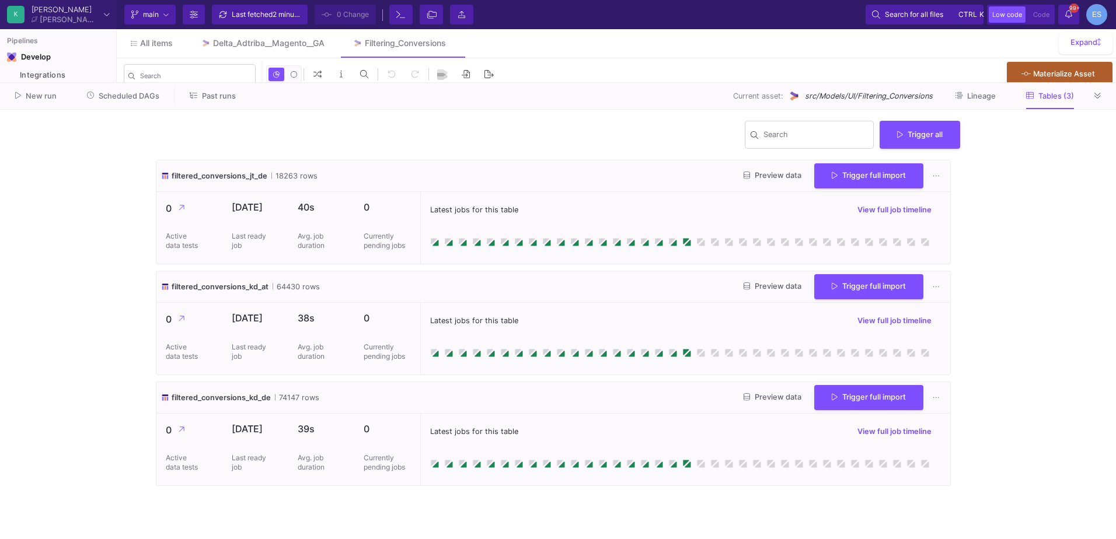
drag, startPoint x: 661, startPoint y: 188, endPoint x: 594, endPoint y: 82, distance: 125.4
click at [594, 82] on as-split "K [PERSON_NAME] [PERSON_NAME] Current branch main Branch Options Last fetched 2…" at bounding box center [558, 269] width 1116 height 539
click at [872, 174] on span "Trigger full import" at bounding box center [869, 174] width 74 height 9
click at [885, 291] on button "Trigger full import" at bounding box center [868, 285] width 109 height 25
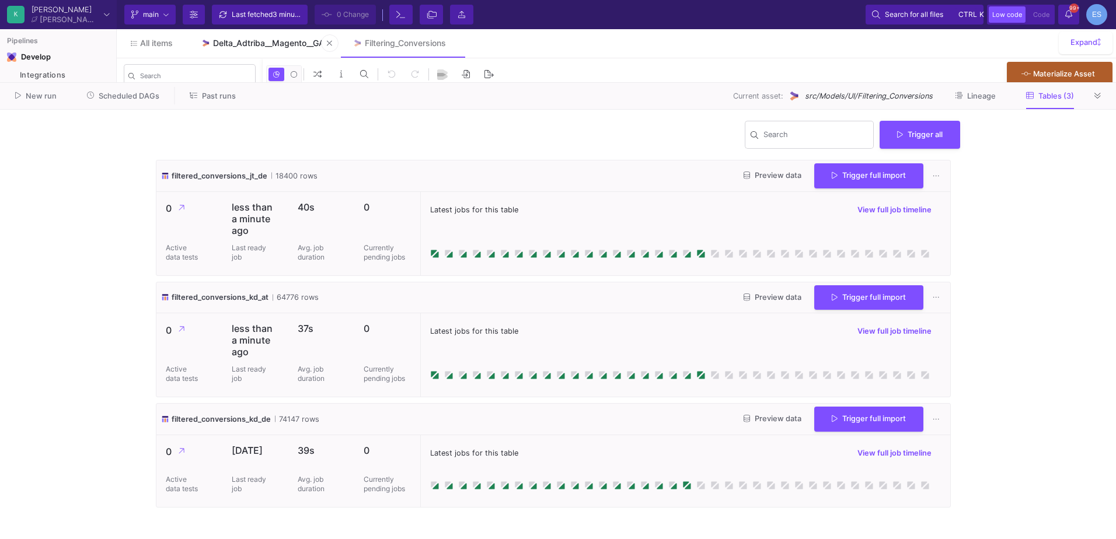
click at [280, 48] on link "Delta_Adtriba__Magento__GA" at bounding box center [263, 43] width 152 height 28
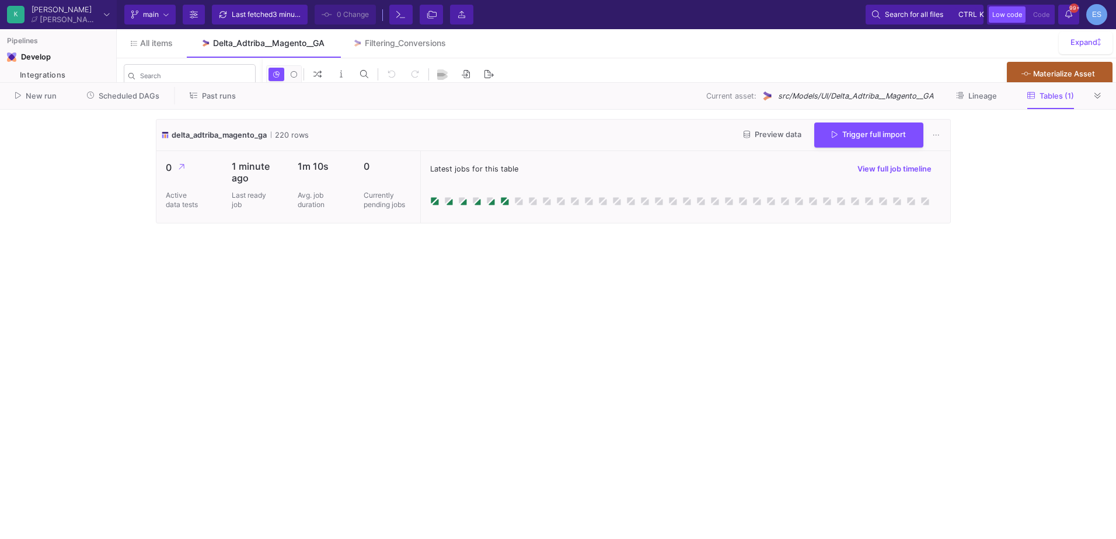
type input "-12"
click at [1104, 93] on button at bounding box center [1098, 96] width 18 height 18
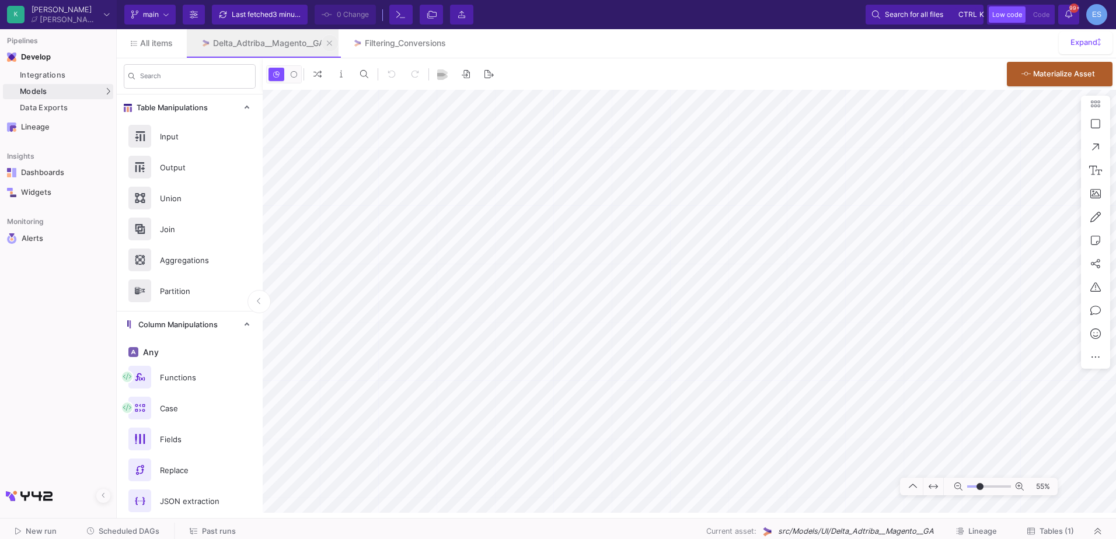
click at [336, 43] on button at bounding box center [330, 43] width 18 height 18
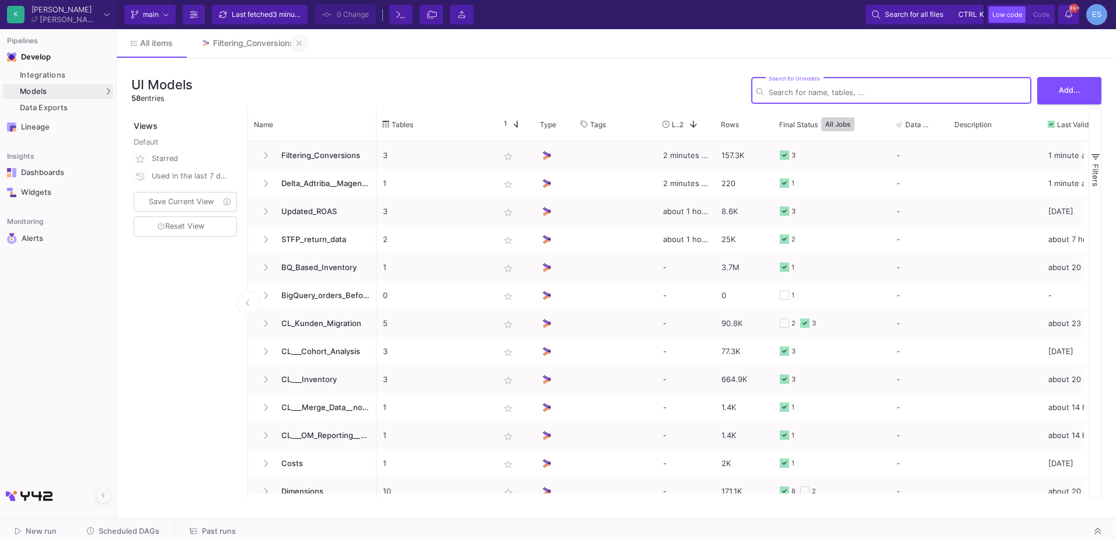
click at [306, 43] on button at bounding box center [300, 43] width 18 height 18
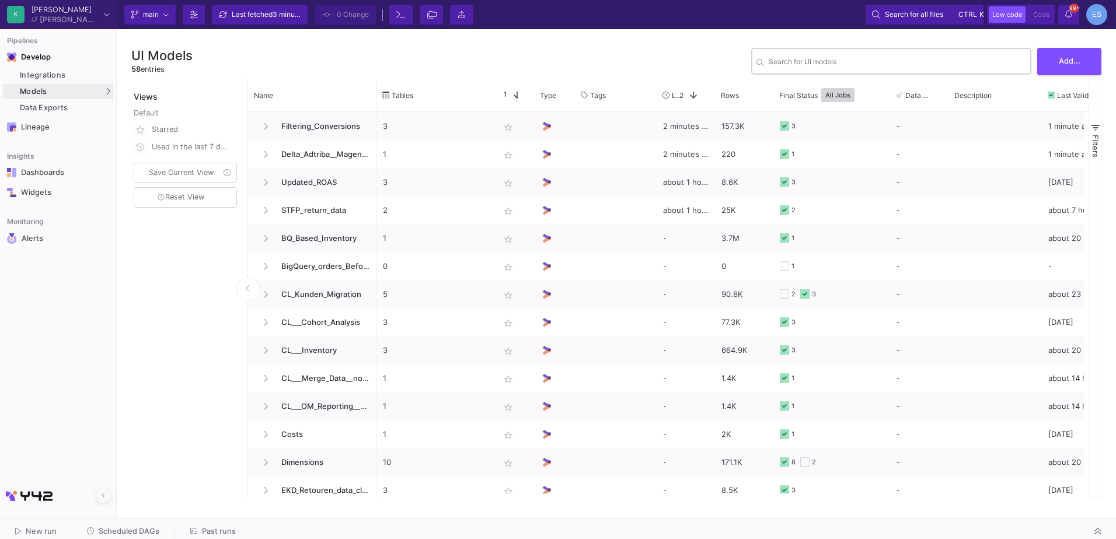
click at [871, 66] on input "Search for UI models" at bounding box center [897, 63] width 257 height 9
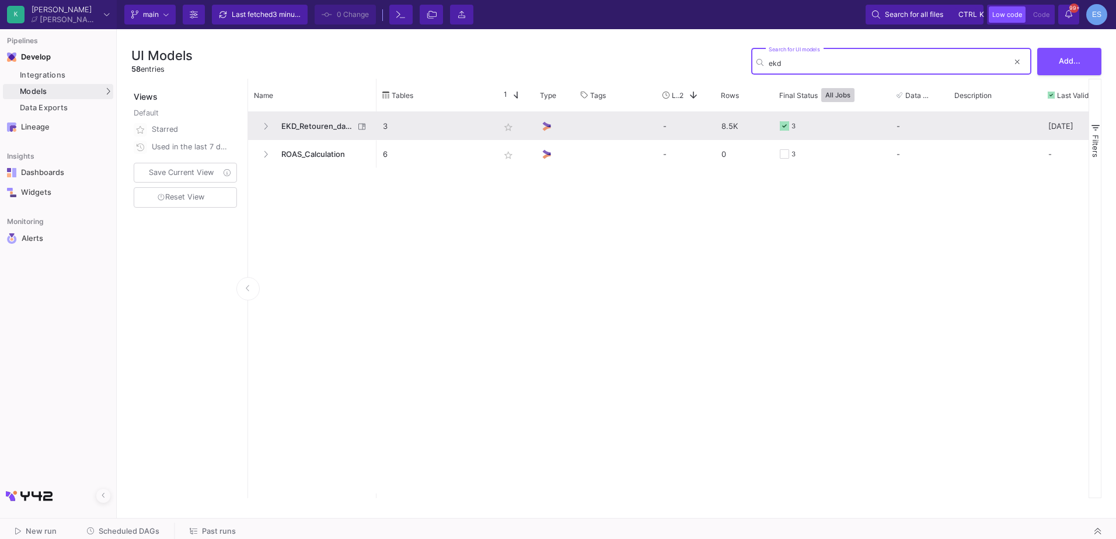
type input "ekd"
click at [304, 129] on span "EKD_Retouren_data_cleaning" at bounding box center [314, 126] width 80 height 27
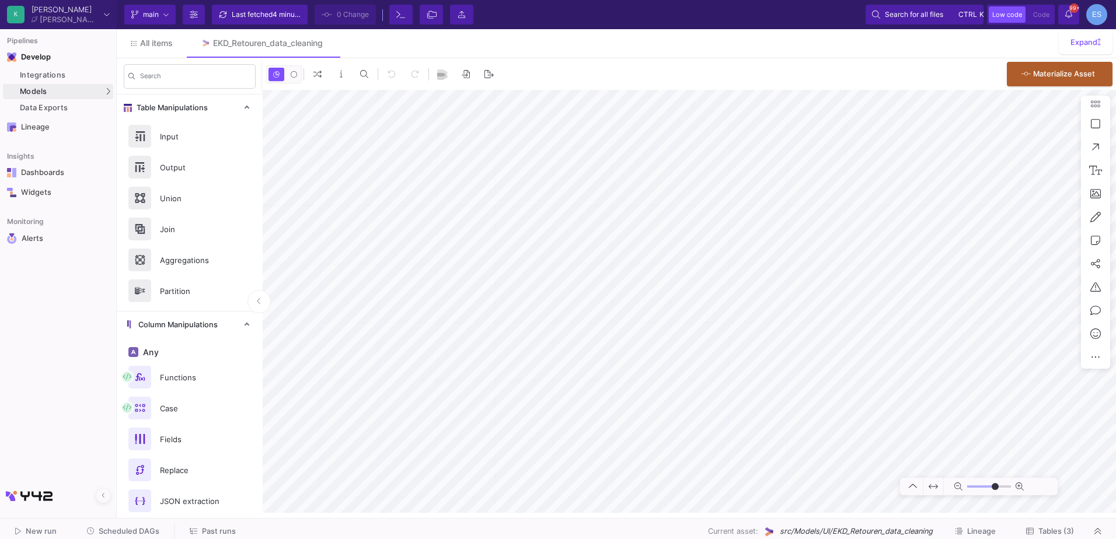
type input "0"
click at [1043, 518] on div at bounding box center [558, 518] width 1116 height 1
click at [1049, 527] on button "Tables (3)" at bounding box center [1050, 532] width 76 height 18
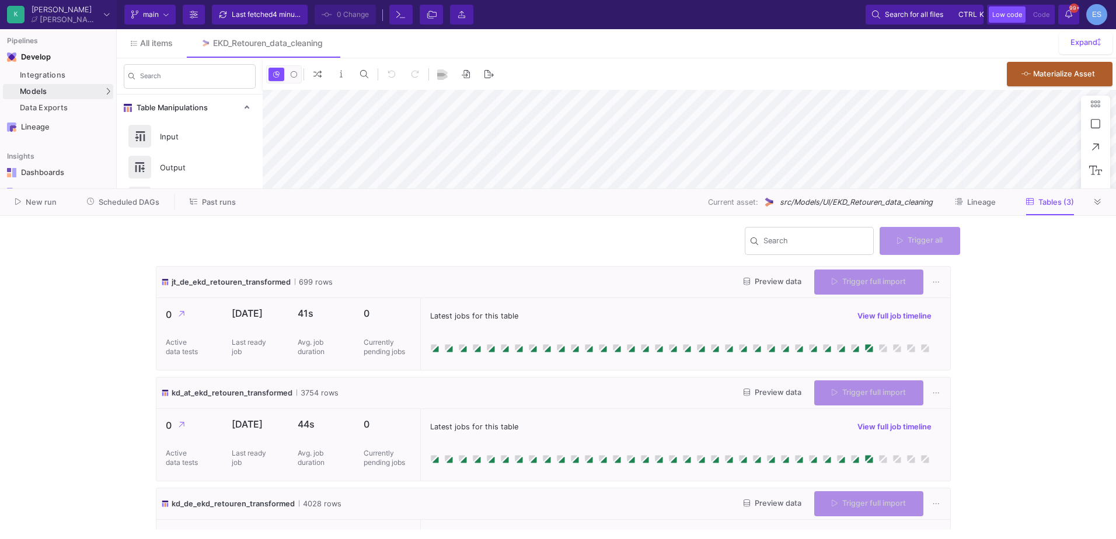
click at [866, 283] on div "Trigger full import" at bounding box center [868, 282] width 109 height 25
type input "0"
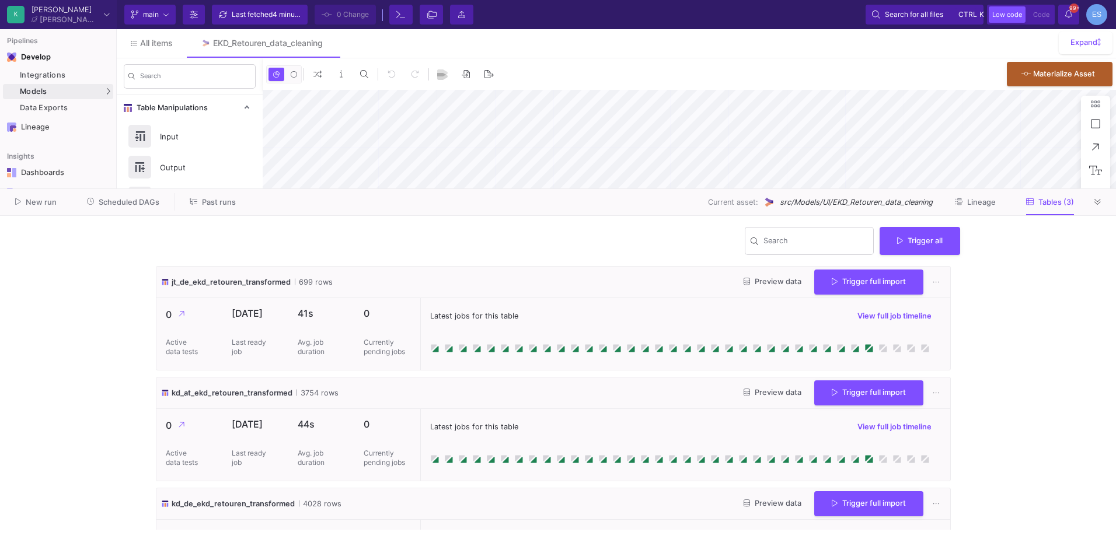
click at [997, 301] on y42-wrapper "Search Trigger all jt_de_ekd_retouren_transformed 699 rows Preview data Trigger…" at bounding box center [558, 377] width 1116 height 323
click at [843, 284] on span "Trigger full import" at bounding box center [869, 280] width 74 height 9
click at [835, 393] on span "Trigger full import" at bounding box center [869, 391] width 74 height 9
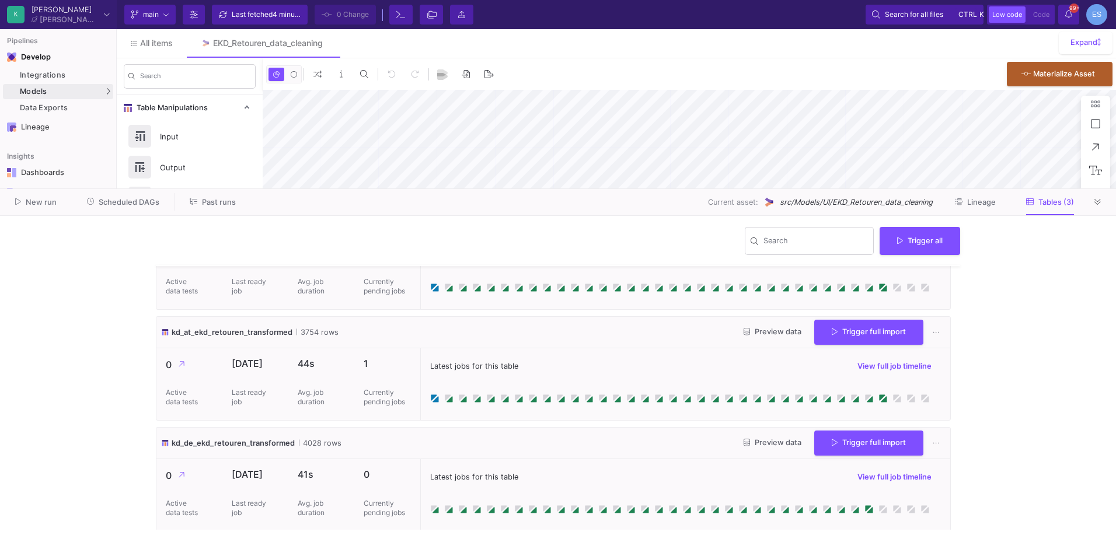
scroll to position [63, 0]
click at [863, 442] on span "Trigger full import" at bounding box center [869, 439] width 74 height 9
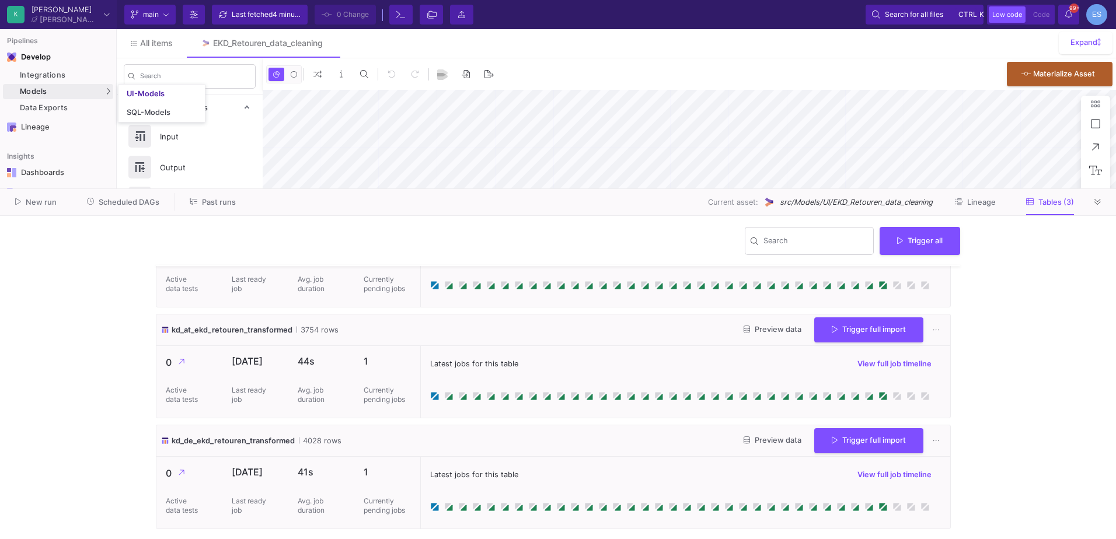
click at [95, 93] on div "Models" at bounding box center [58, 91] width 110 height 15
click at [144, 95] on div "UI-Models" at bounding box center [146, 93] width 38 height 9
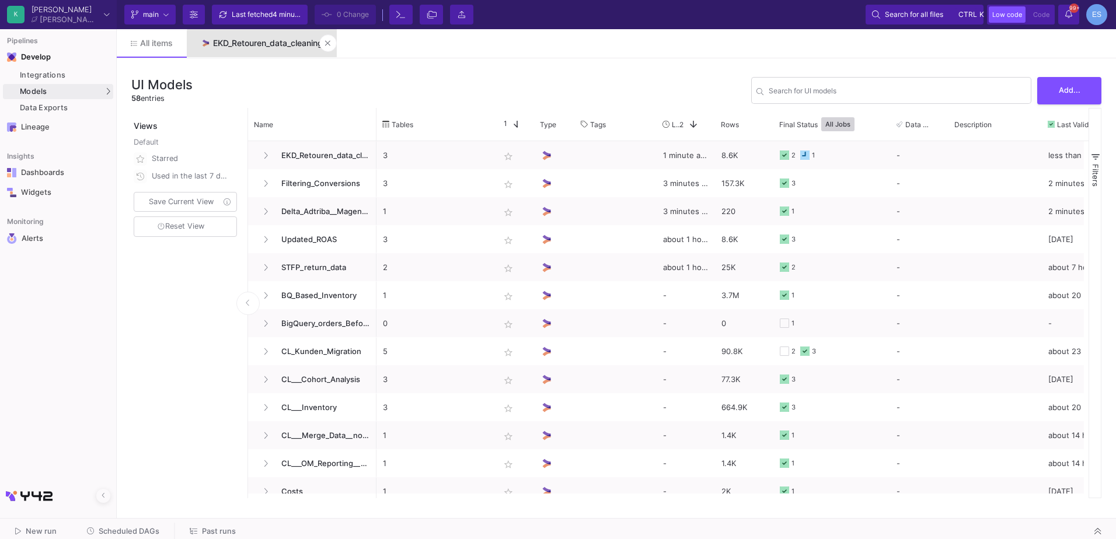
click at [282, 46] on div "EKD_Retouren_data_cleaning" at bounding box center [268, 43] width 110 height 9
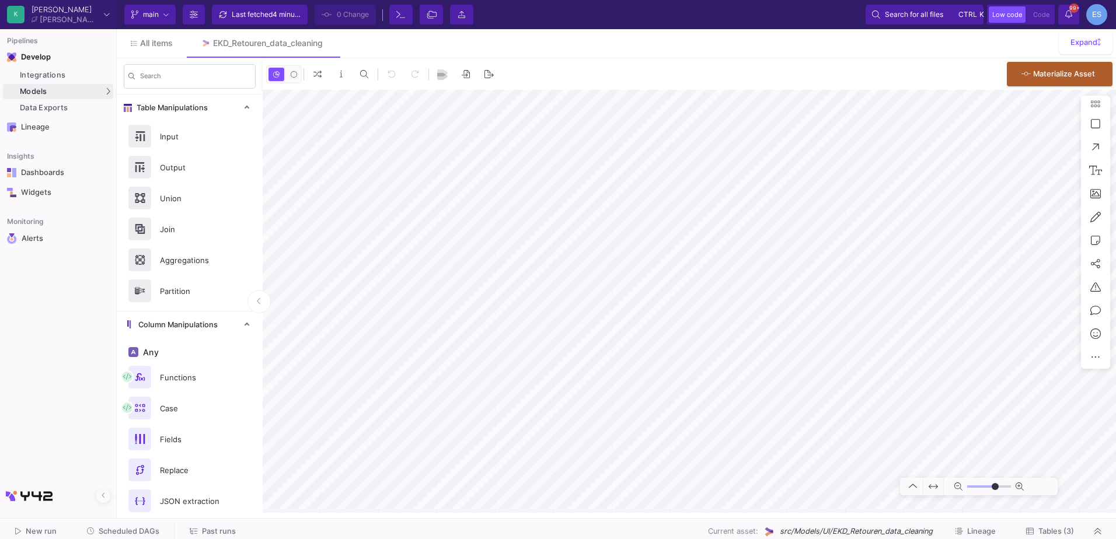
click at [1078, 535] on button "Tables (3)" at bounding box center [1050, 532] width 76 height 18
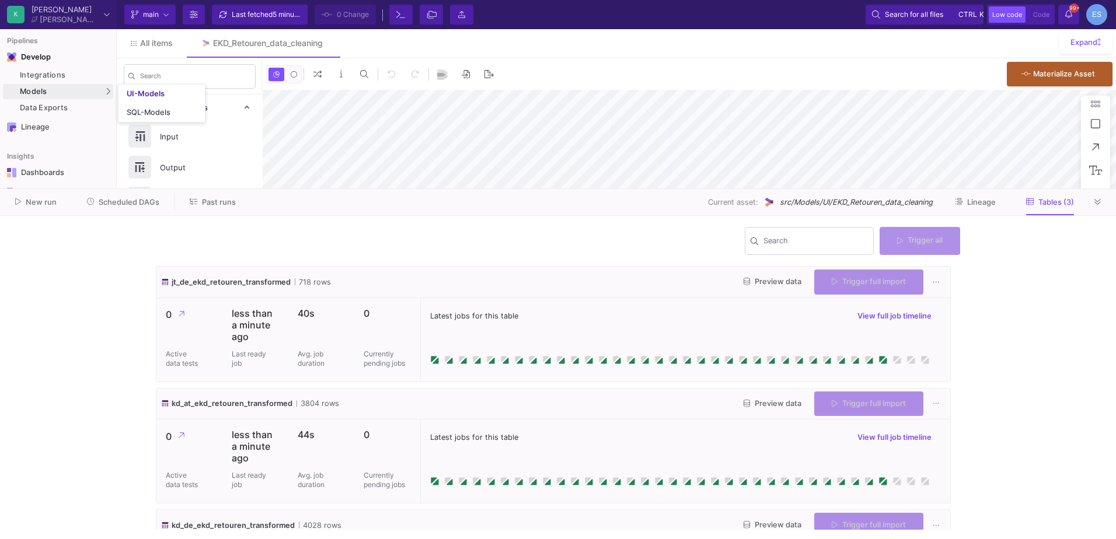
type input "0"
click at [83, 90] on div "Models" at bounding box center [58, 91] width 110 height 15
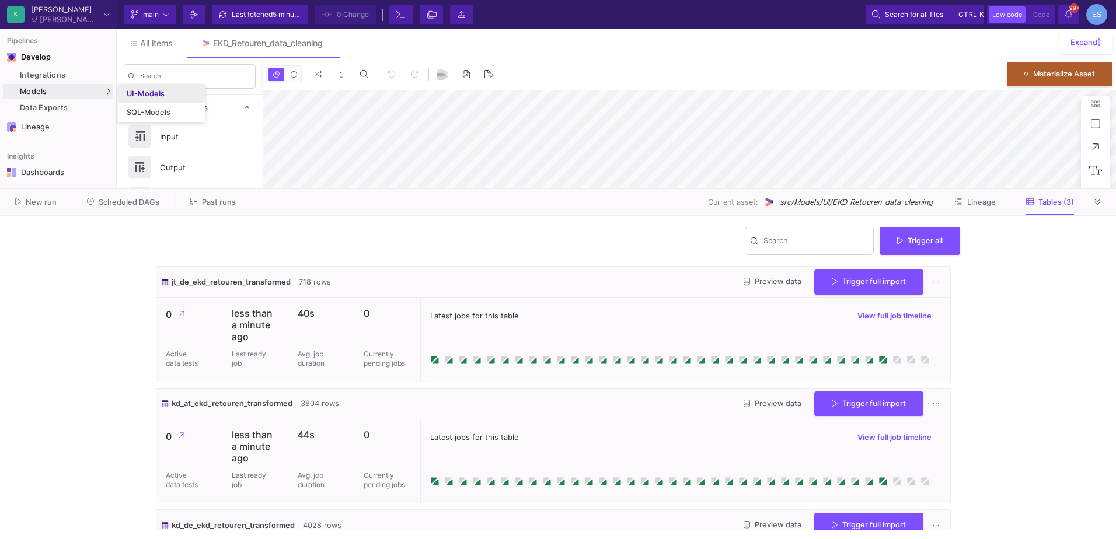
click at [137, 96] on div "UI-Models" at bounding box center [146, 93] width 38 height 9
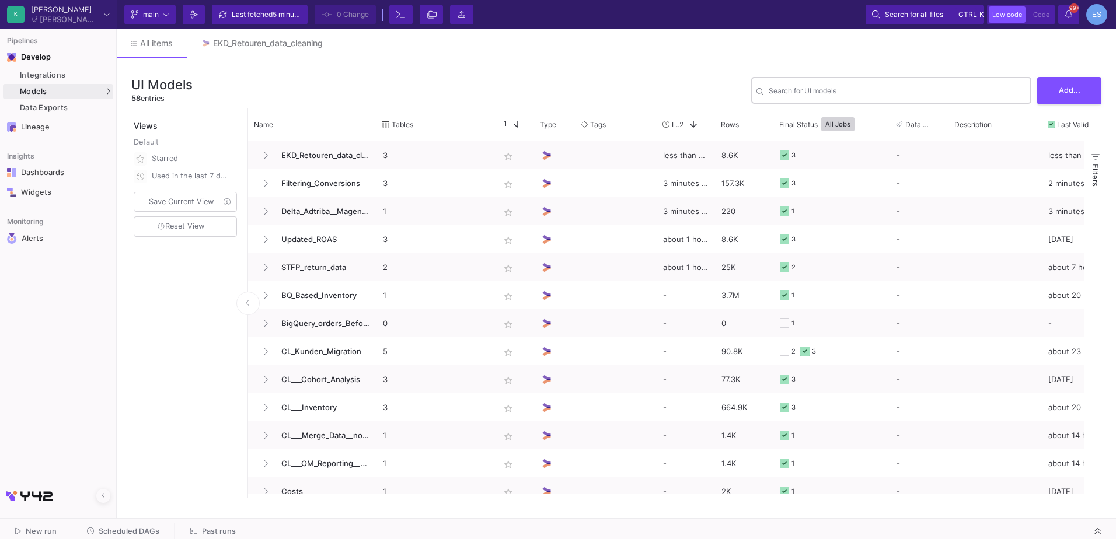
click at [845, 88] on input "Search for UI models" at bounding box center [897, 92] width 257 height 9
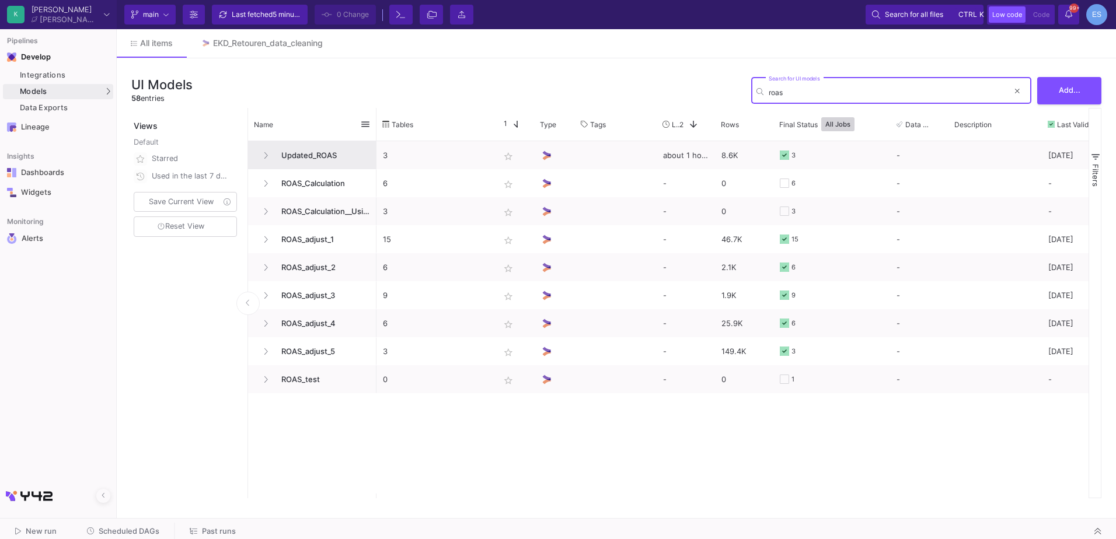
type input "roas"
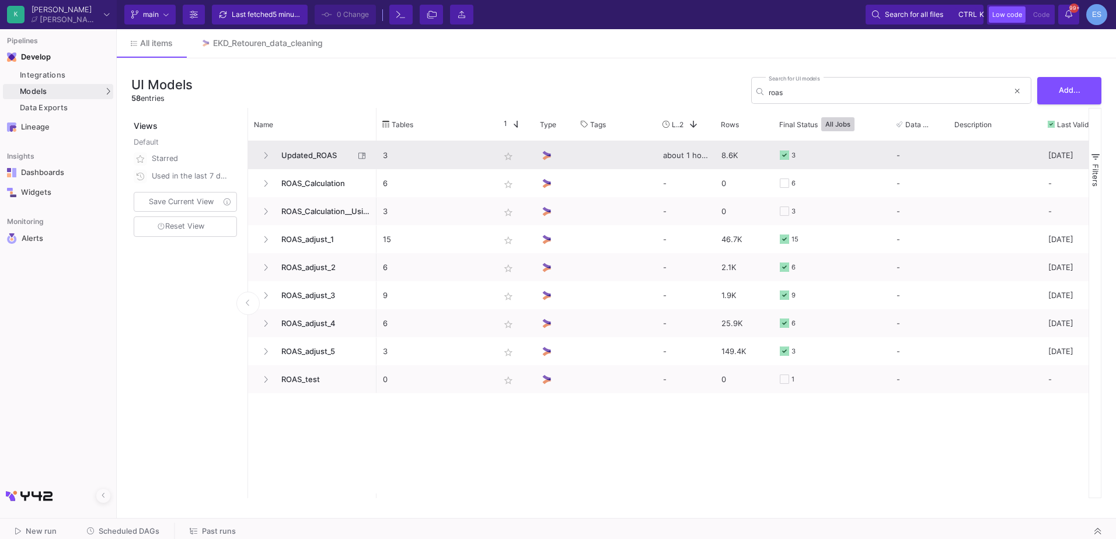
click at [321, 147] on span "Updated_ROAS" at bounding box center [314, 155] width 80 height 27
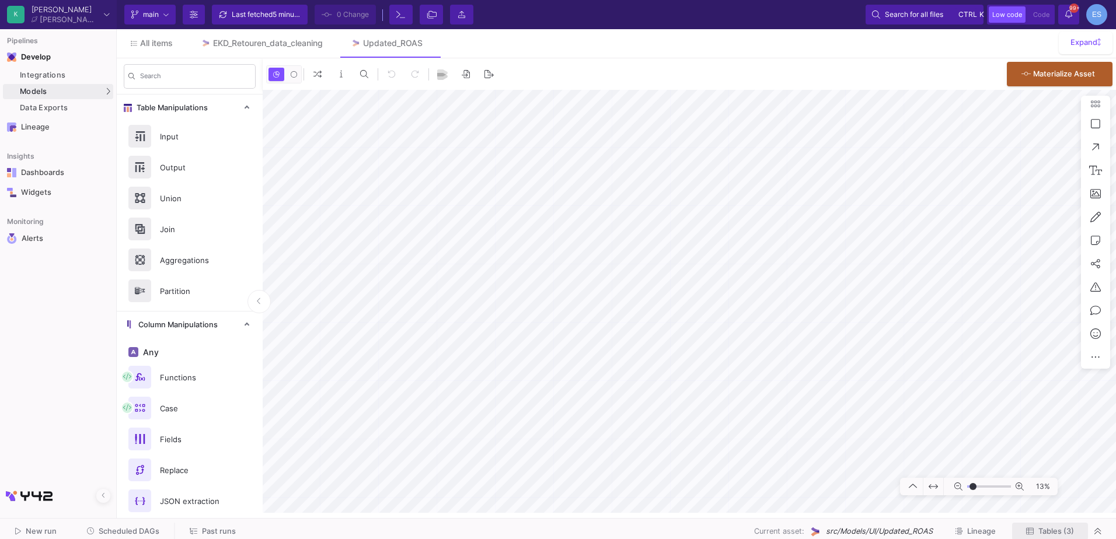
click at [1063, 531] on span "Tables (3)" at bounding box center [1056, 531] width 36 height 9
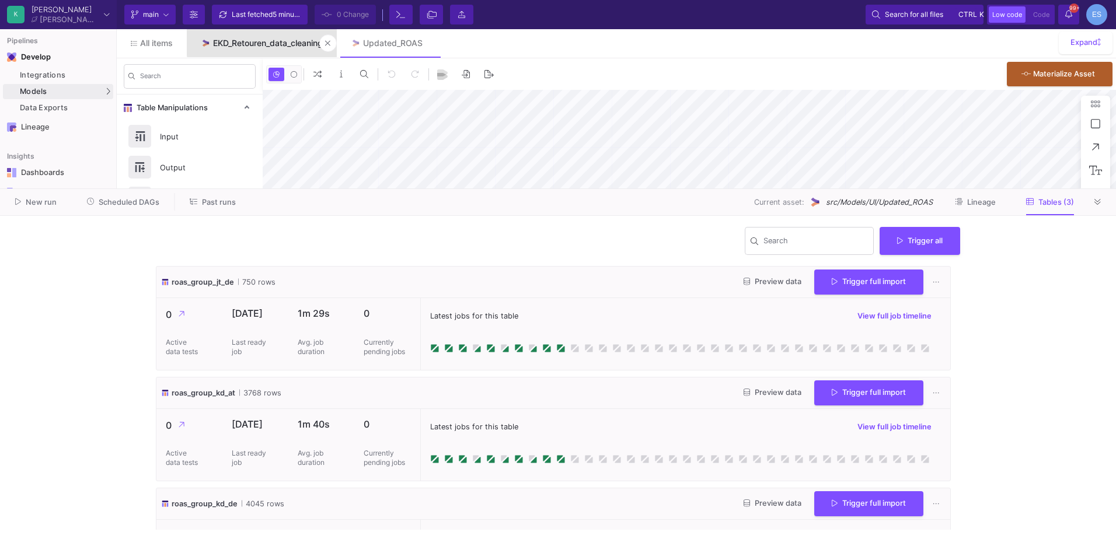
click at [291, 37] on link "EKD_Retouren_data_cleaning" at bounding box center [262, 43] width 150 height 28
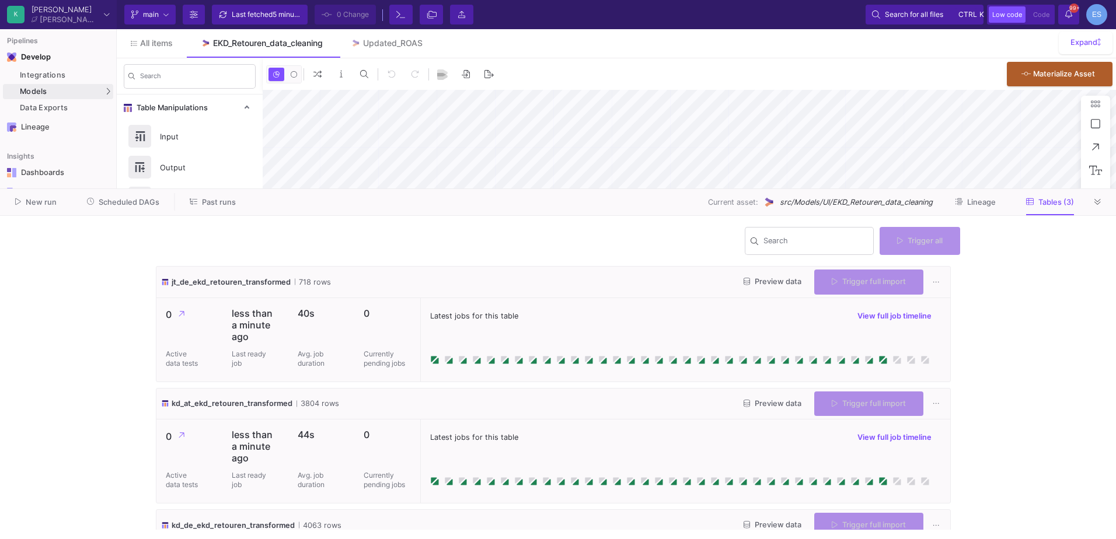
type input "0"
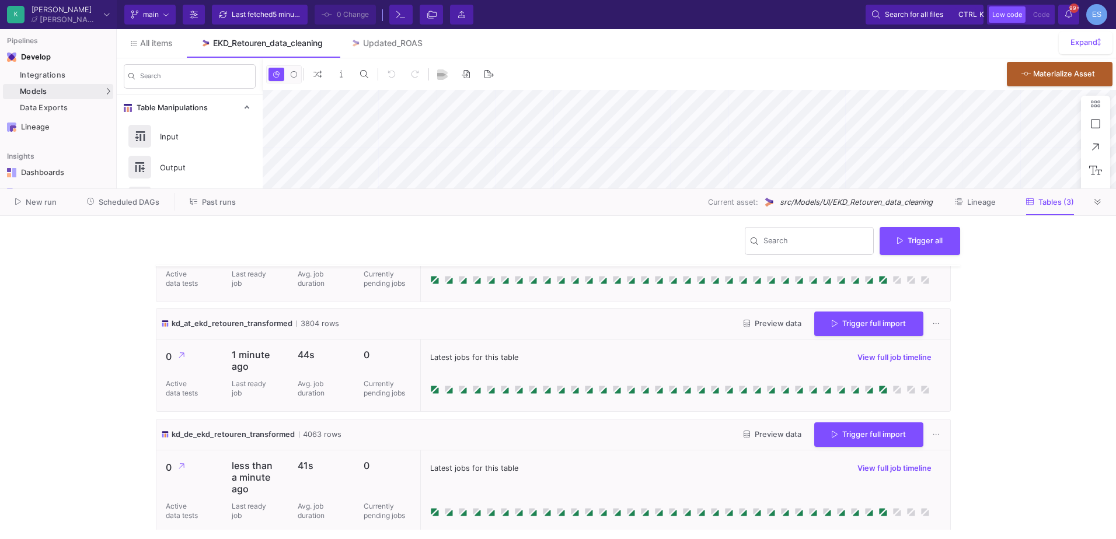
scroll to position [85, 0]
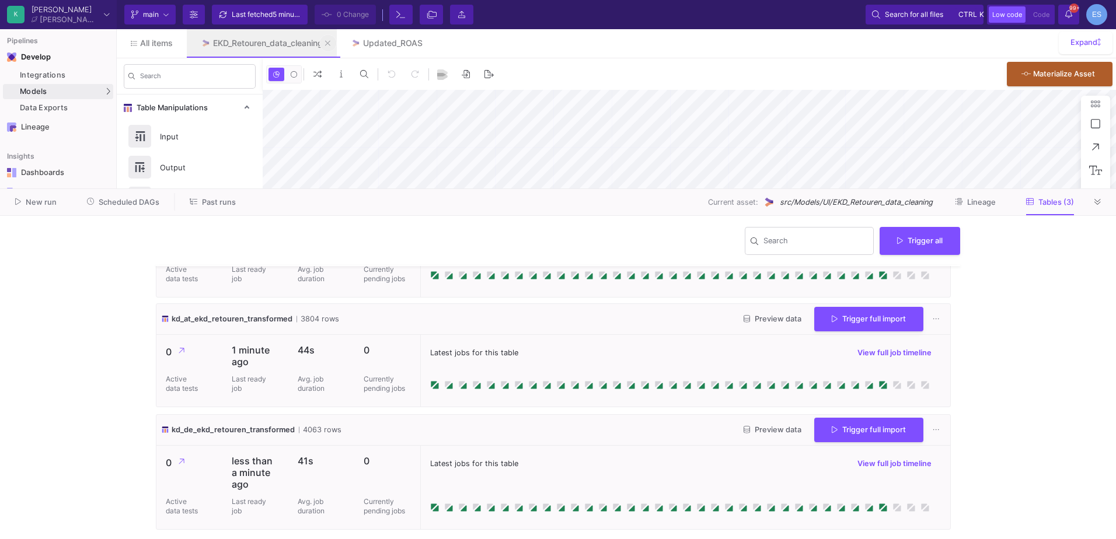
click at [330, 42] on icon at bounding box center [327, 43] width 5 height 8
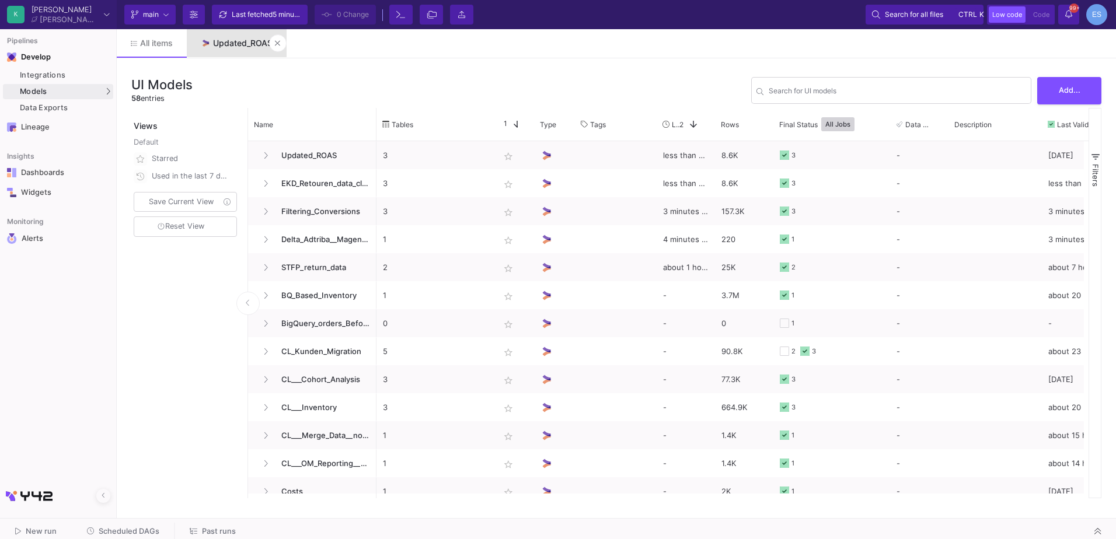
click at [233, 43] on div "Updated_ROAS" at bounding box center [243, 43] width 60 height 9
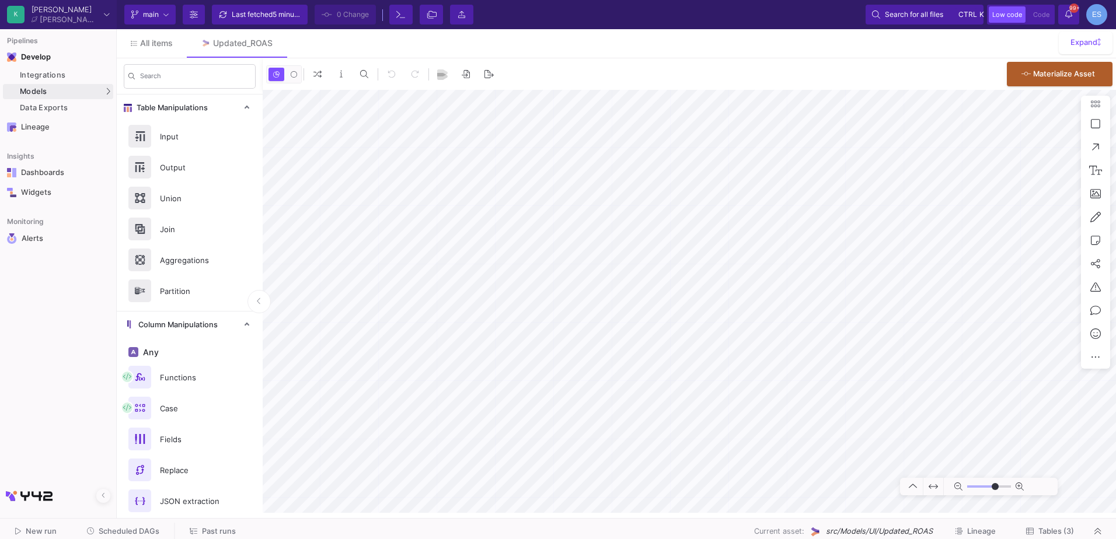
click at [1056, 524] on button "Tables (3)" at bounding box center [1050, 532] width 76 height 18
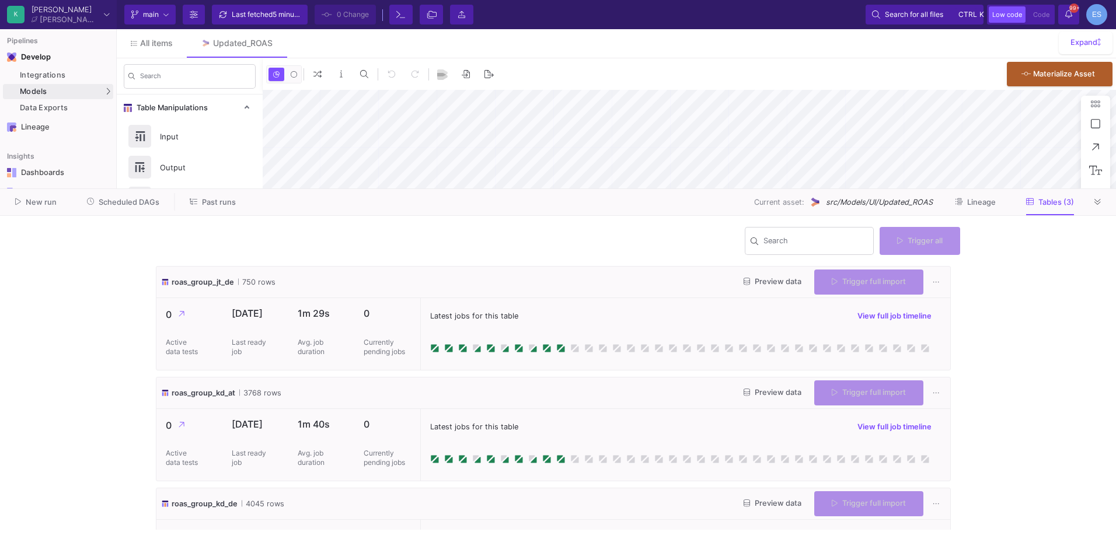
type input "-41"
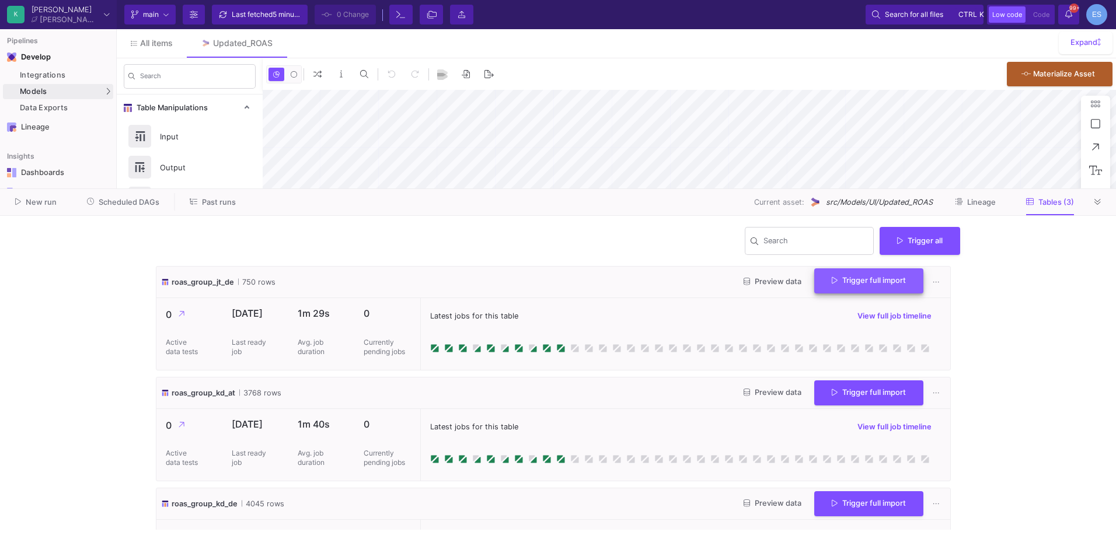
click at [863, 280] on span "Trigger full import" at bounding box center [869, 280] width 74 height 9
click at [857, 390] on span "Trigger full import" at bounding box center [869, 391] width 74 height 9
click at [1102, 197] on button at bounding box center [1098, 202] width 18 height 18
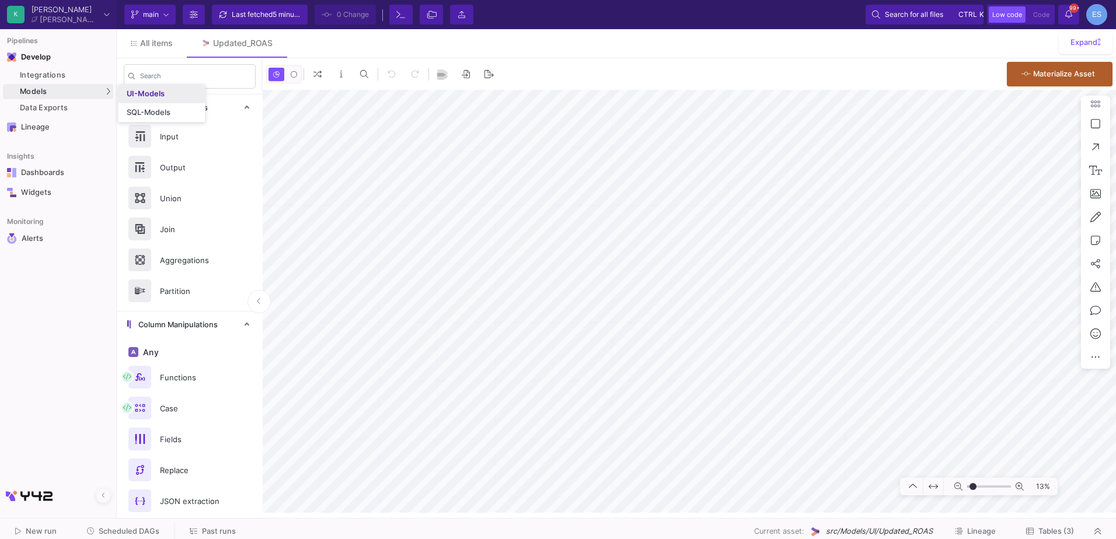
click at [170, 90] on link "UI-Models" at bounding box center [161, 94] width 86 height 19
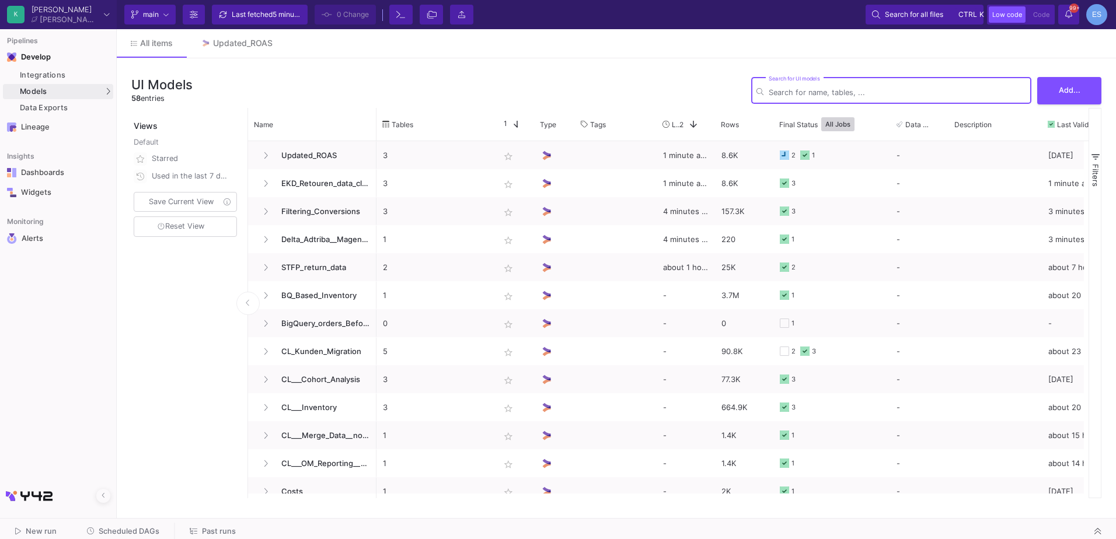
click at [838, 89] on input "Search for UI models" at bounding box center [897, 92] width 257 height 9
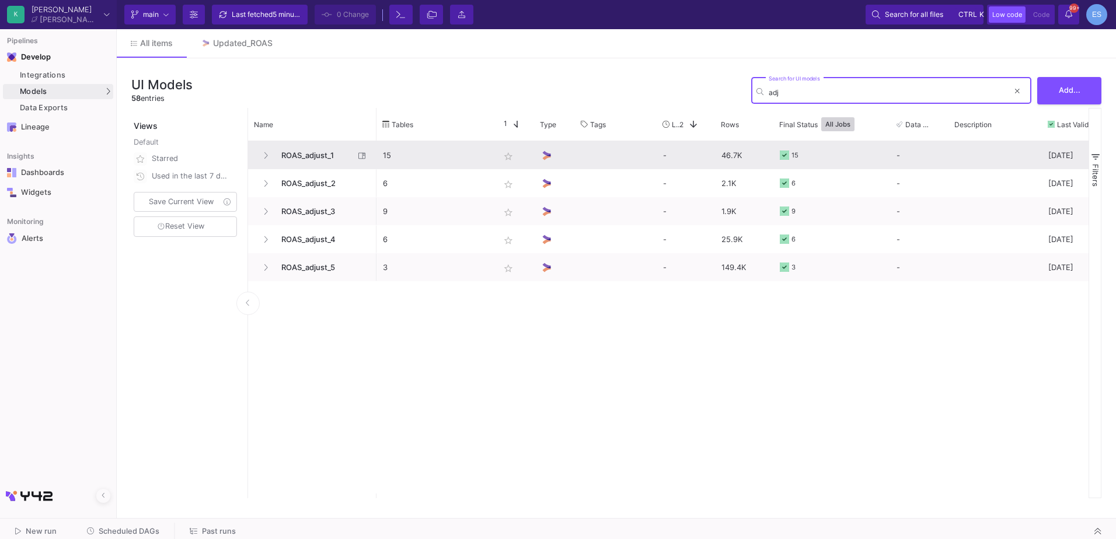
type input "adj"
click at [299, 161] on span "ROAS_adjust_1" at bounding box center [314, 155] width 80 height 27
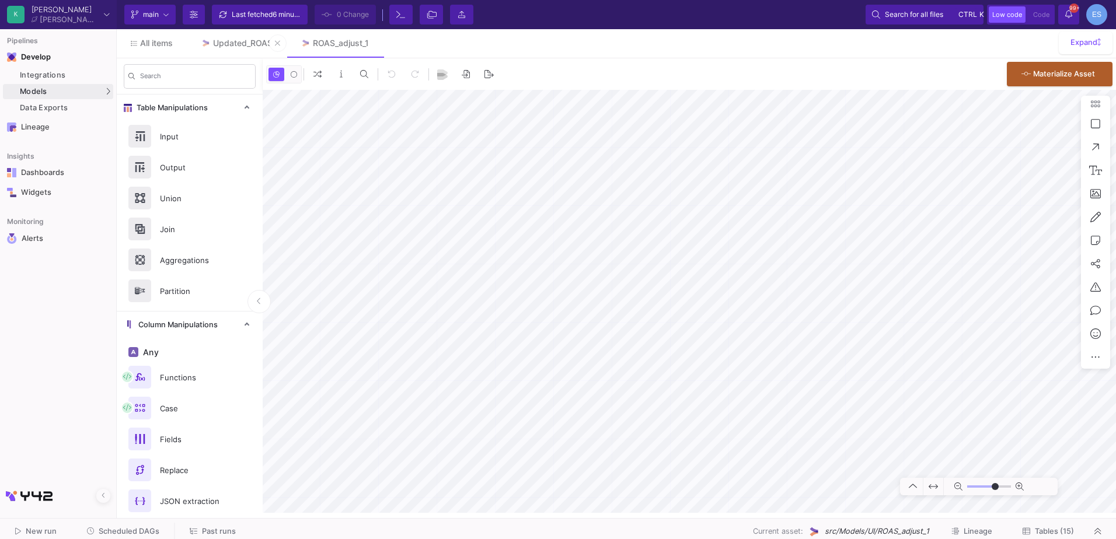
type input "-49"
click at [228, 49] on link "Updated_ROAS" at bounding box center [237, 43] width 100 height 28
click at [1057, 536] on button "Tables (3)" at bounding box center [1050, 532] width 76 height 18
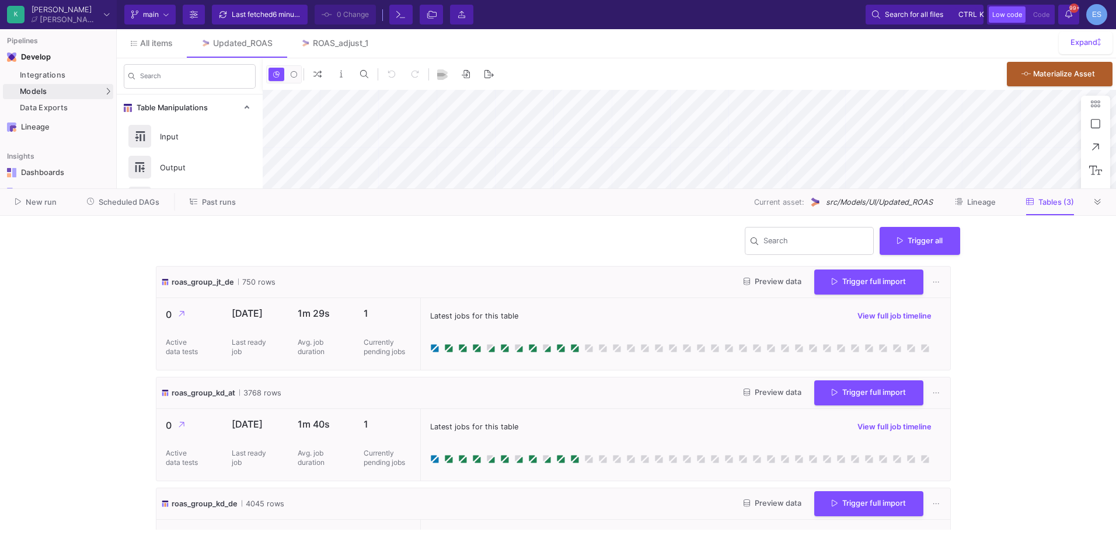
type input "-41"
